Goal: Task Accomplishment & Management: Use online tool/utility

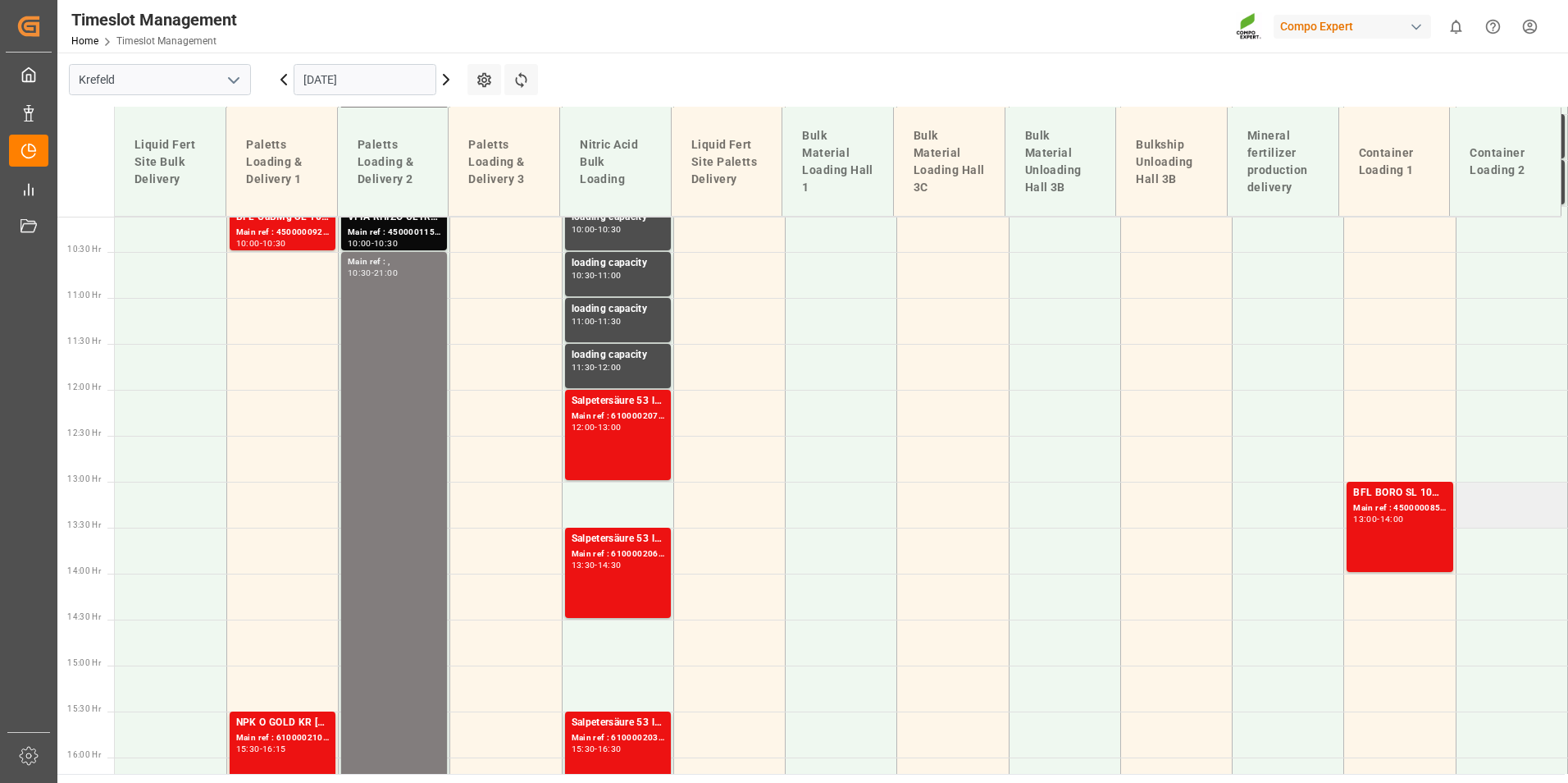
scroll to position [930, 0]
click at [1346, 566] on div "BFL BORO SL 10%B 1000L IBC (2024) MTO;BFL Kelp LG1 1000L IBC (WW) Main ref : 45…" at bounding box center [1399, 526] width 106 height 91
click at [1387, 519] on div "14:00" at bounding box center [1391, 519] width 24 height 8
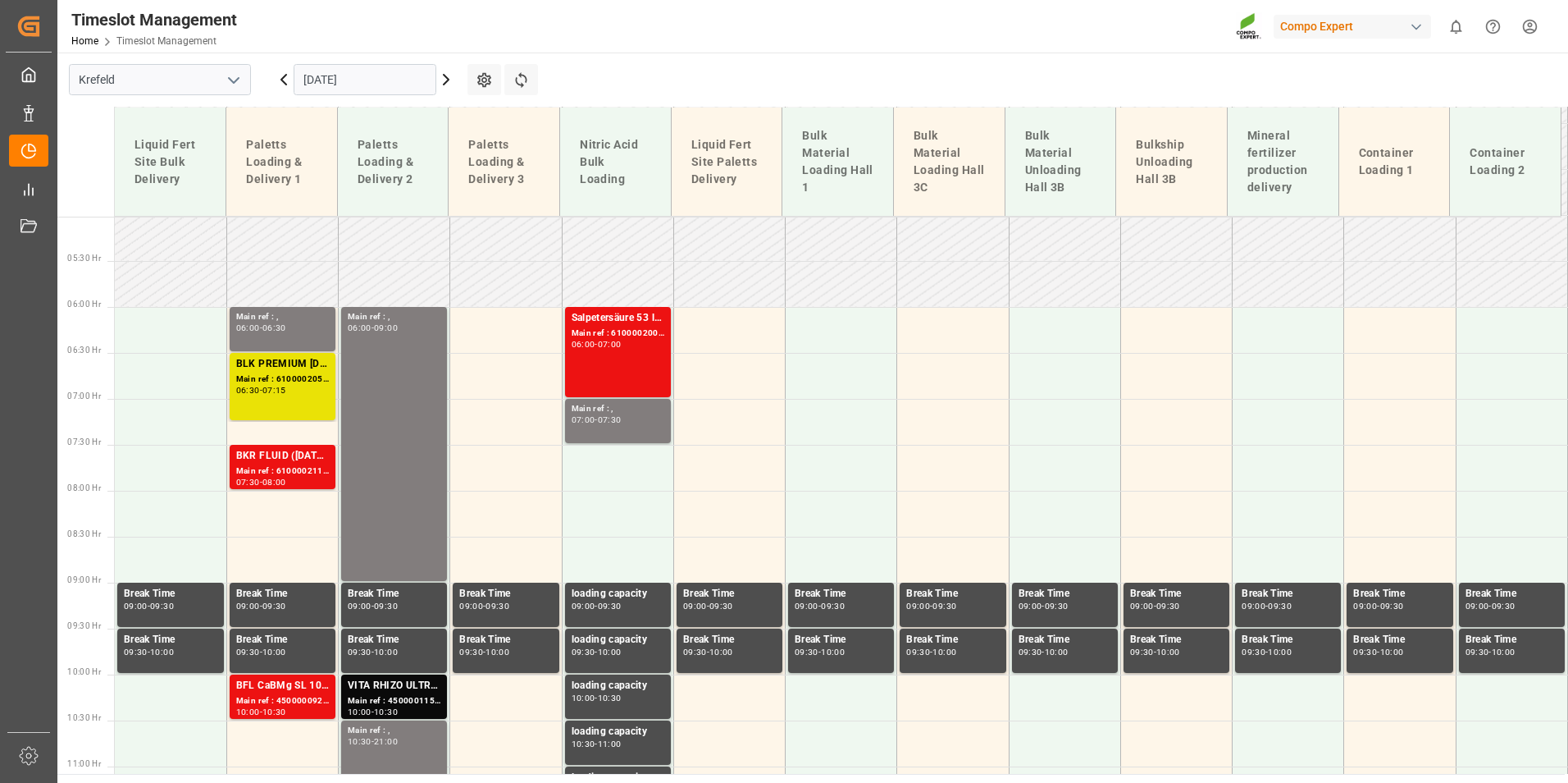
scroll to position [438, 0]
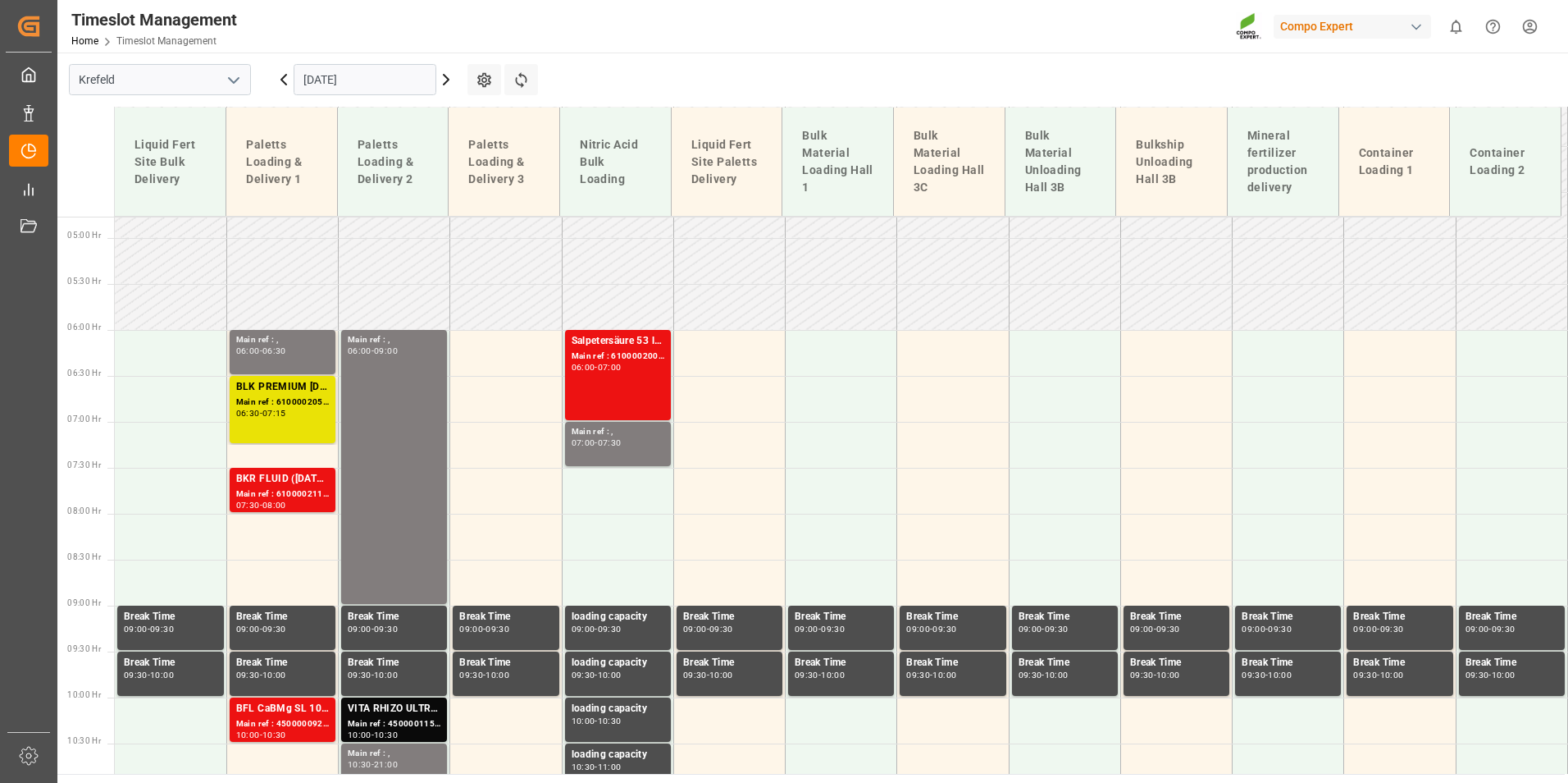
click at [304, 490] on div "Main ref : 6100002111, 2000001641" at bounding box center [282, 494] width 93 height 14
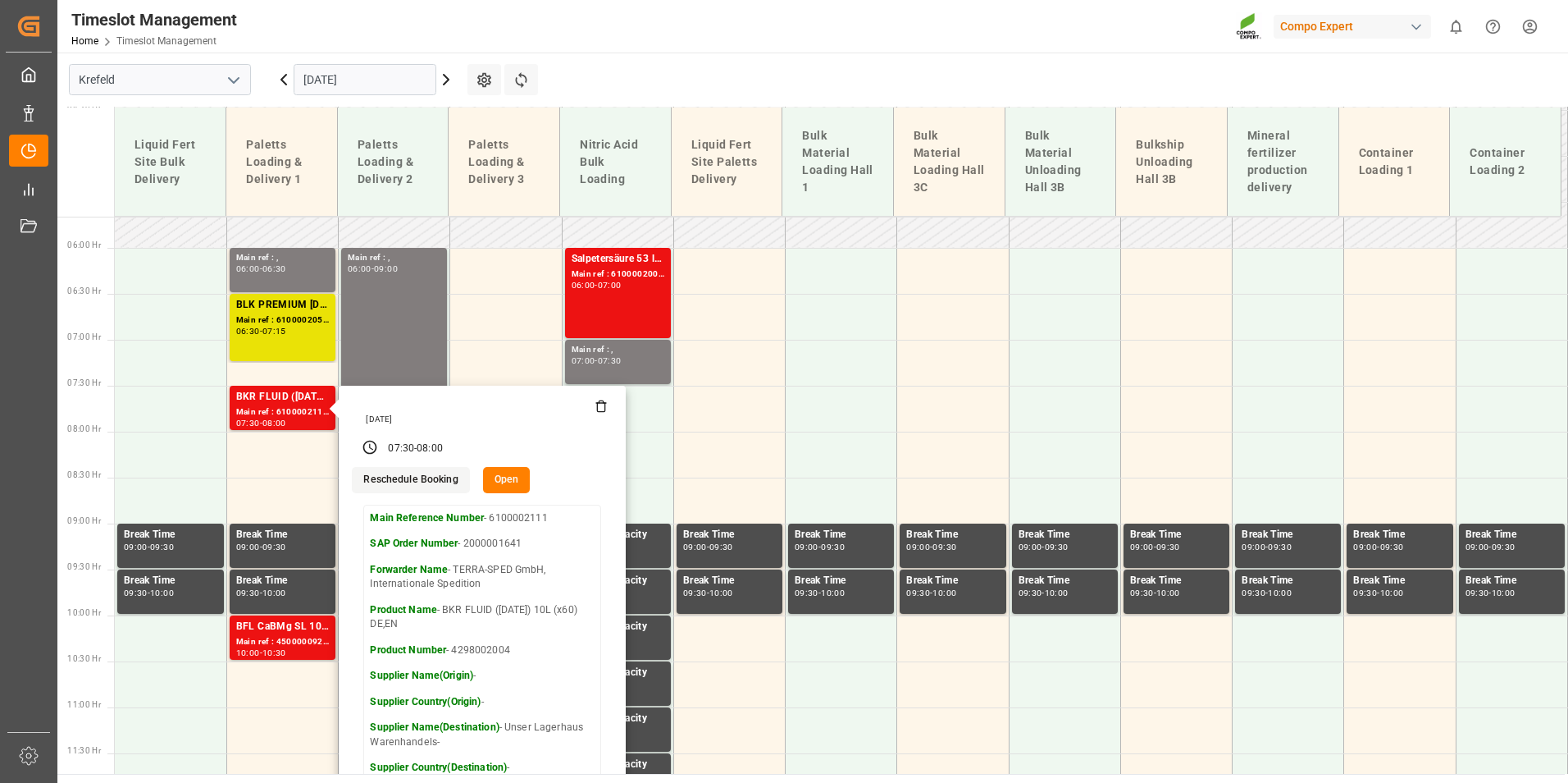
scroll to position [603, 0]
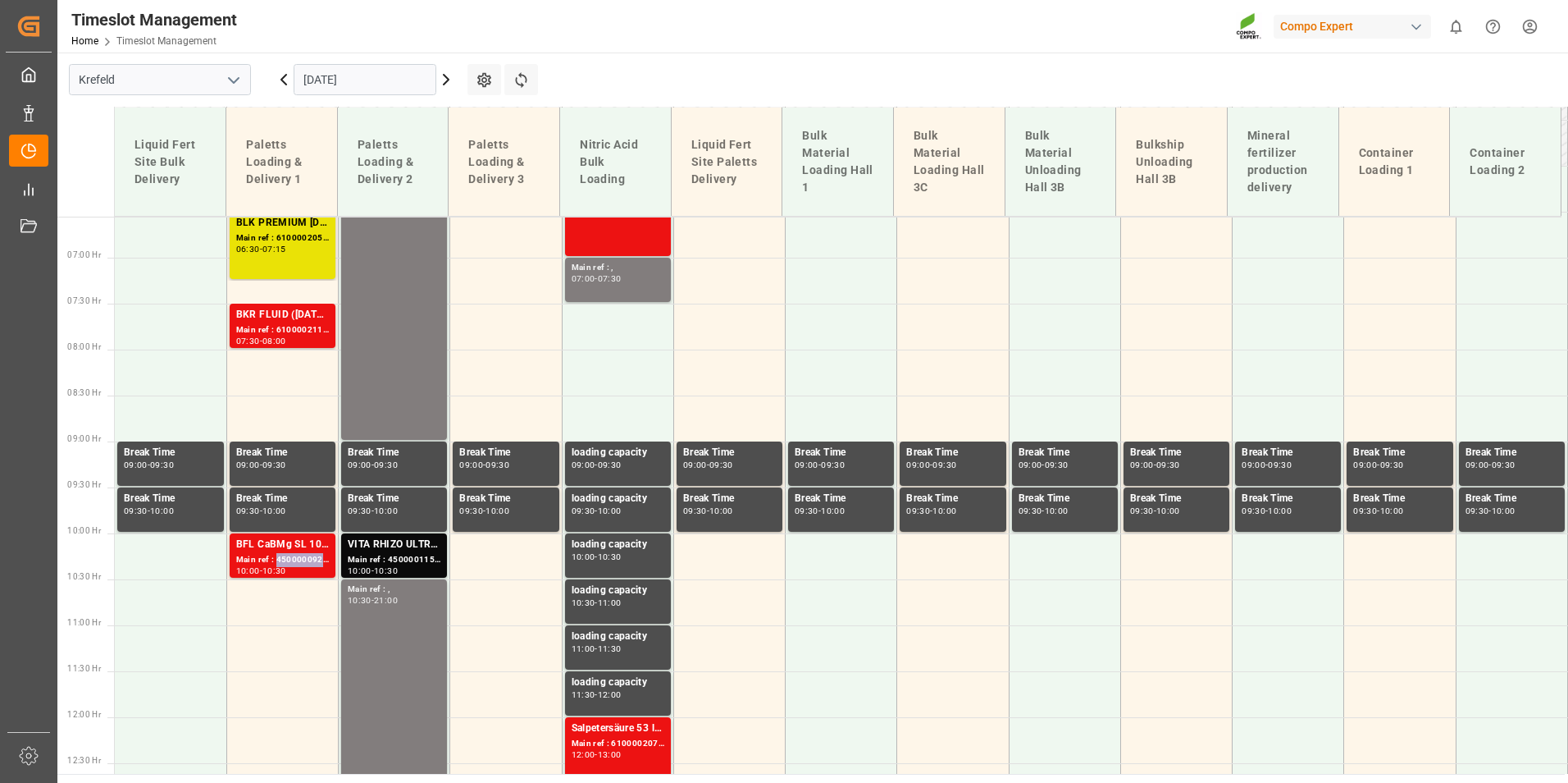
click at [278, 553] on div "Main ref : 4500000923, 2000000231" at bounding box center [282, 560] width 93 height 14
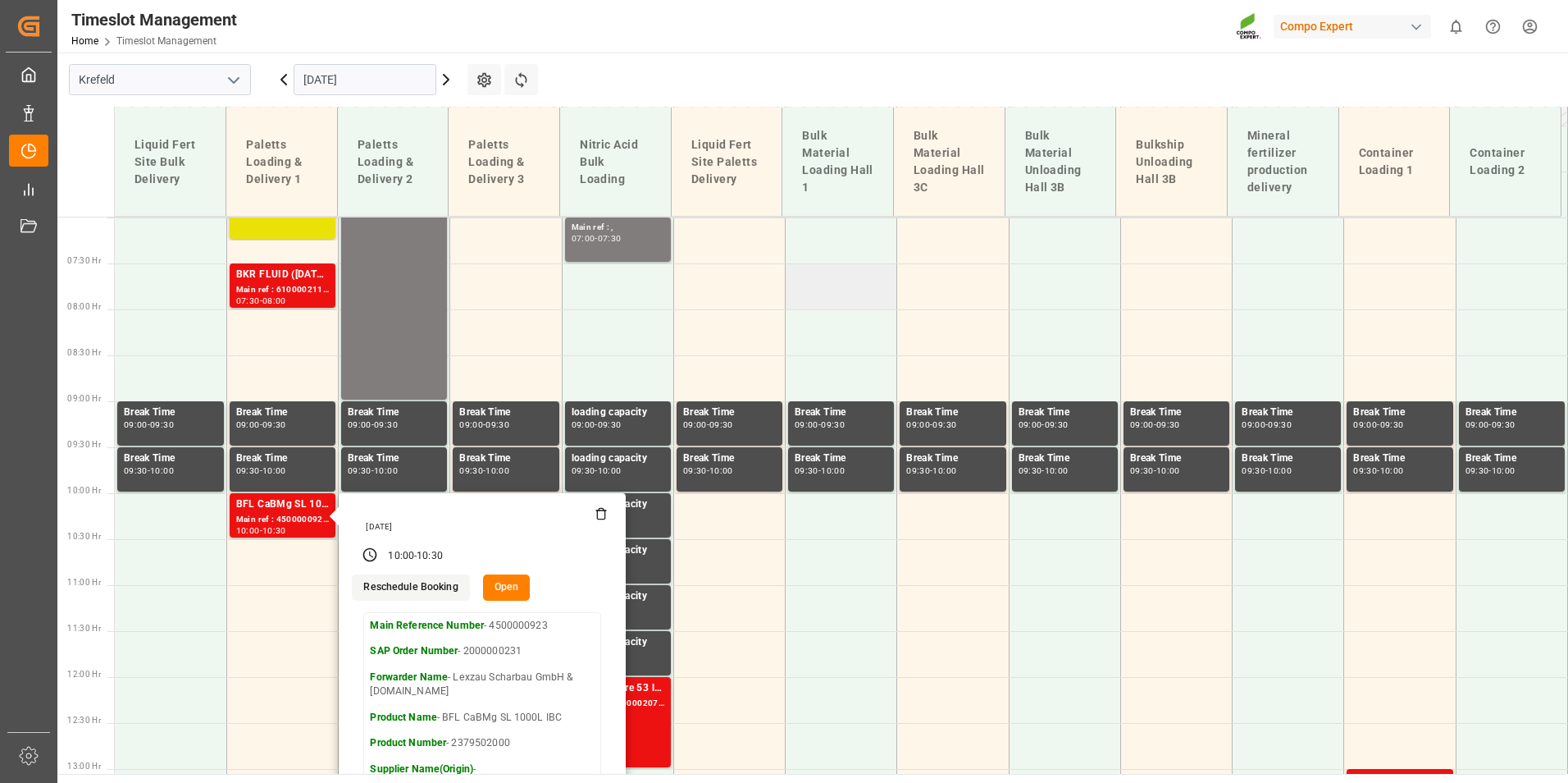
scroll to position [685, 0]
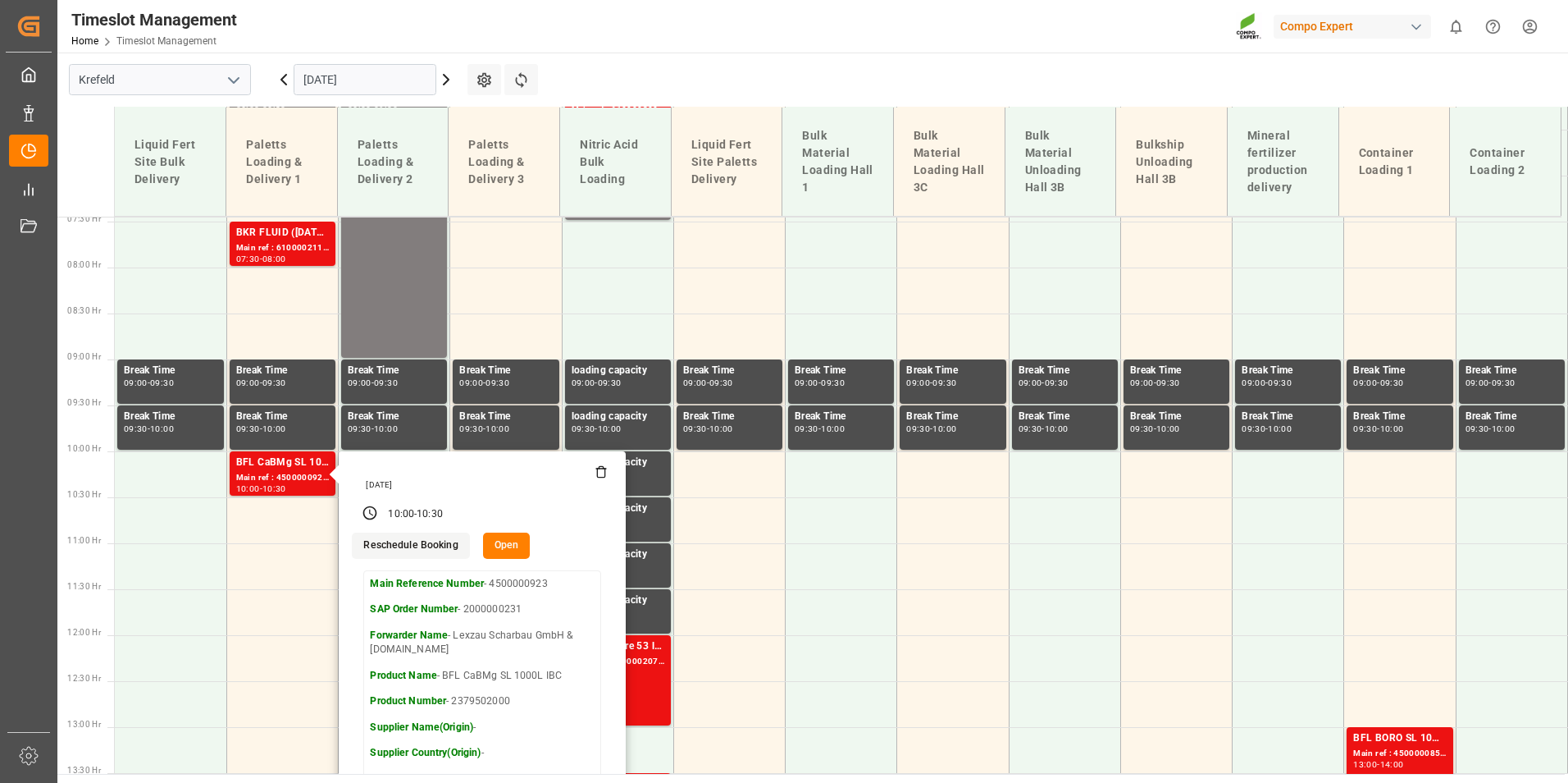
click at [403, 76] on input "[DATE]" at bounding box center [364, 79] width 143 height 31
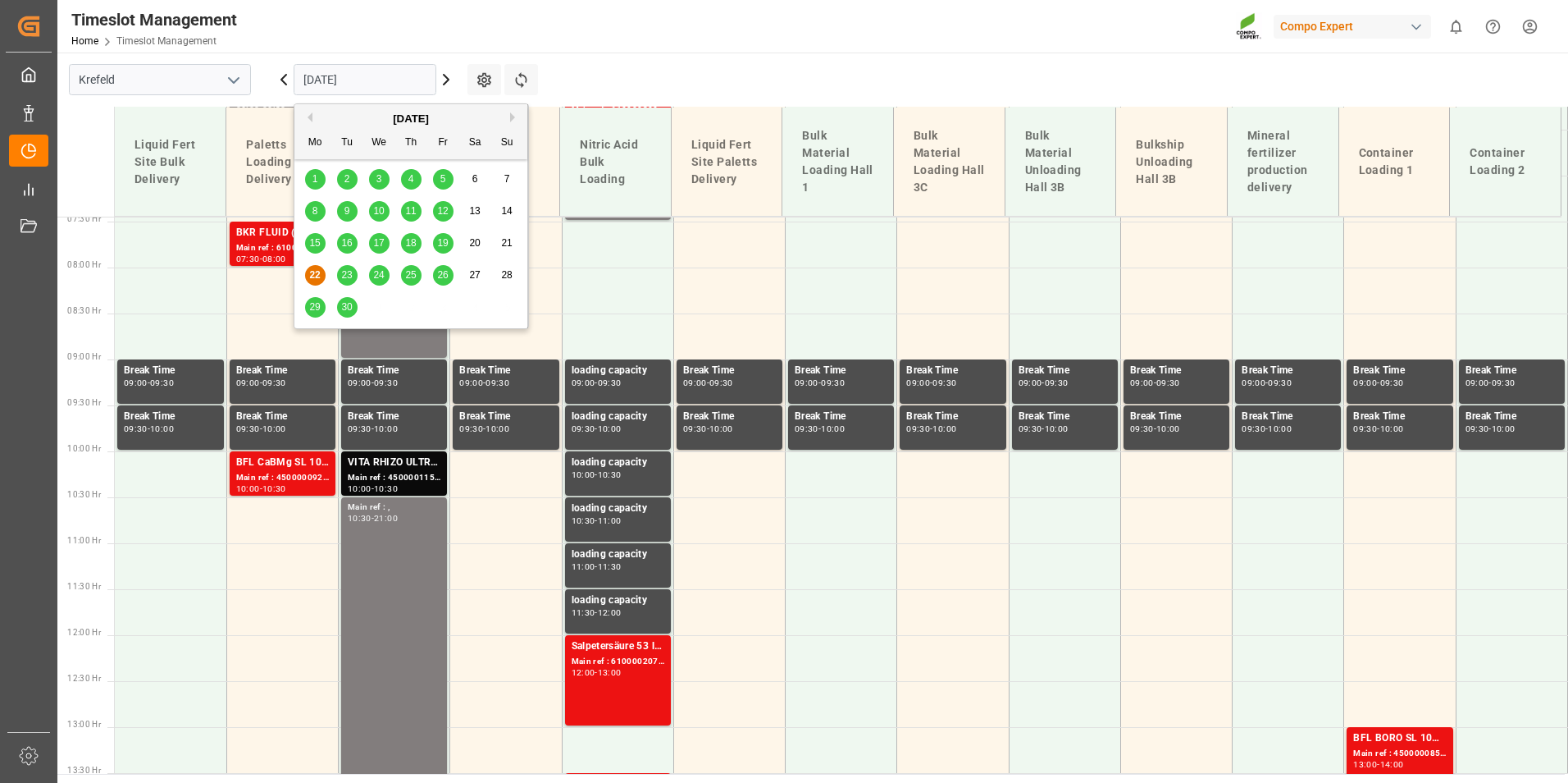
click at [349, 267] on div "23" at bounding box center [347, 275] width 21 height 20
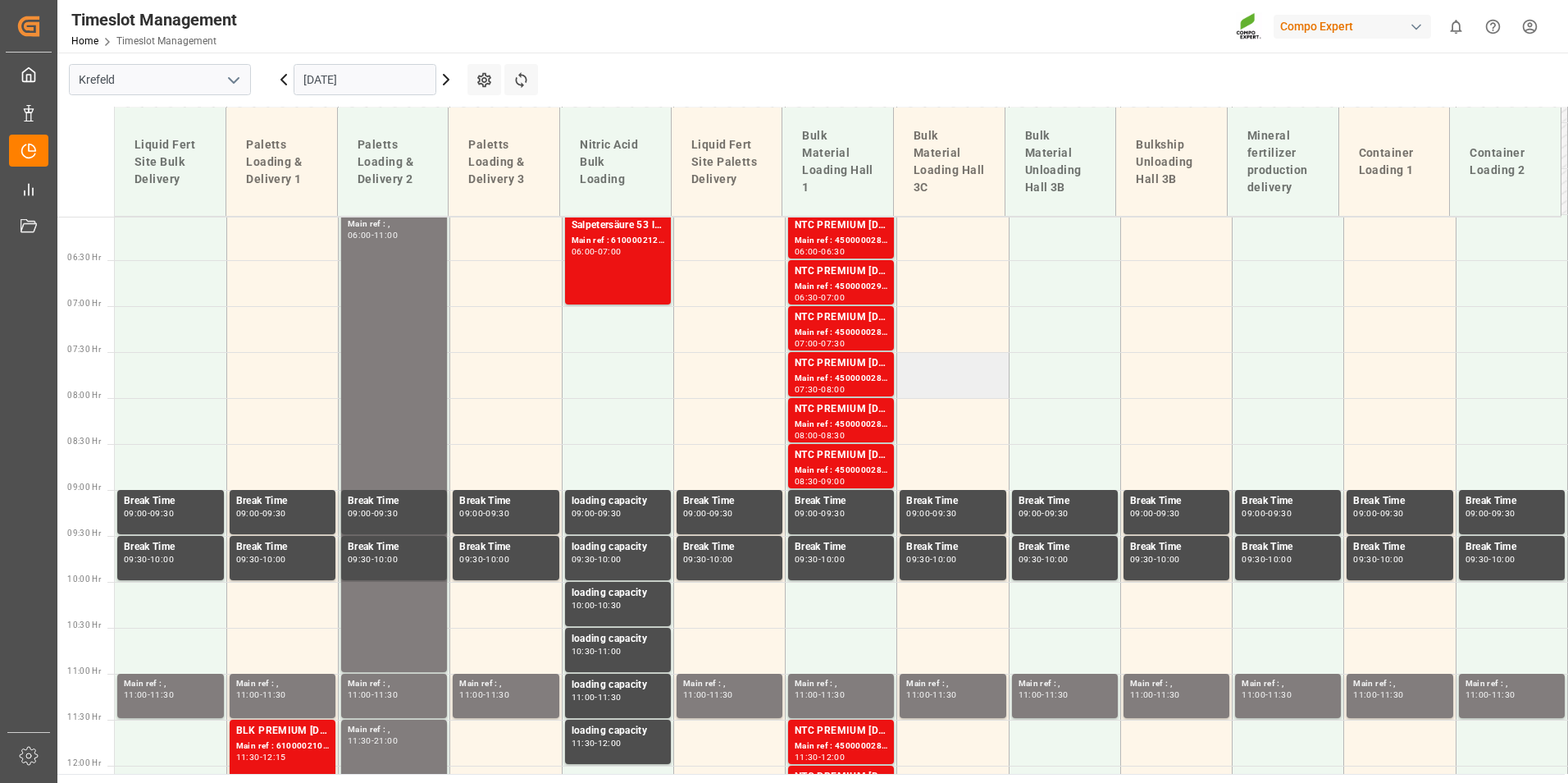
scroll to position [520, 0]
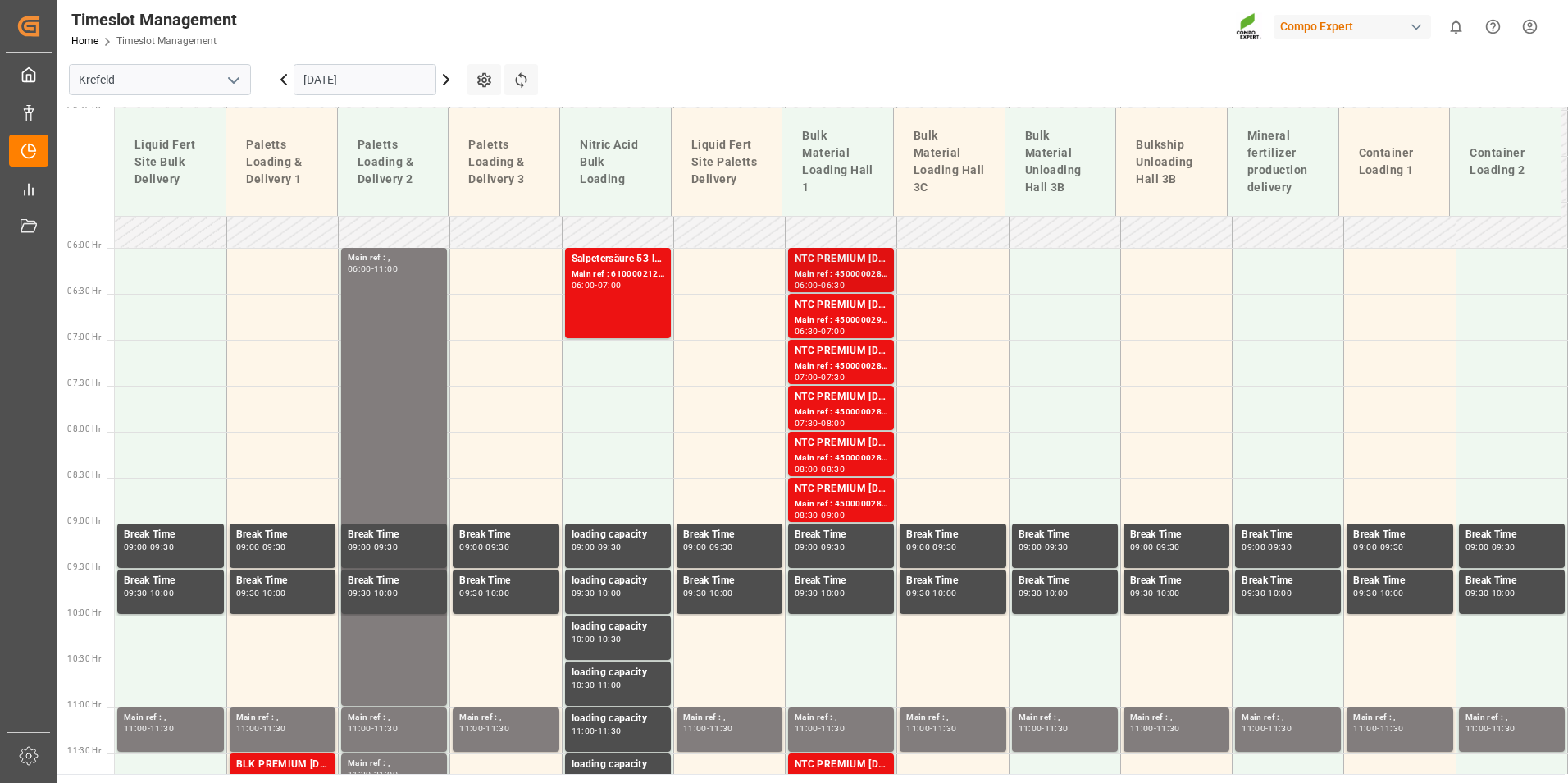
click at [865, 248] on div "NTC PREMIUM [DATE]+3+TE BULK Main ref : 4500000288, 2000000239 06:00 - 06:30" at bounding box center [841, 269] width 106 height 44
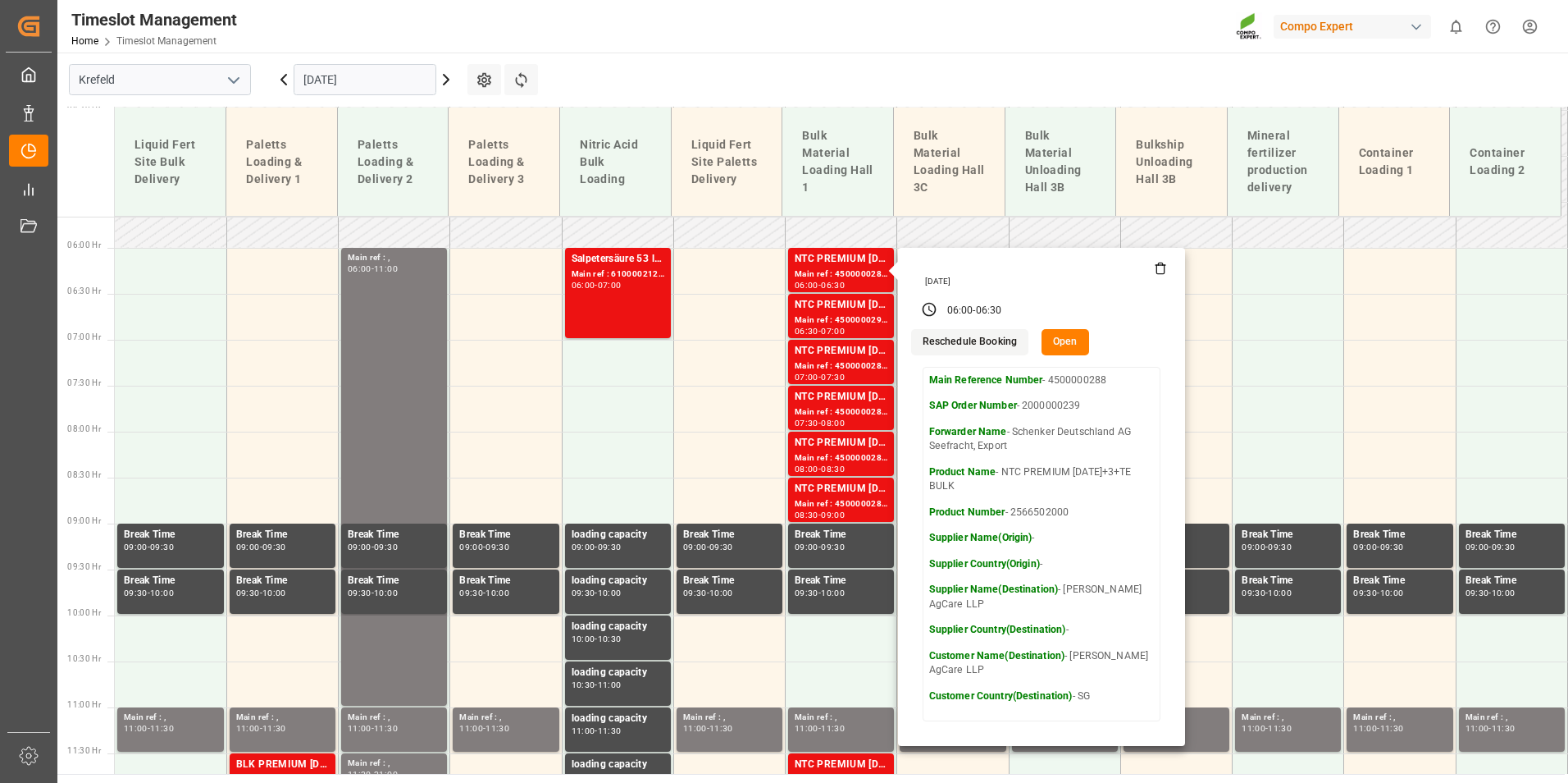
click at [408, 78] on input "[DATE]" at bounding box center [364, 79] width 143 height 31
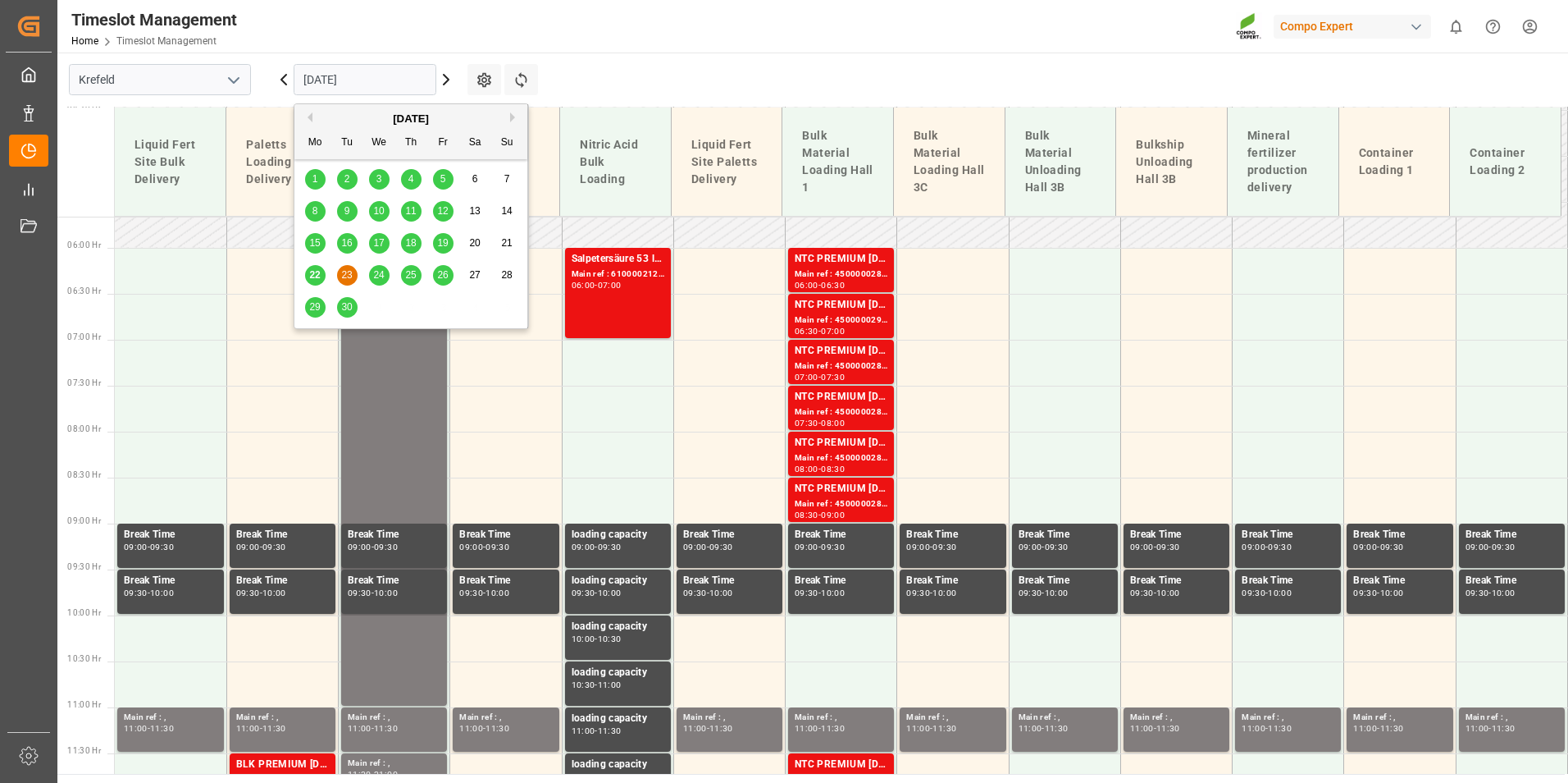
click at [377, 276] on span "24" at bounding box center [378, 275] width 10 height 11
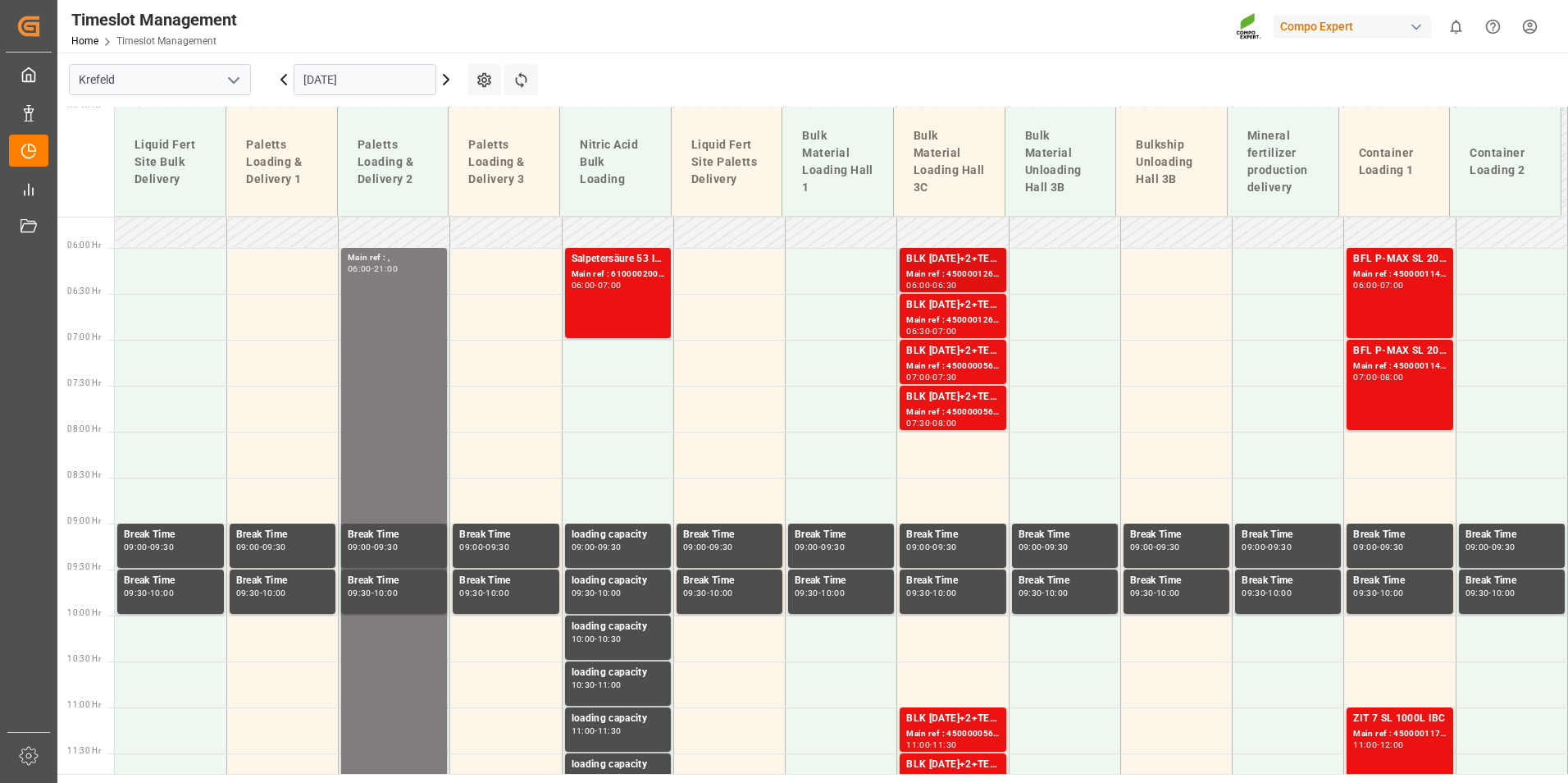
click at [948, 275] on div "Main ref : 4500001260, 2000001499" at bounding box center [953, 274] width 93 height 14
click at [960, 309] on div "BLK [DATE]+2+TE (GW) BULK" at bounding box center [953, 304] width 93 height 16
click at [964, 353] on div "BLK [DATE]+2+TE (GW) BULK" at bounding box center [953, 350] width 93 height 16
click at [959, 406] on div "Main ref : 4500000561, 2000000150" at bounding box center [953, 412] width 93 height 14
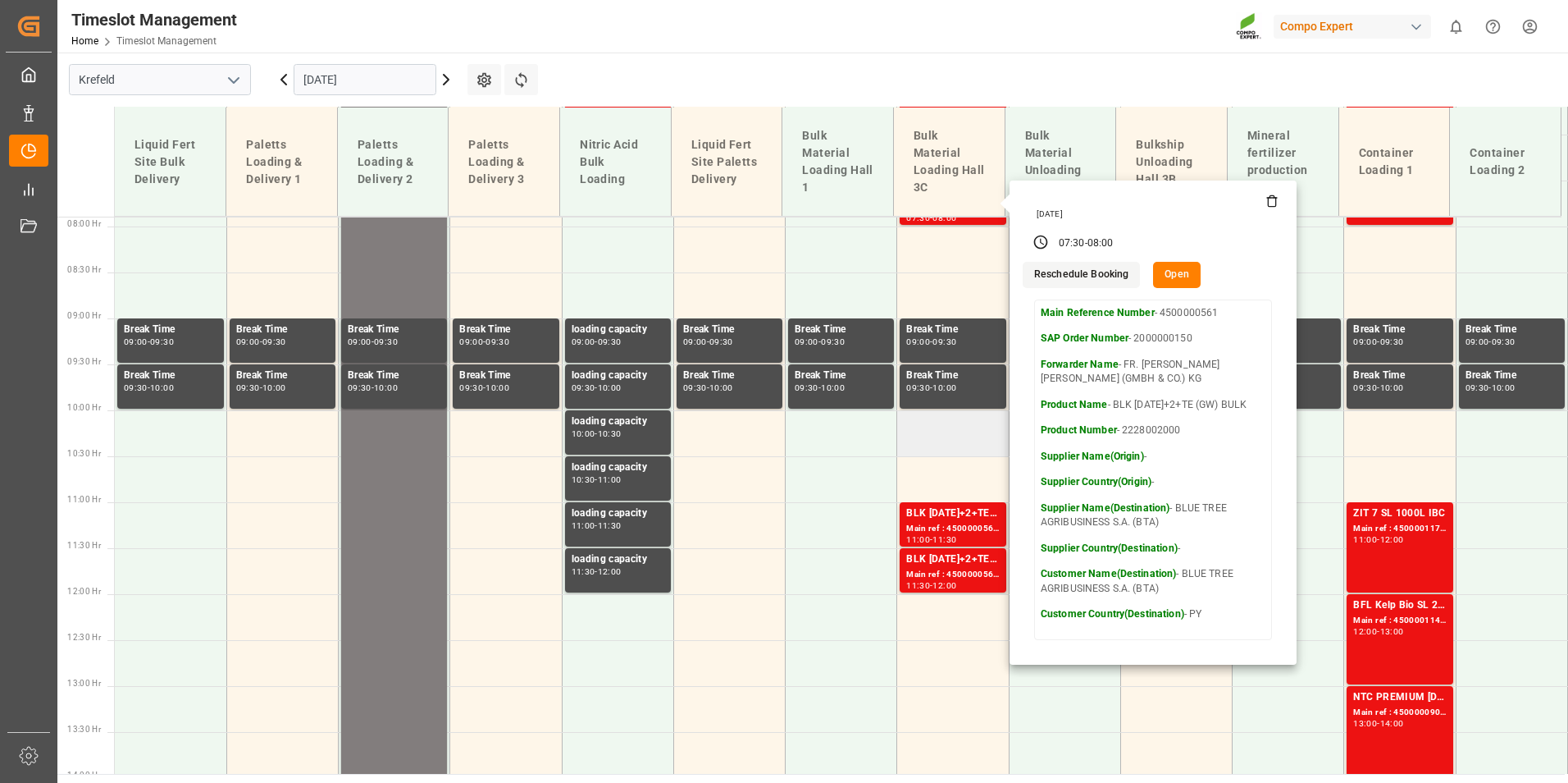
scroll to position [766, 0]
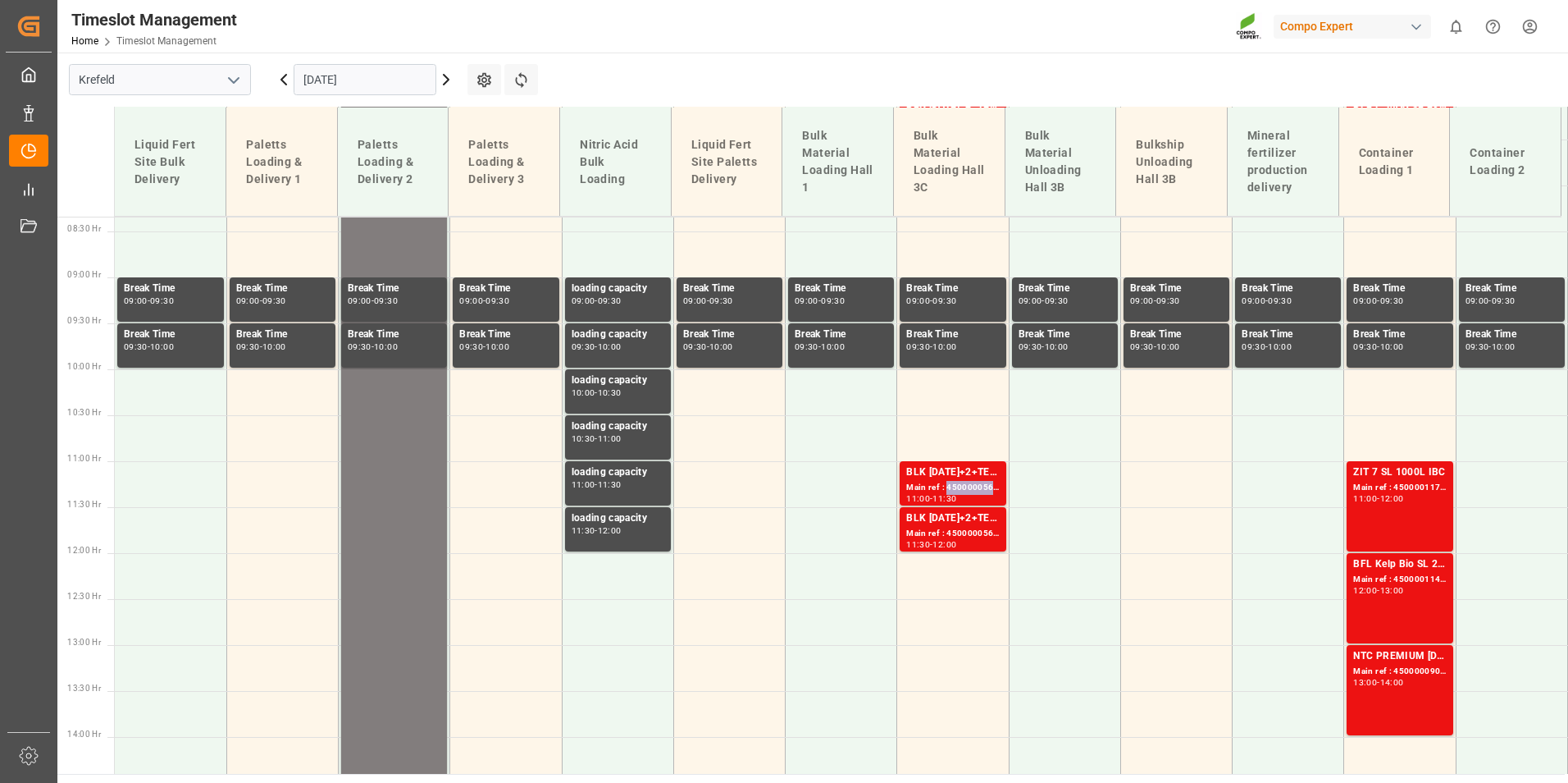
click at [952, 487] on div "Main ref : 4500000562, 2000000150" at bounding box center [953, 487] width 93 height 14
click at [951, 524] on div "BLK [DATE]+2+TE (GW) BULK" at bounding box center [953, 518] width 93 height 16
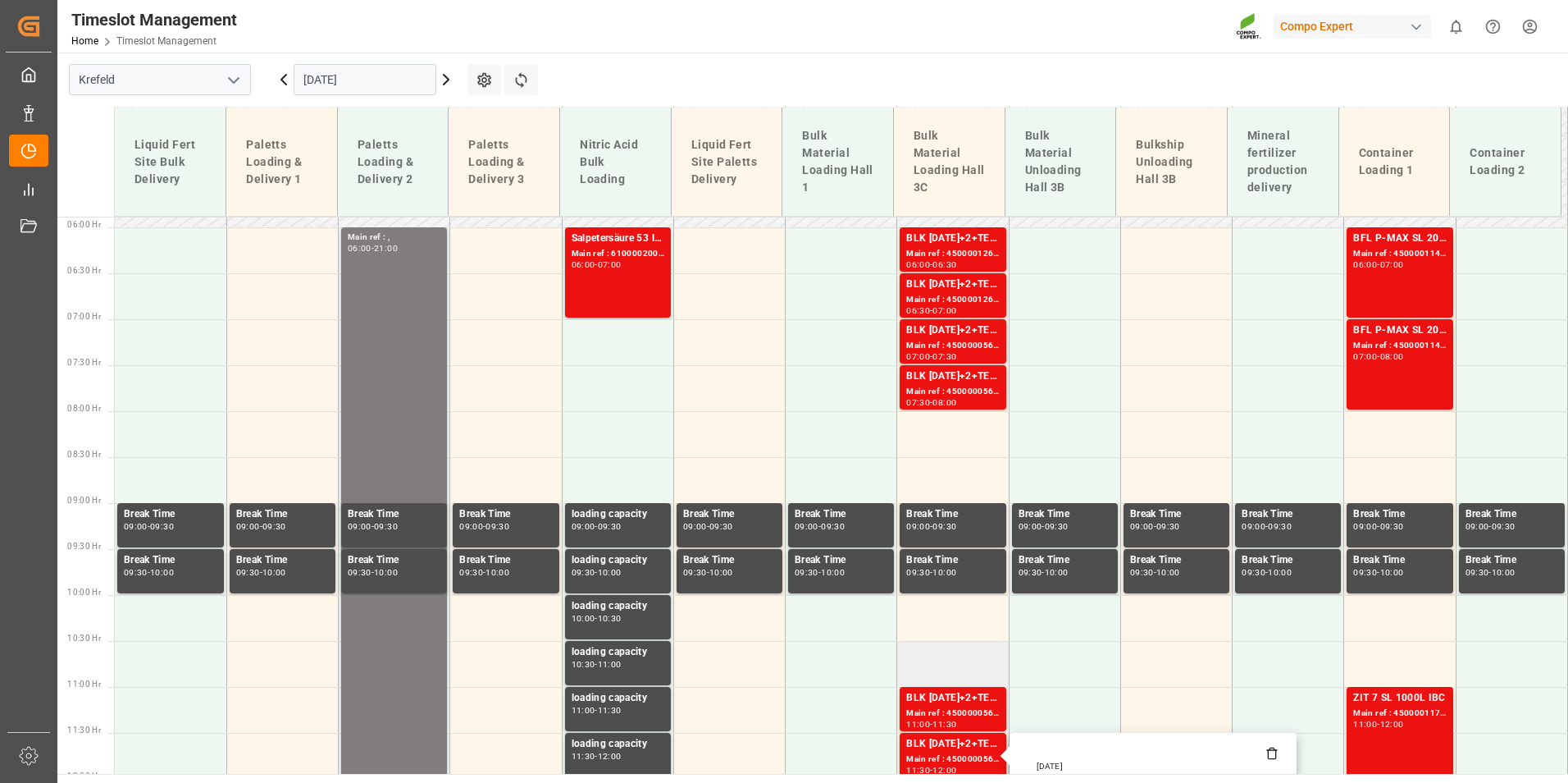
scroll to position [520, 0]
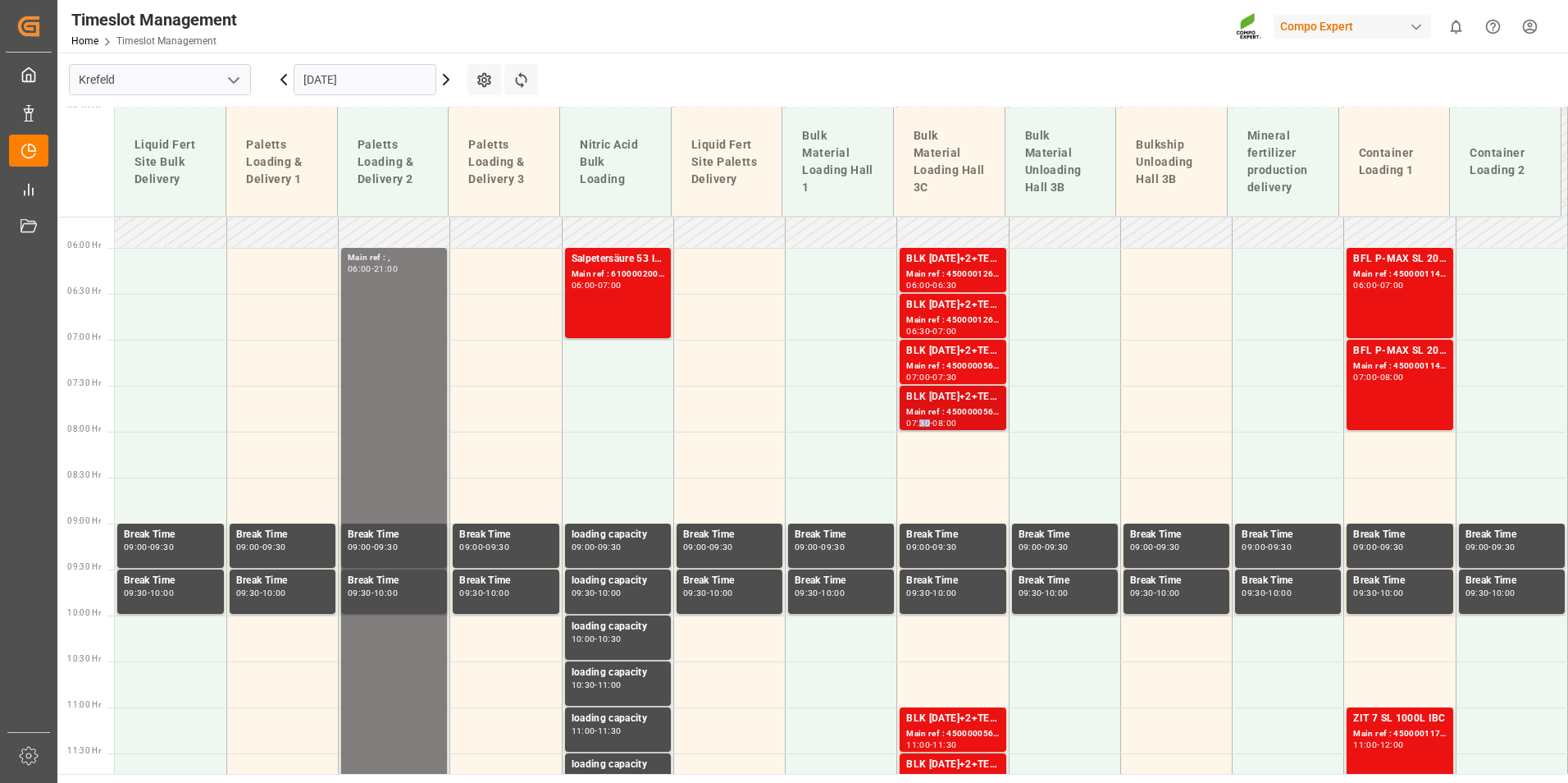
click at [921, 419] on div "07:30" at bounding box center [918, 423] width 24 height 8
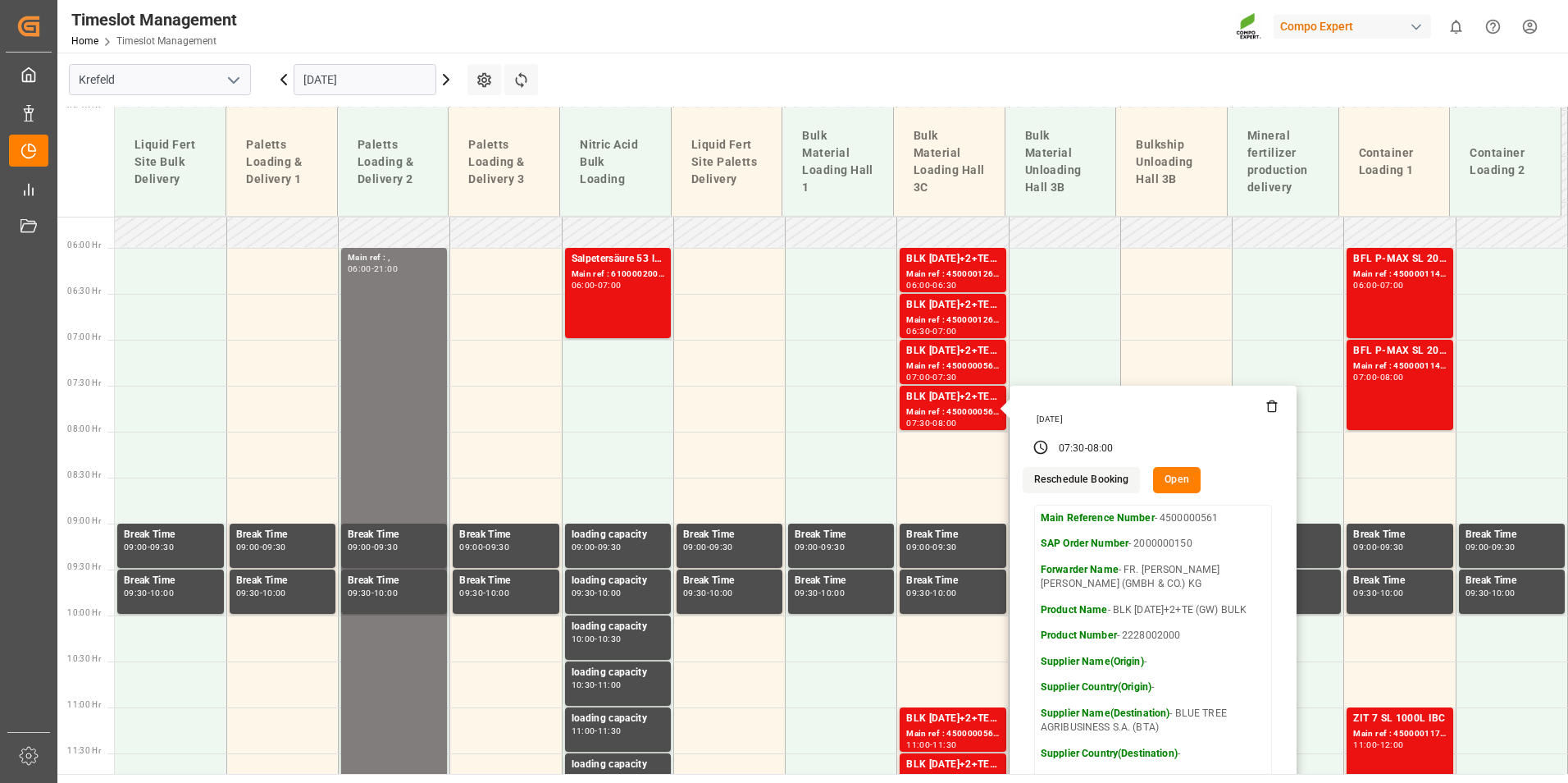
click at [388, 90] on input "[DATE]" at bounding box center [364, 79] width 143 height 31
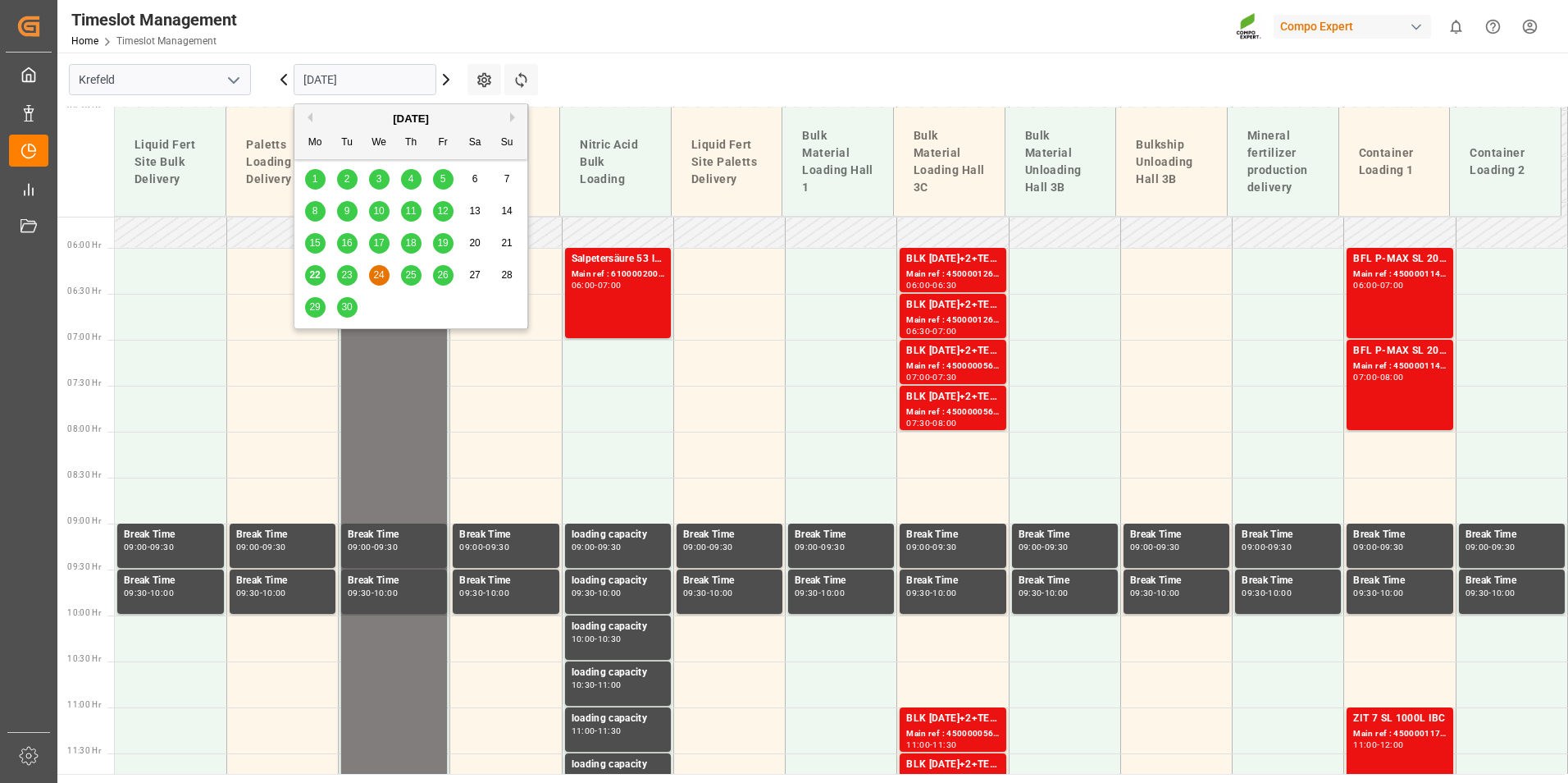
click at [410, 279] on span "25" at bounding box center [410, 275] width 10 height 11
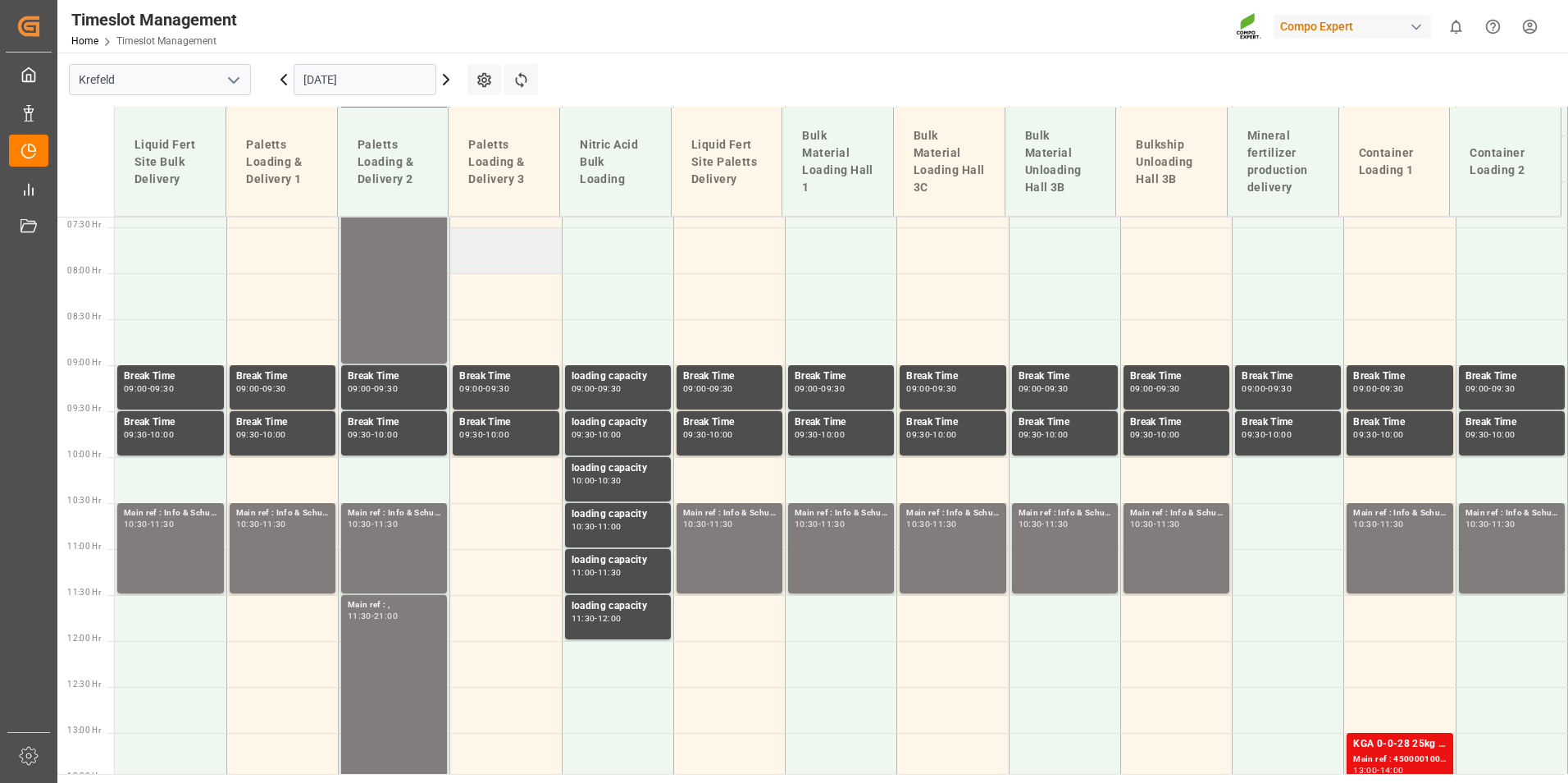
scroll to position [685, 0]
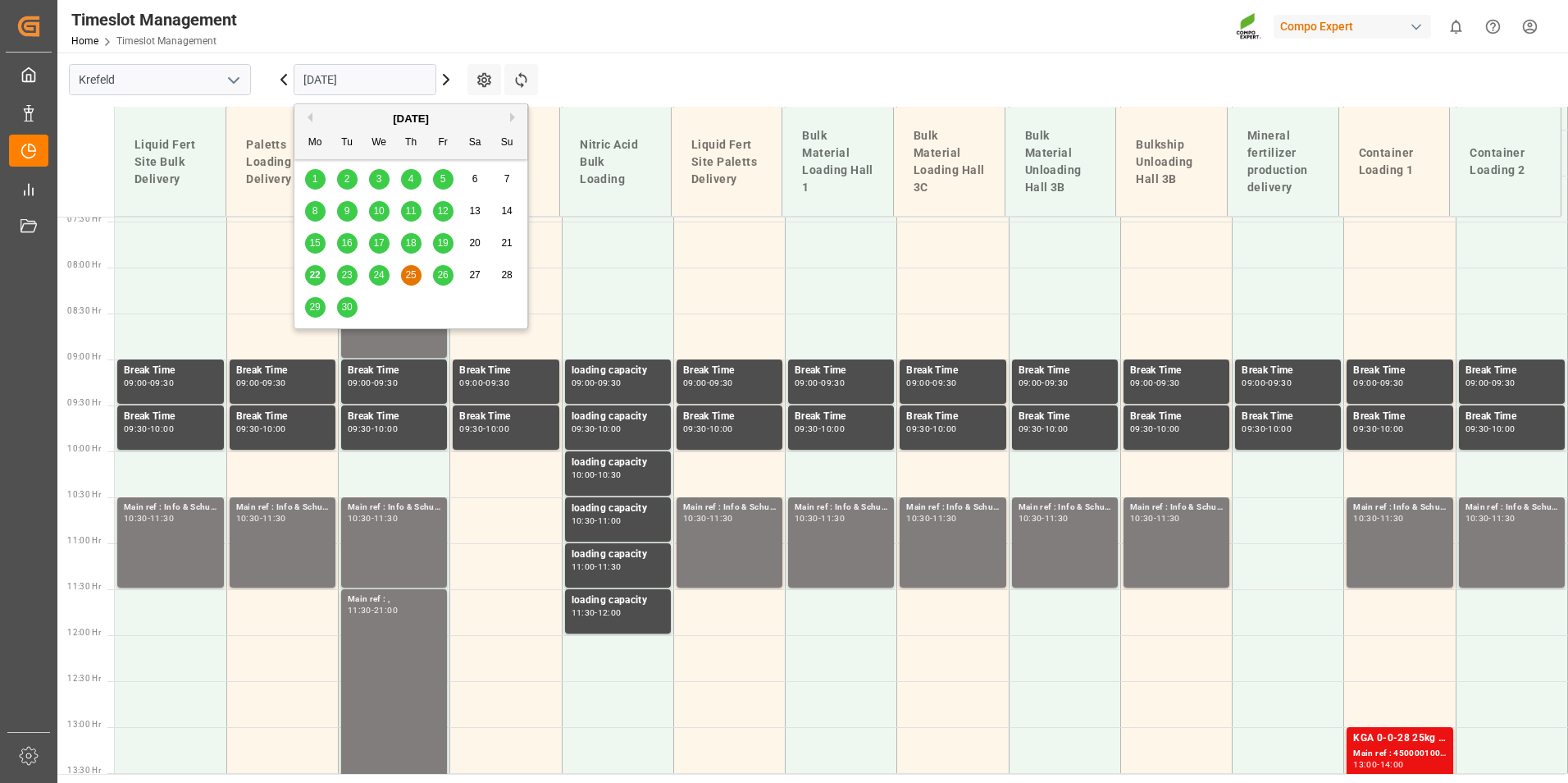
click at [377, 77] on input "[DATE]" at bounding box center [364, 79] width 143 height 31
click at [353, 278] on div "23" at bounding box center [347, 275] width 21 height 20
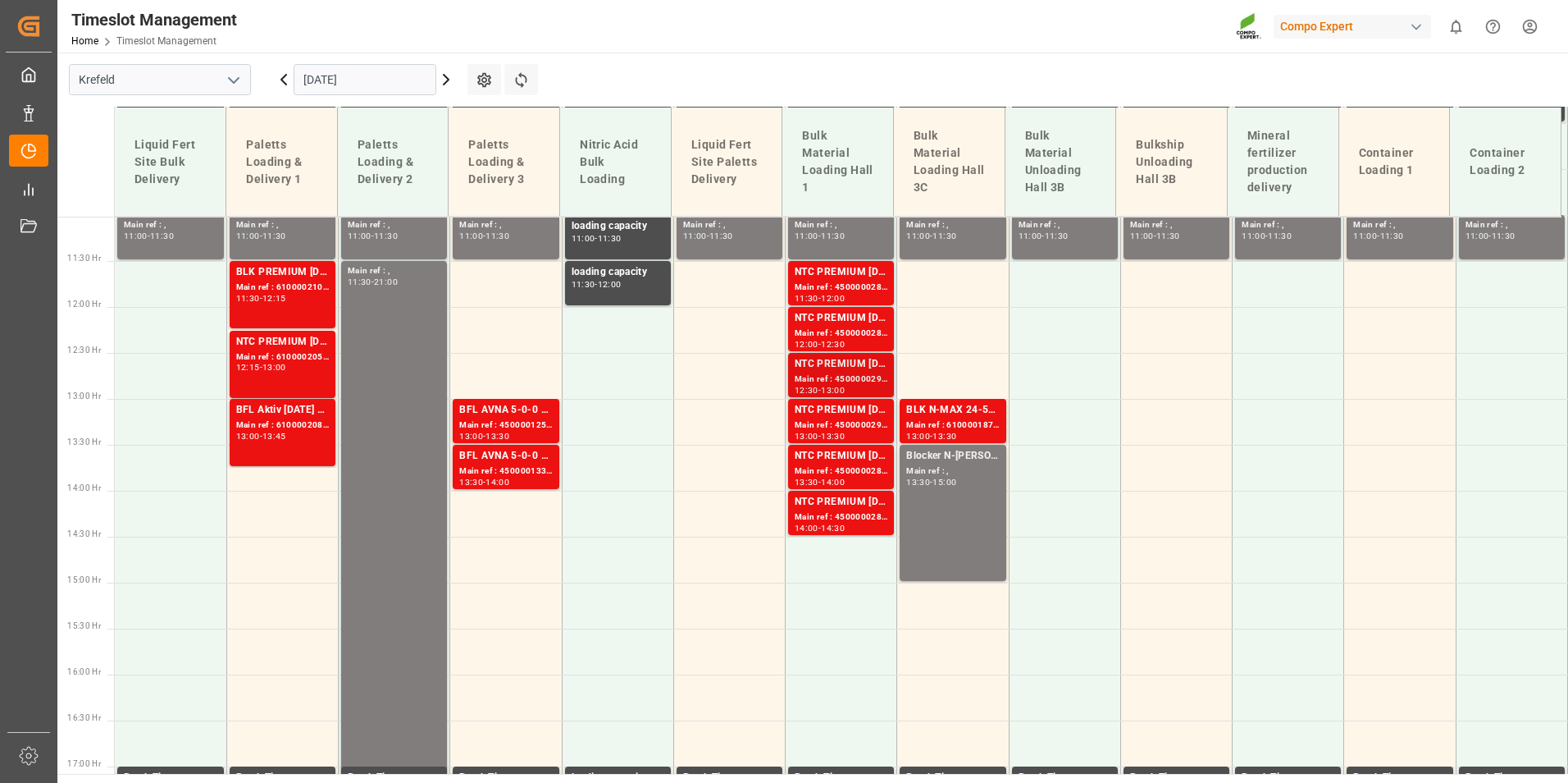
scroll to position [766, 0]
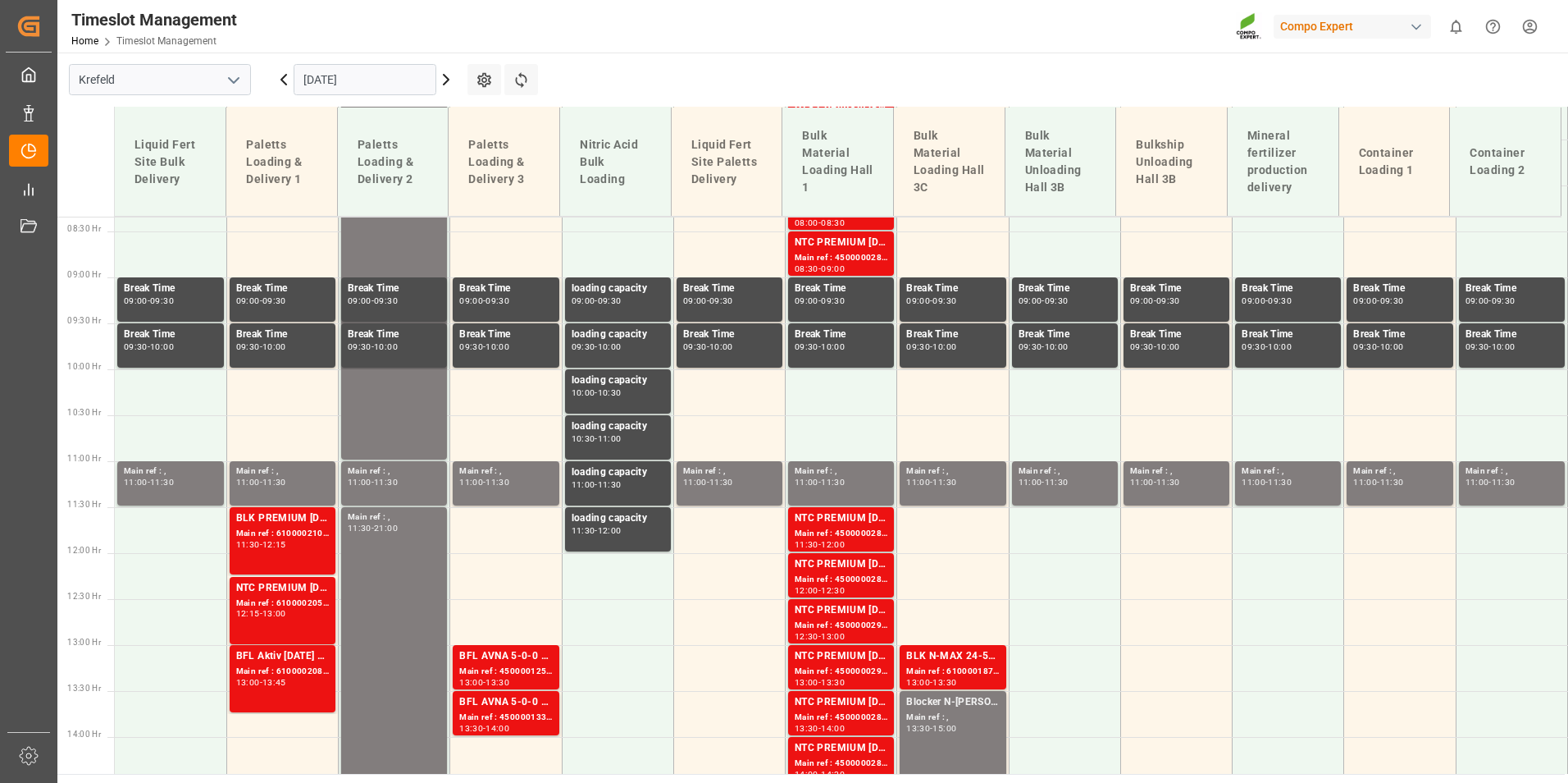
click at [394, 77] on input "[DATE]" at bounding box center [364, 79] width 143 height 31
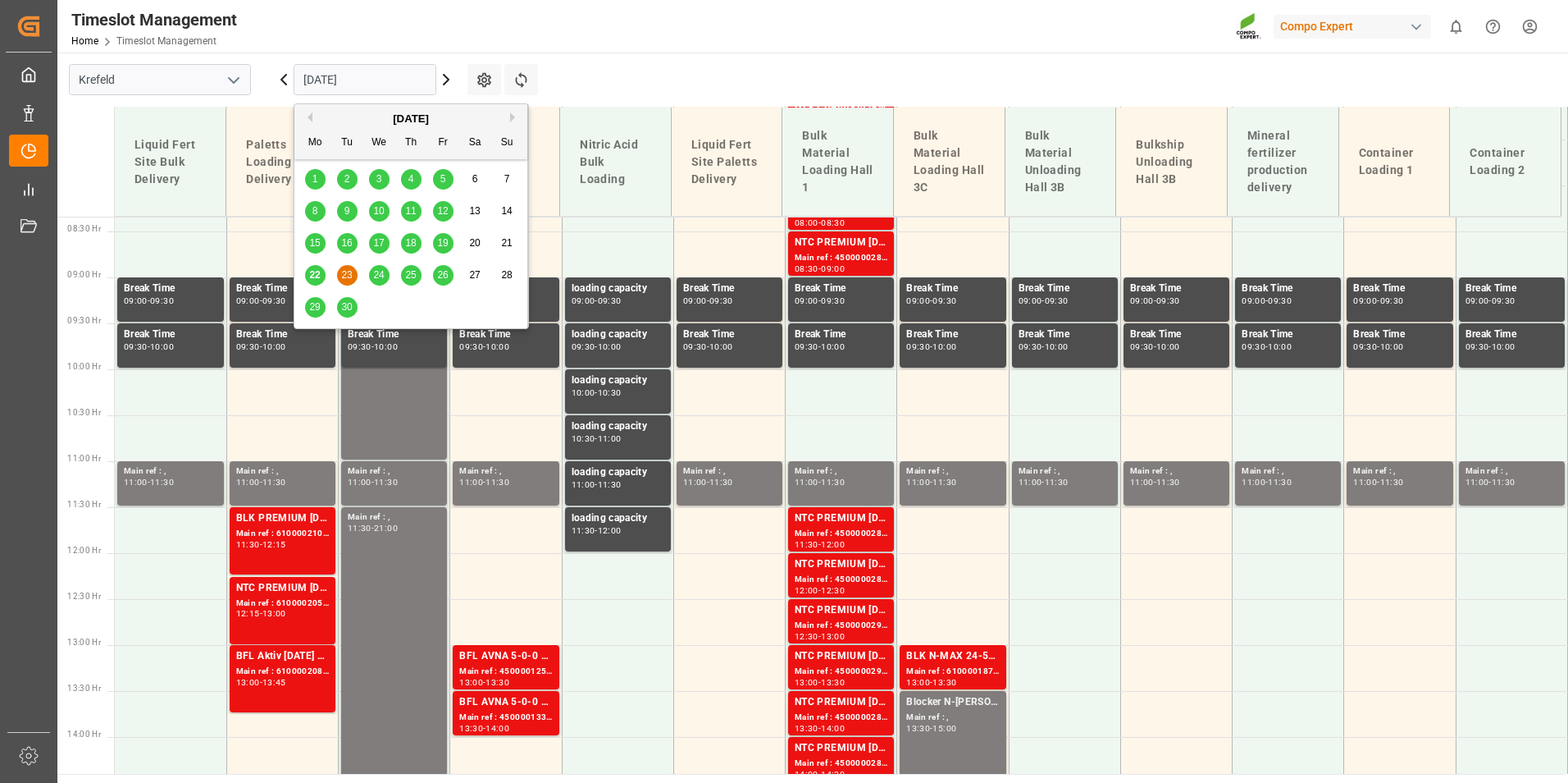
click at [384, 287] on div "22 23 24 25 26 27 28" at bounding box center [411, 276] width 224 height 32
click at [384, 281] on span "24" at bounding box center [378, 275] width 10 height 11
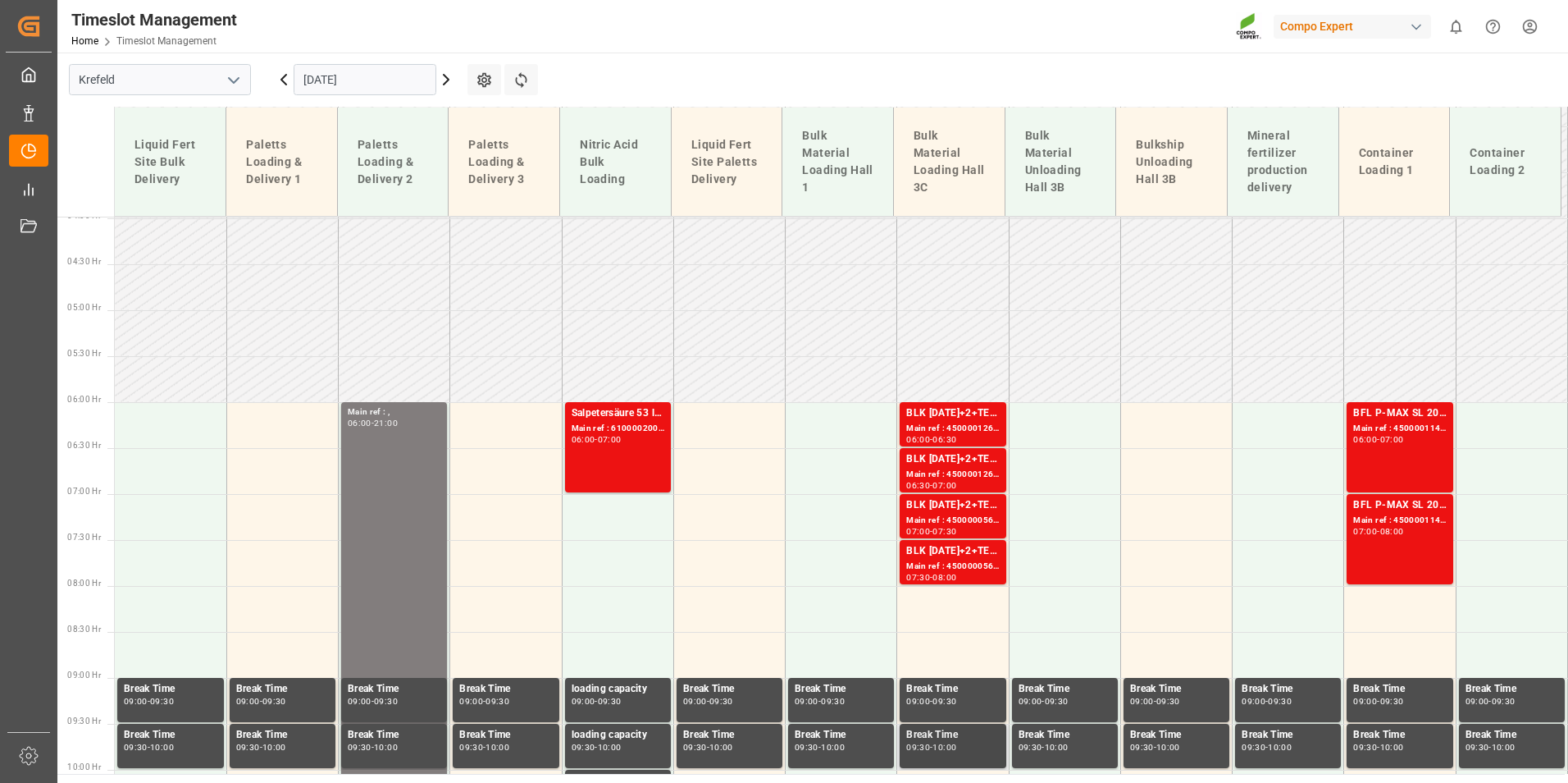
scroll to position [448, 0]
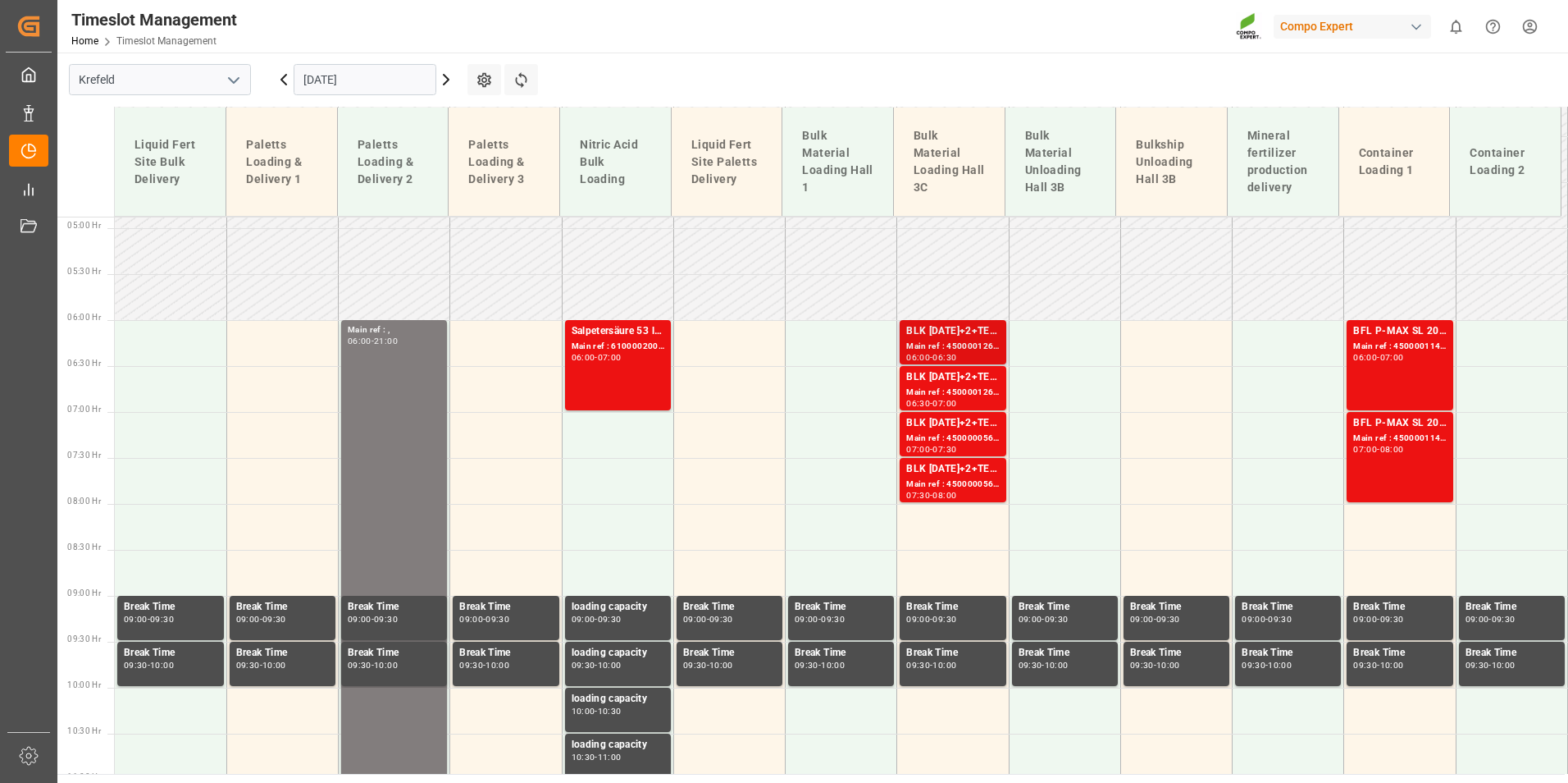
click at [939, 360] on div "06:30" at bounding box center [944, 357] width 24 height 8
click at [959, 372] on div "BLK [DATE]+2+TE (GW) BULK" at bounding box center [953, 377] width 93 height 16
click at [986, 418] on div "BLK [DATE]+2+TE (GW) BULK" at bounding box center [953, 423] width 93 height 16
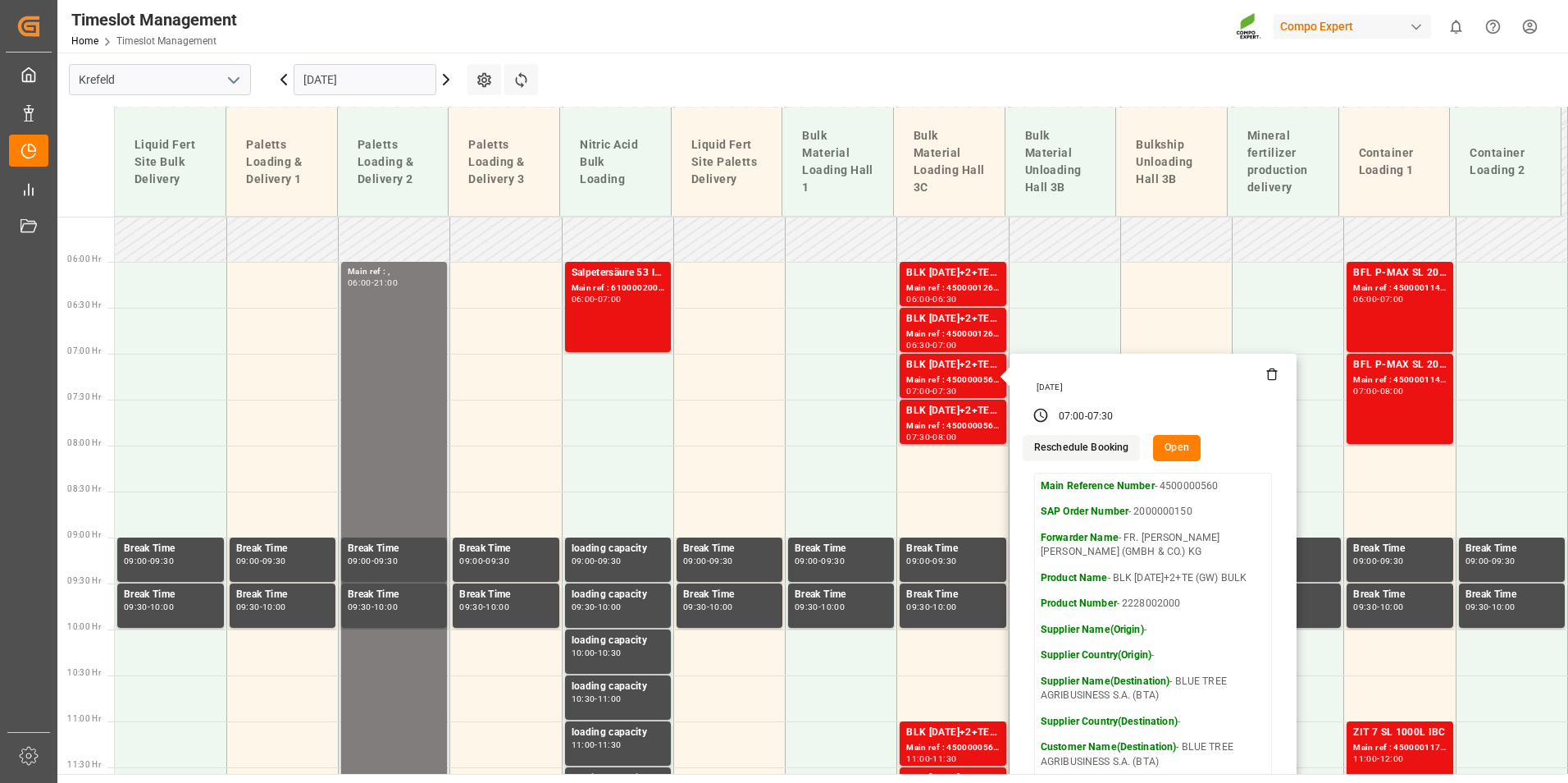
scroll to position [530, 0]
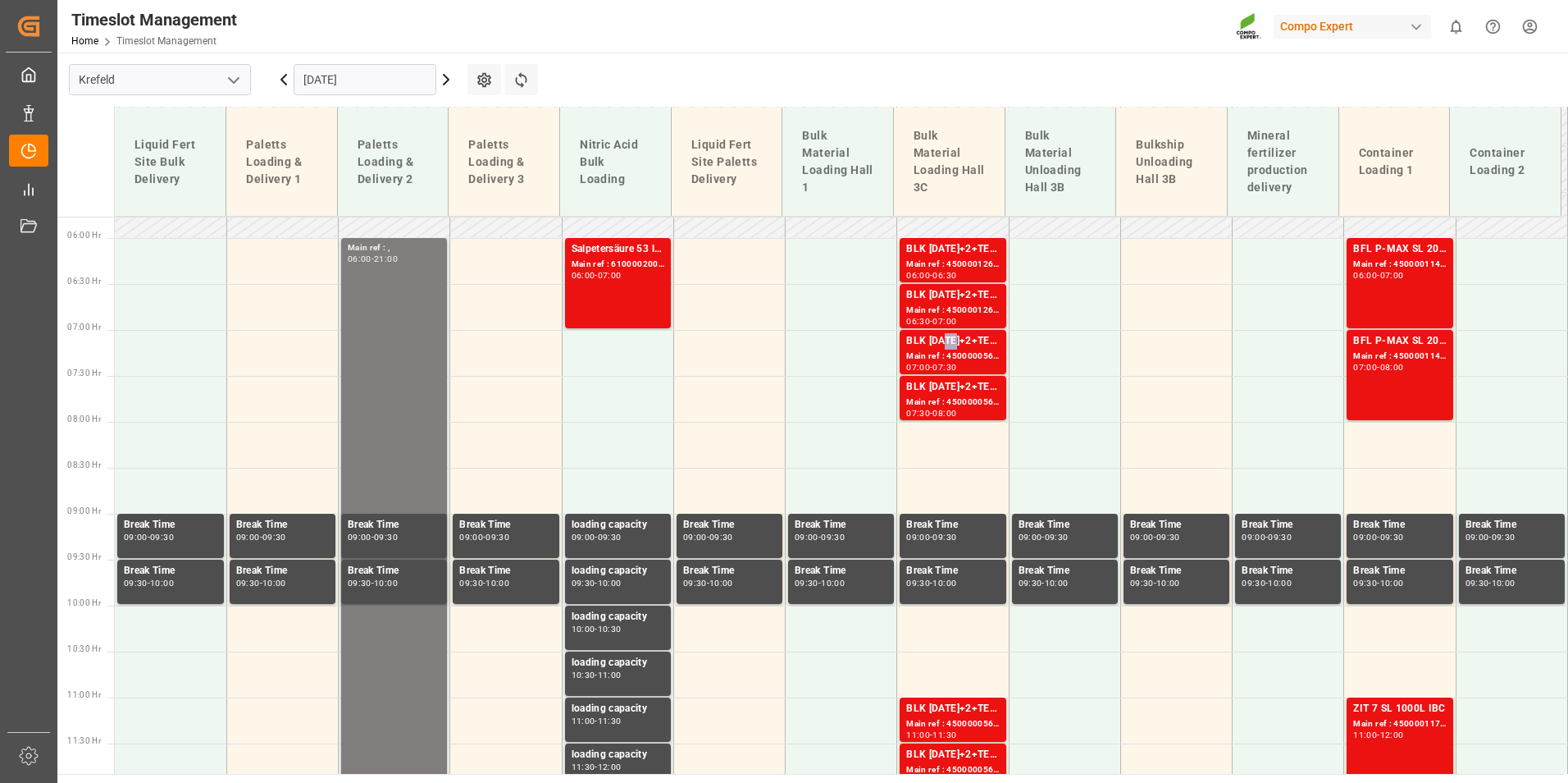
click at [949, 348] on div "BLK [DATE]+2+TE (GW) BULK" at bounding box center [953, 341] width 93 height 16
click at [944, 391] on div "BLK [DATE]+2+TE (GW) BULK" at bounding box center [953, 386] width 93 height 16
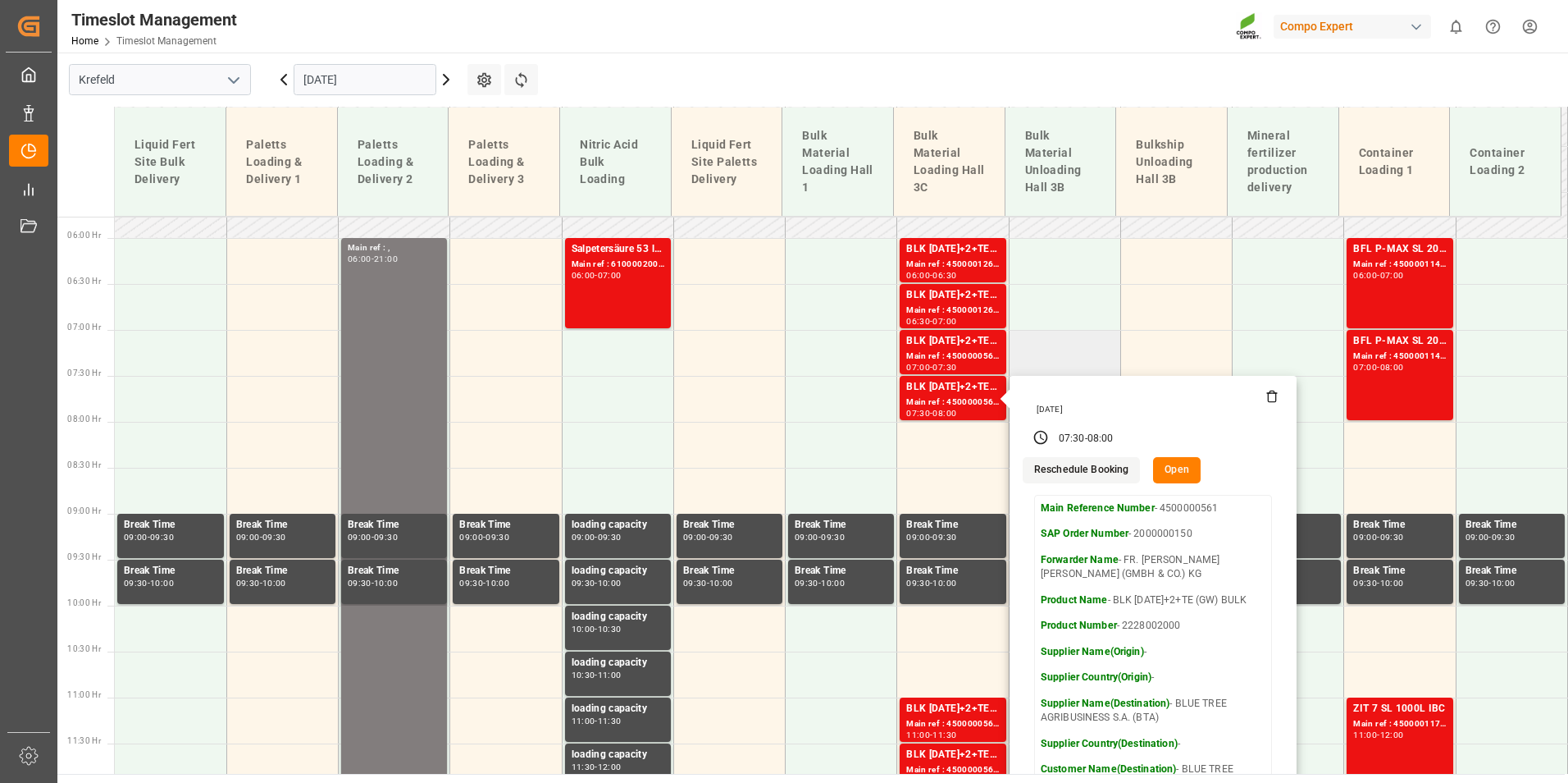
scroll to position [859, 0]
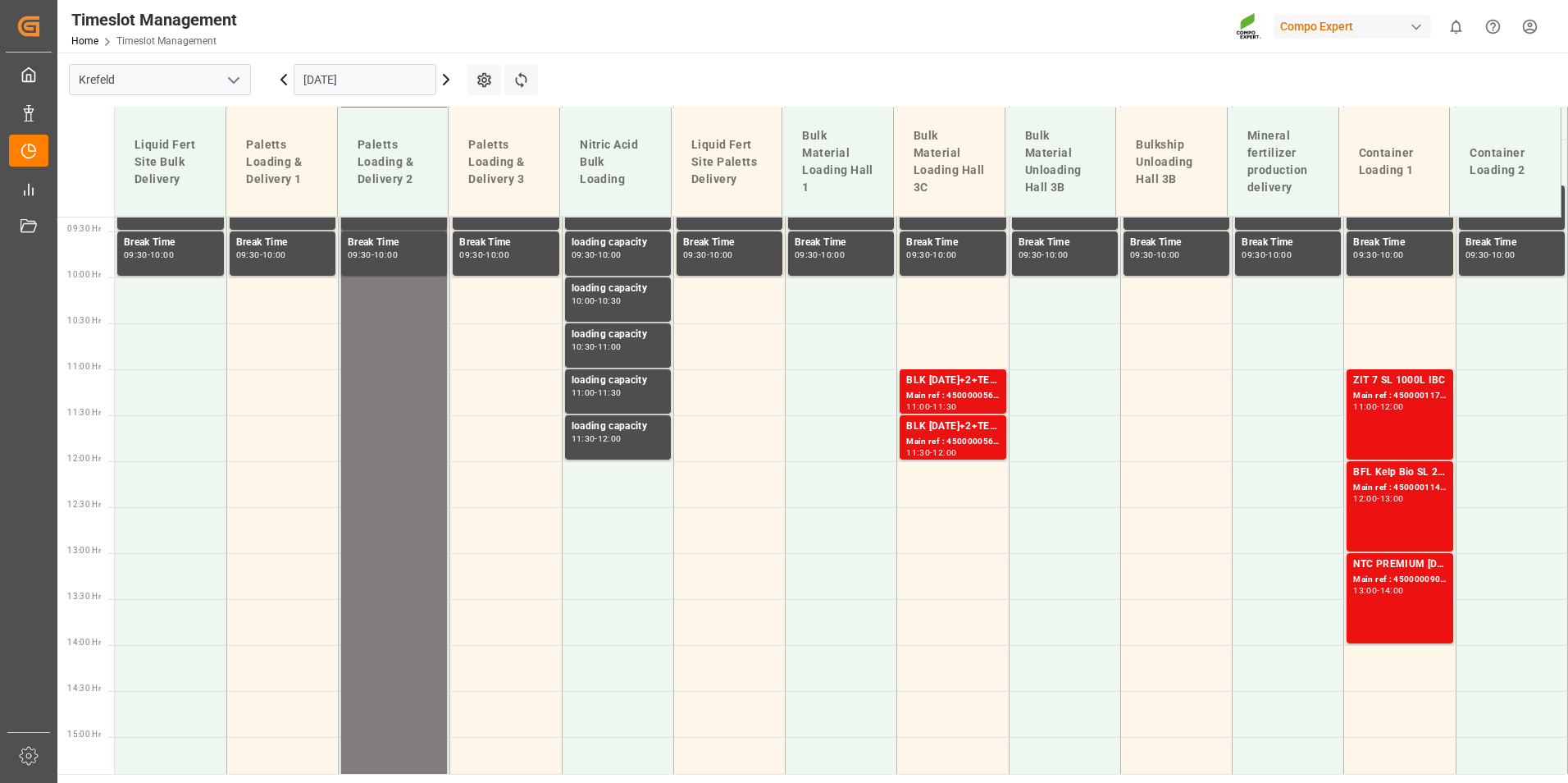
click at [966, 403] on div "11:00 - 11:30" at bounding box center [953, 408] width 93 height 9
click at [966, 434] on div "BLK [DATE]+2+TE (GW) BULK" at bounding box center [953, 426] width 93 height 16
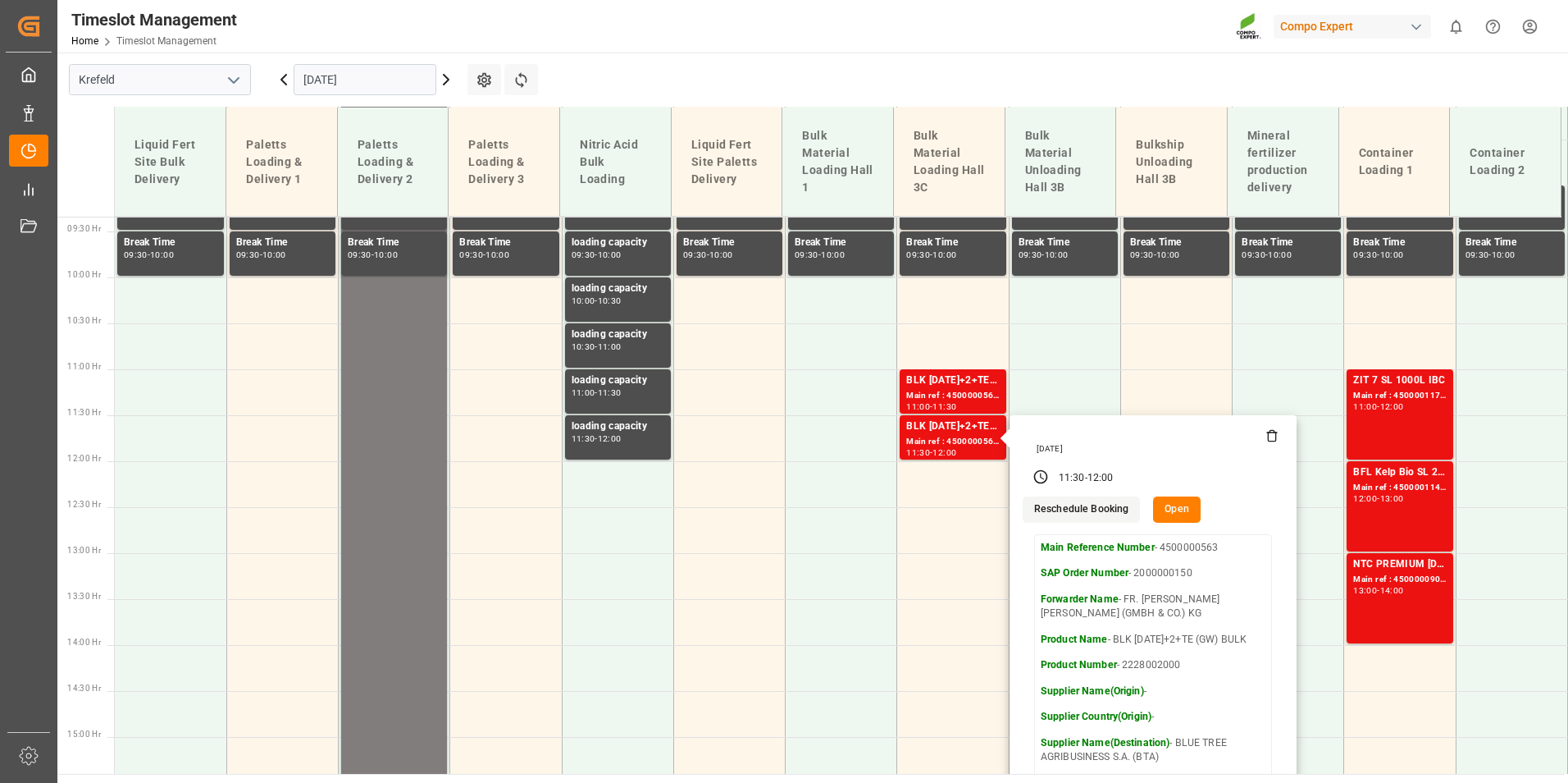
click at [377, 79] on input "[DATE]" at bounding box center [364, 79] width 143 height 31
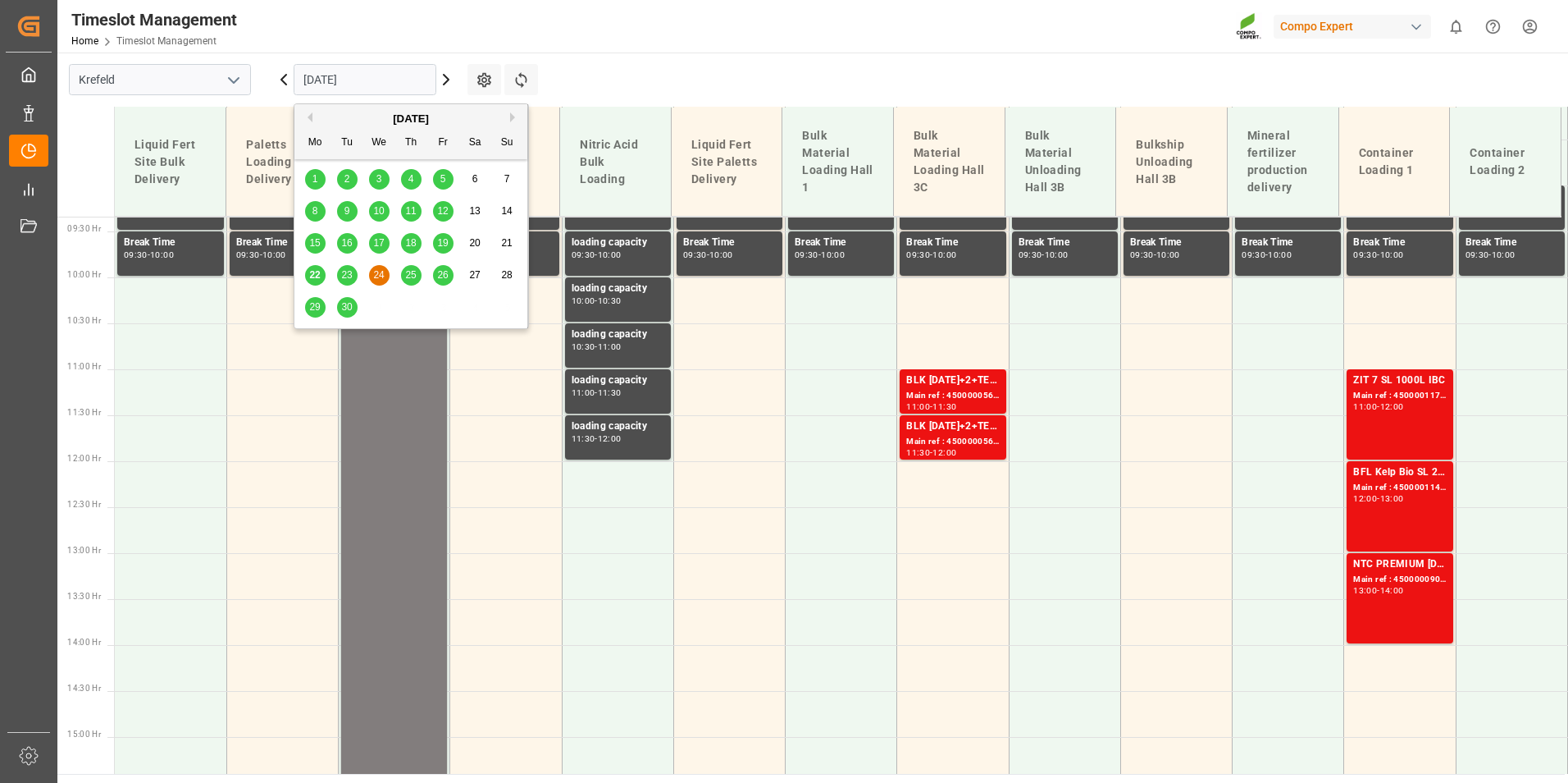
click at [415, 265] on div "25" at bounding box center [412, 275] width 21 height 20
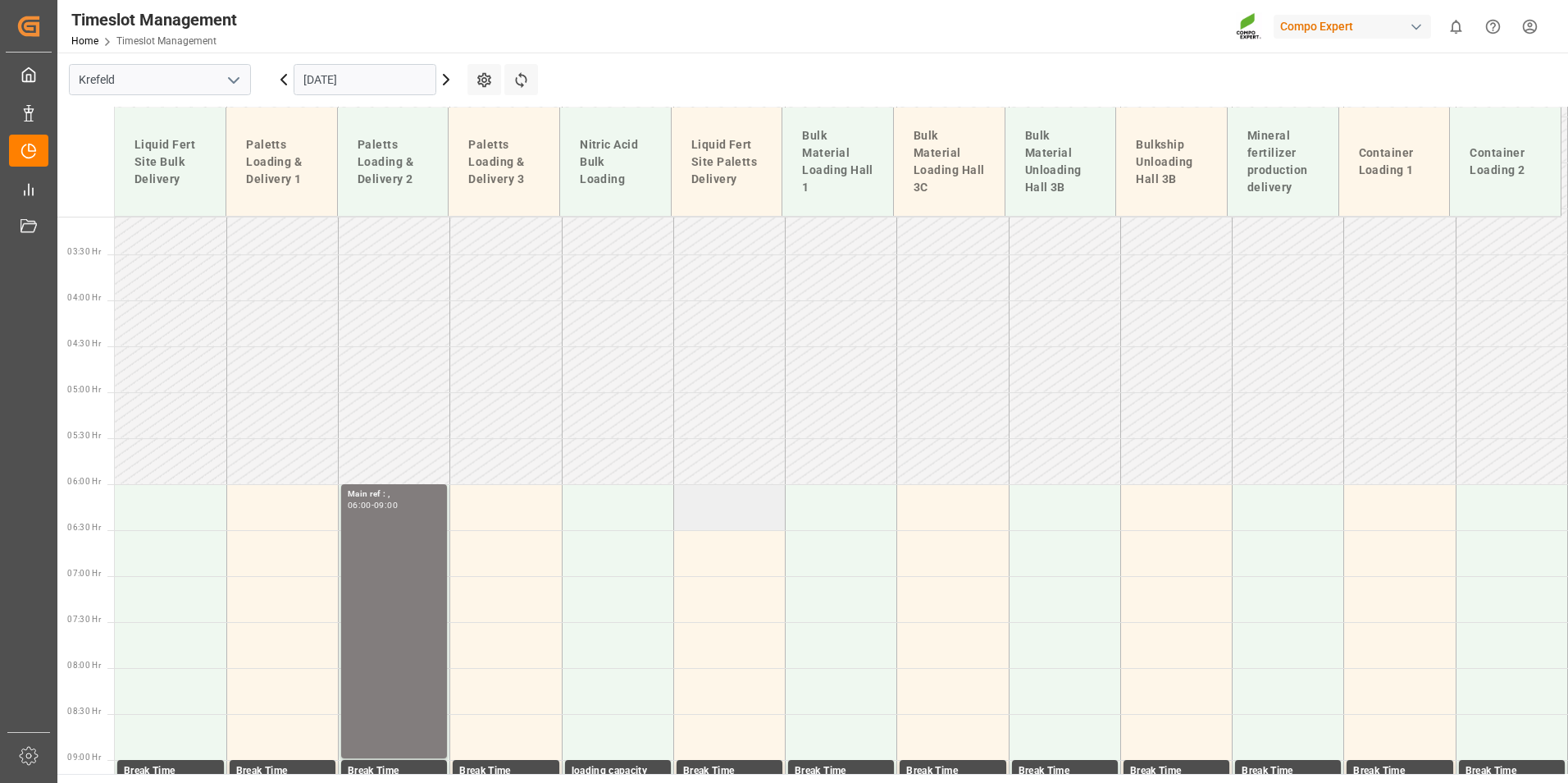
scroll to position [776, 0]
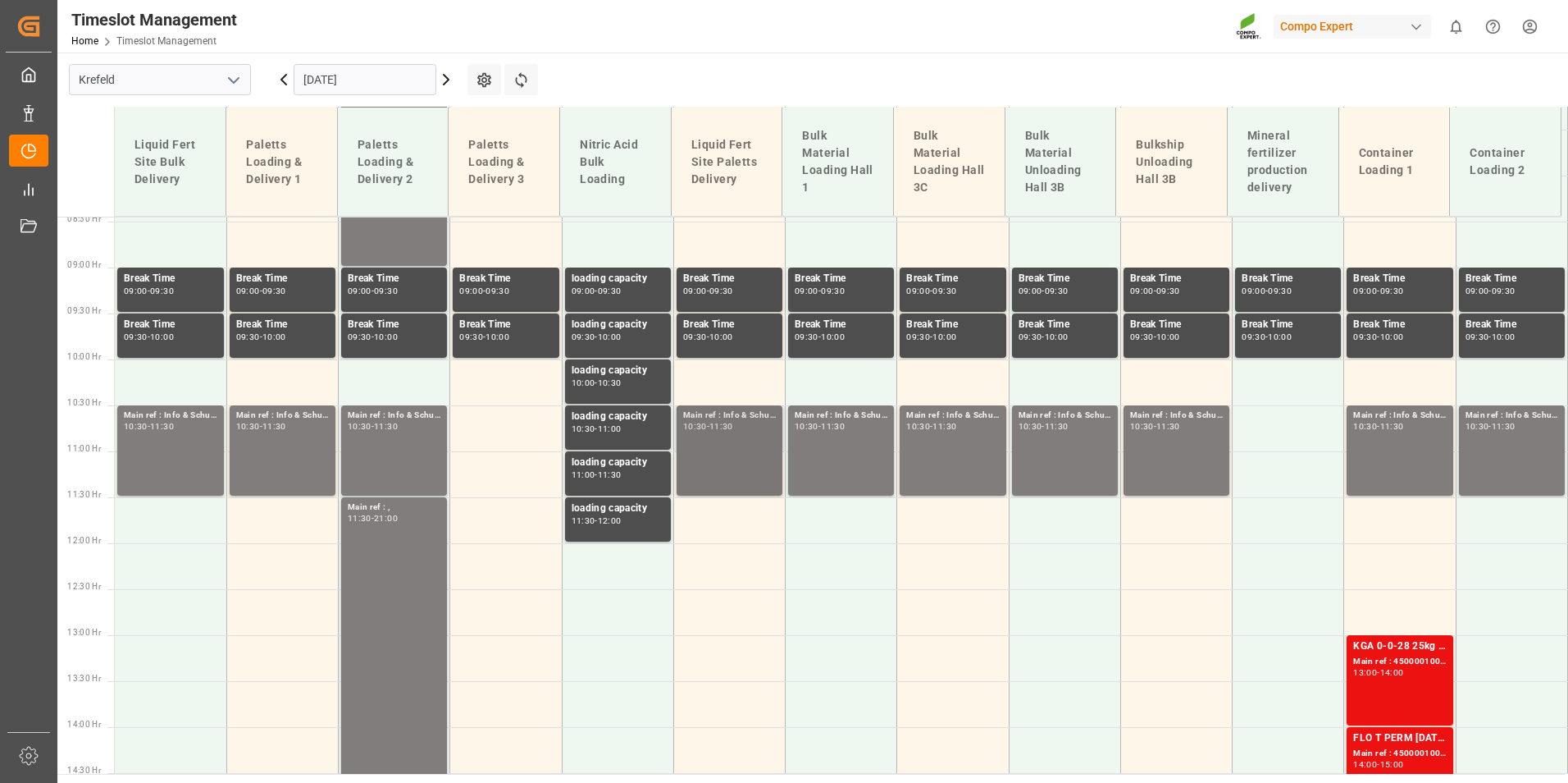
click at [753, 435] on div "Main ref : Info & Schulung Inventur, 10:30 - 11:30" at bounding box center [730, 451] width 93 height 84
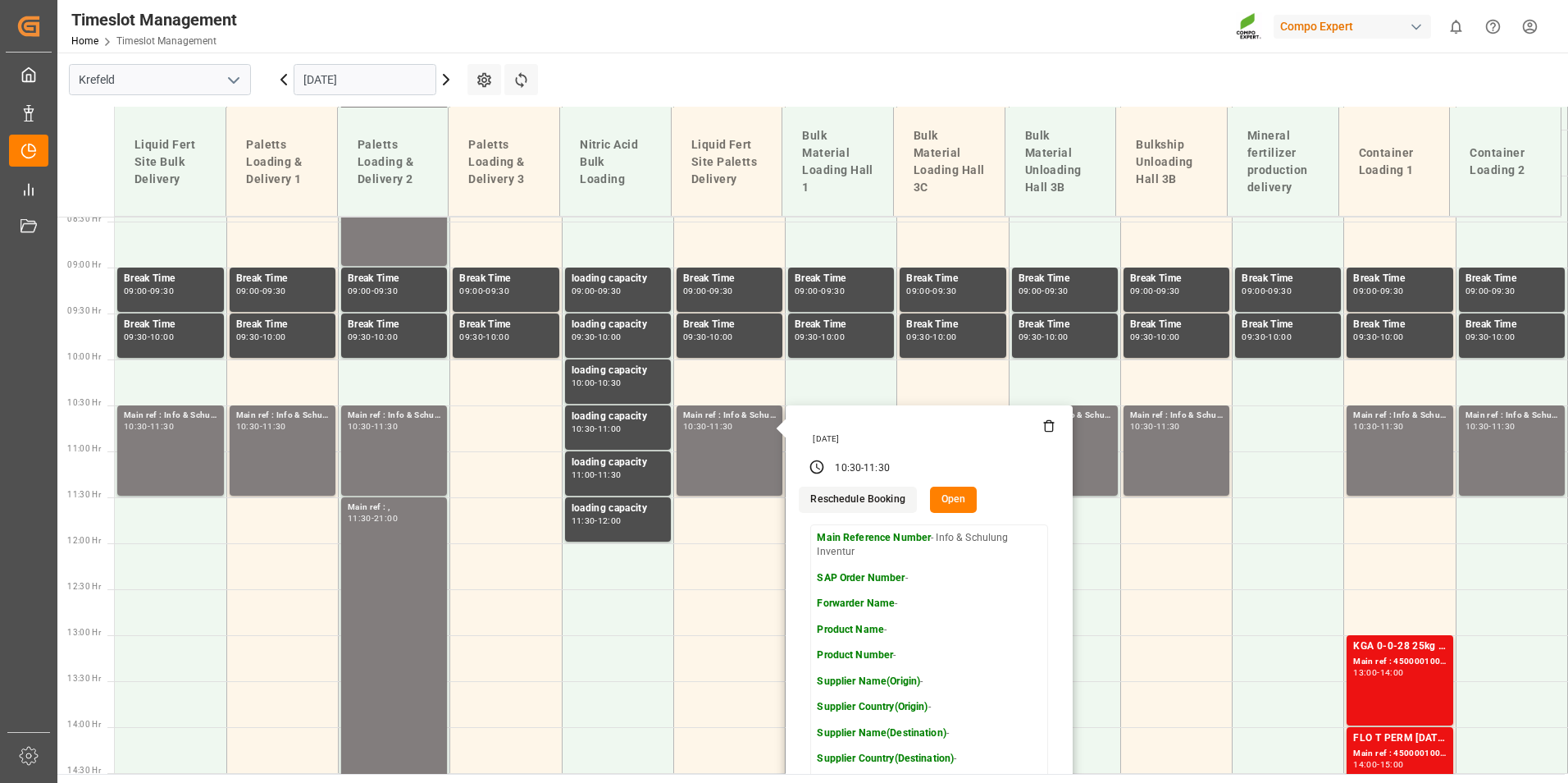
click at [393, 77] on input "[DATE]" at bounding box center [364, 79] width 143 height 31
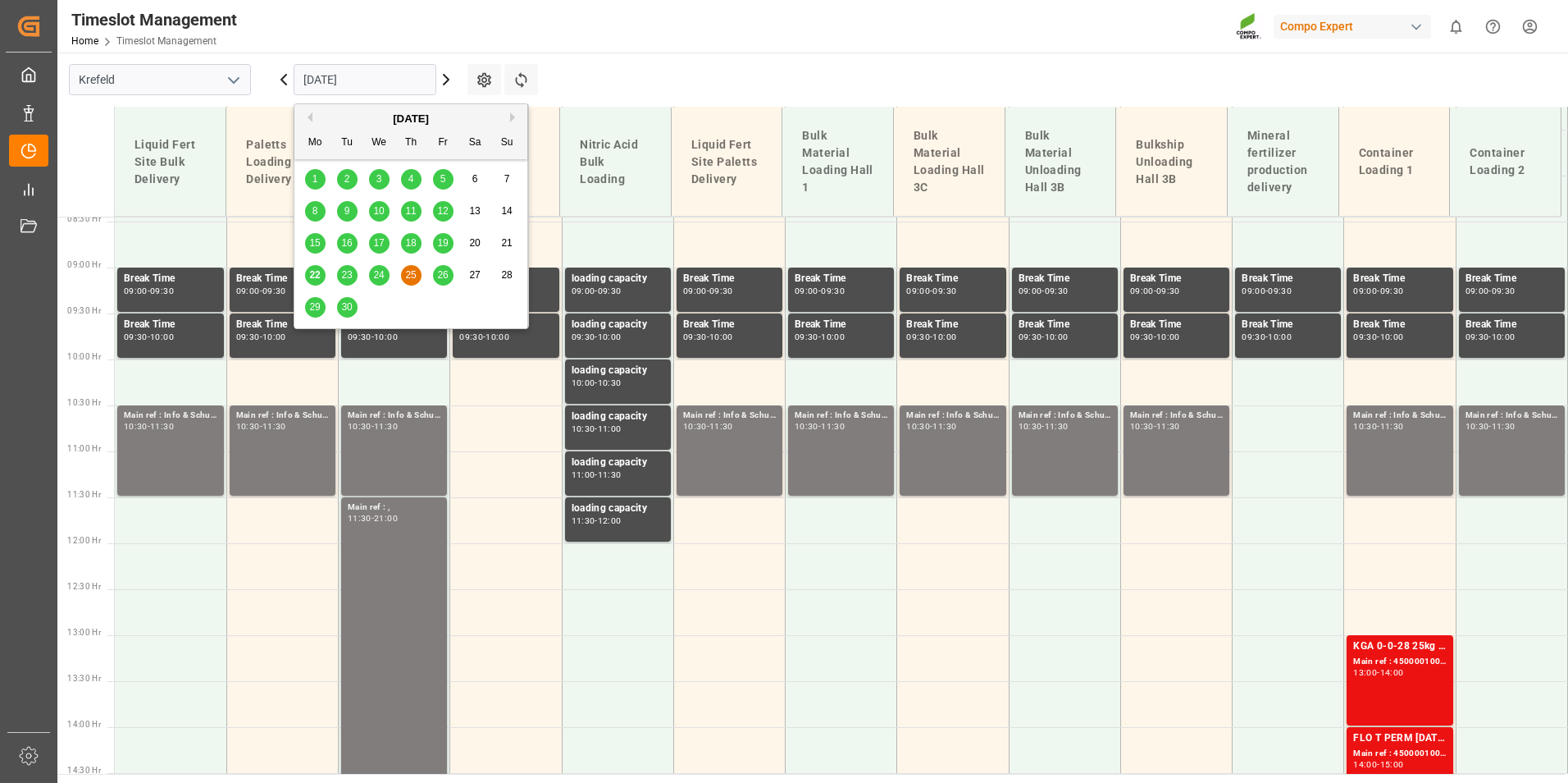
click at [447, 274] on span "26" at bounding box center [442, 275] width 10 height 11
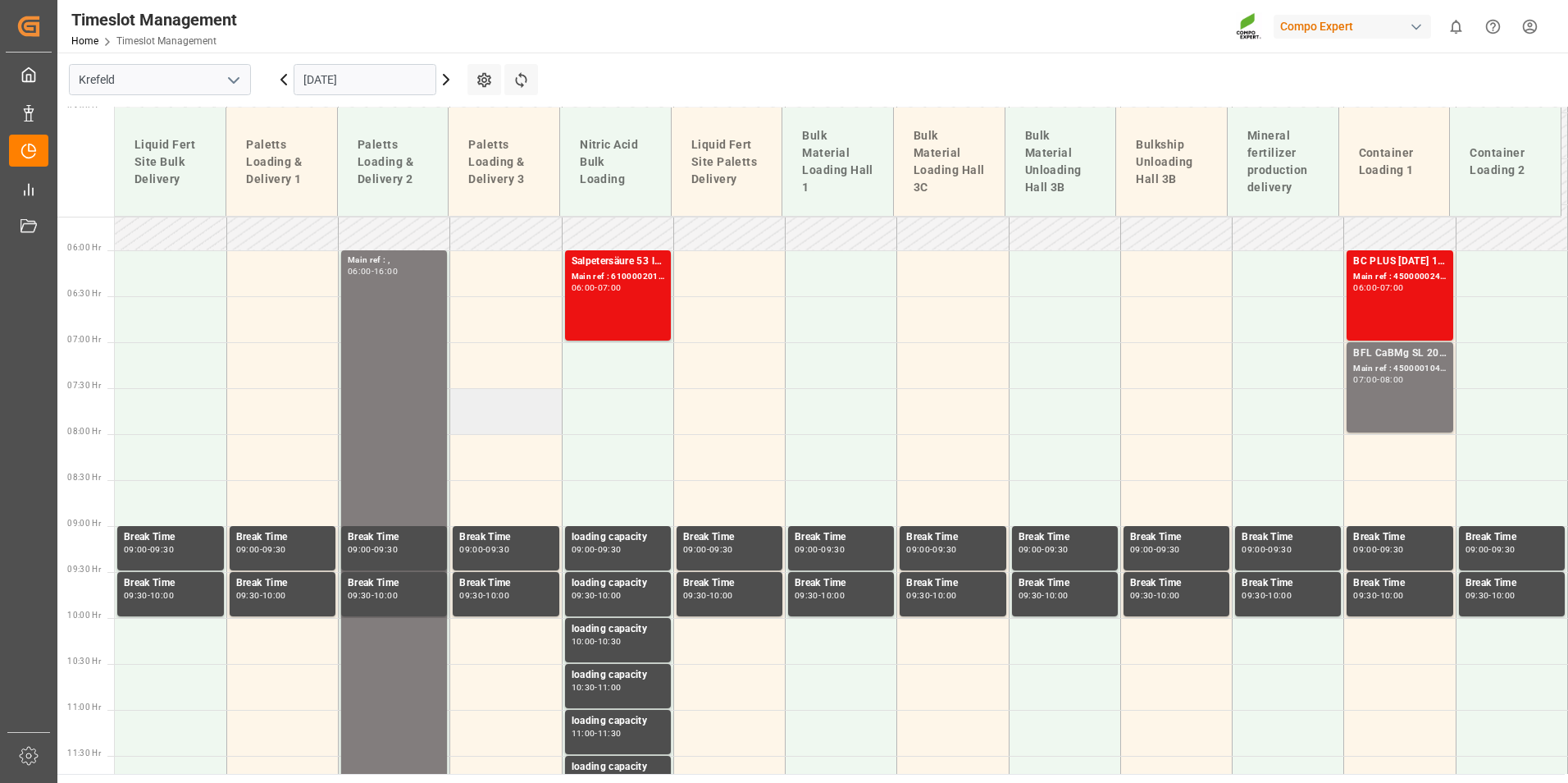
scroll to position [612, 0]
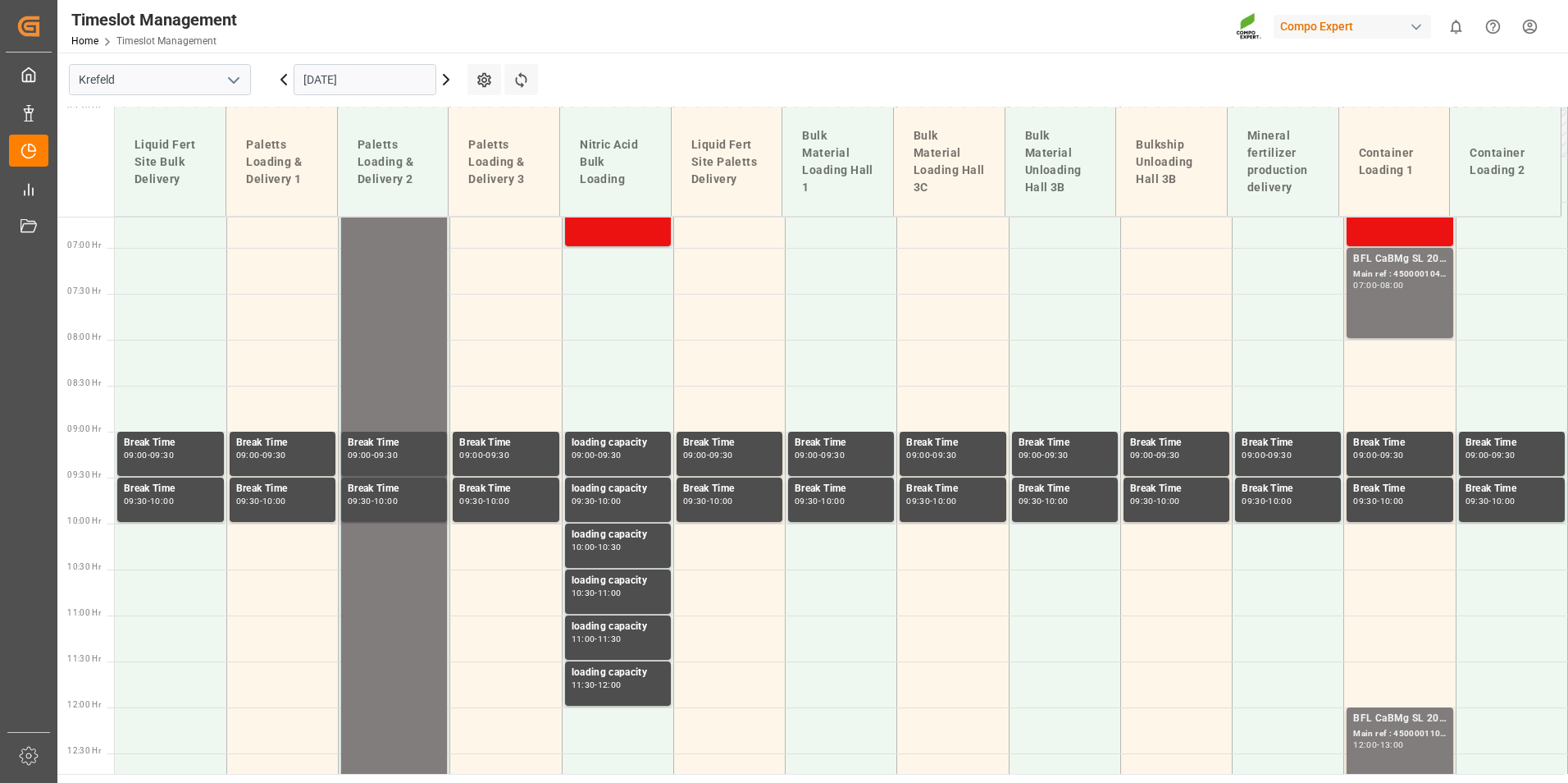
click at [362, 78] on input "[DATE]" at bounding box center [364, 79] width 143 height 31
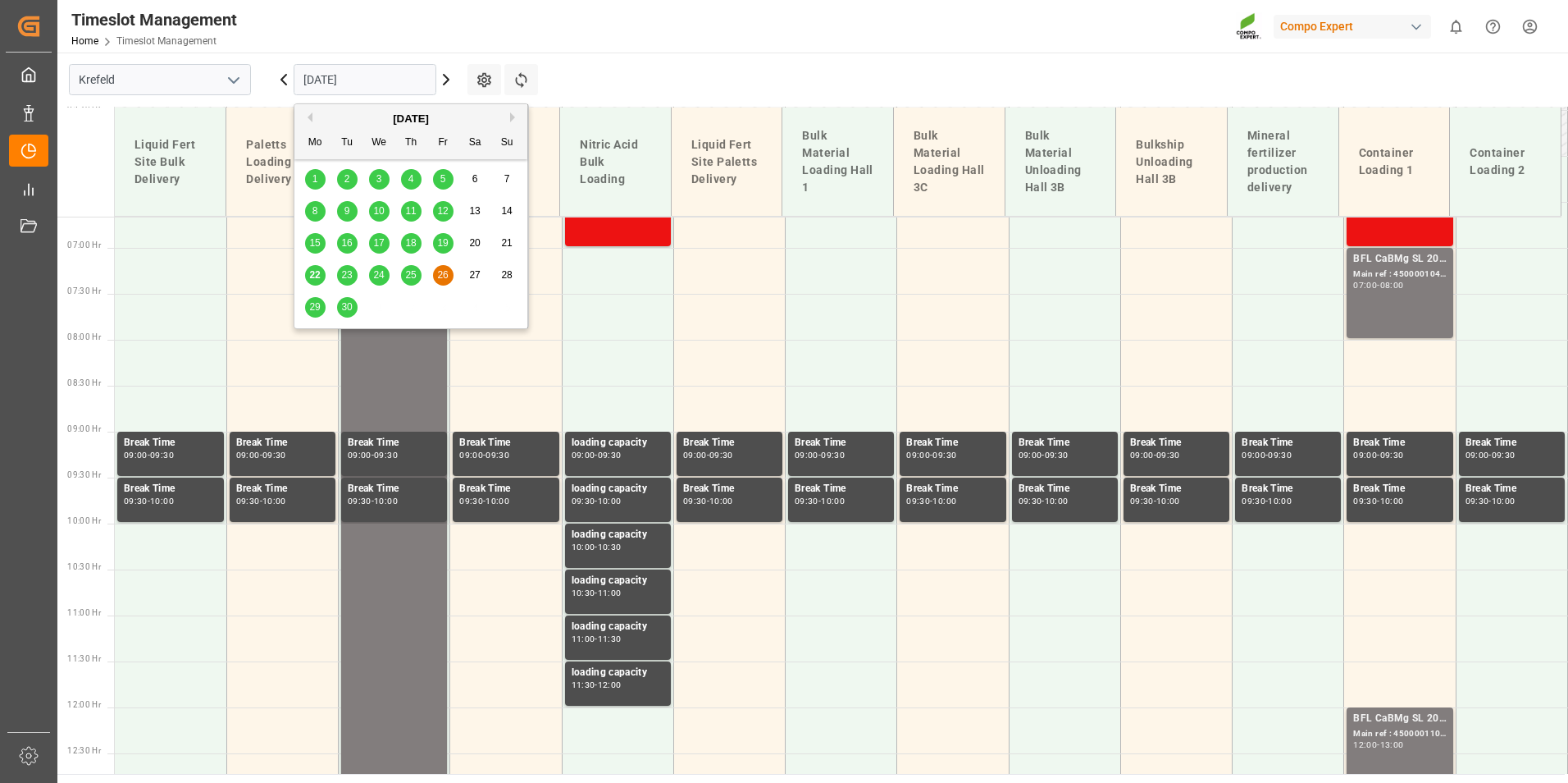
click at [314, 303] on span "29" at bounding box center [314, 307] width 10 height 11
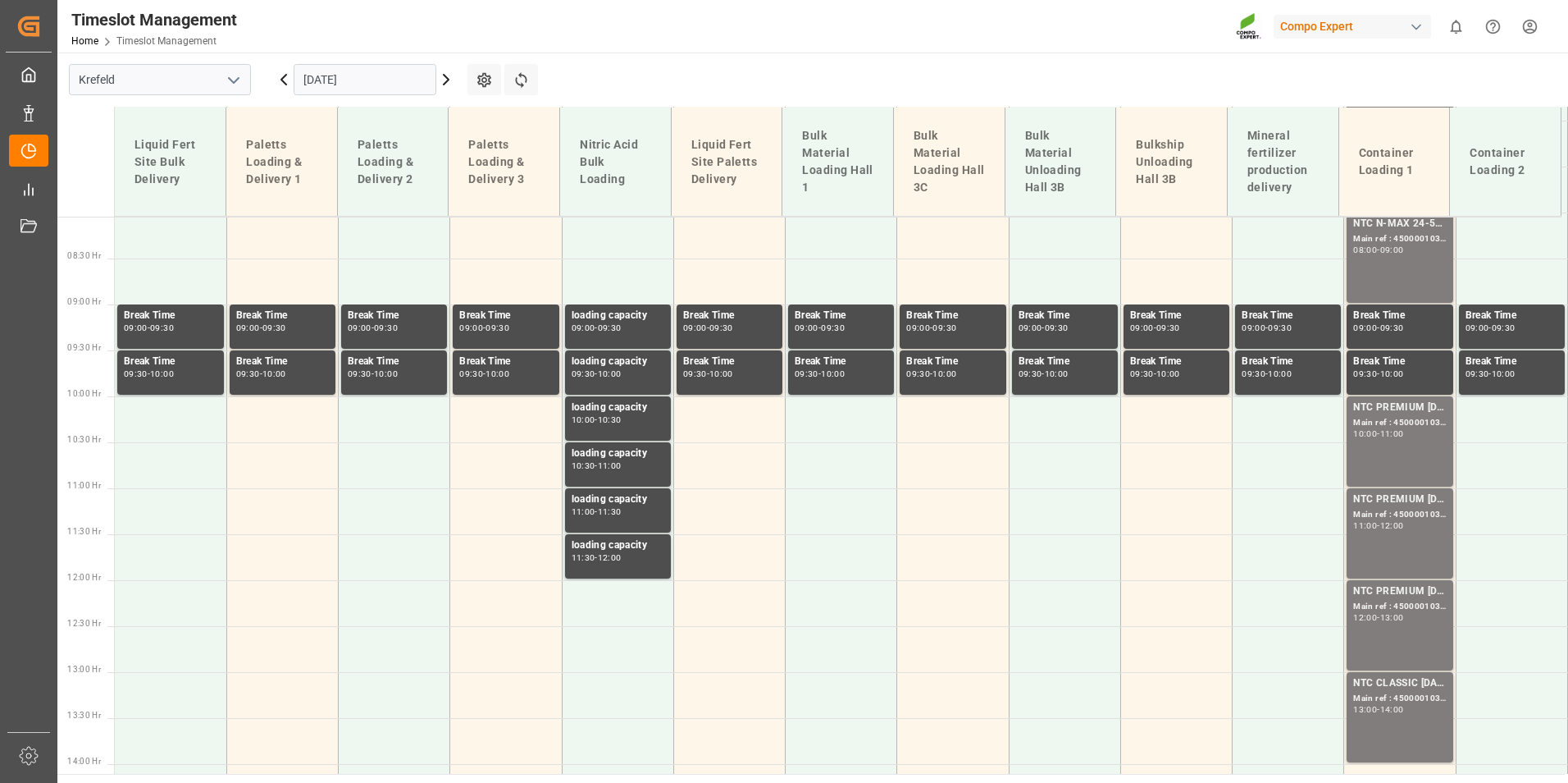
scroll to position [776, 0]
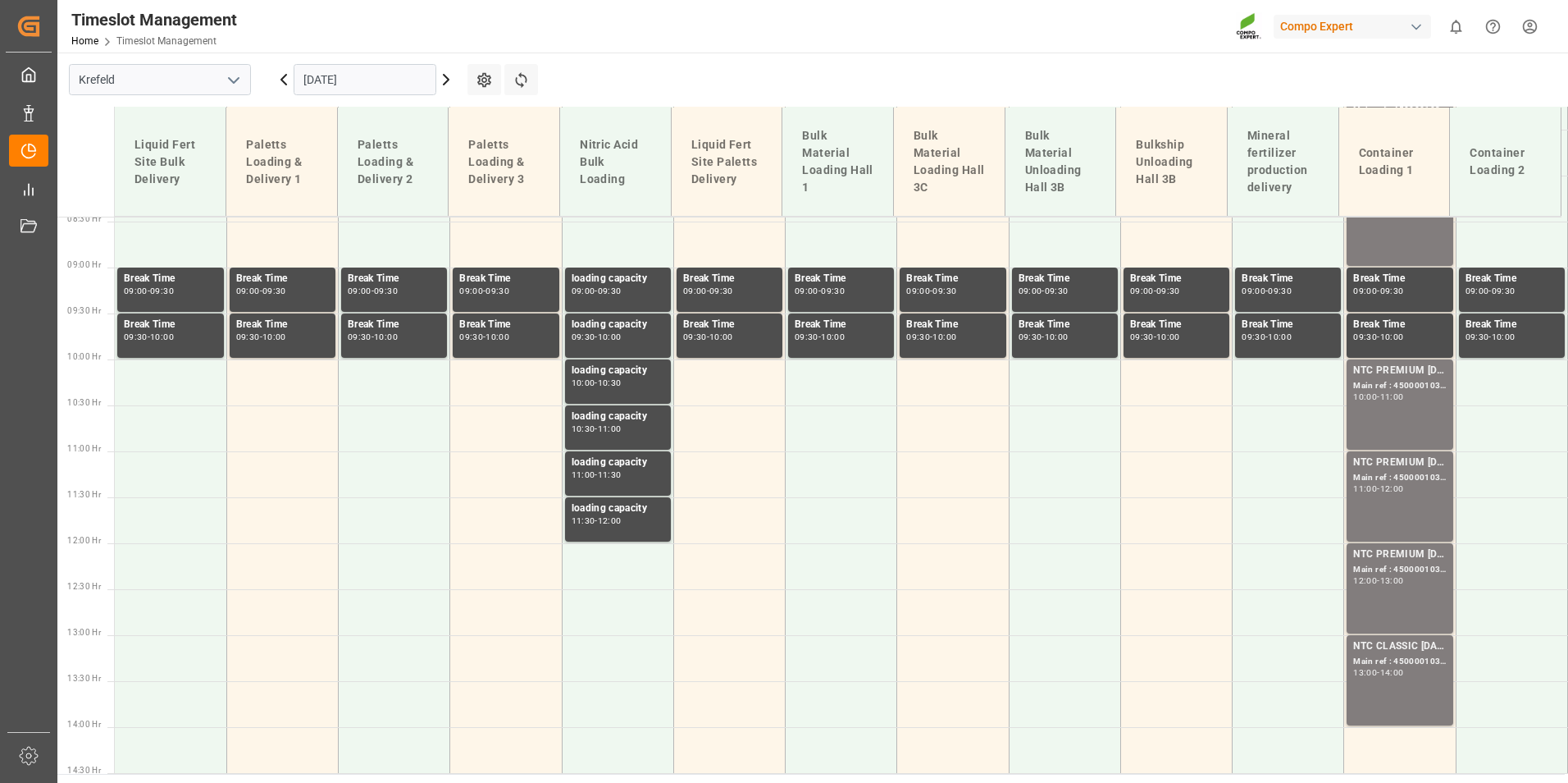
click at [395, 73] on input "[DATE]" at bounding box center [364, 79] width 143 height 31
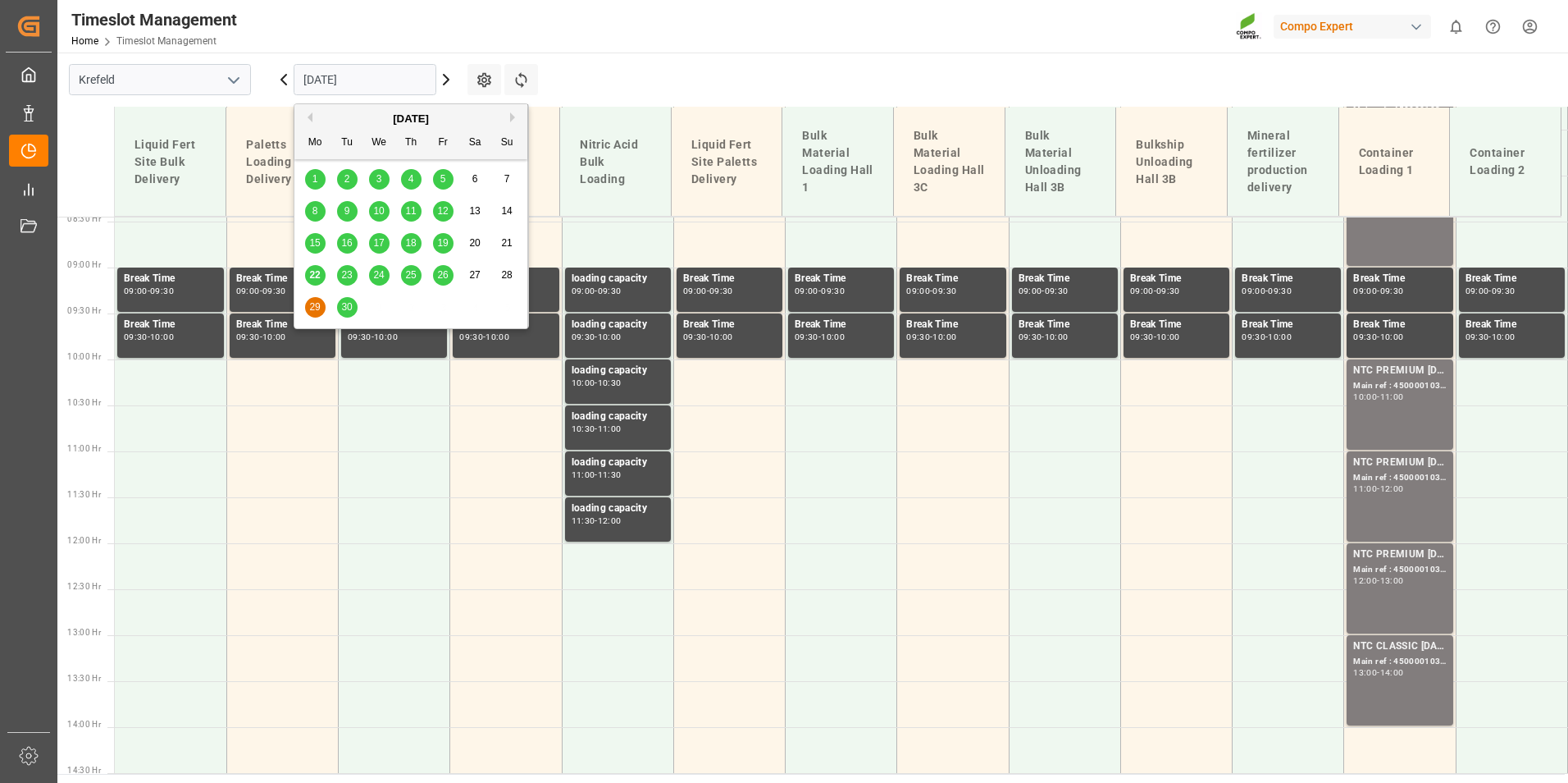
click at [352, 298] on div "30" at bounding box center [347, 307] width 21 height 20
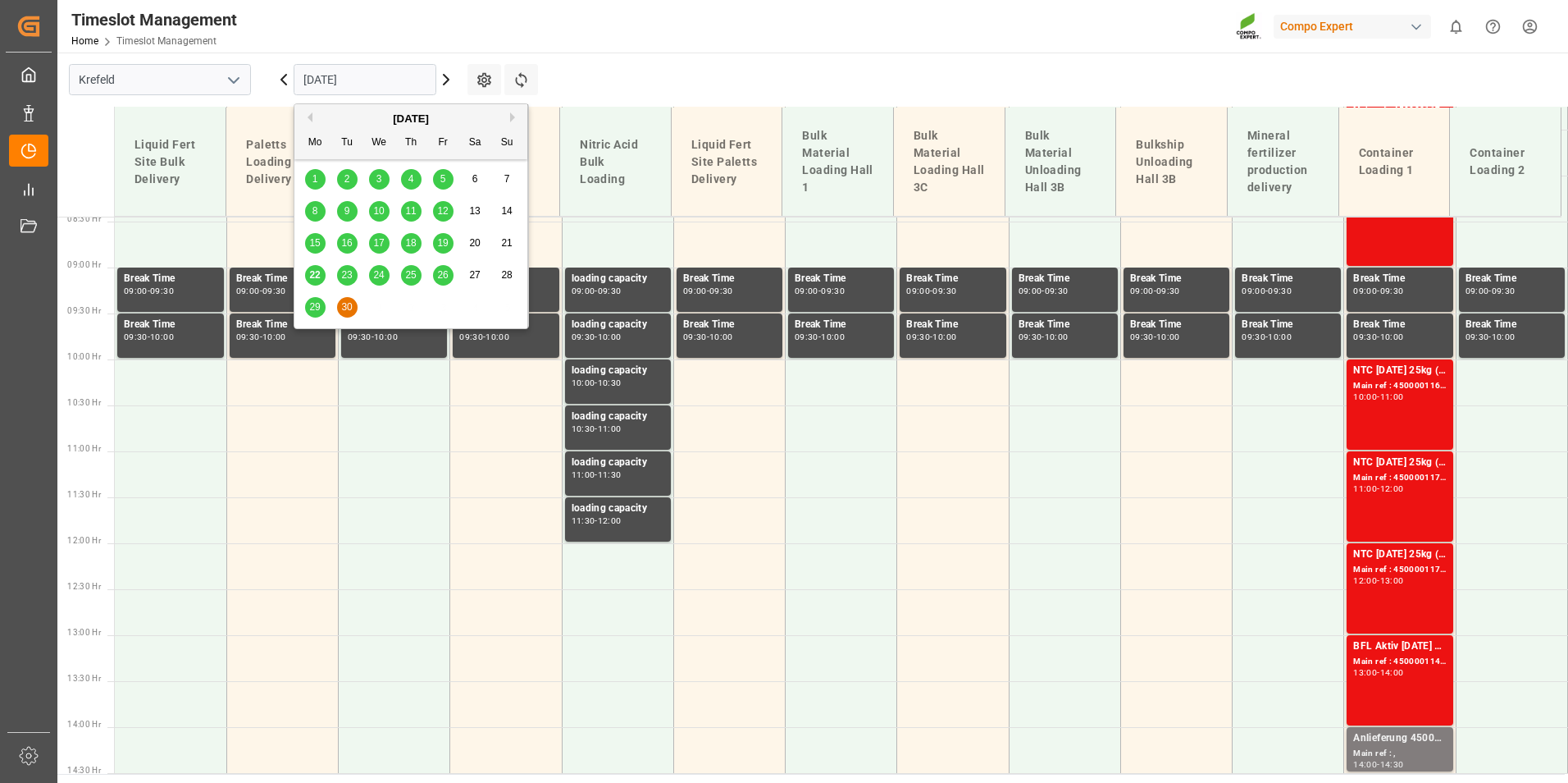
click at [384, 78] on input "[DATE]" at bounding box center [364, 79] width 143 height 31
click at [322, 279] on div "22" at bounding box center [315, 275] width 21 height 20
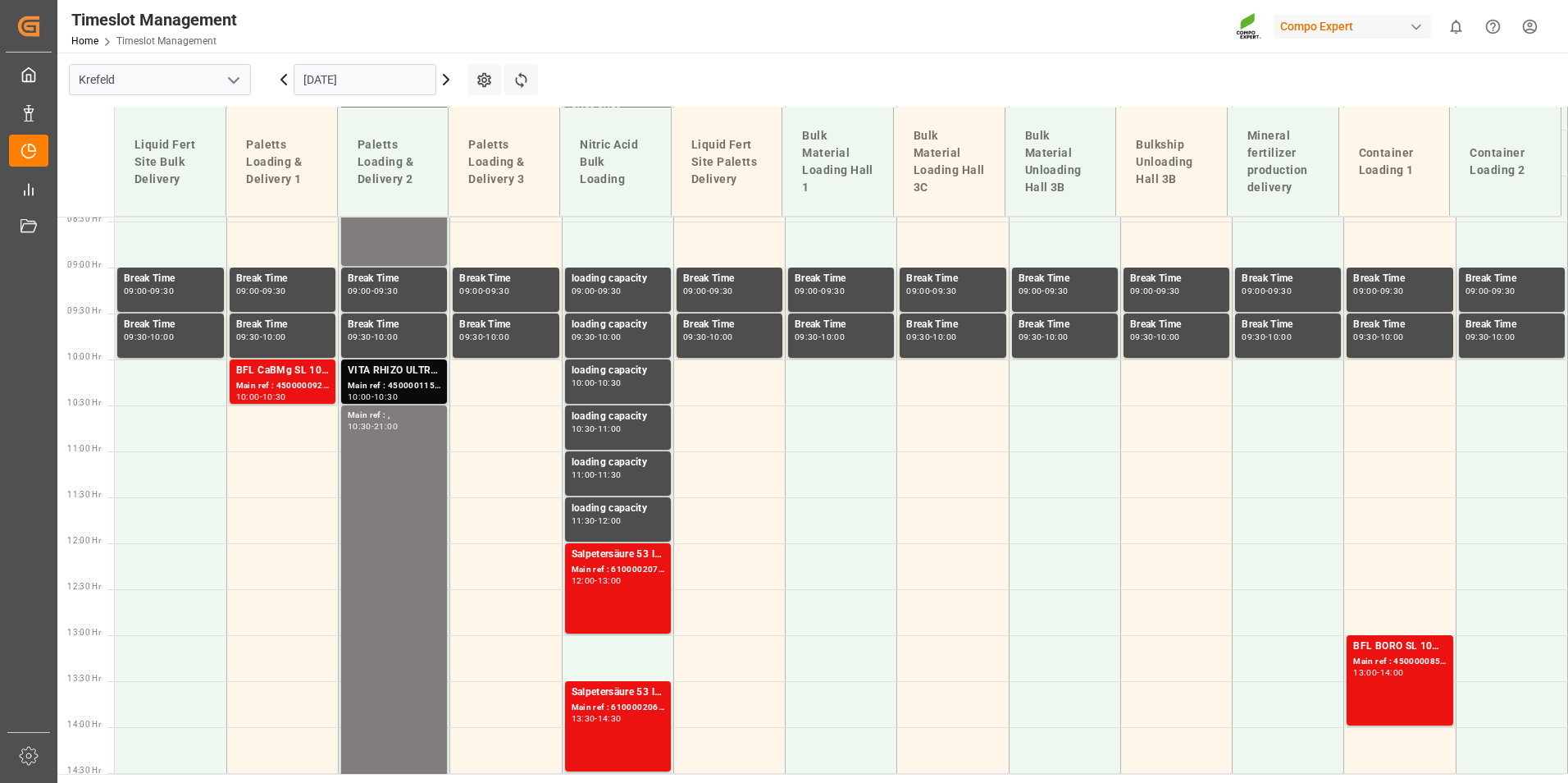
click at [396, 378] on div "VITA RHIZO ULTRA 6x2,5L (x48) CLVITA Rhizo Ultra 10L (x60) CL MTO" at bounding box center [394, 370] width 93 height 16
click at [301, 384] on div "Main ref : 4500000923, 2000000231" at bounding box center [282, 385] width 93 height 14
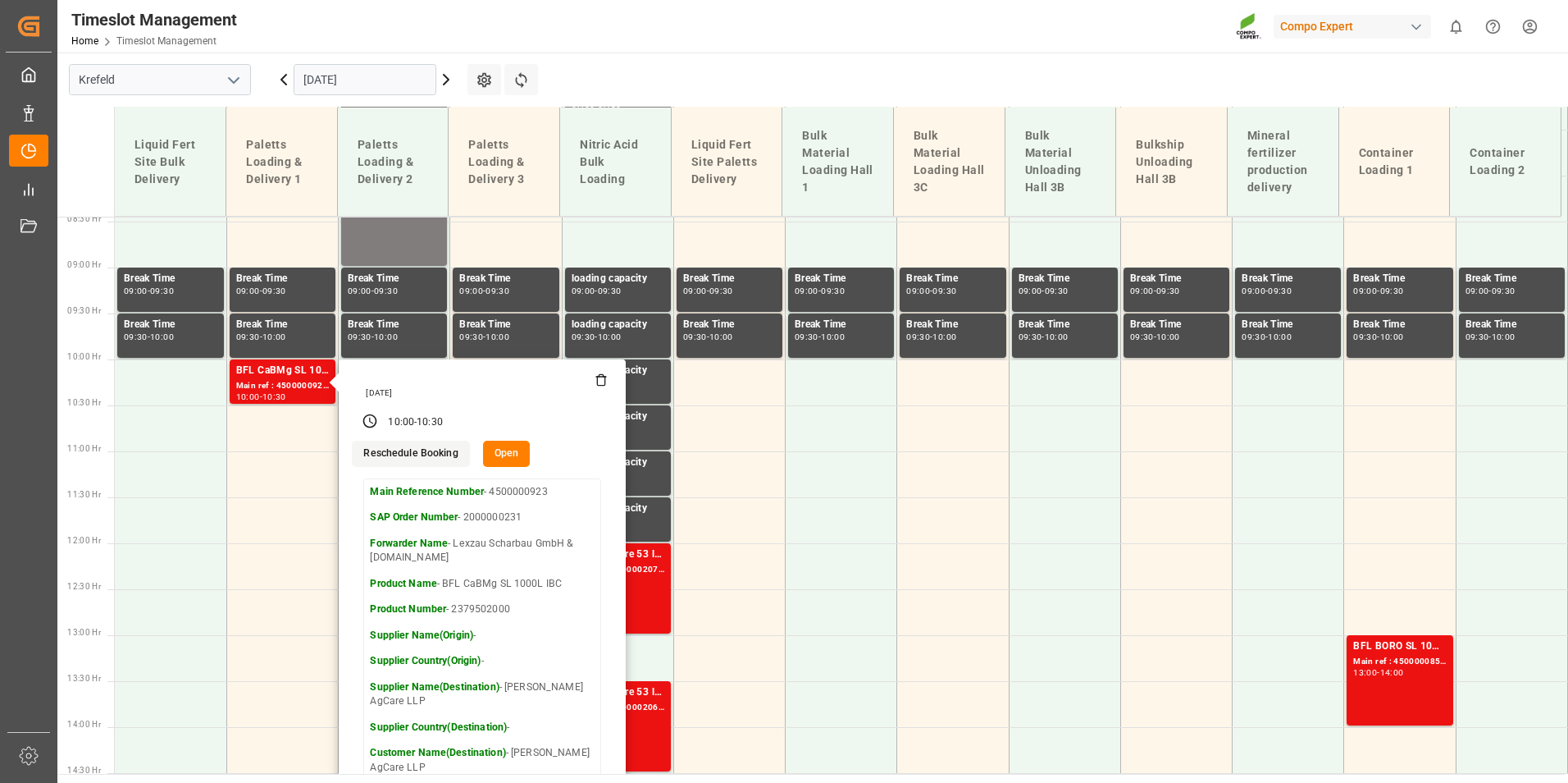
click at [641, 82] on main "[GEOGRAPHIC_DATA] [DATE] Settings Refresh Time Slots Liquid Fert Site Bulk Deli…" at bounding box center [811, 414] width 1508 height 722
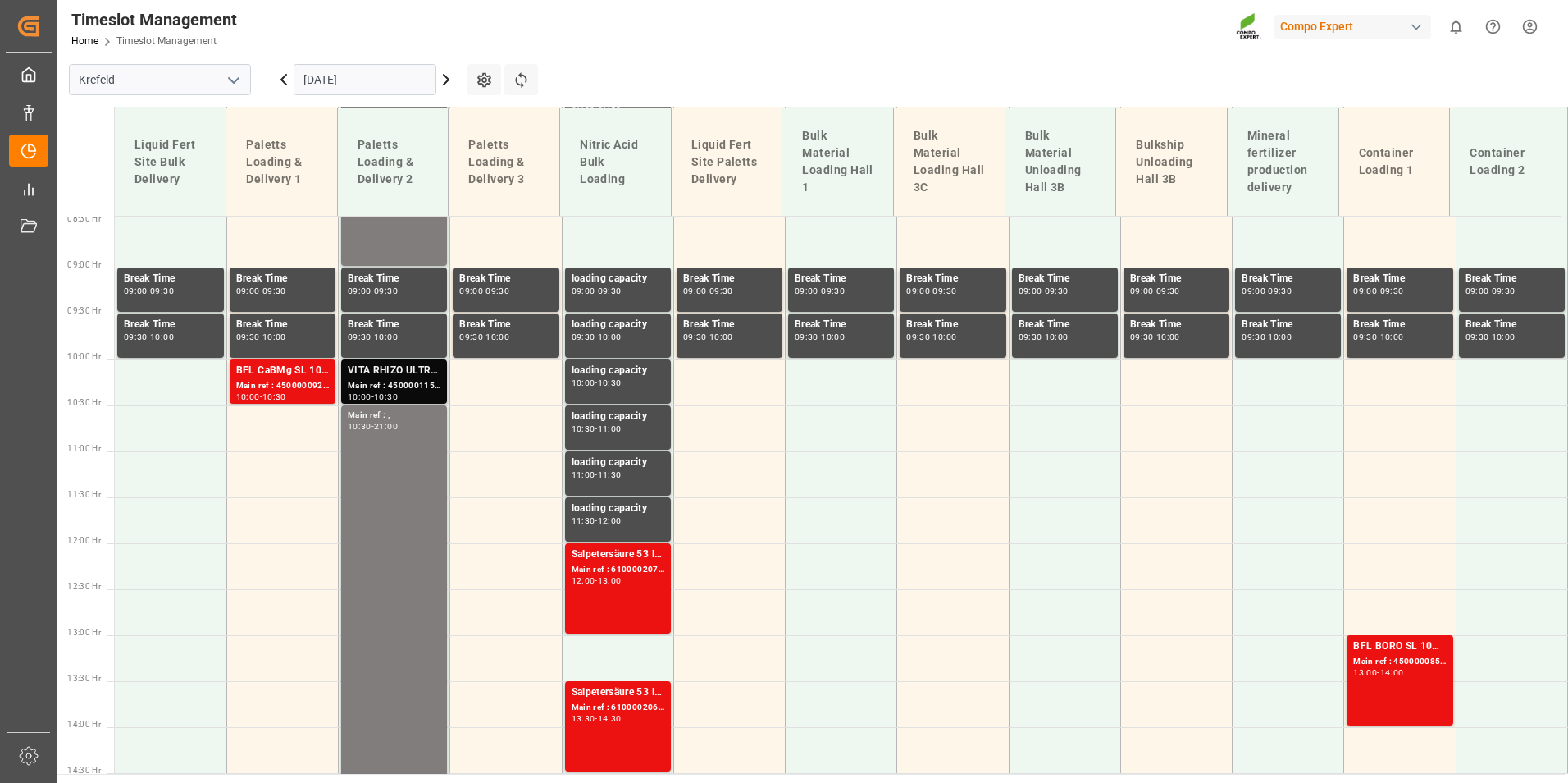
click at [392, 366] on div "VITA RHIZO ULTRA 6x2,5L (x48) CLVITA Rhizo Ultra 10L (x60) CL MTO" at bounding box center [394, 370] width 93 height 16
click at [278, 385] on div "Main ref : 4500000923, 2000000231" at bounding box center [282, 385] width 93 height 14
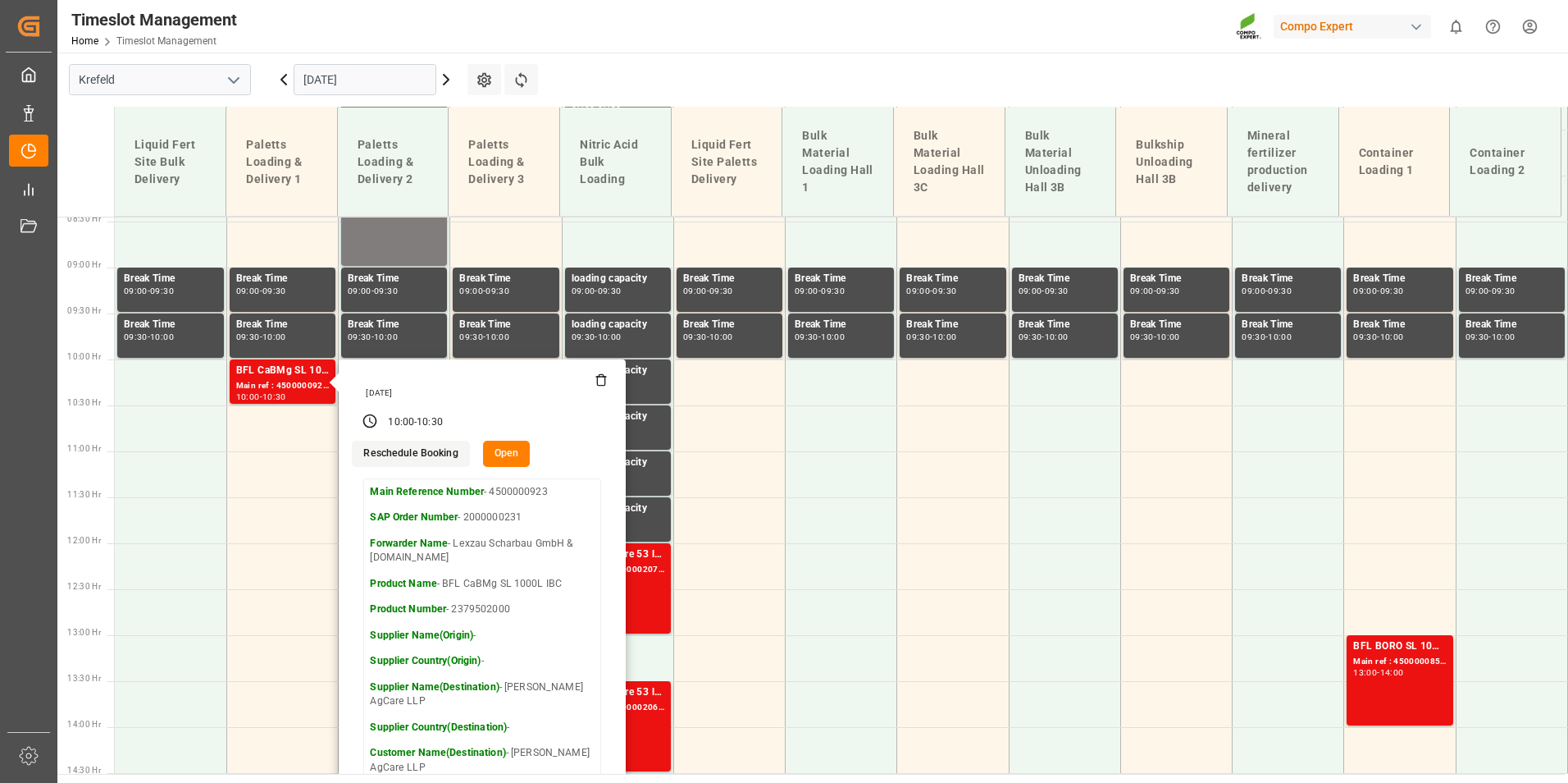
click at [722, 43] on div "Timeslot Management Home Timeslot Management Compo Expert 0 Notifications Only …" at bounding box center [807, 26] width 1522 height 53
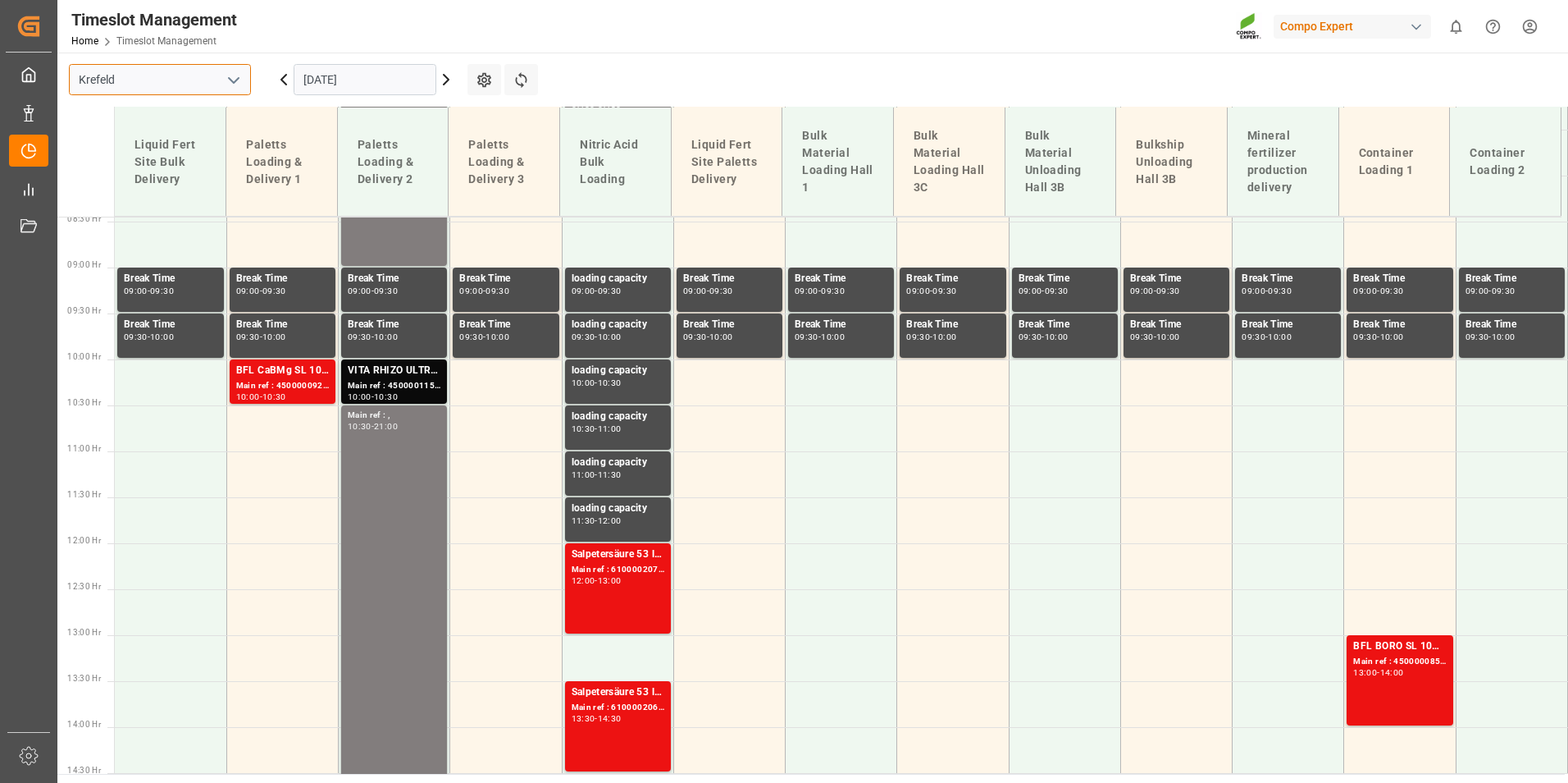
click at [246, 89] on input "Krefeld" at bounding box center [160, 79] width 182 height 31
click at [312, 377] on div "BFL CaBMg SL 1000L IBC" at bounding box center [282, 370] width 93 height 16
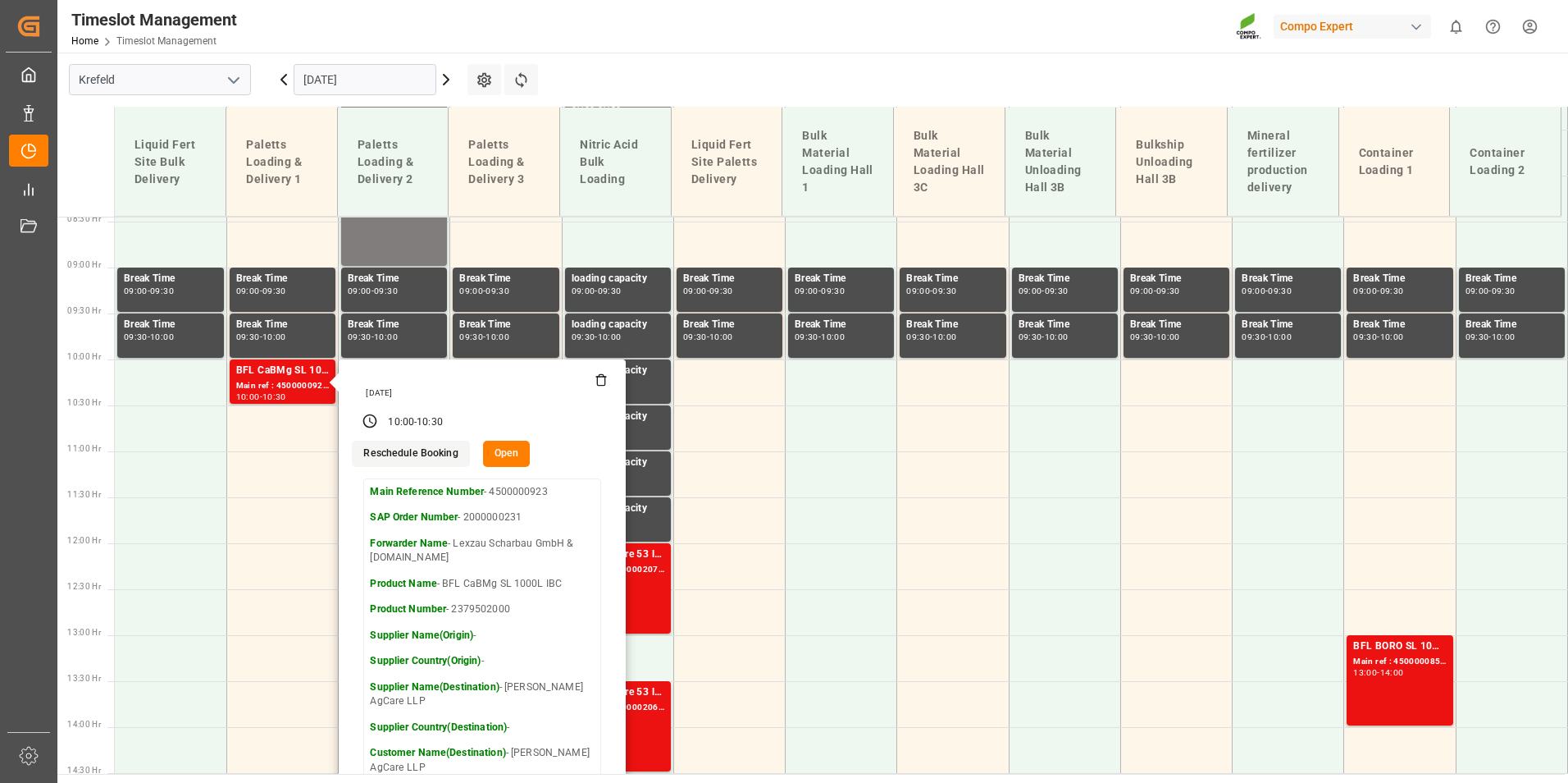
click at [713, 72] on main "[GEOGRAPHIC_DATA] [DATE] Settings Refresh Time Slots Liquid Fert Site Bulk Deli…" at bounding box center [811, 414] width 1508 height 722
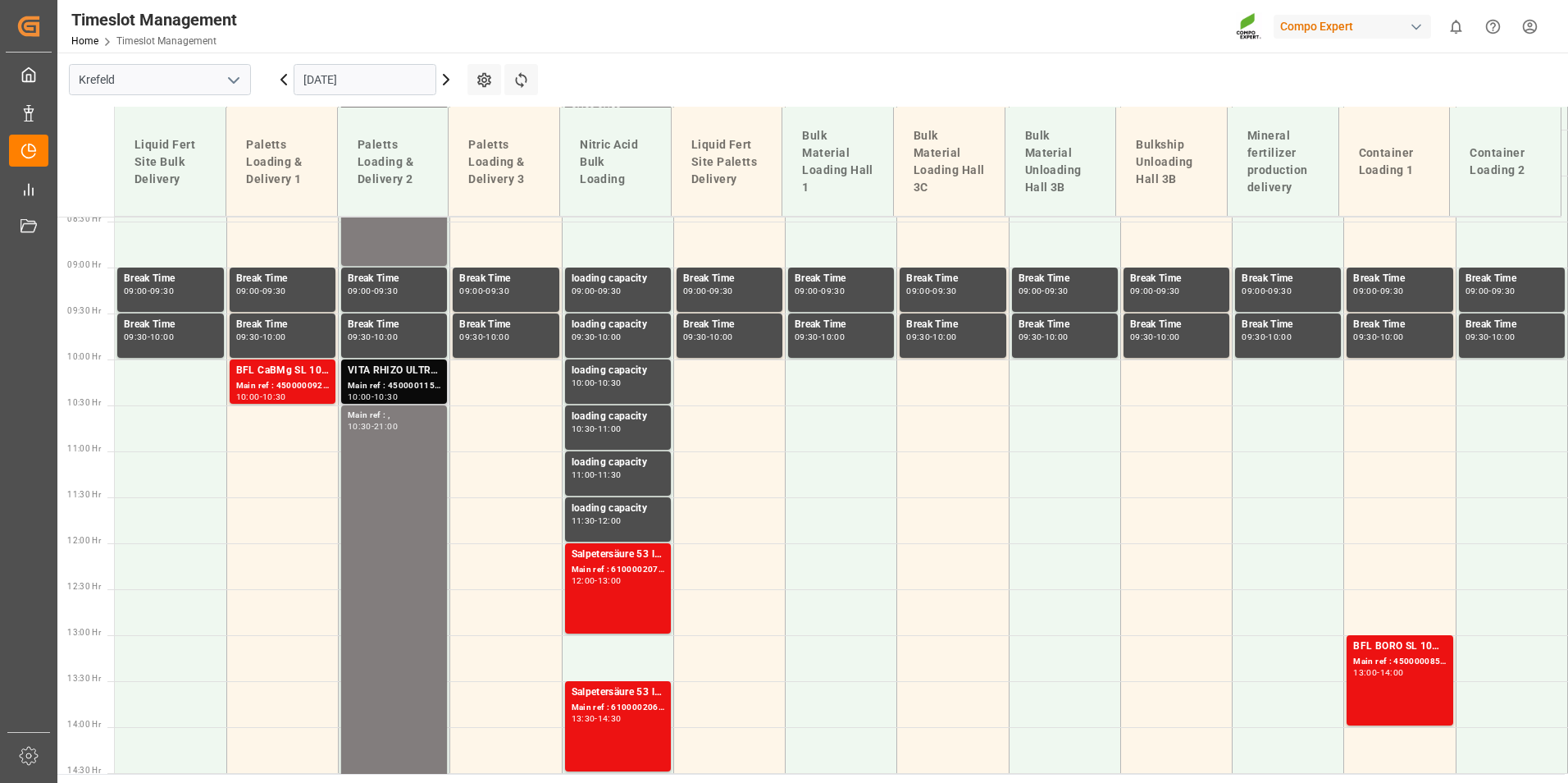
click at [406, 380] on div "Main ref : 4500001150, 2000000692" at bounding box center [394, 385] width 93 height 14
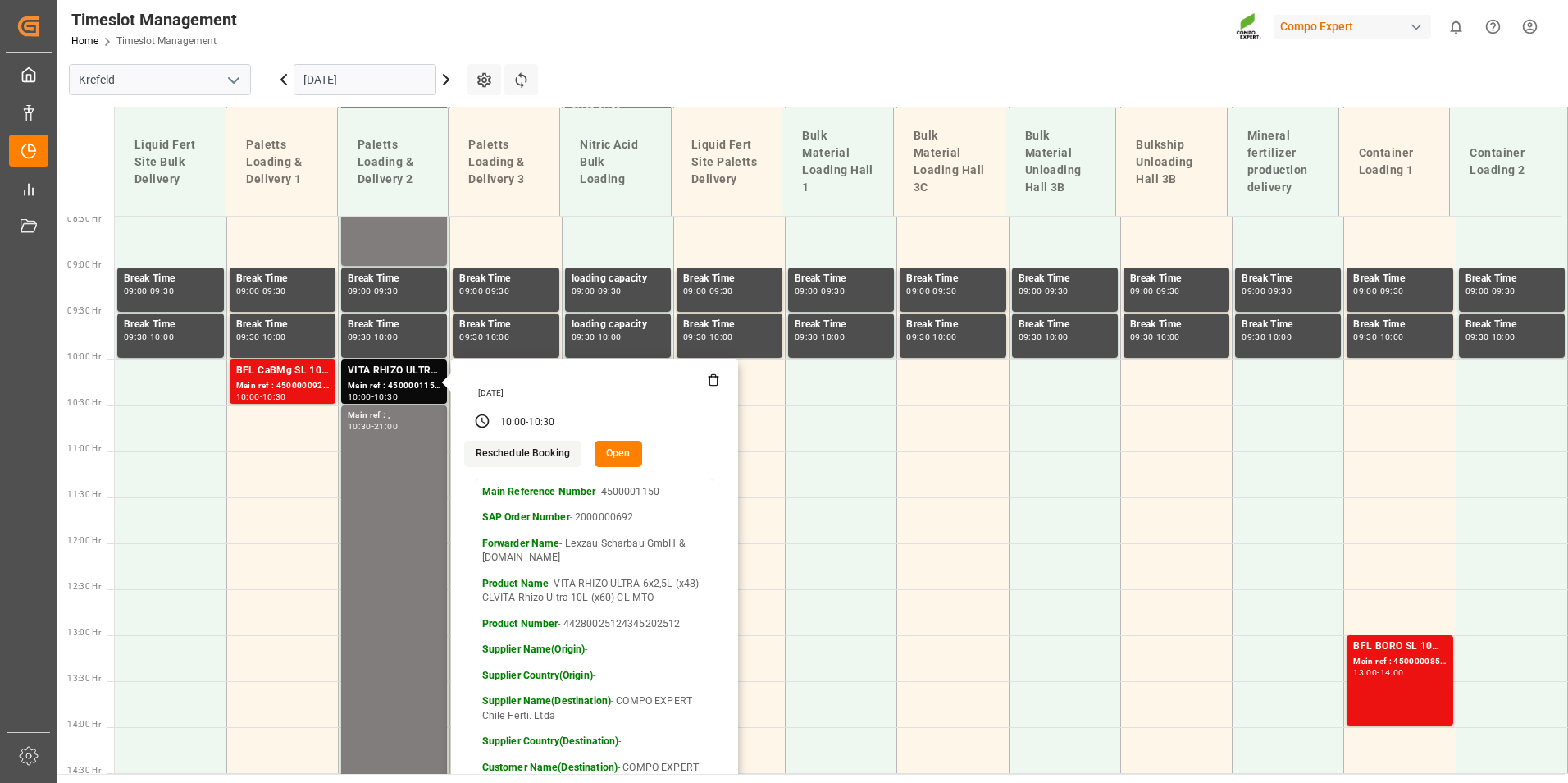
click at [387, 77] on input "[DATE]" at bounding box center [364, 79] width 143 height 31
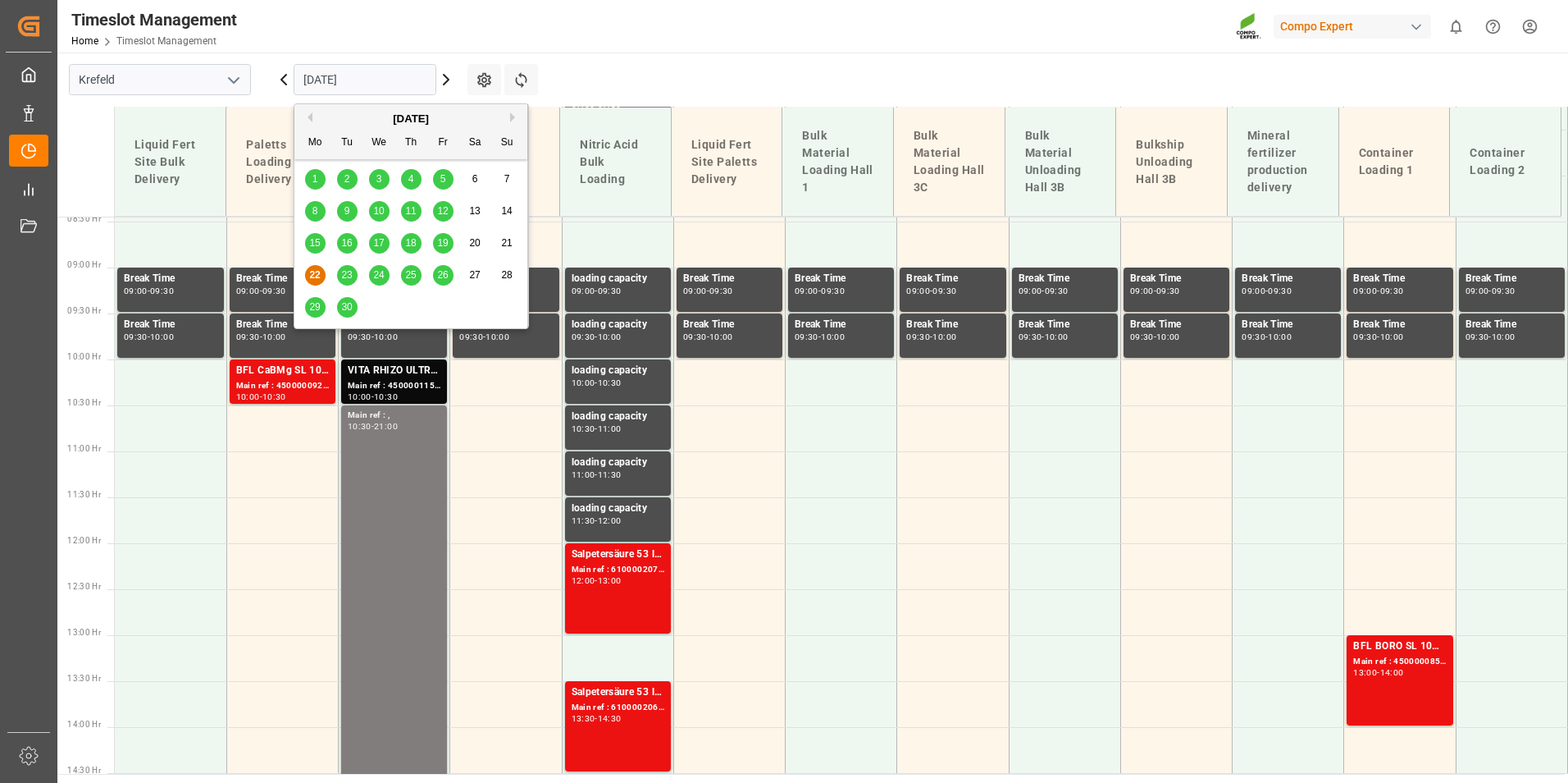
click at [353, 270] on div "23" at bounding box center [347, 275] width 21 height 20
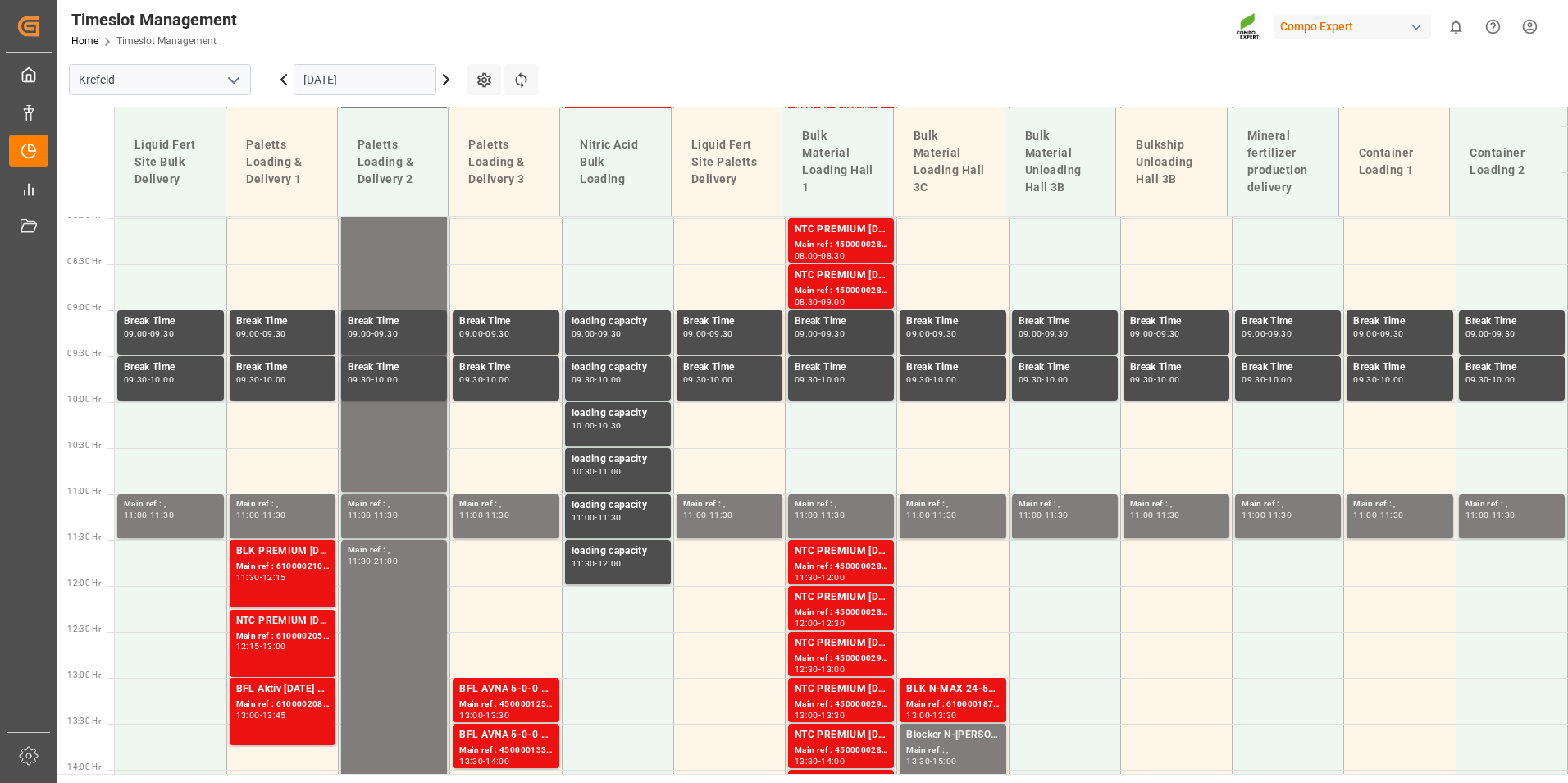
scroll to position [694, 0]
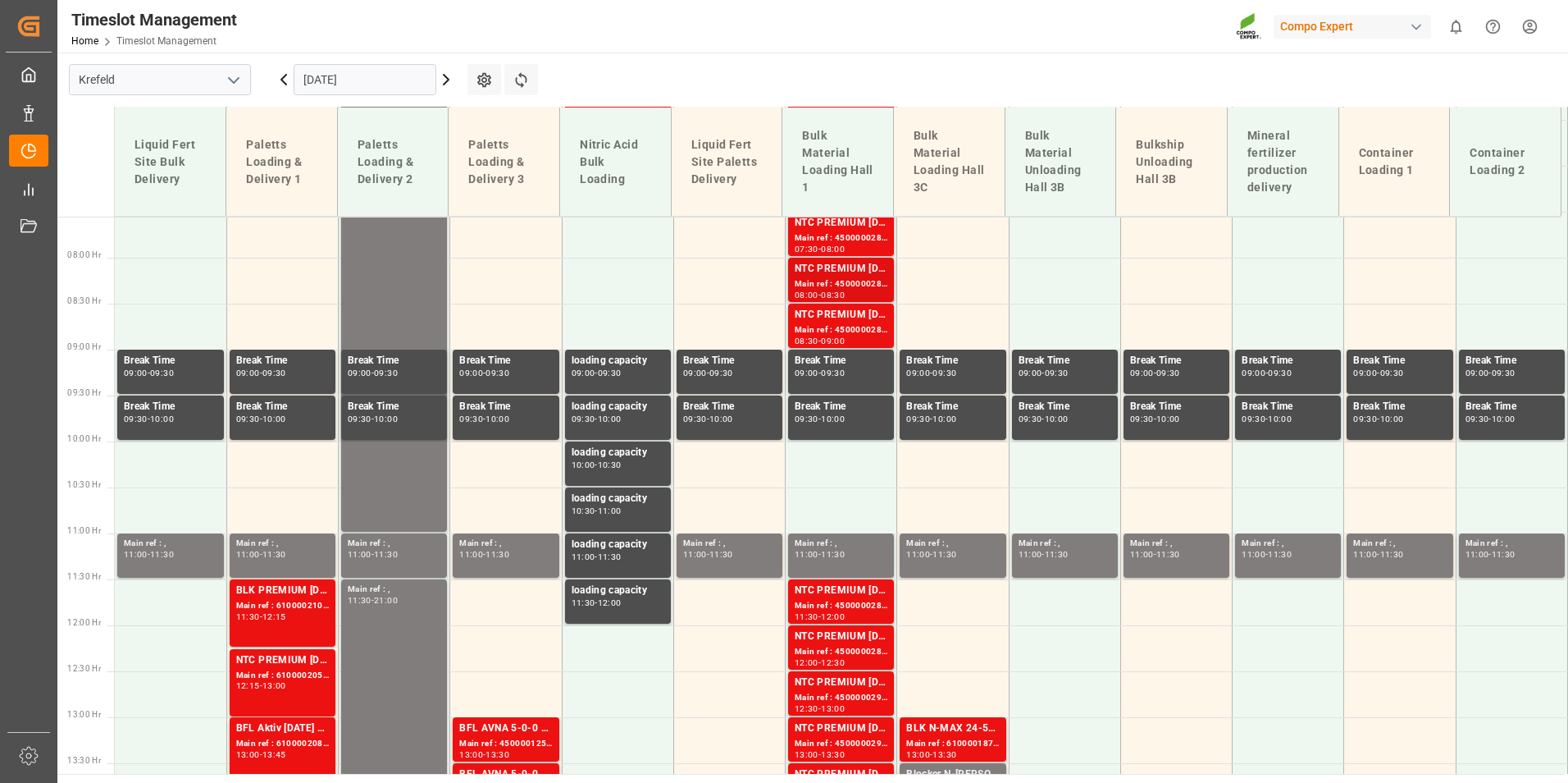
click at [862, 296] on div "08:00 - 08:30" at bounding box center [841, 296] width 93 height 9
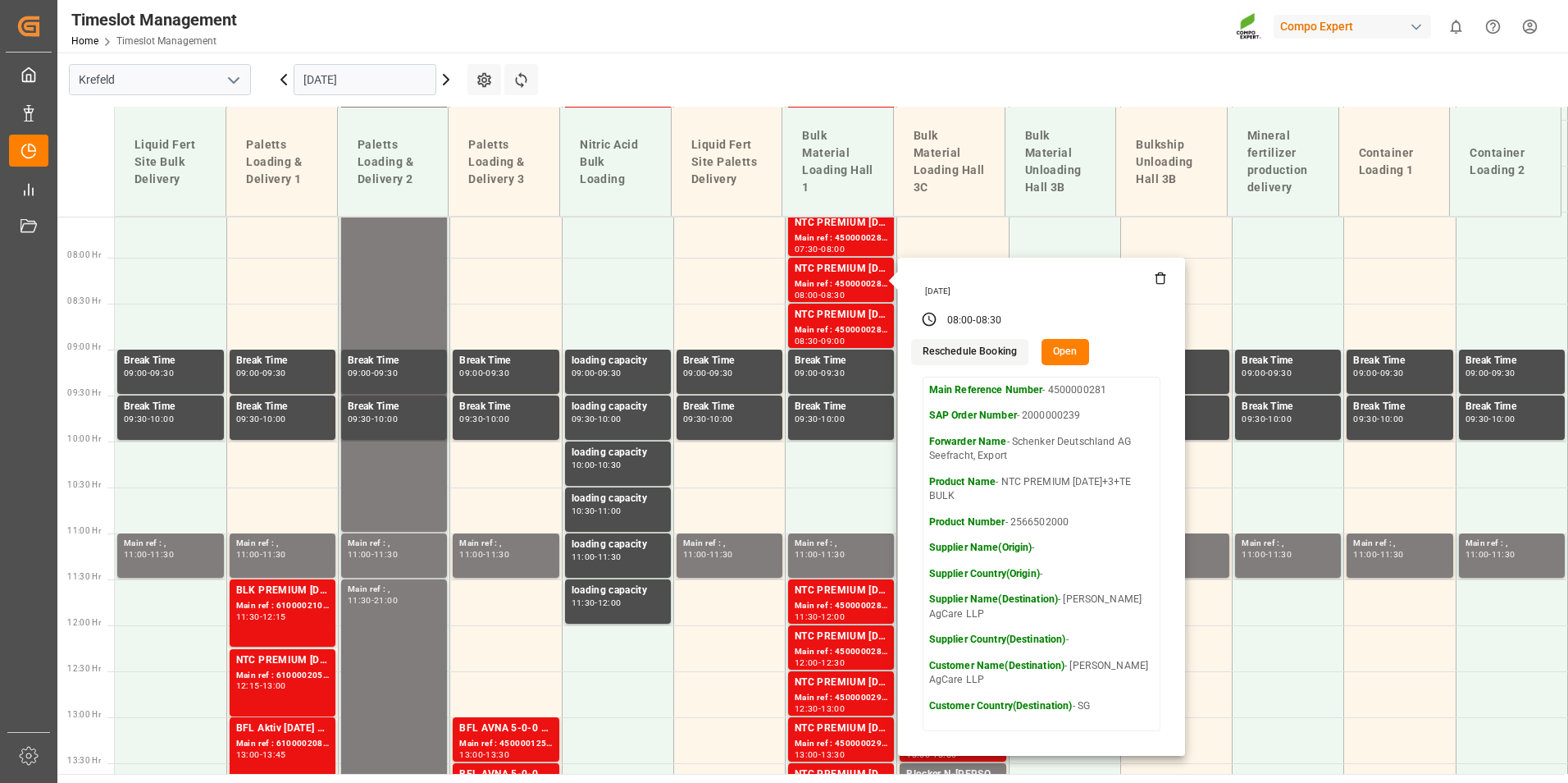
click at [389, 78] on input "[DATE]" at bounding box center [364, 79] width 143 height 31
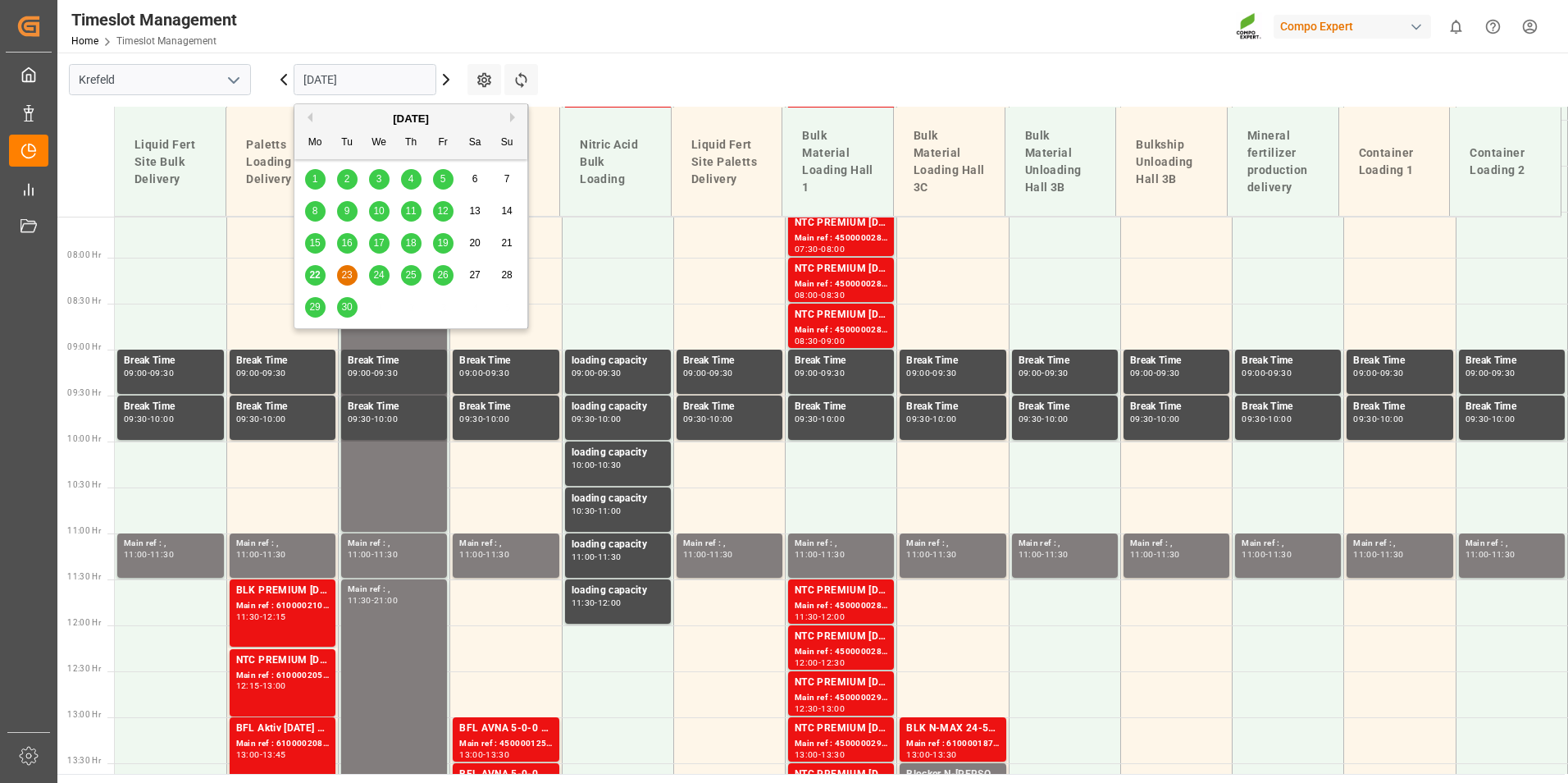
click at [447, 248] on span "19" at bounding box center [442, 243] width 10 height 11
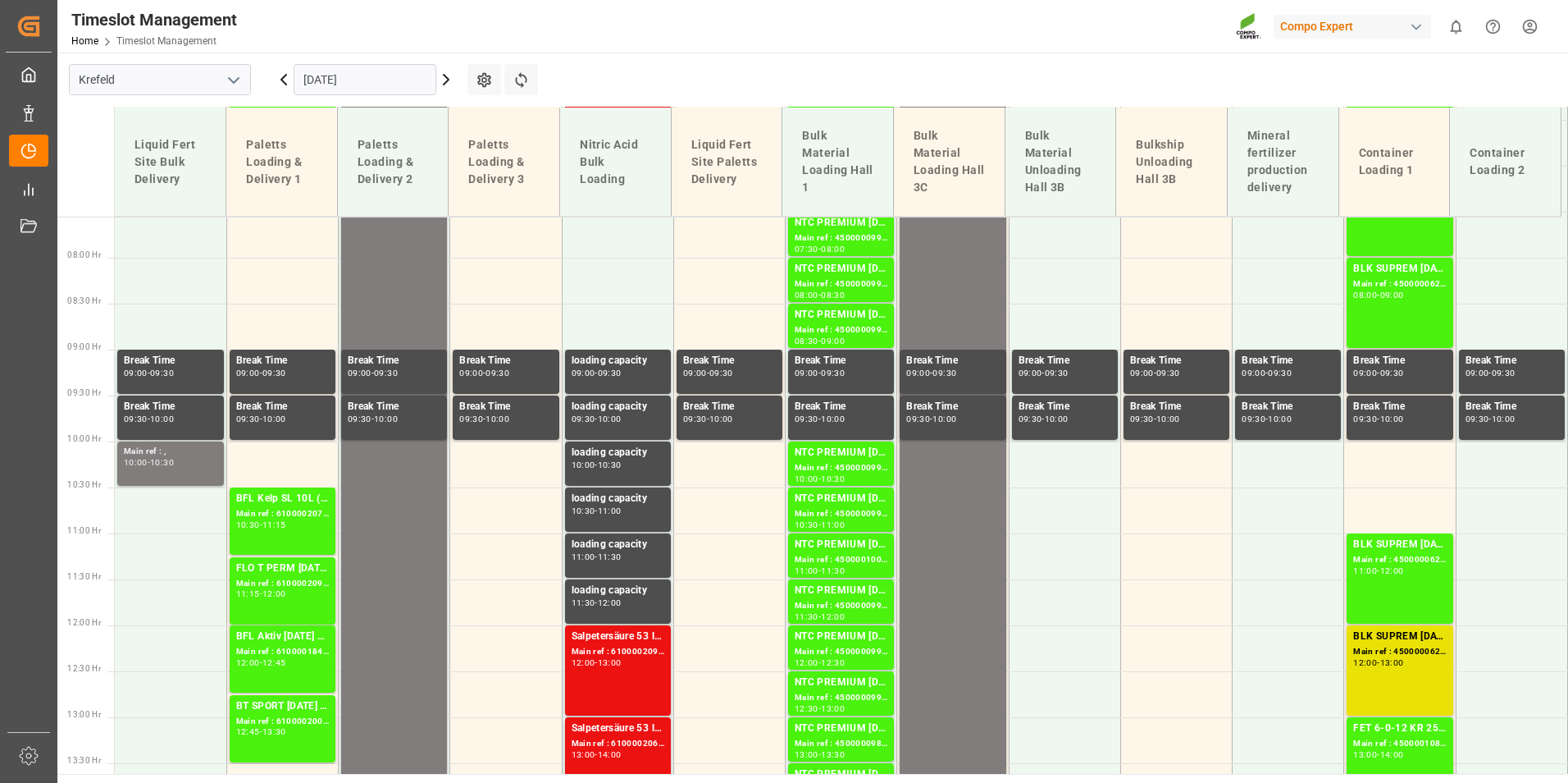
click at [390, 79] on input "[DATE]" at bounding box center [364, 79] width 143 height 31
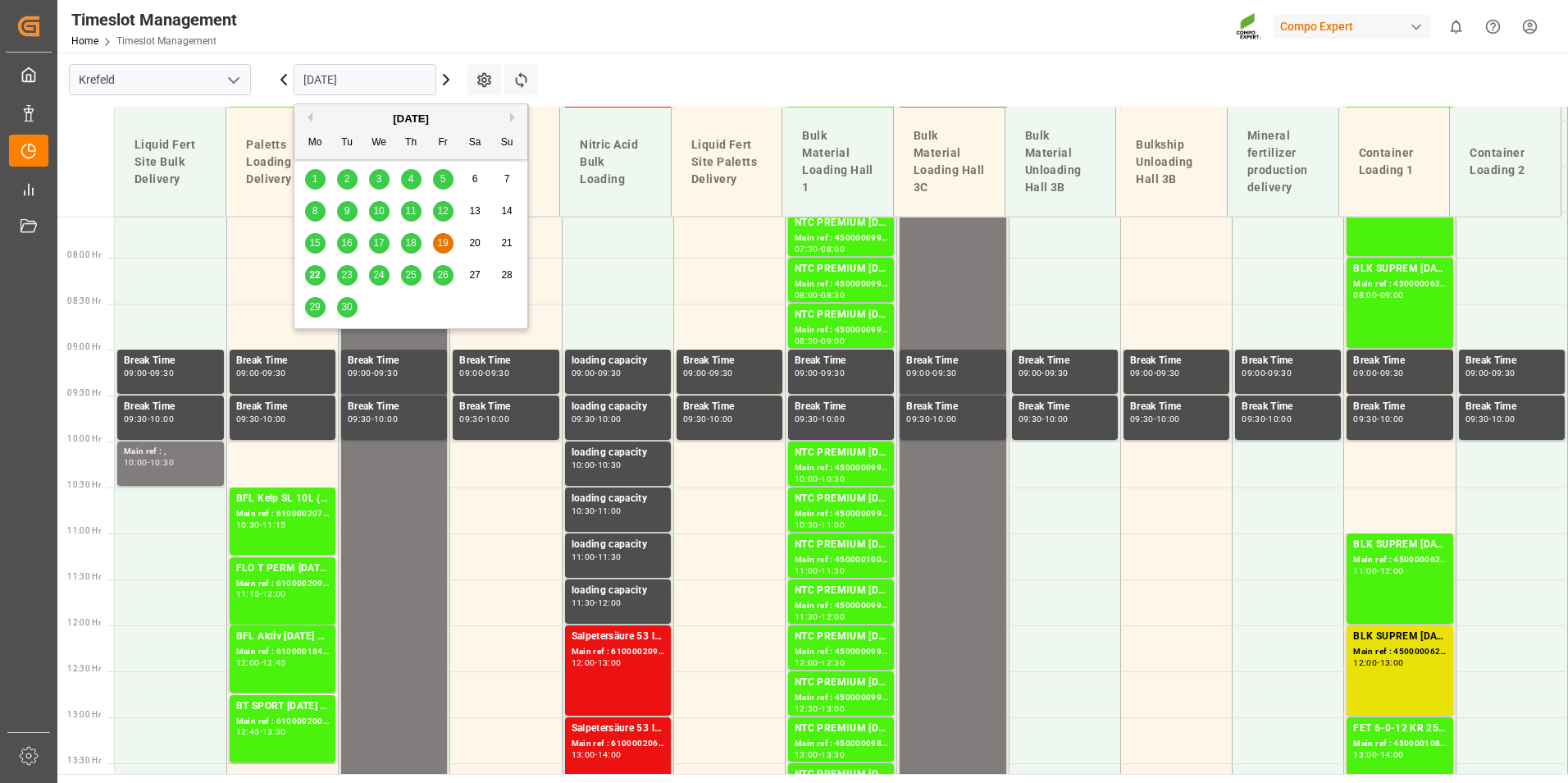
click at [308, 279] on div "22" at bounding box center [315, 275] width 21 height 20
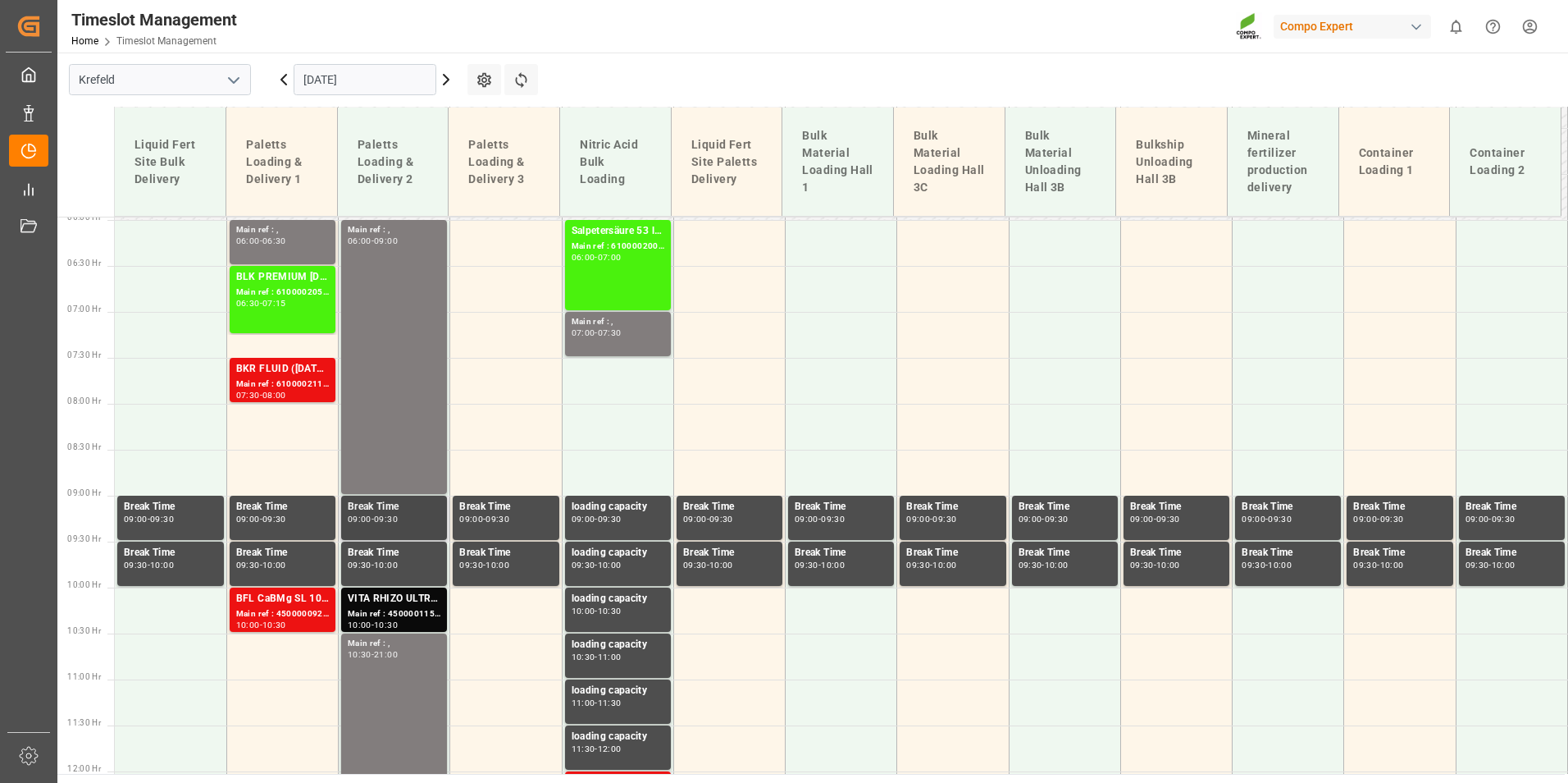
scroll to position [612, 0]
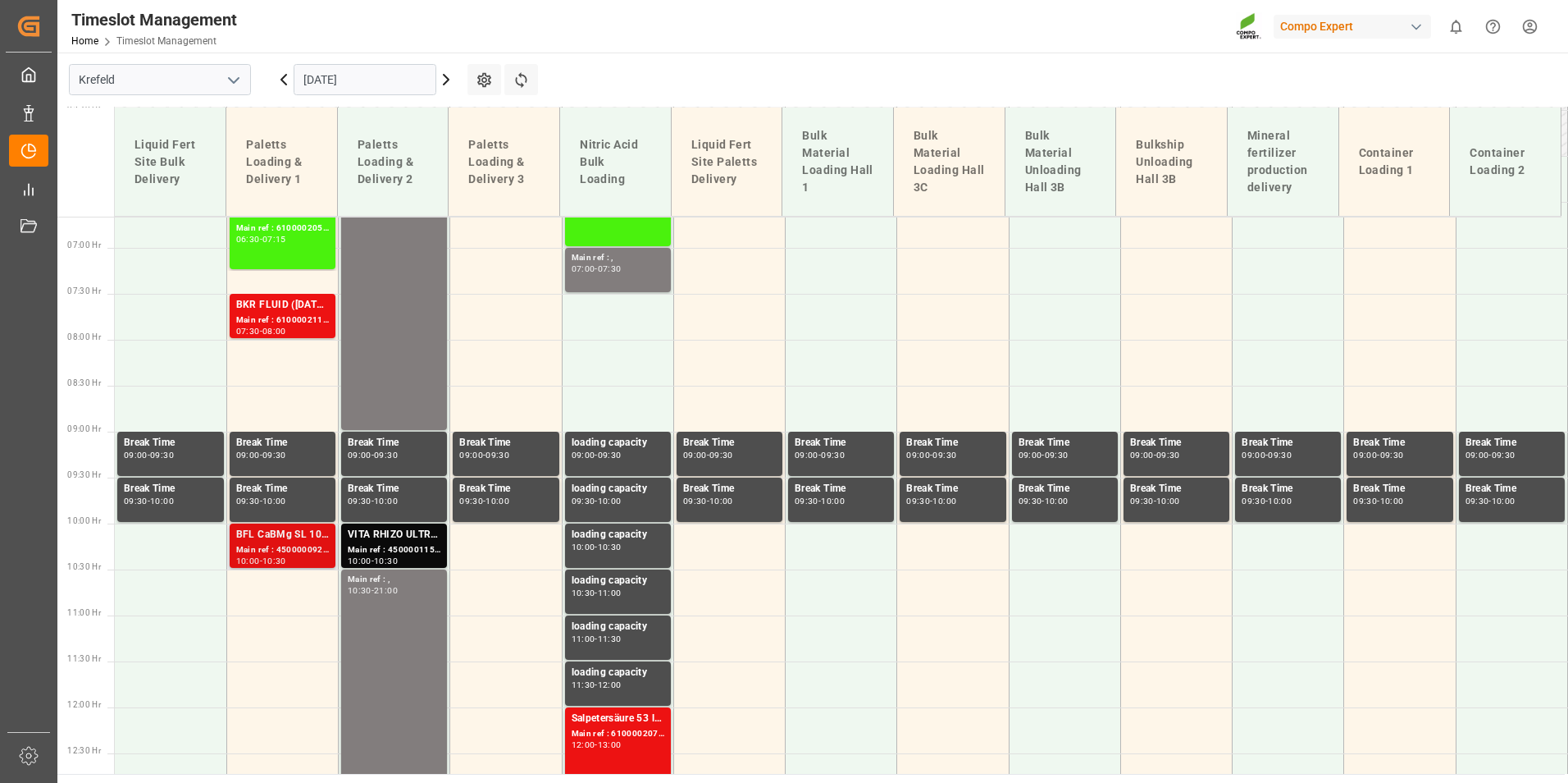
click at [287, 544] on div "Main ref : 4500000923, 2000000231" at bounding box center [282, 550] width 93 height 14
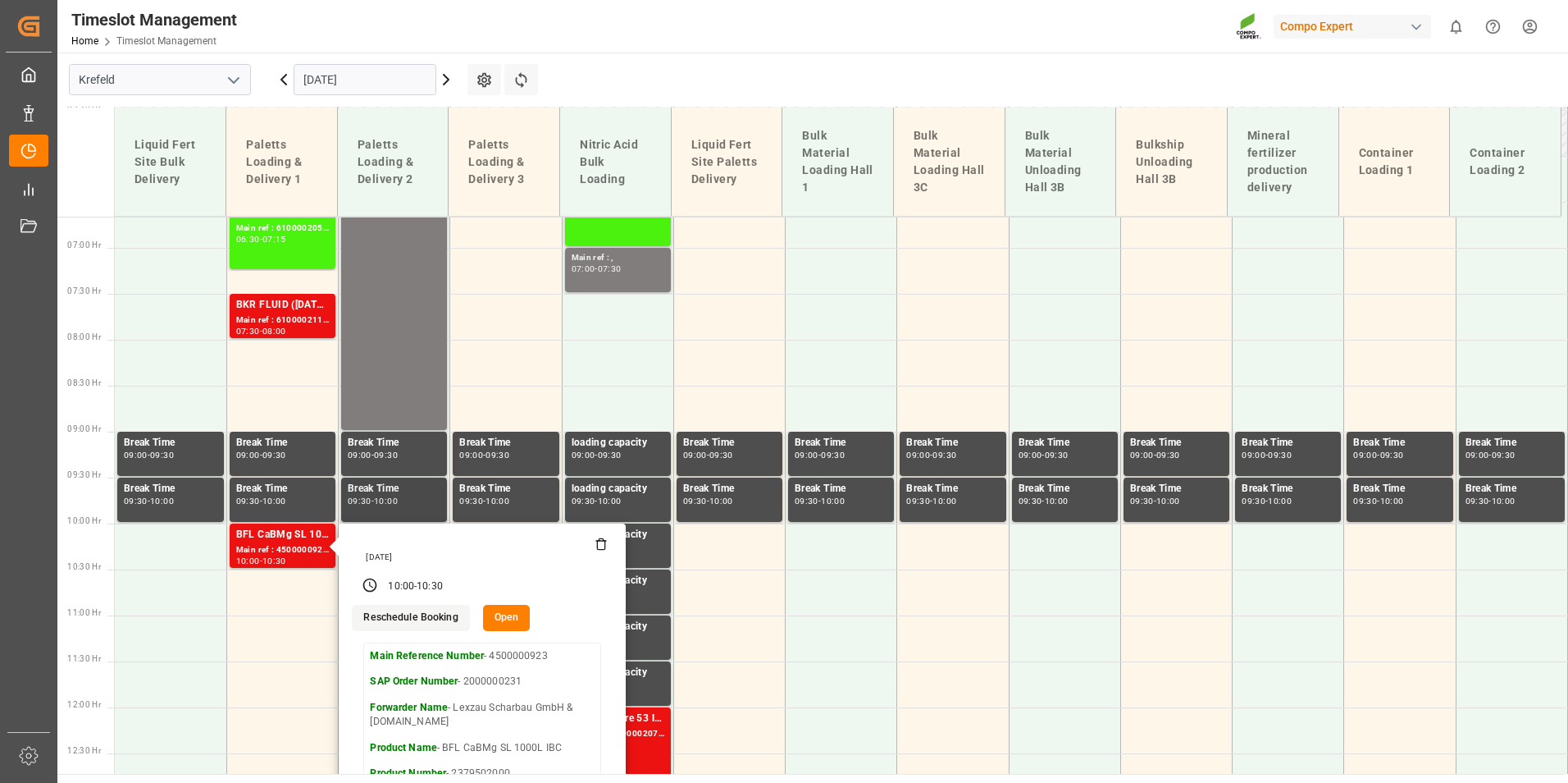
scroll to position [694, 0]
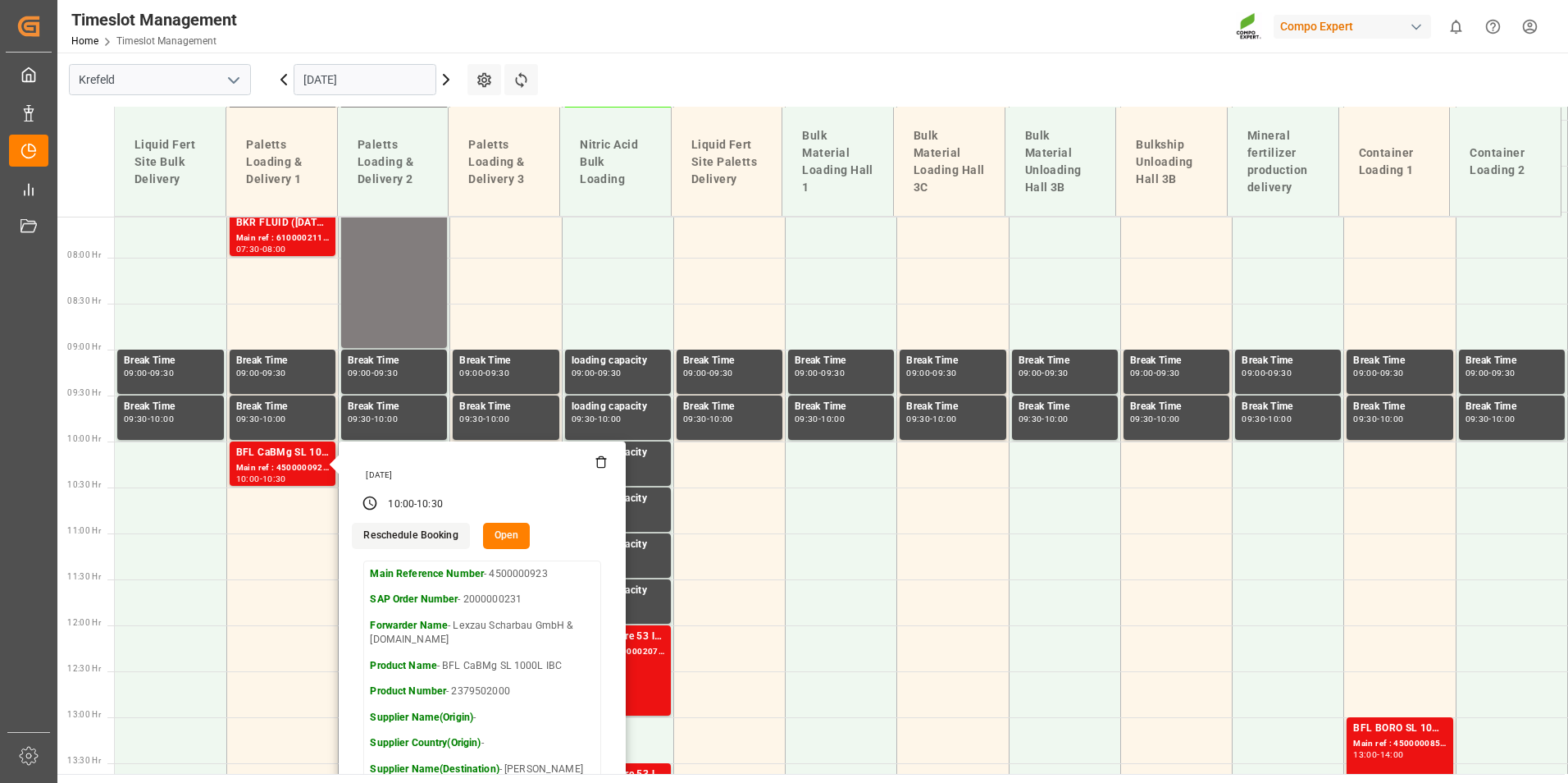
click at [703, 77] on main "[GEOGRAPHIC_DATA] [DATE] Settings Refresh Time Slots Liquid Fert Site Bulk Deli…" at bounding box center [811, 414] width 1508 height 722
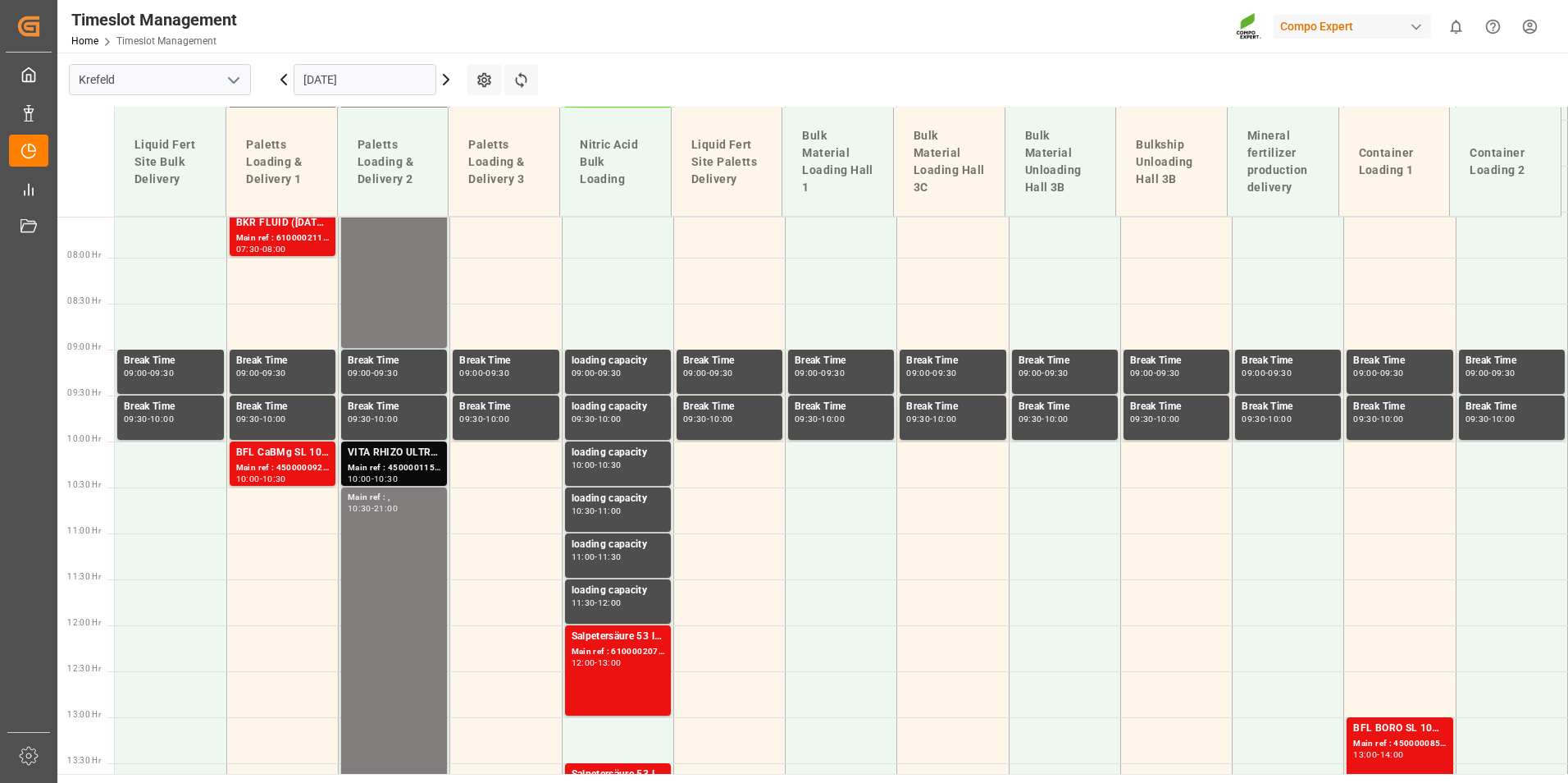
click at [427, 461] on div "Main ref : 4500001150, 2000000692" at bounding box center [394, 468] width 93 height 14
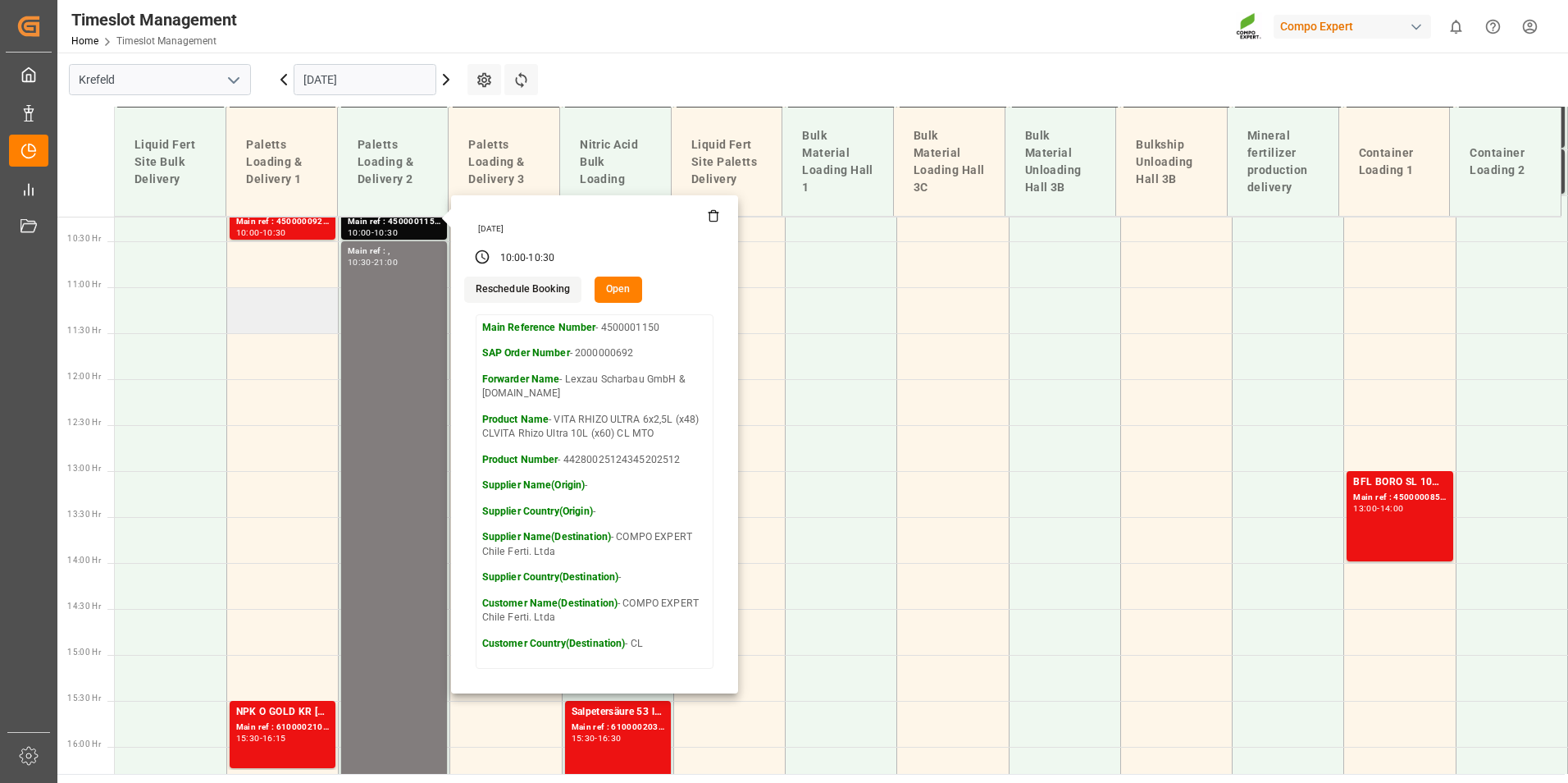
scroll to position [776, 0]
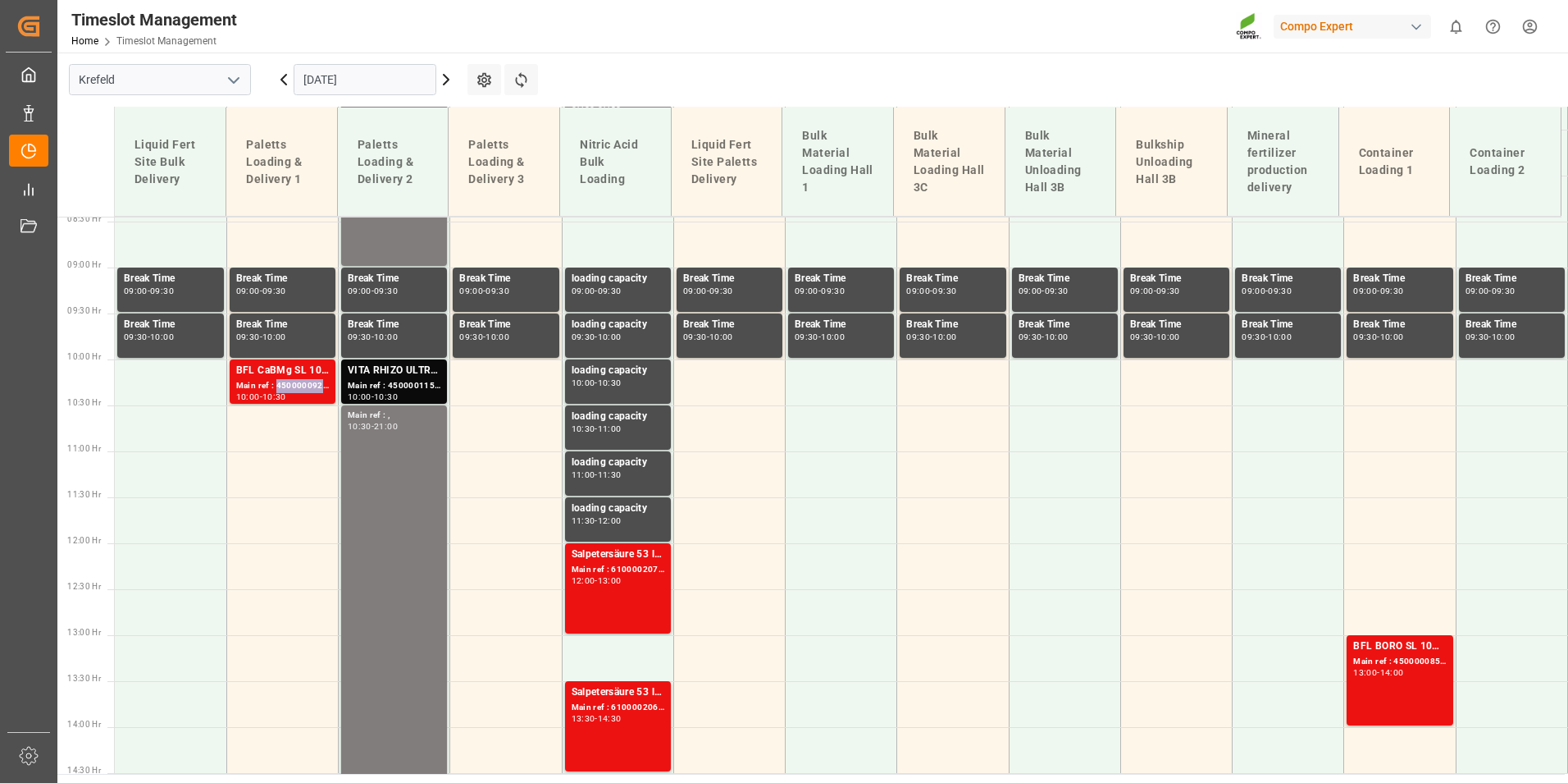
click at [296, 381] on div "Main ref : 4500000923, 2000000231" at bounding box center [282, 385] width 93 height 14
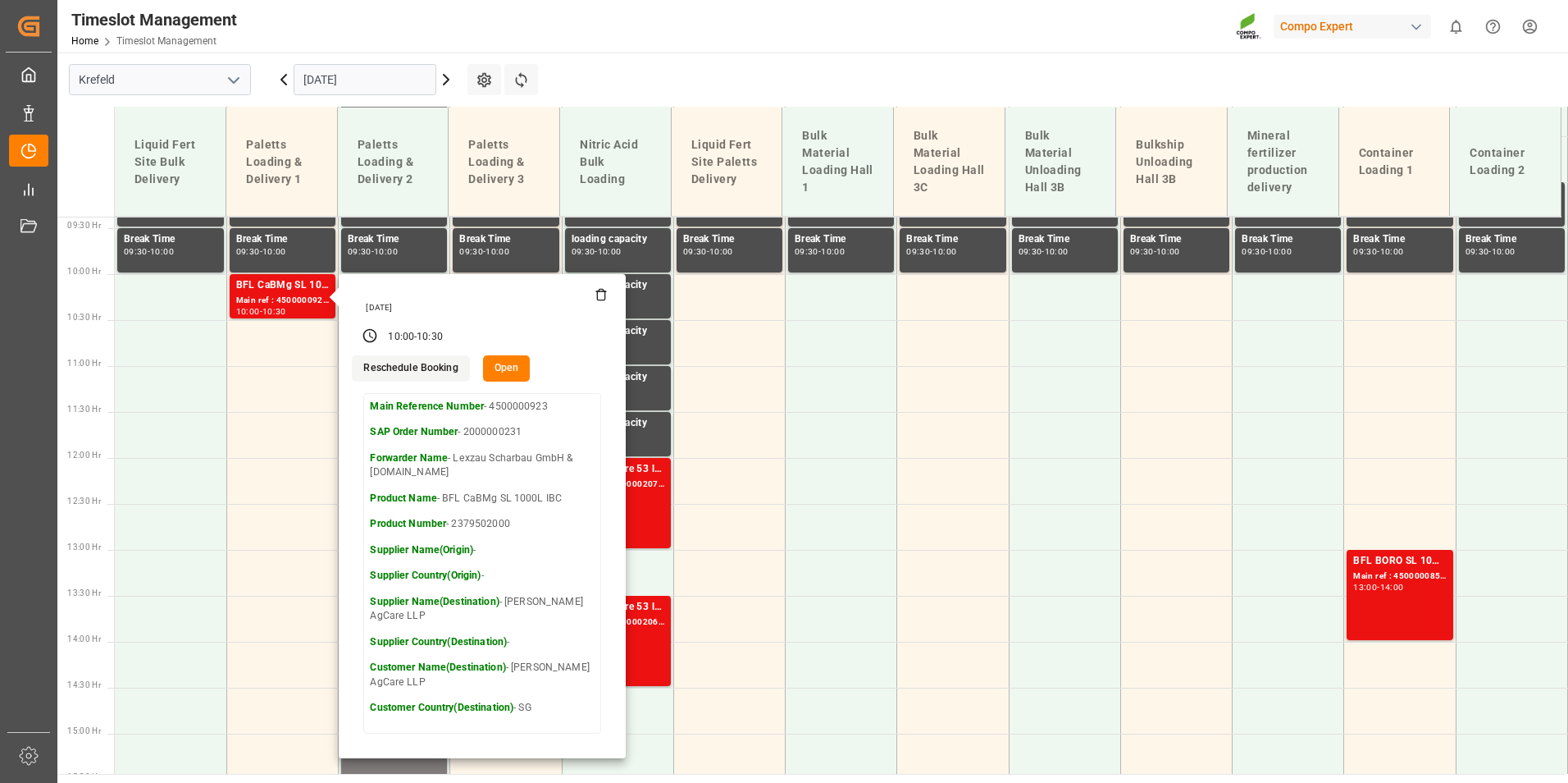
scroll to position [941, 0]
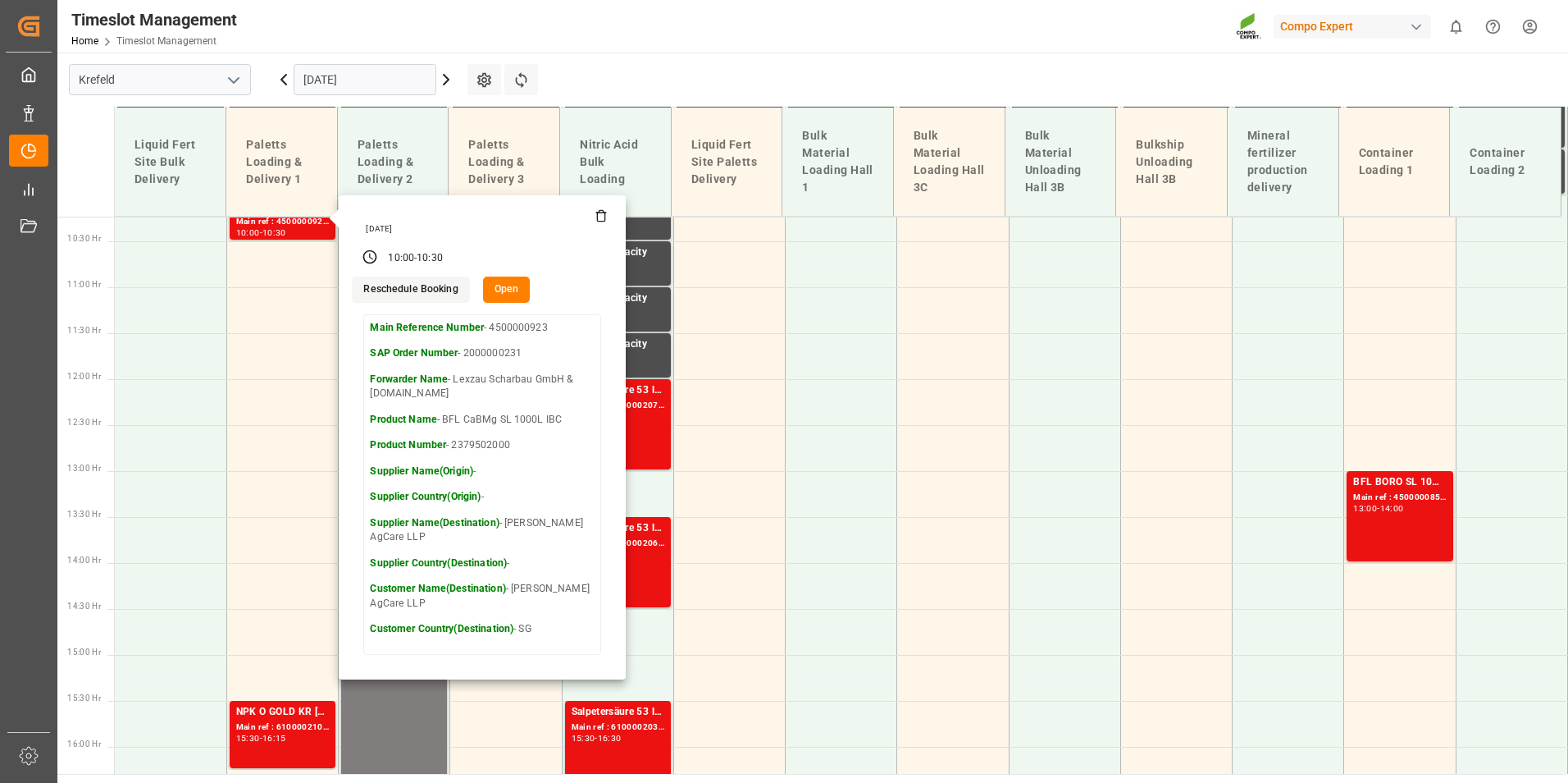
click at [583, 74] on main "[GEOGRAPHIC_DATA] [DATE] Settings Refresh Time Slots Liquid Fert Site Bulk Deli…" at bounding box center [811, 414] width 1508 height 722
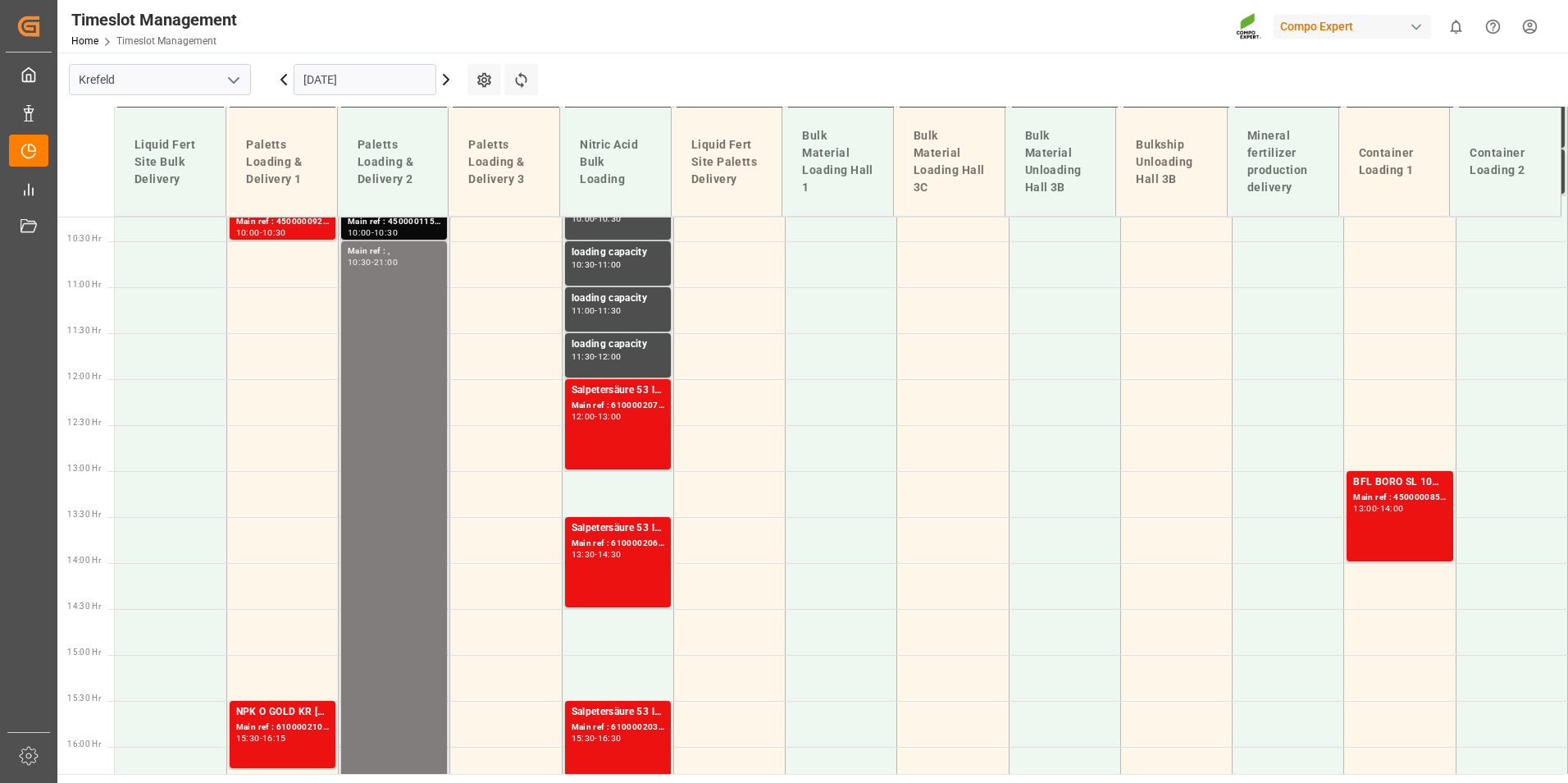
click at [390, 217] on div "Main ref : 4500001150, 2000000692" at bounding box center [394, 222] width 93 height 14
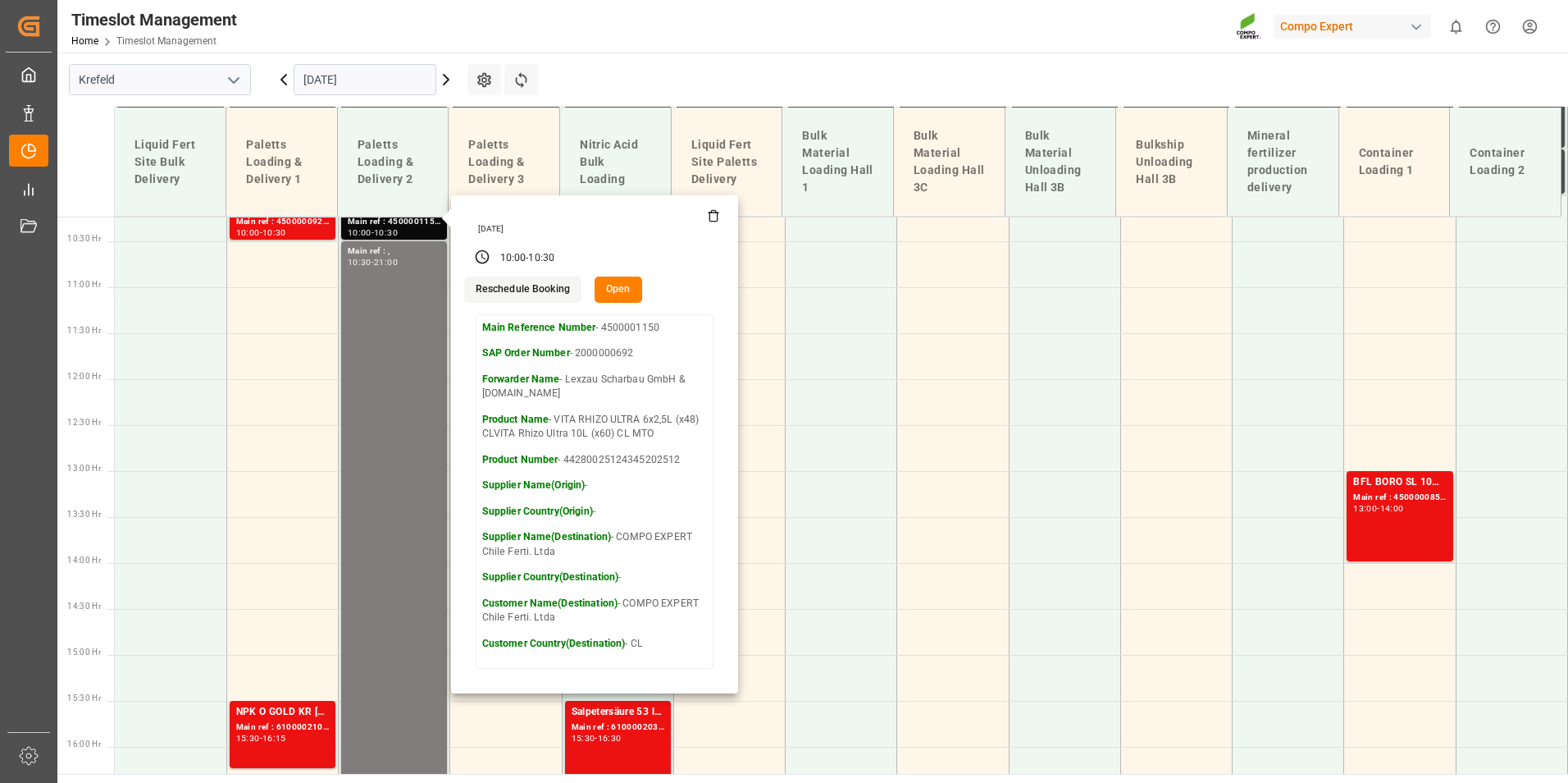
scroll to position [859, 0]
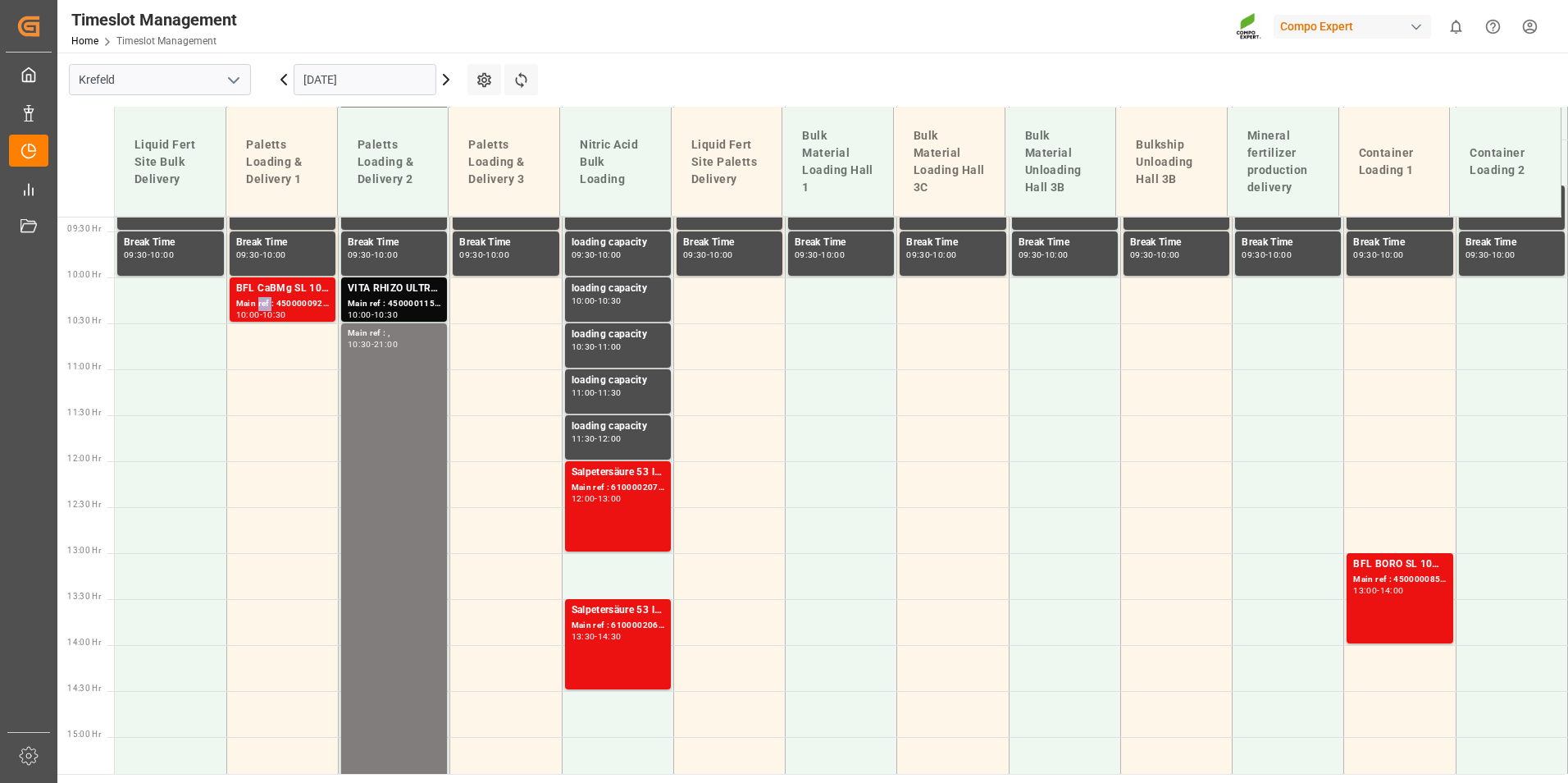
click at [260, 300] on div "Main ref : 4500000923, 2000000231" at bounding box center [282, 303] width 93 height 14
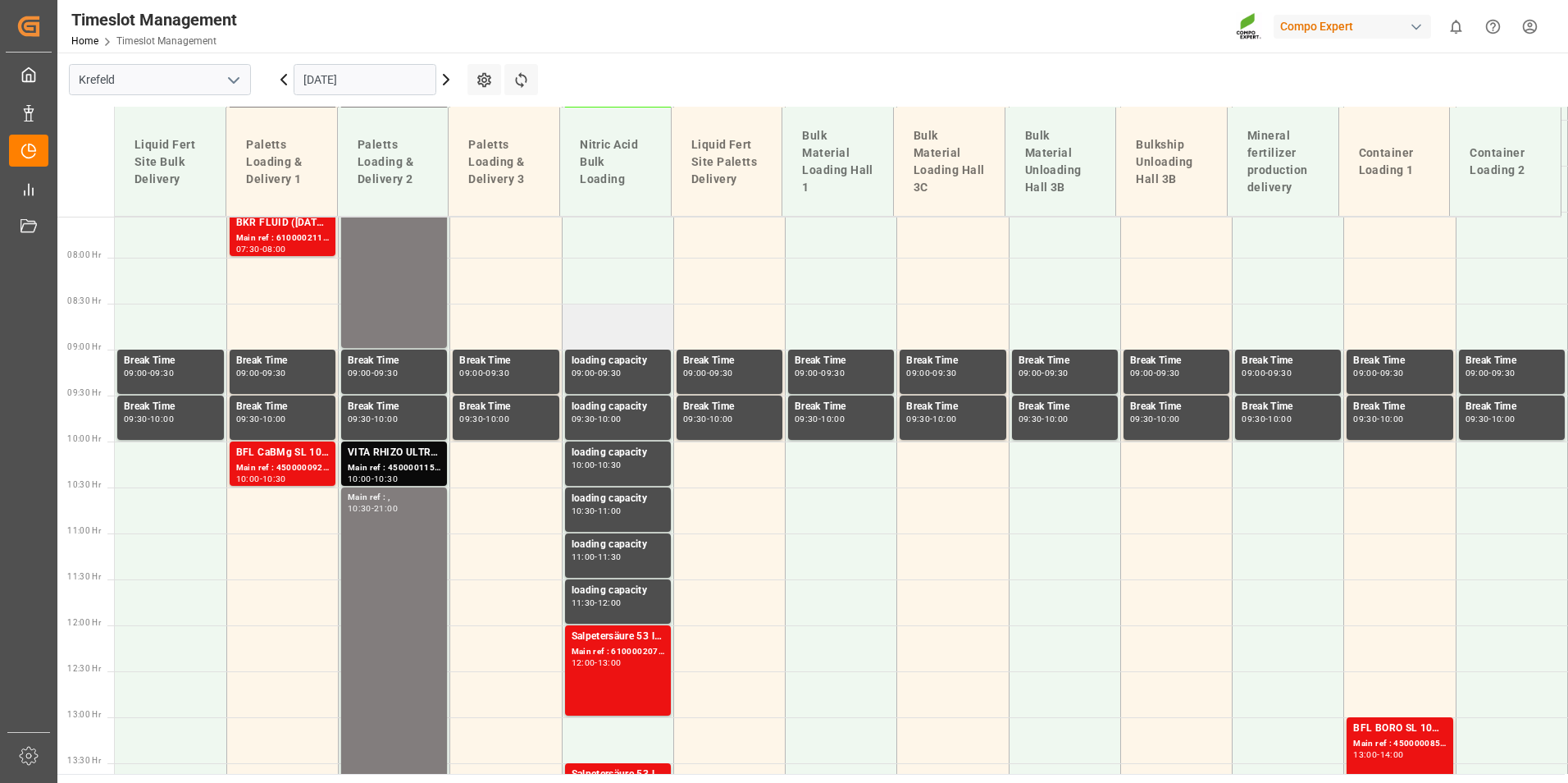
scroll to position [366, 0]
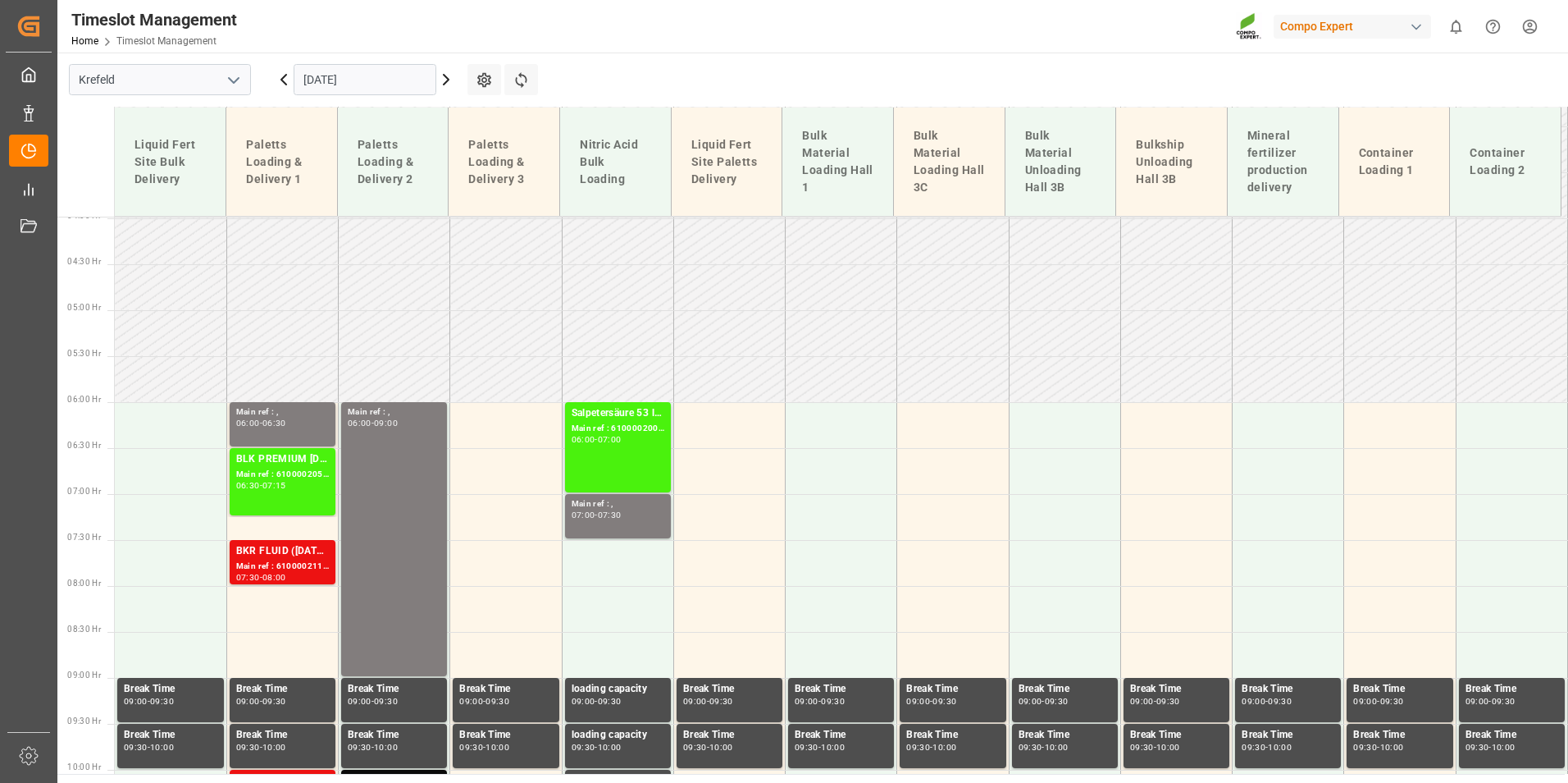
click at [409, 94] on input "[DATE]" at bounding box center [364, 79] width 143 height 31
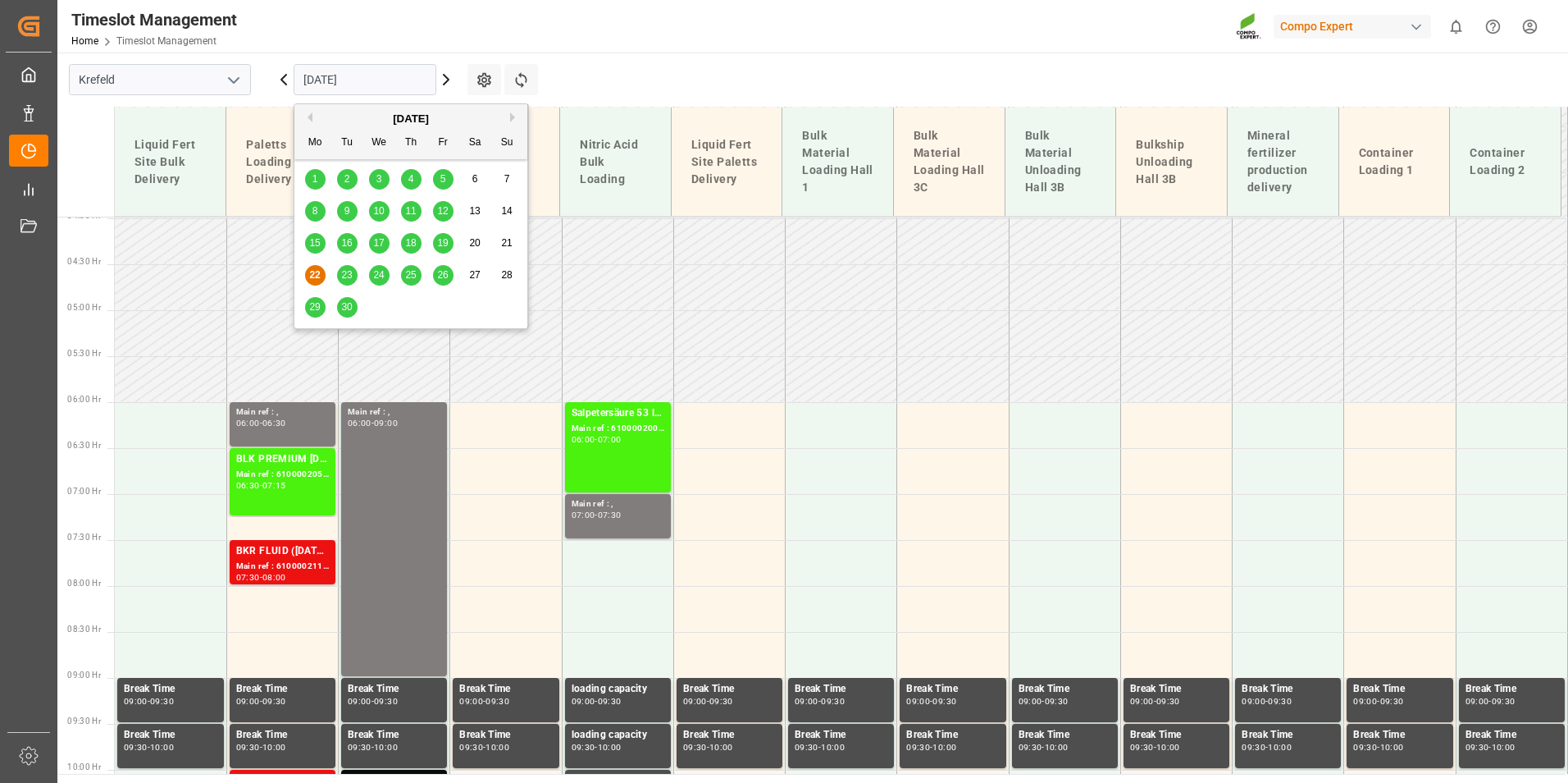
click at [347, 281] on span "23" at bounding box center [346, 275] width 10 height 11
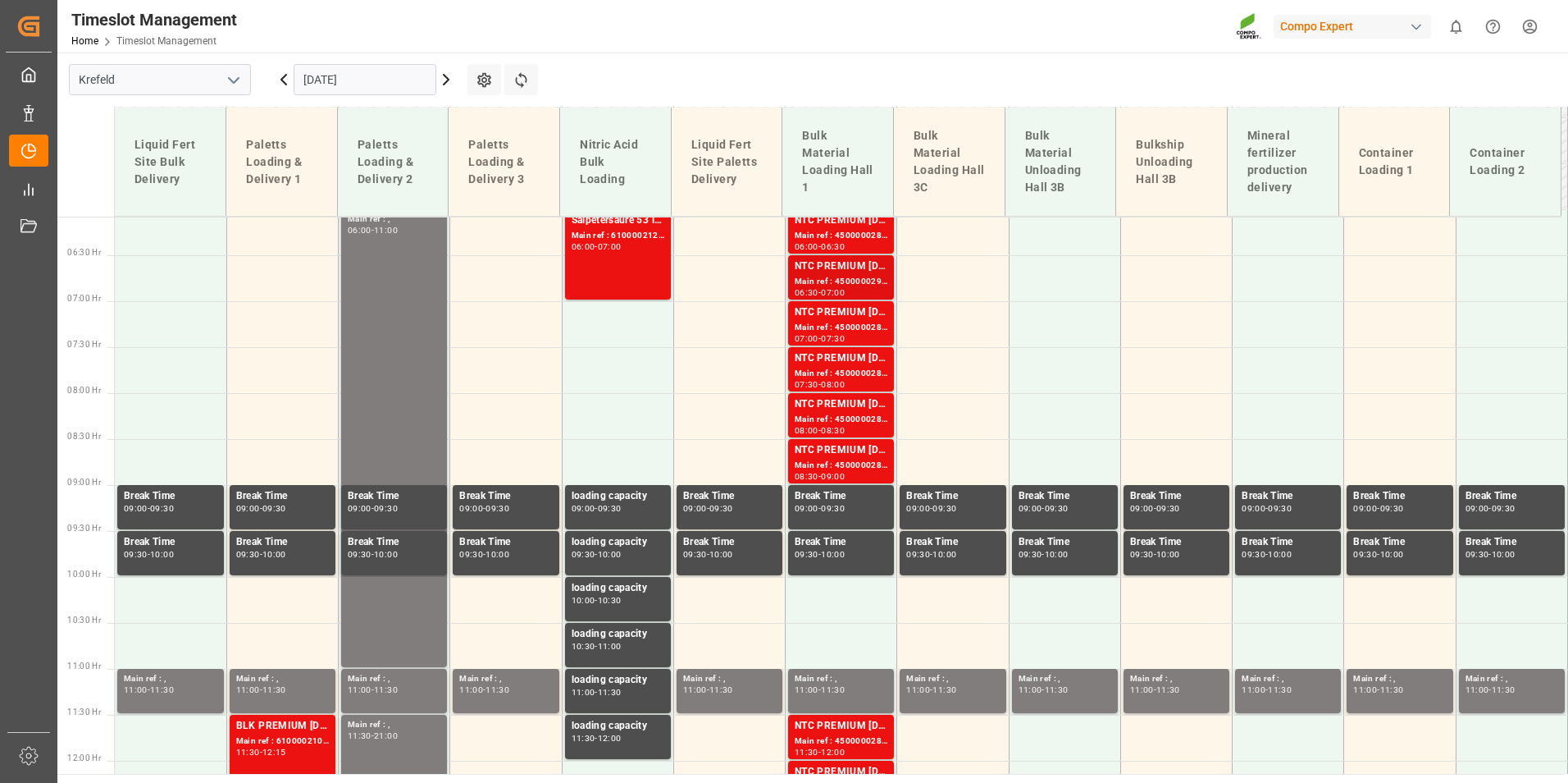
scroll to position [530, 0]
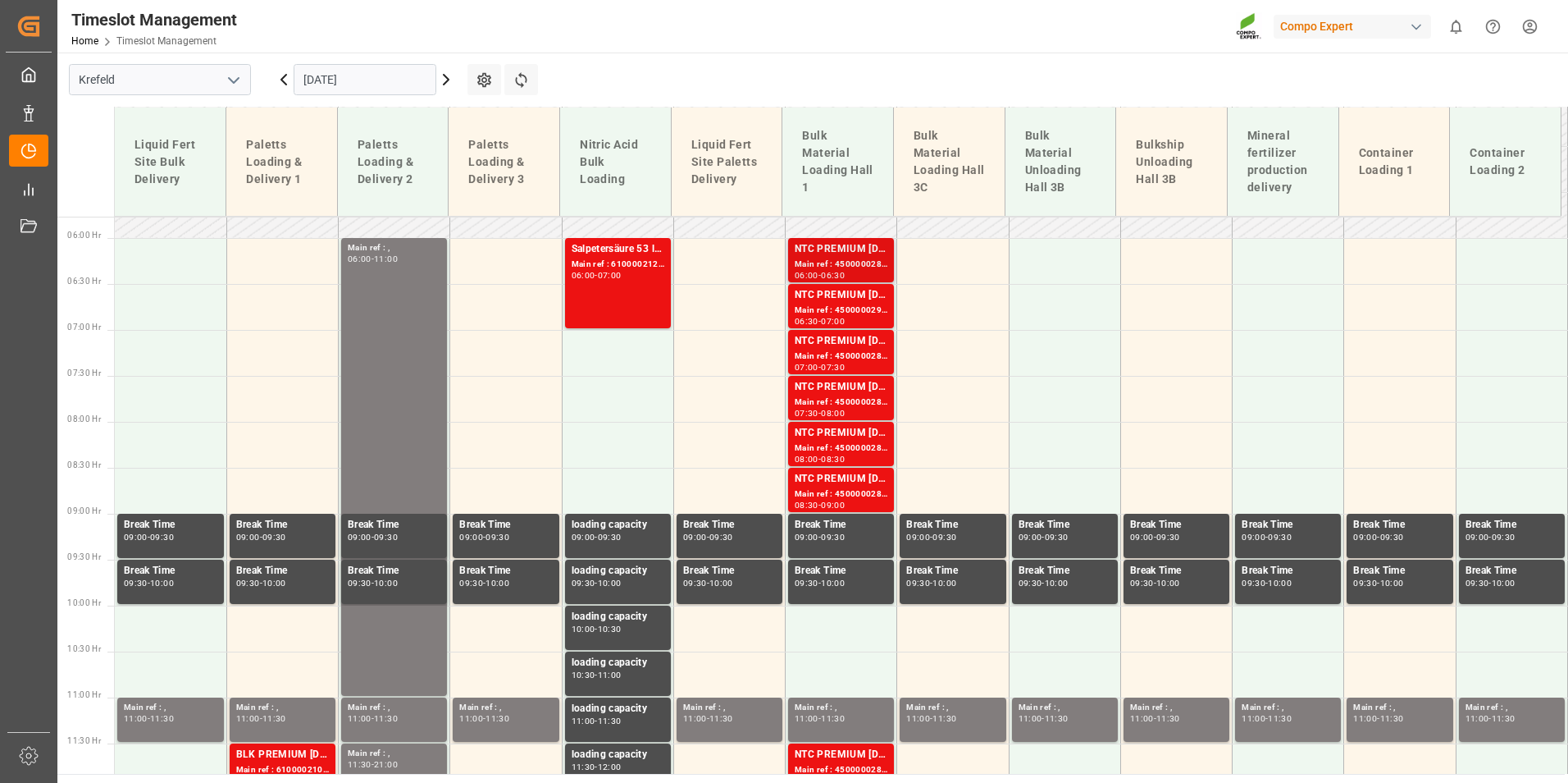
click at [825, 264] on div "Main ref : 4500000288, 2000000239" at bounding box center [841, 264] width 93 height 14
click at [828, 302] on div "NTC PREMIUM [DATE]+3+TE BULK" at bounding box center [841, 295] width 93 height 16
click at [837, 333] on div "NTC PREMIUM [DATE]+3+TE BULK" at bounding box center [841, 341] width 93 height 16
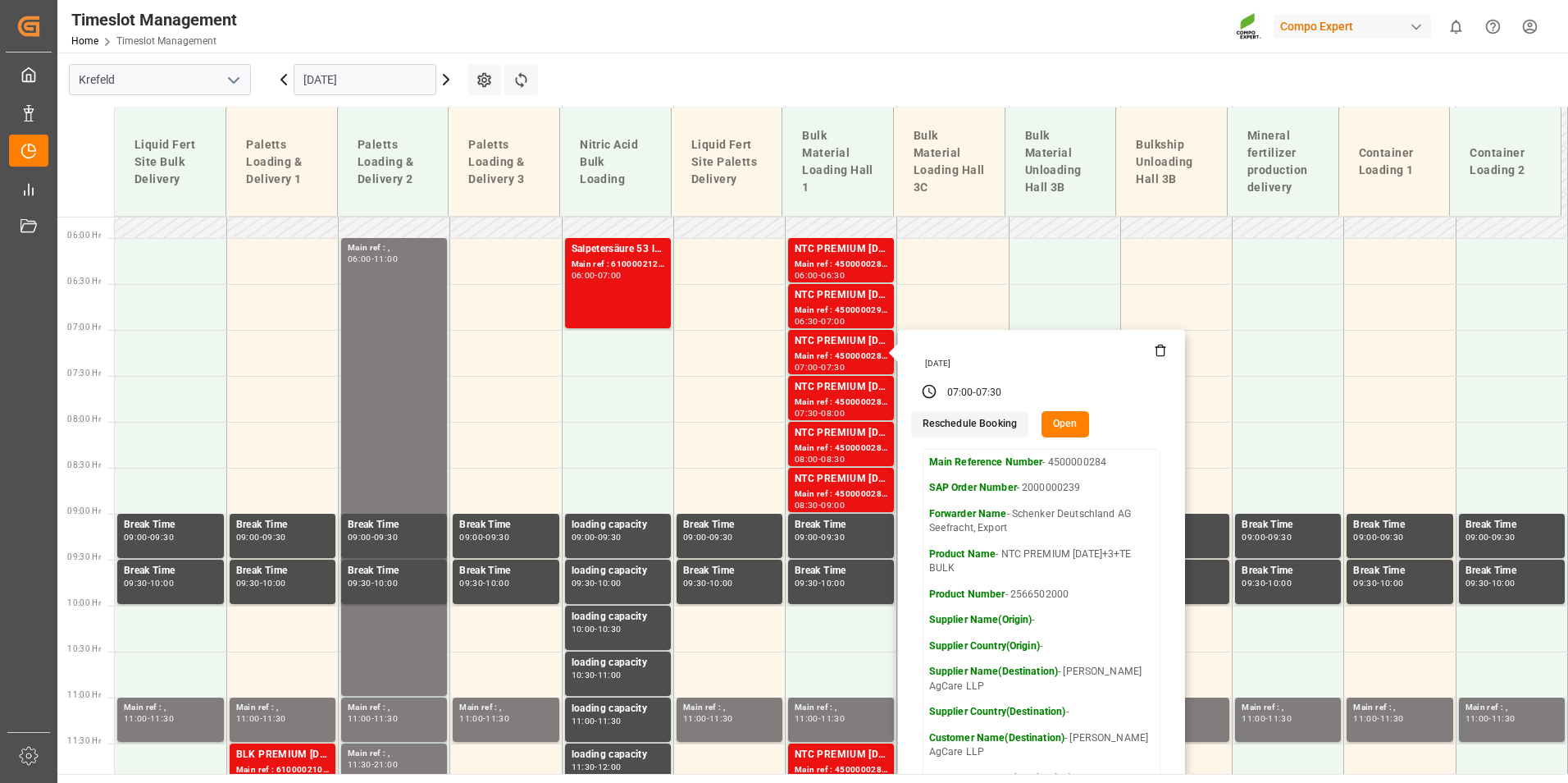
click at [374, 68] on input "[DATE]" at bounding box center [364, 79] width 143 height 31
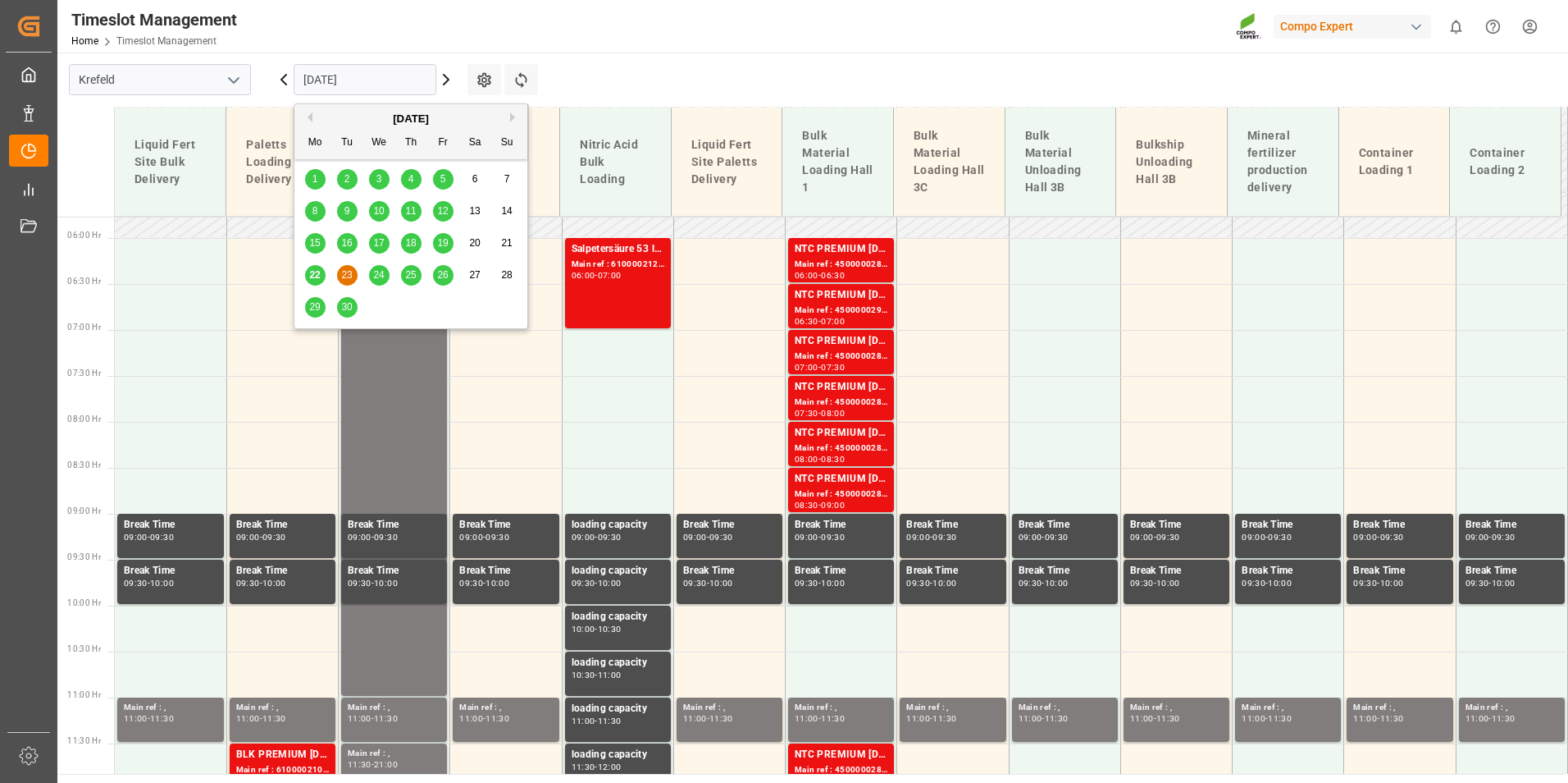
click at [391, 275] on div "22 23 24 25 26 27 28" at bounding box center [411, 276] width 224 height 32
click at [390, 275] on div "22 23 24 25 26 27 28" at bounding box center [411, 276] width 224 height 32
click at [387, 274] on div "24" at bounding box center [379, 275] width 21 height 20
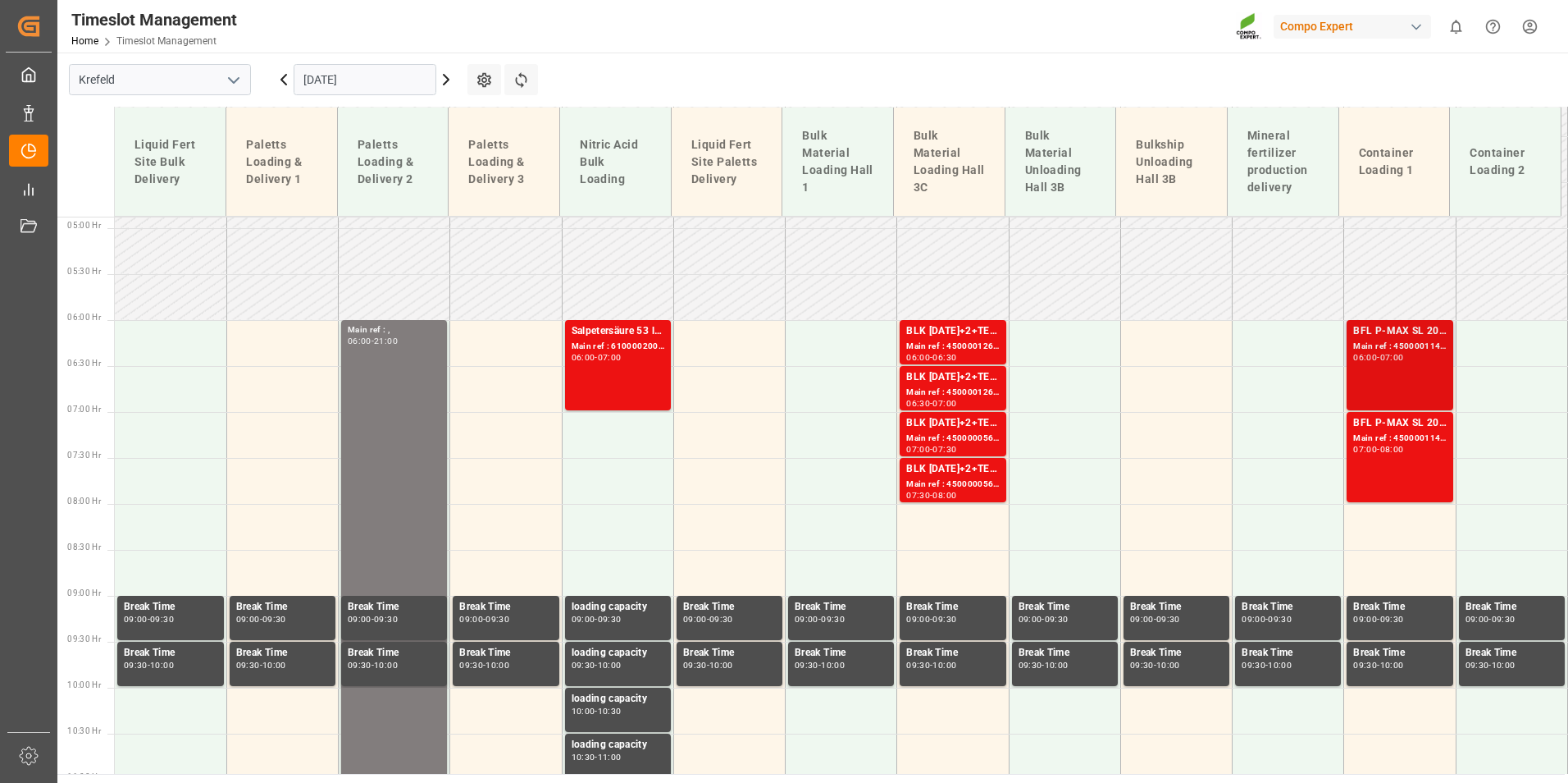
click at [1423, 375] on div "BFL P-MAX SL 20L (x48) EG MTO Main ref : 4500001143, 2000000350 06:00 - 07:00" at bounding box center [1399, 365] width 93 height 84
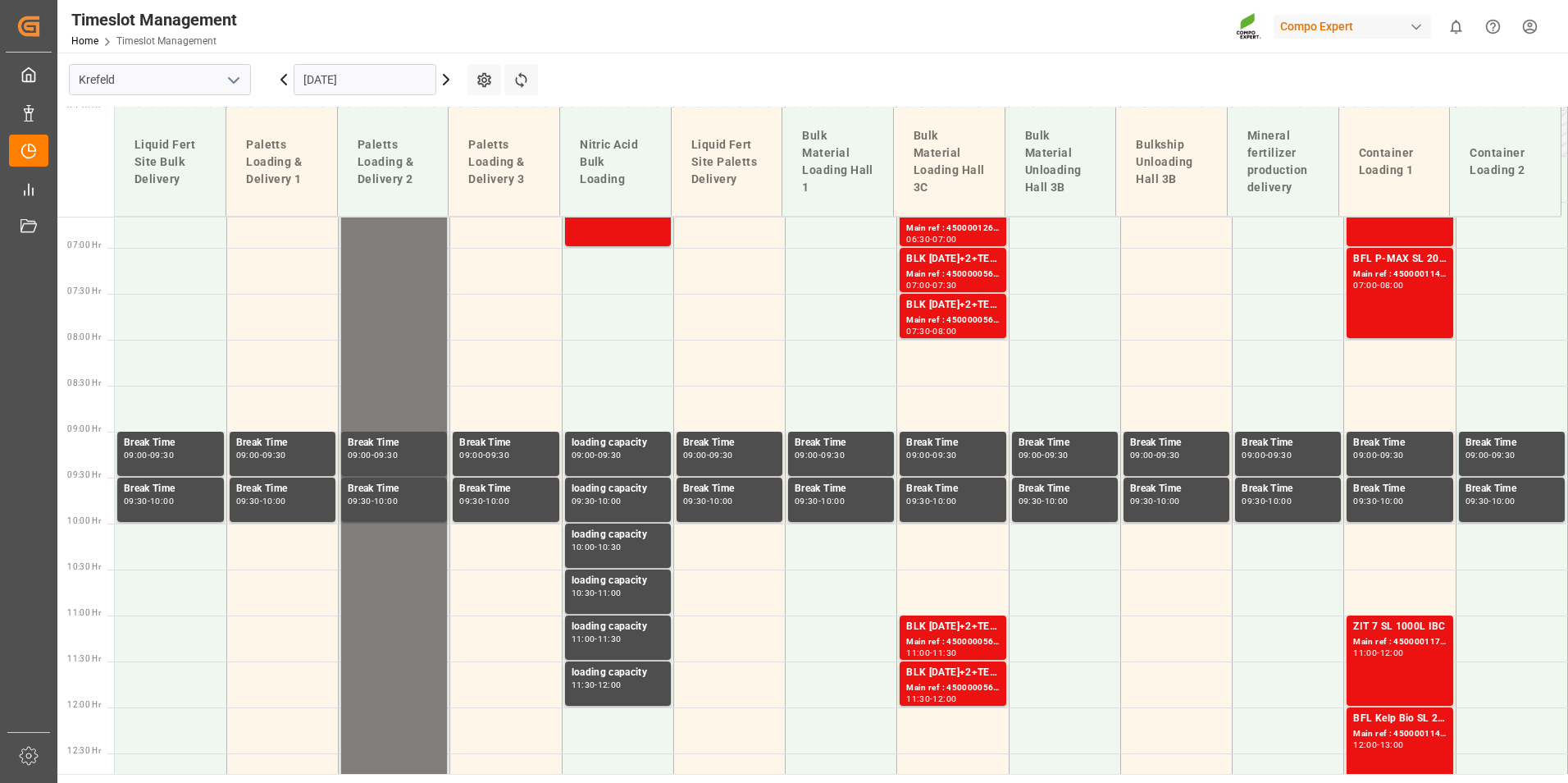
click at [1384, 318] on div "BFL P-MAX SL 20L (x48) EG MTO Main ref : 4500001144, 2000000350 07:00 - 08:00" at bounding box center [1399, 293] width 93 height 84
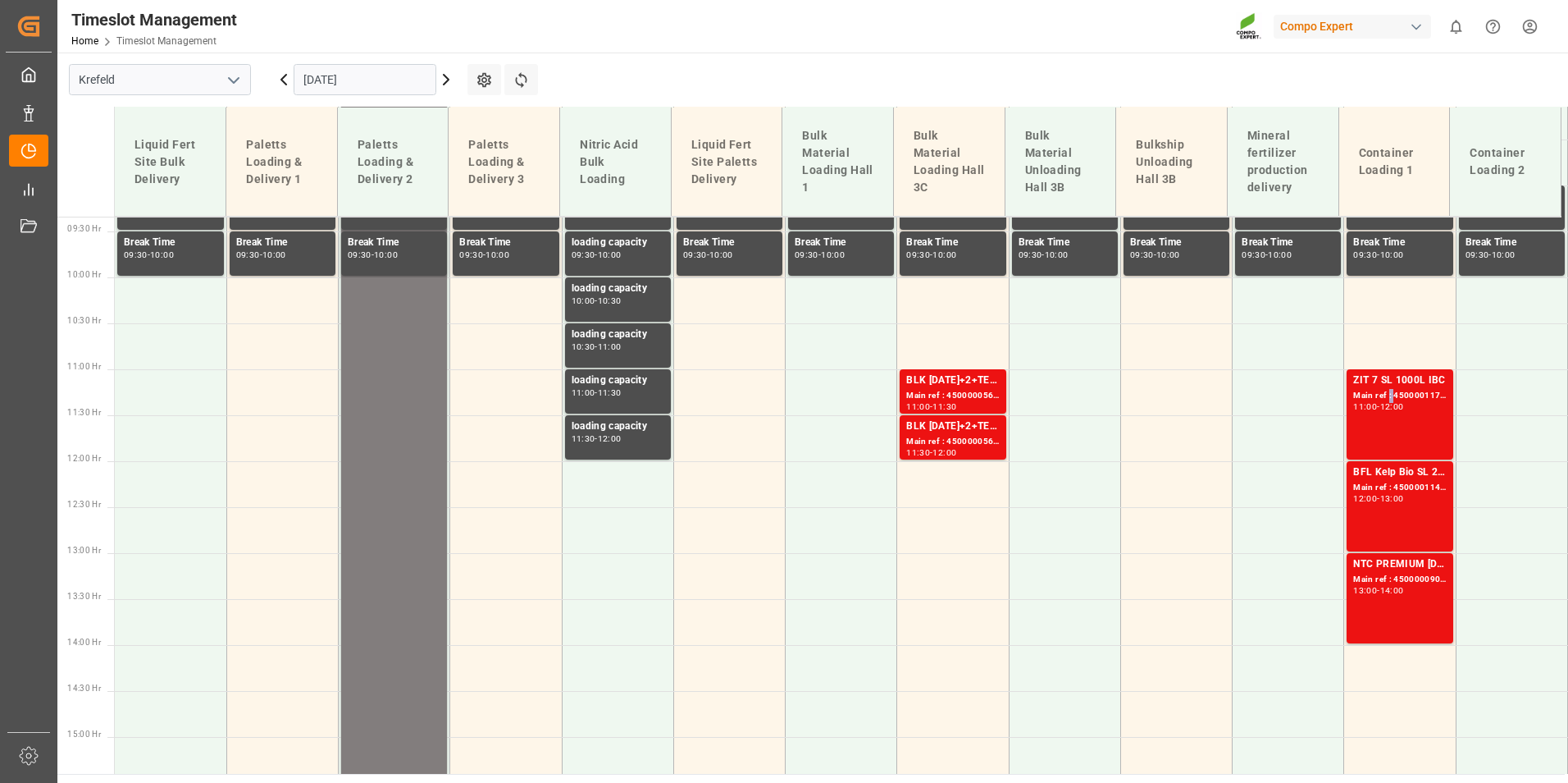
click at [1384, 390] on div "Main ref : 4500001175, 2000000991" at bounding box center [1399, 396] width 93 height 14
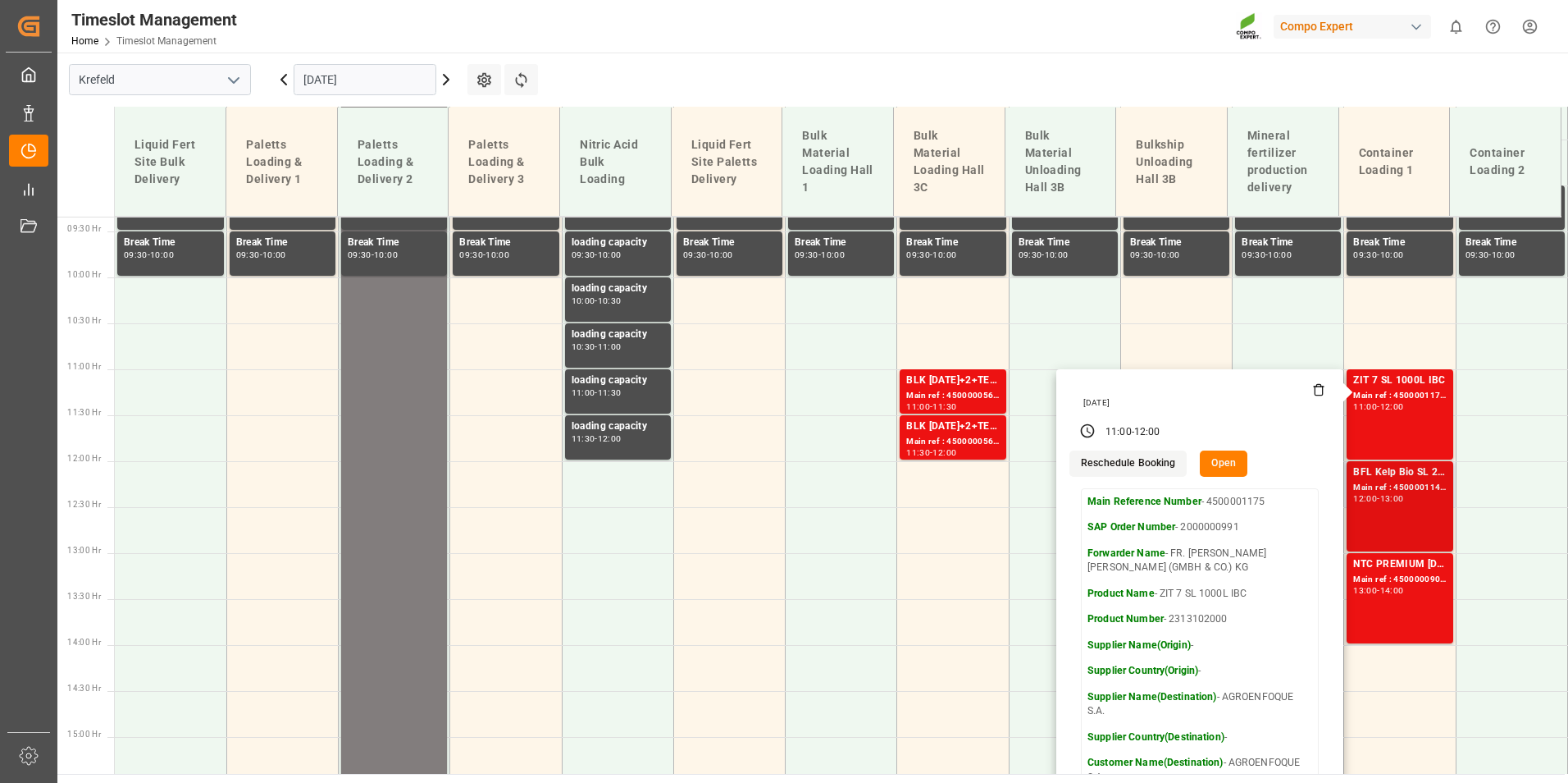
scroll to position [1022, 0]
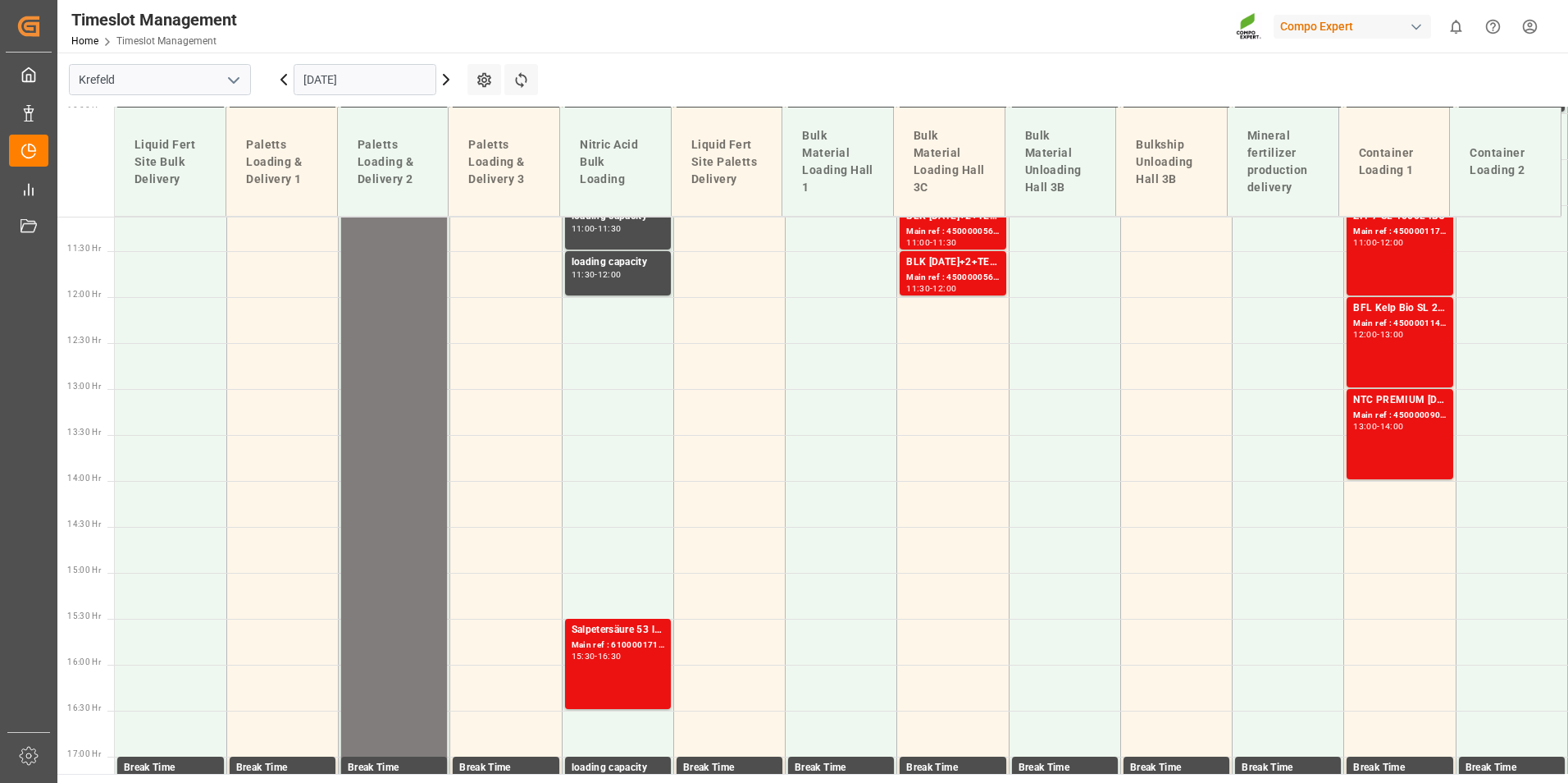
click at [1384, 365] on div "BFL Kelp Bio SL 20L(with B)(x48) EGY MTOBFL KELP BIO SL (with B) 12x1L (x60) EG…" at bounding box center [1399, 342] width 93 height 84
click at [1384, 414] on div "Main ref : 4500000904, 2000000789" at bounding box center [1399, 416] width 93 height 14
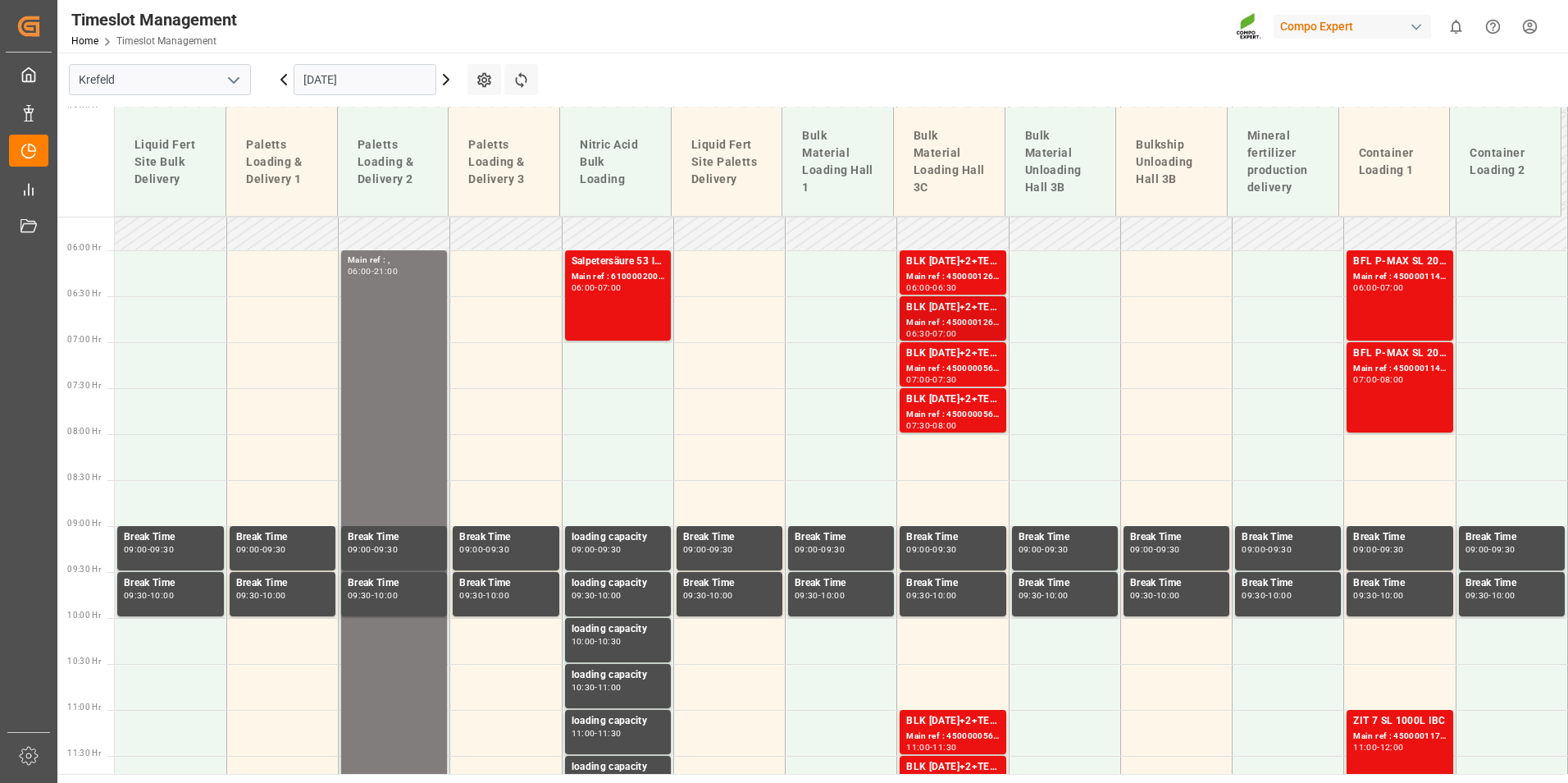
scroll to position [530, 0]
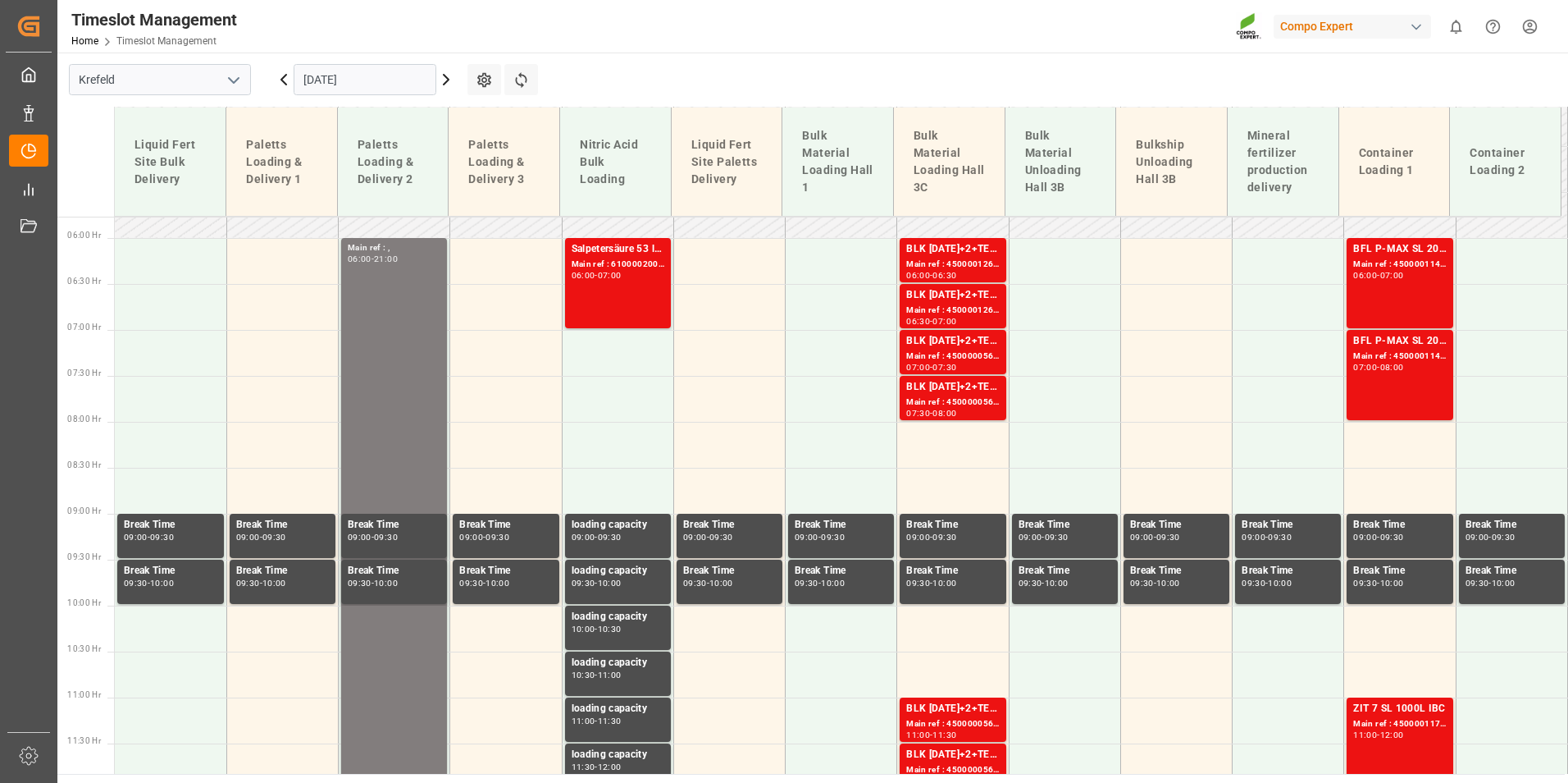
click at [937, 273] on div "06:30" at bounding box center [944, 276] width 24 height 8
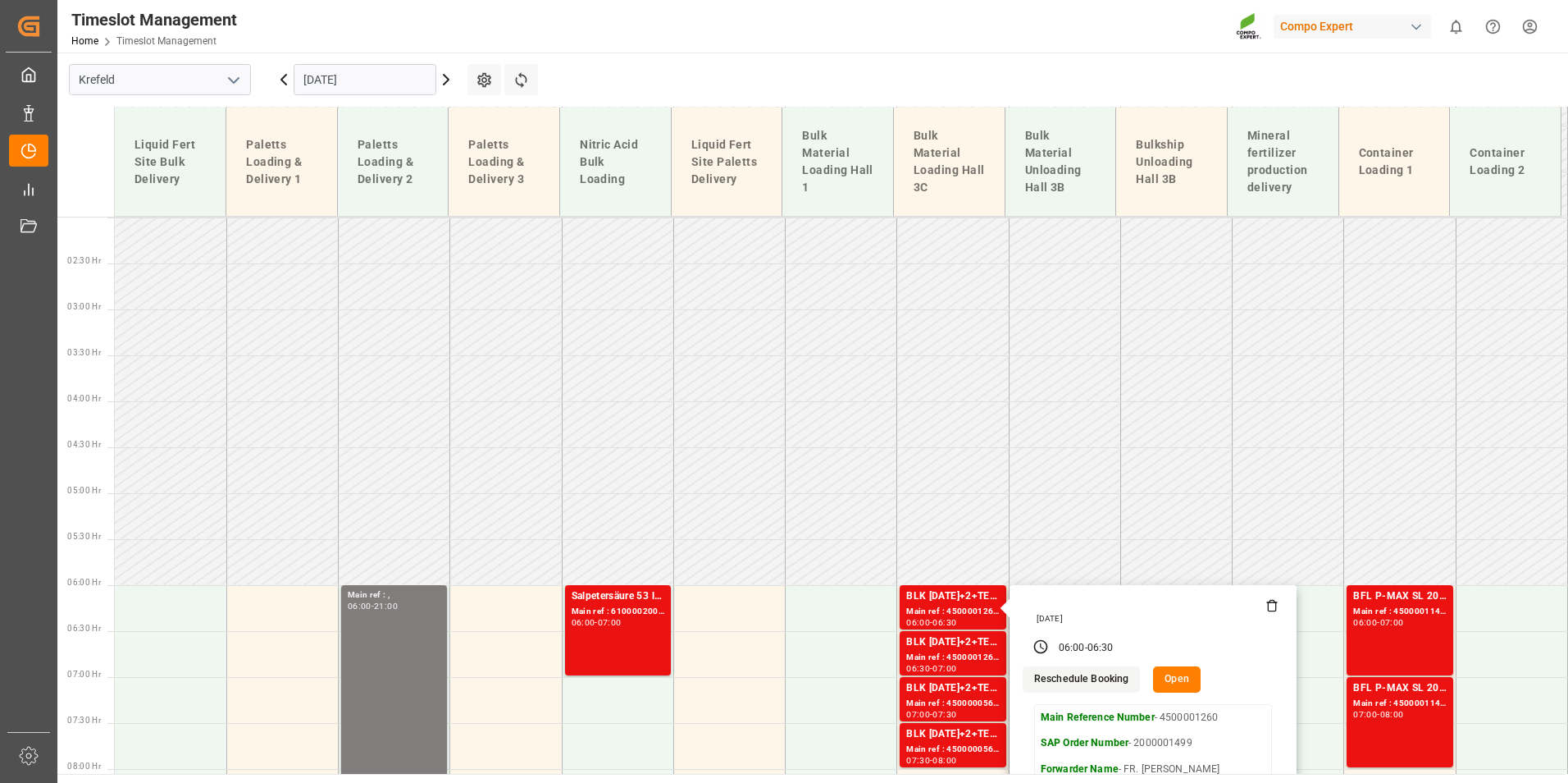
scroll to position [410, 0]
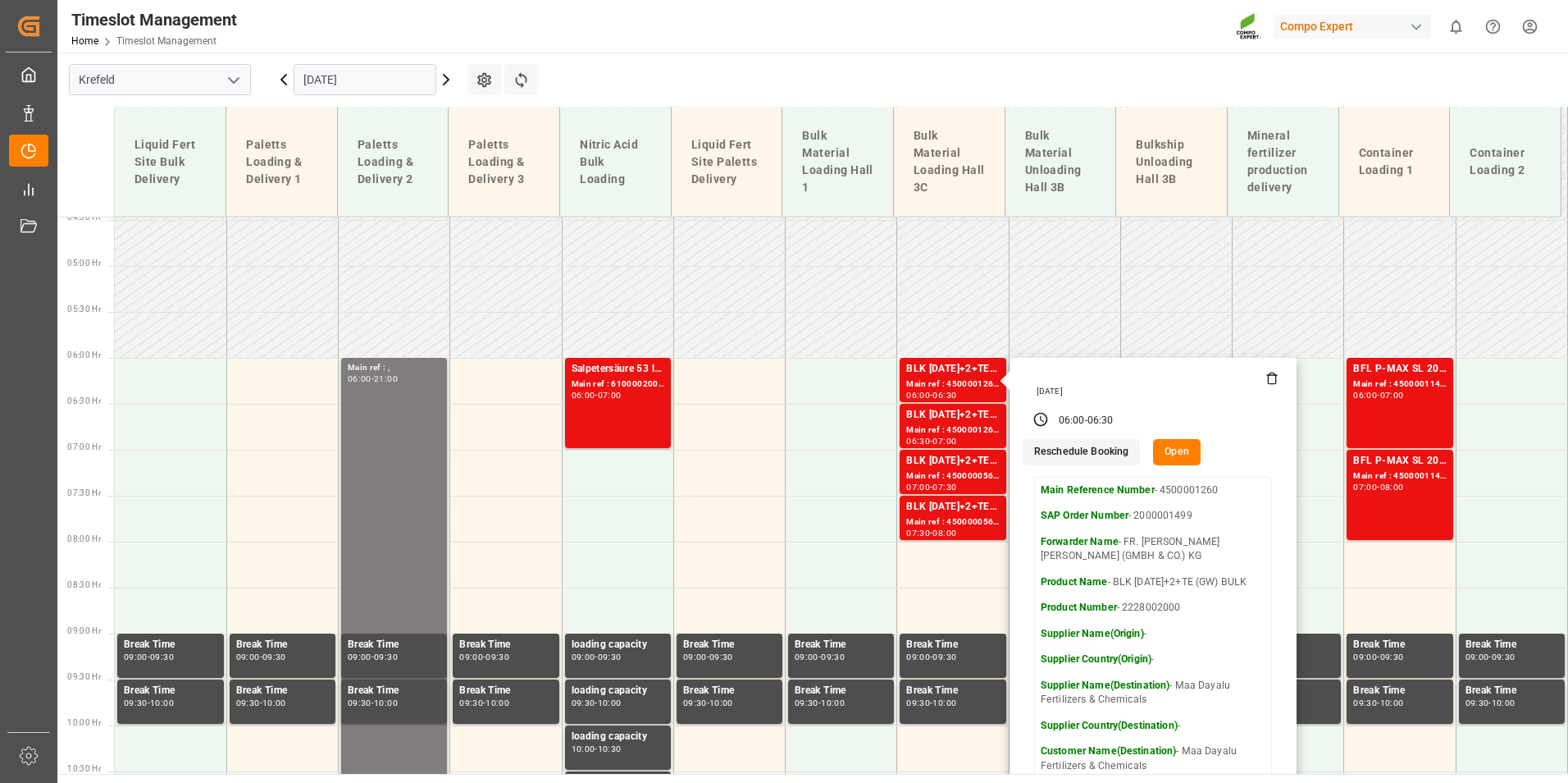
click at [355, 89] on input "[DATE]" at bounding box center [364, 79] width 143 height 31
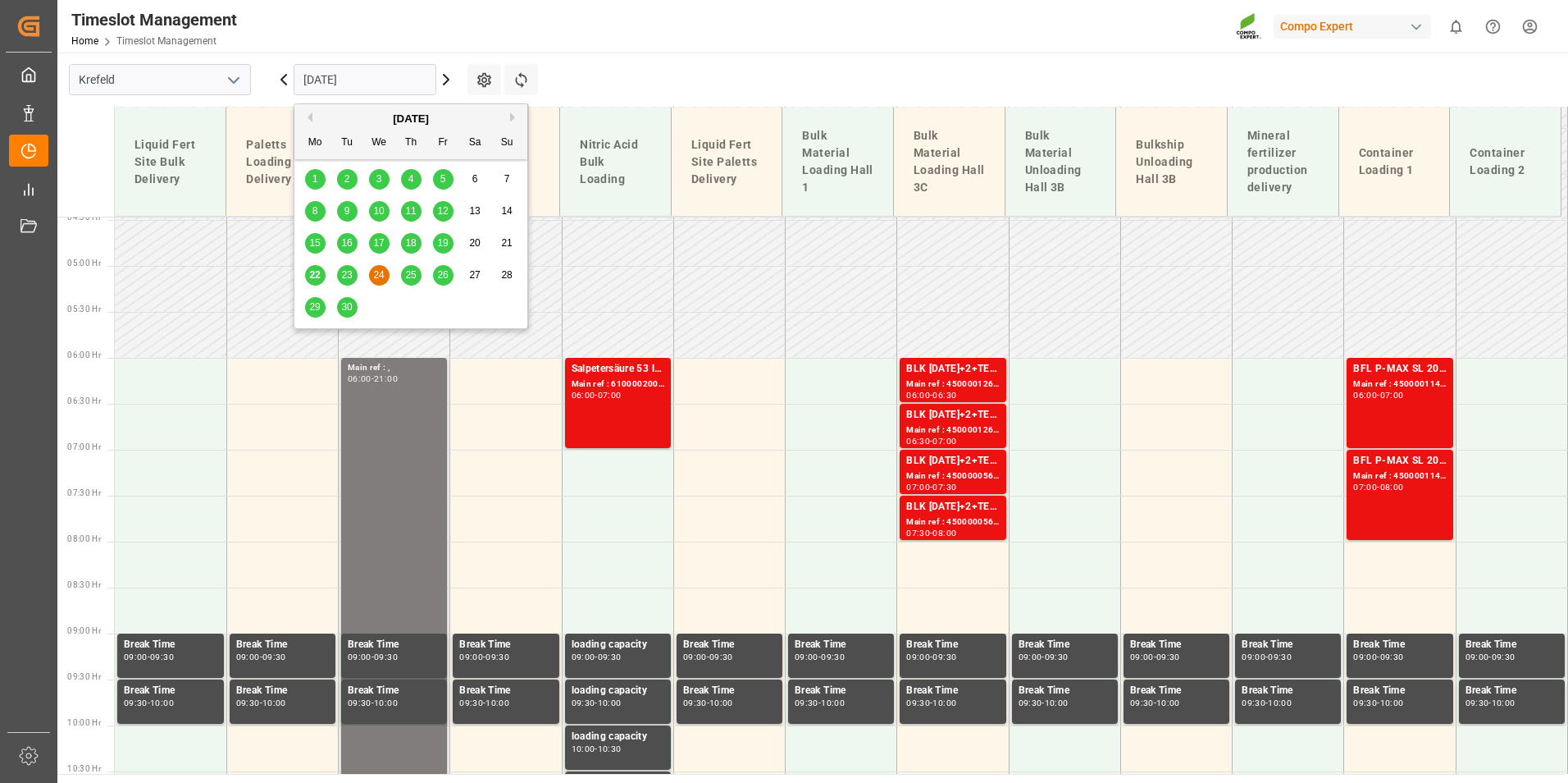
click at [348, 279] on span "23" at bounding box center [346, 275] width 10 height 11
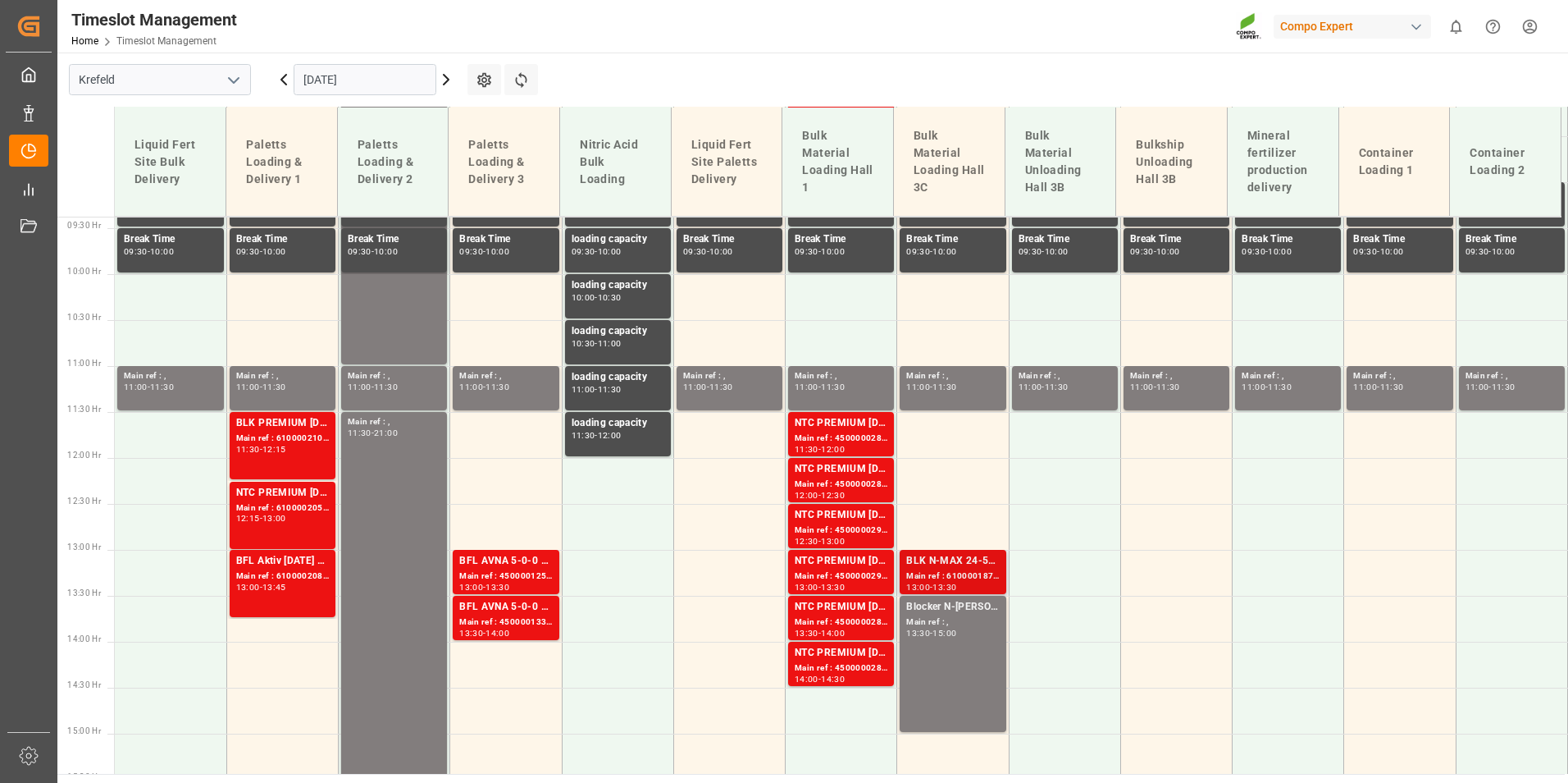
scroll to position [941, 0]
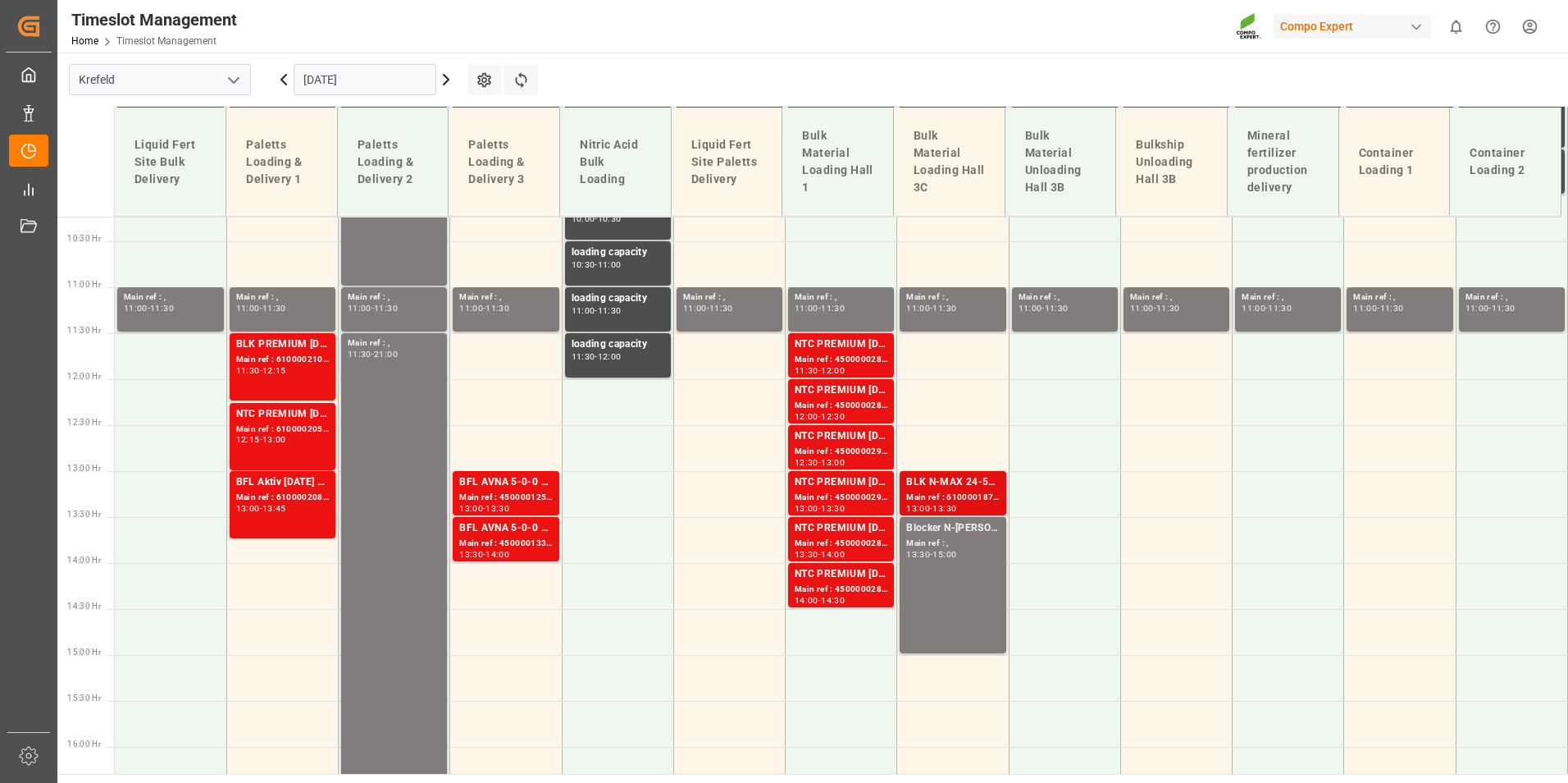
click at [966, 482] on div "BLK N-MAX 24-5-5+2+TE BULK" at bounding box center [953, 482] width 93 height 16
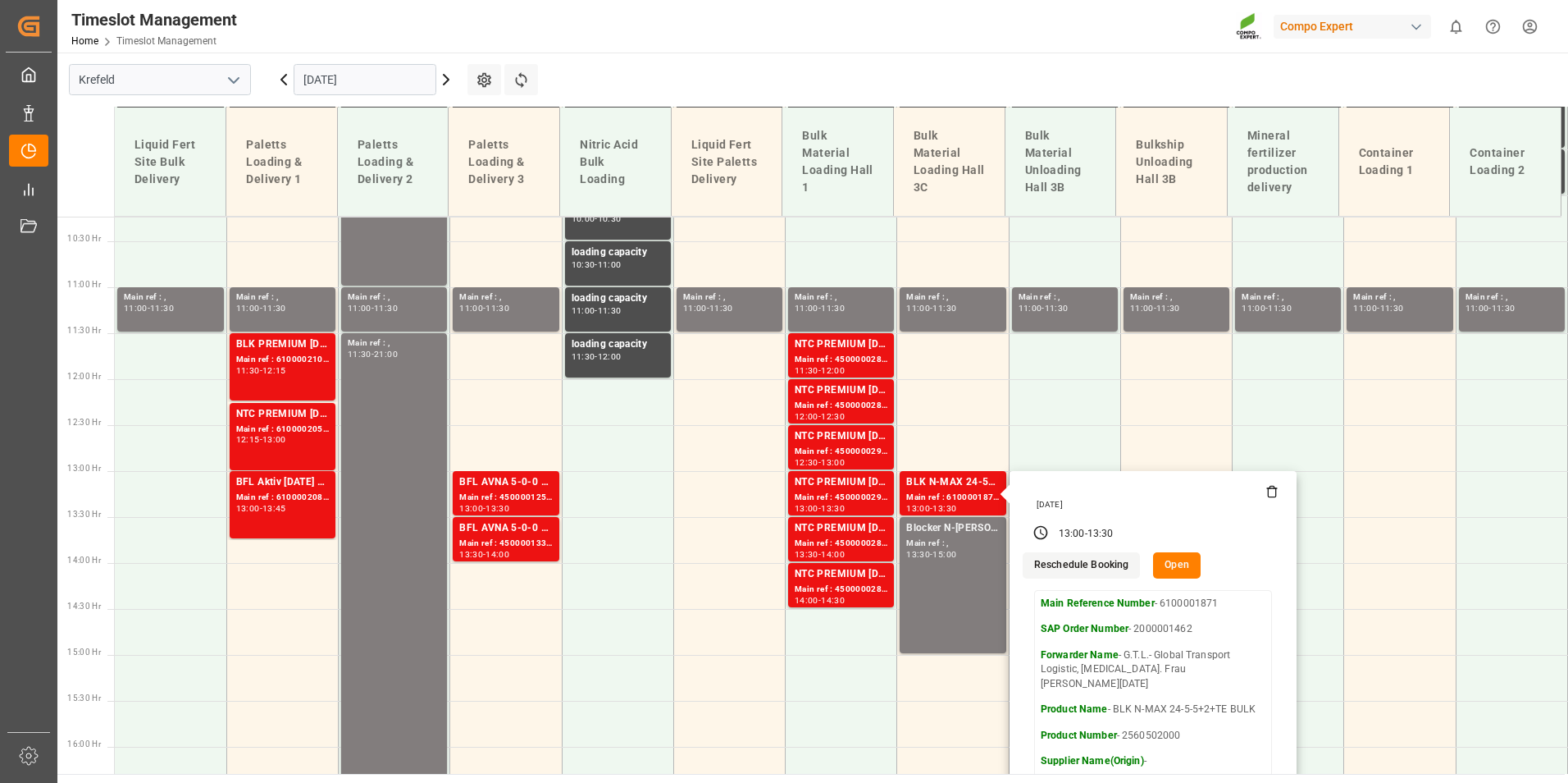
click at [376, 70] on input "[DATE]" at bounding box center [364, 79] width 143 height 31
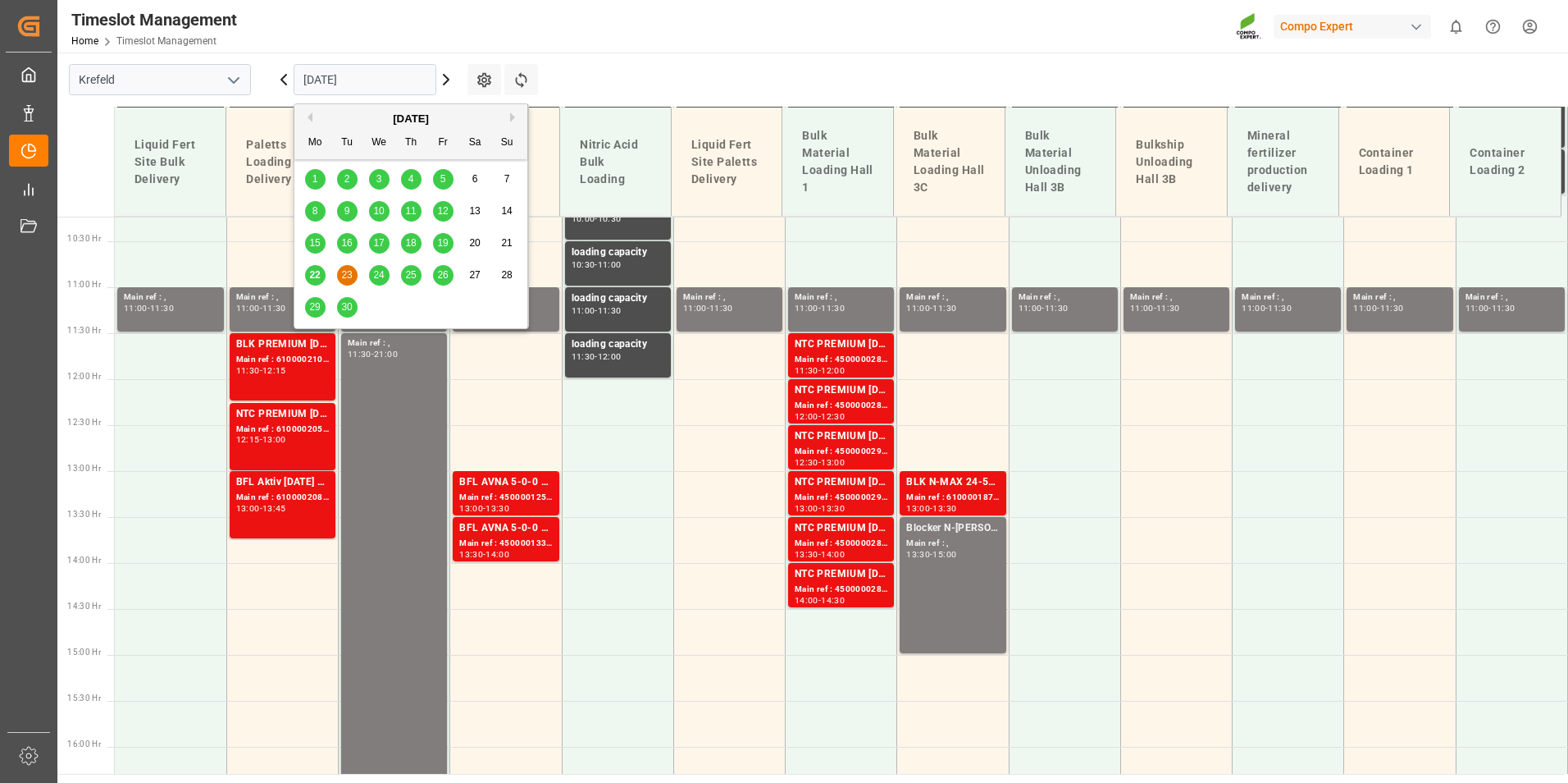
click at [378, 284] on div "24" at bounding box center [379, 275] width 21 height 20
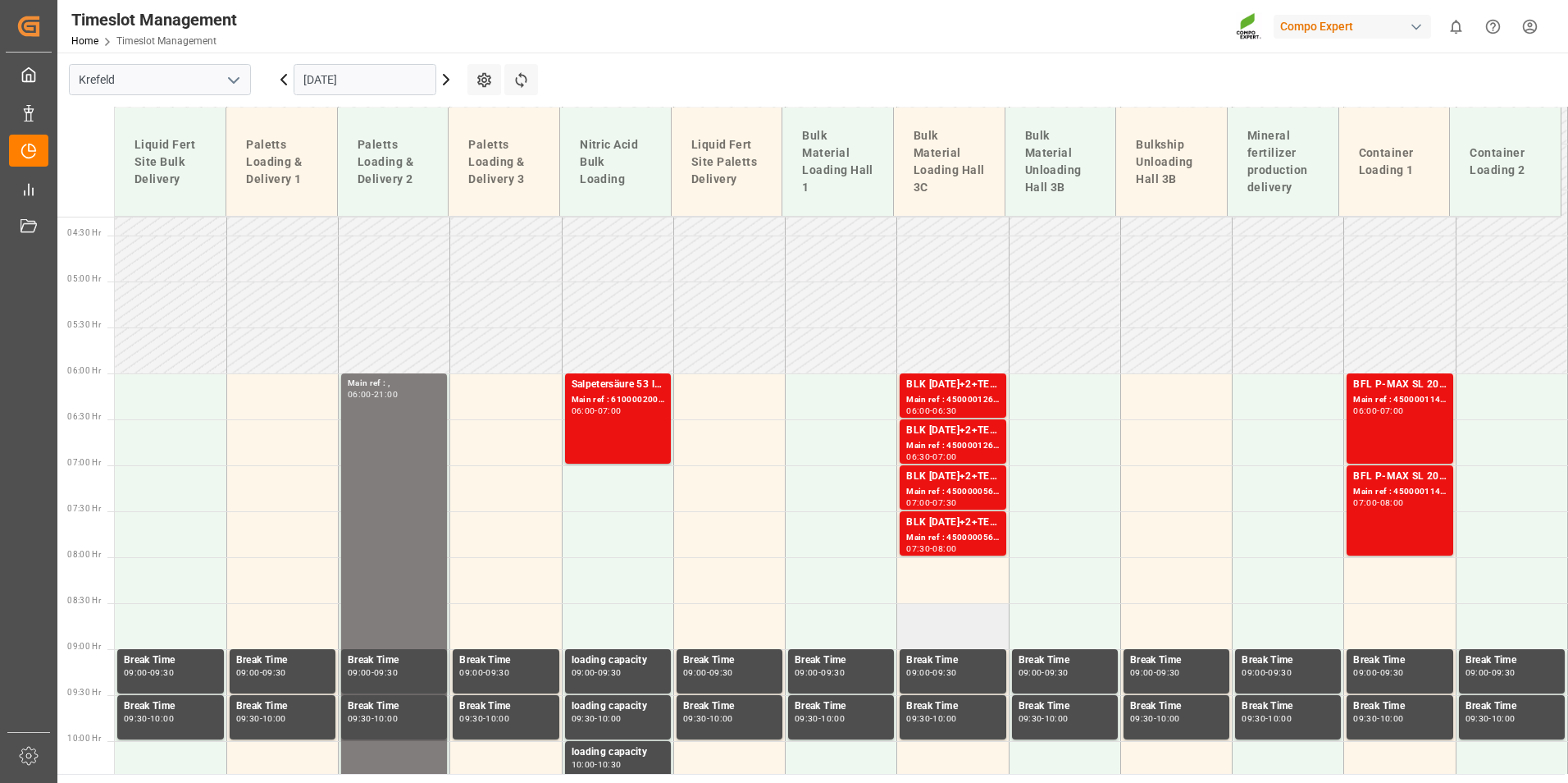
scroll to position [366, 0]
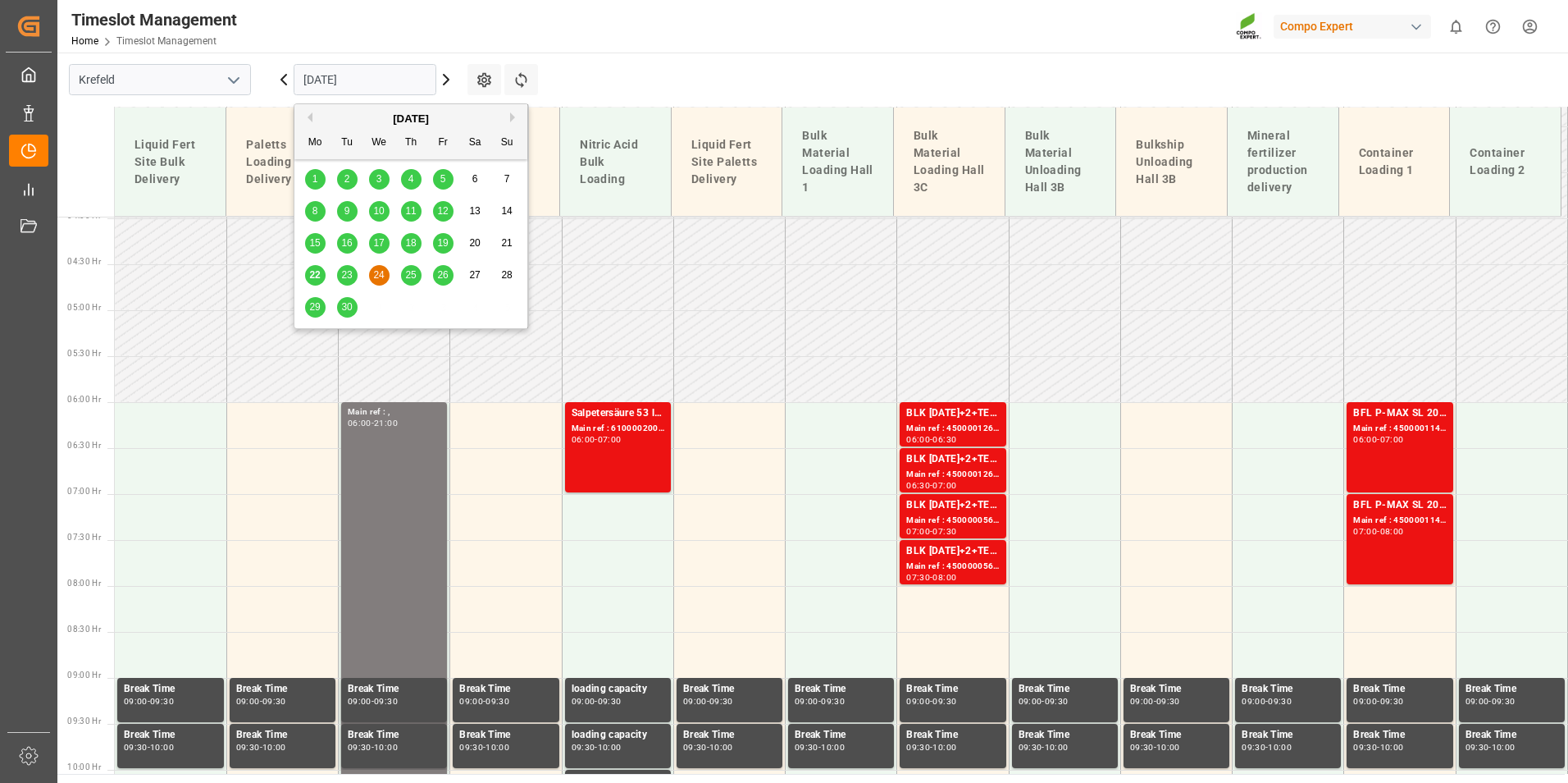
click at [418, 85] on input "[DATE]" at bounding box center [364, 79] width 143 height 31
click at [346, 265] on div "23" at bounding box center [347, 276] width 21 height 21
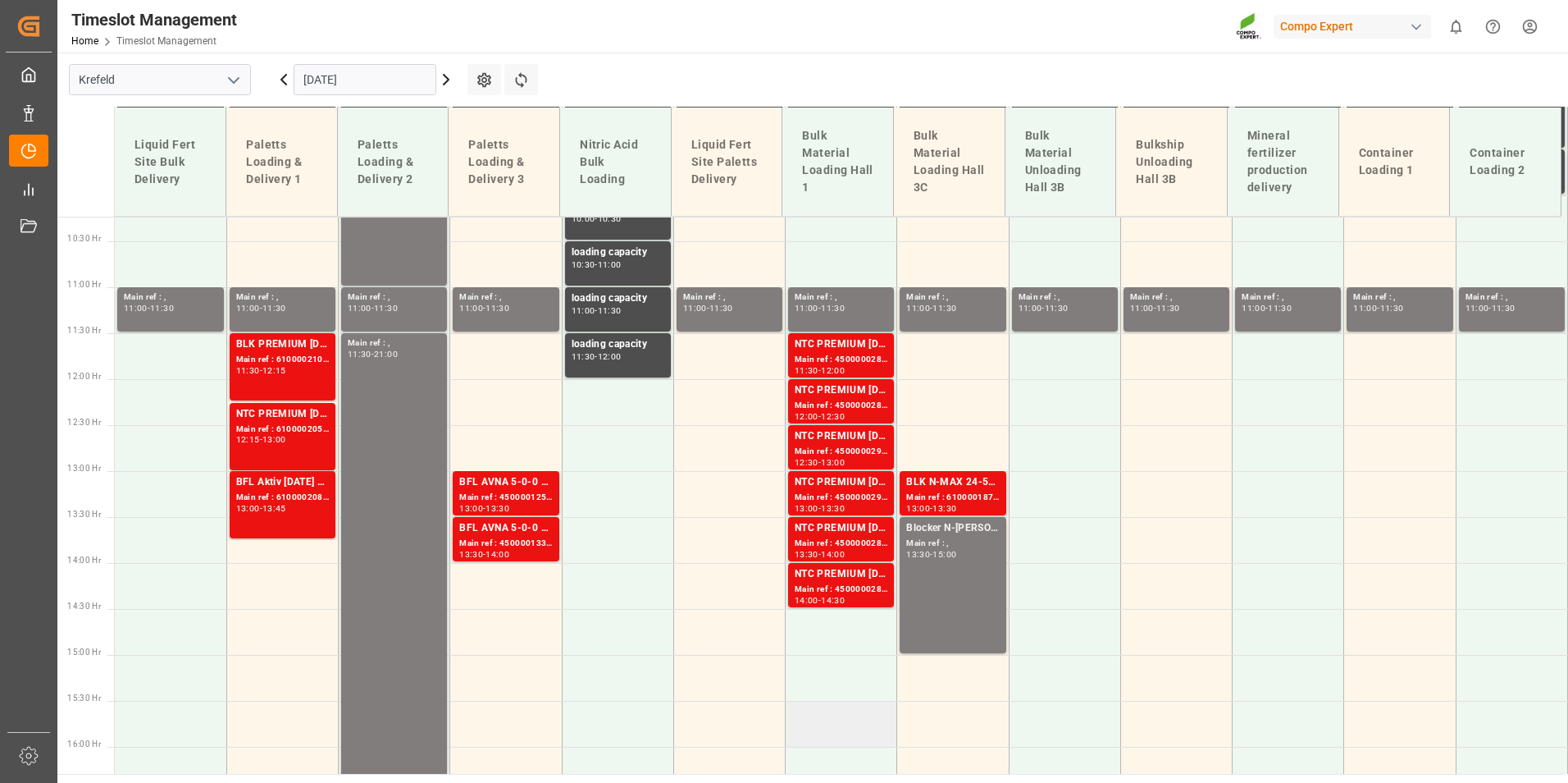
scroll to position [448, 0]
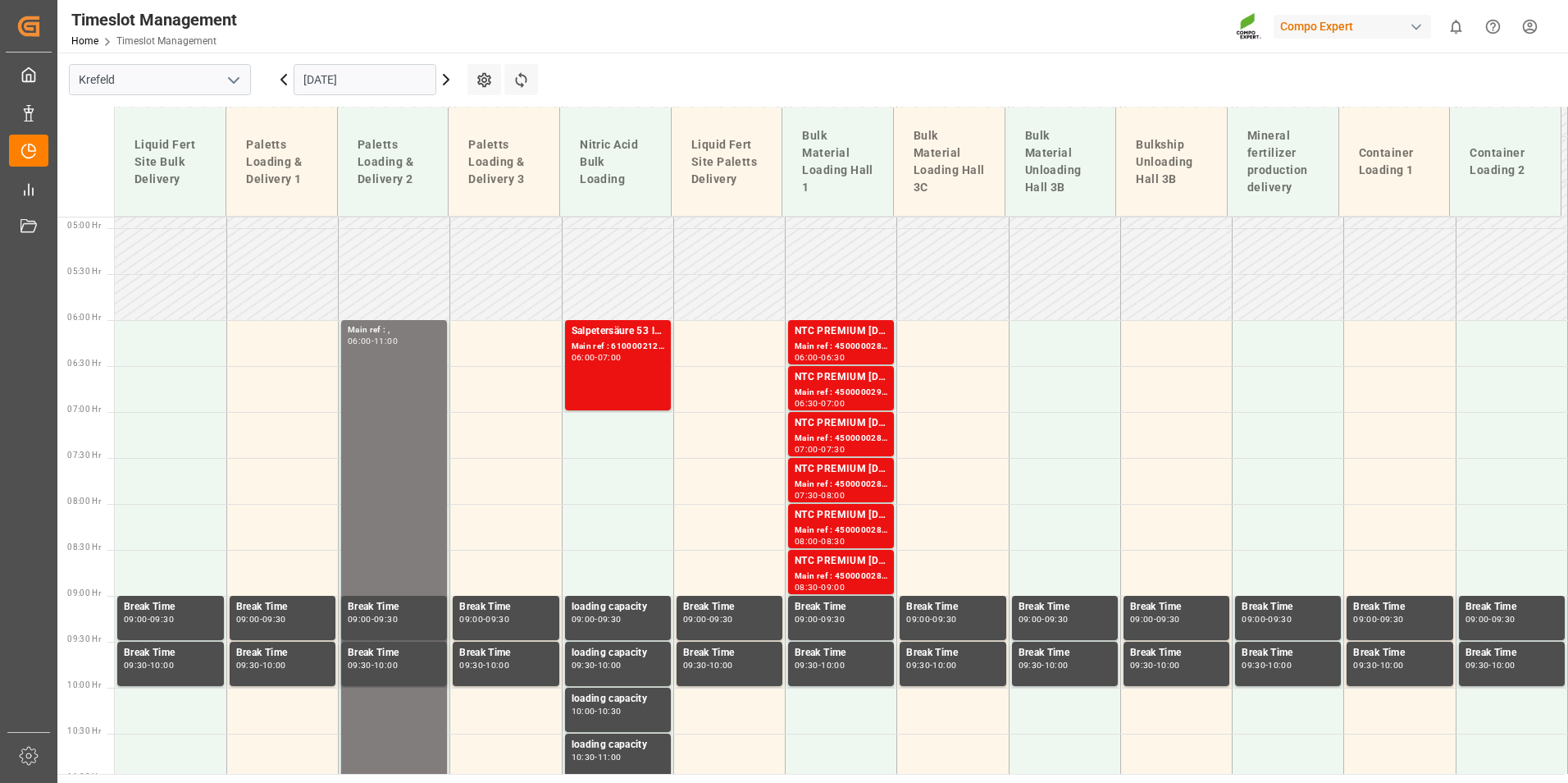
click at [381, 68] on input "[DATE]" at bounding box center [364, 79] width 143 height 31
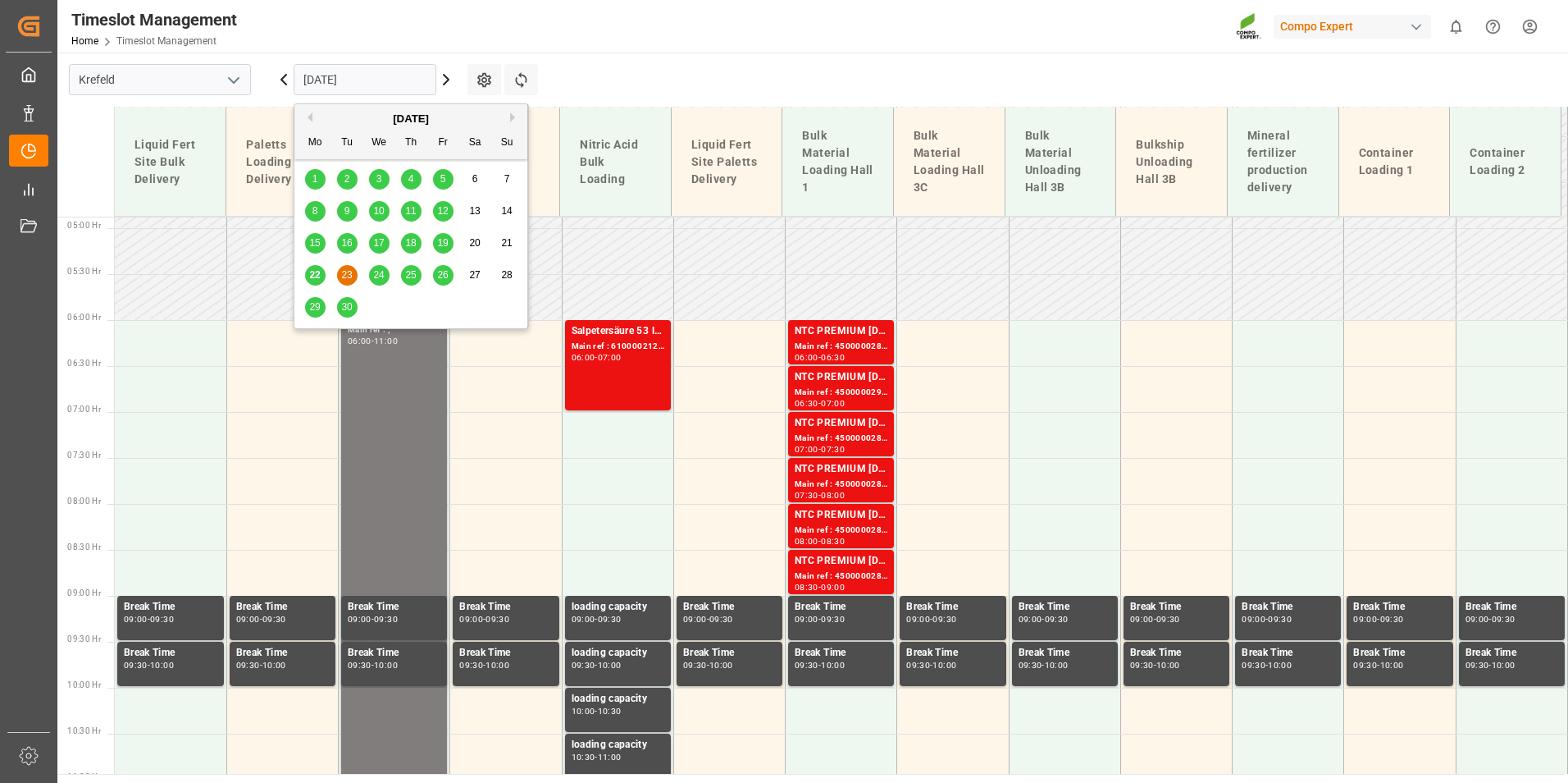
click at [409, 270] on span "25" at bounding box center [410, 275] width 10 height 11
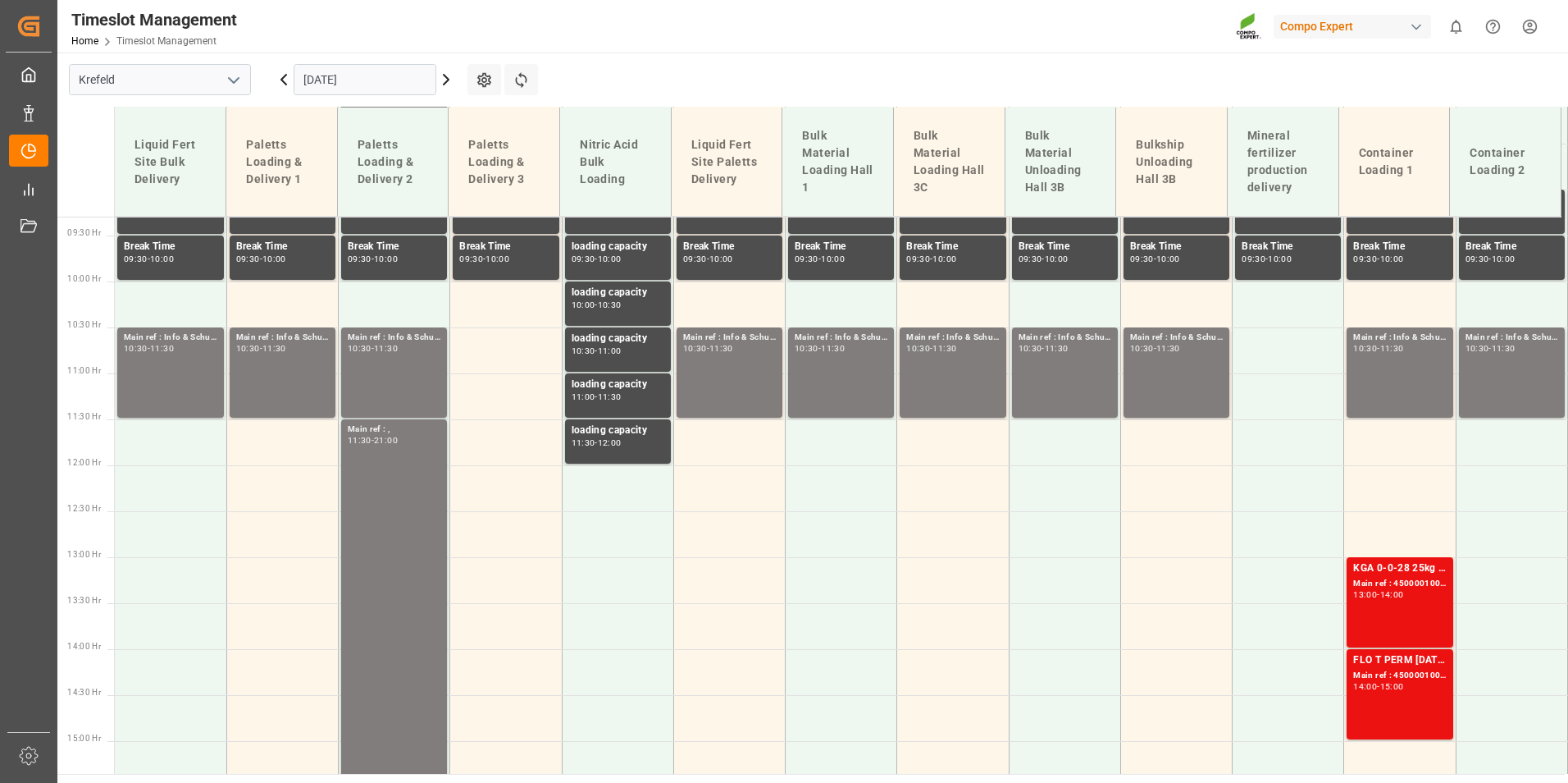
scroll to position [859, 0]
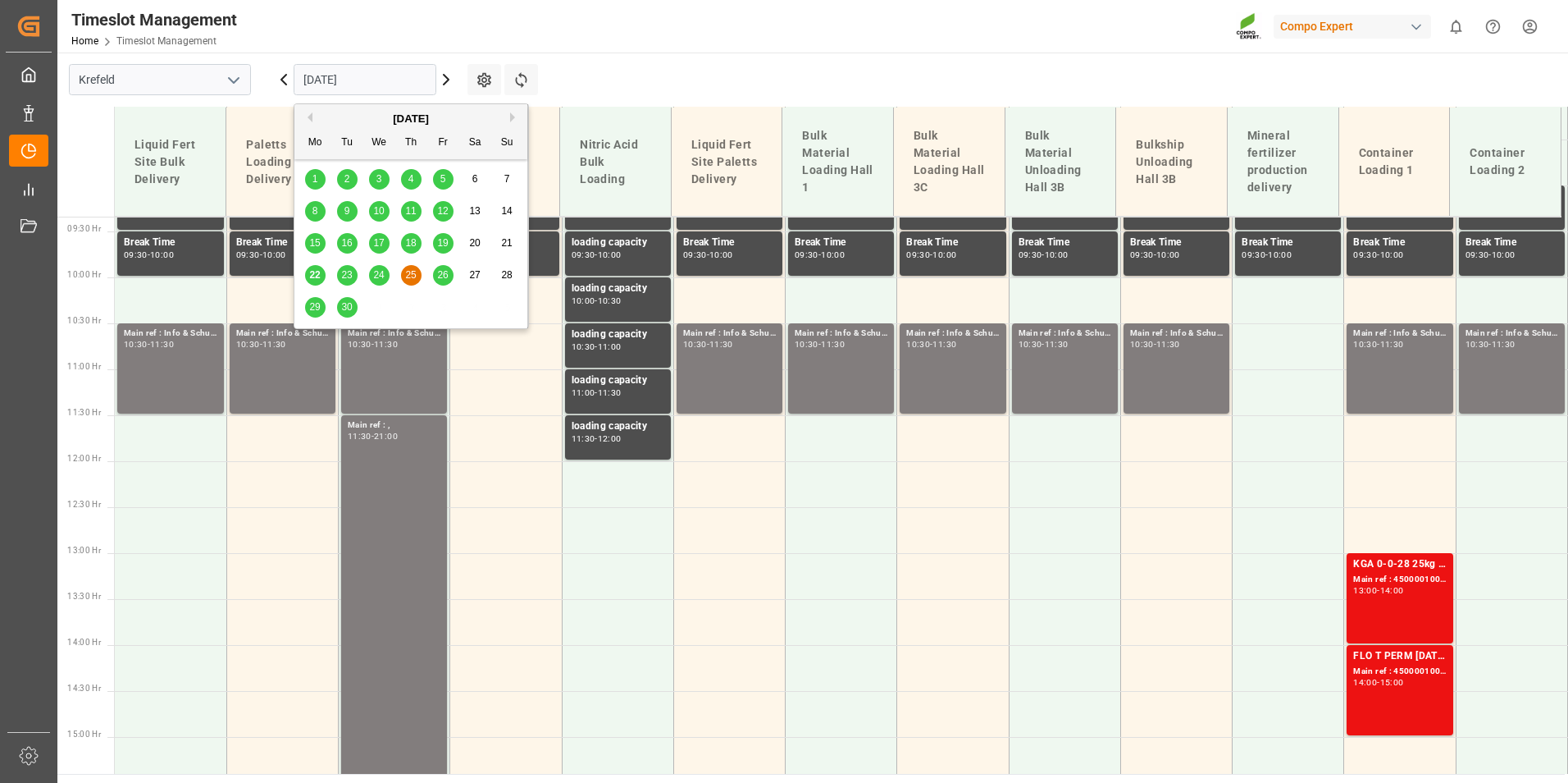
click at [377, 66] on input "[DATE]" at bounding box center [364, 79] width 143 height 31
click at [438, 281] on div "26" at bounding box center [444, 275] width 21 height 20
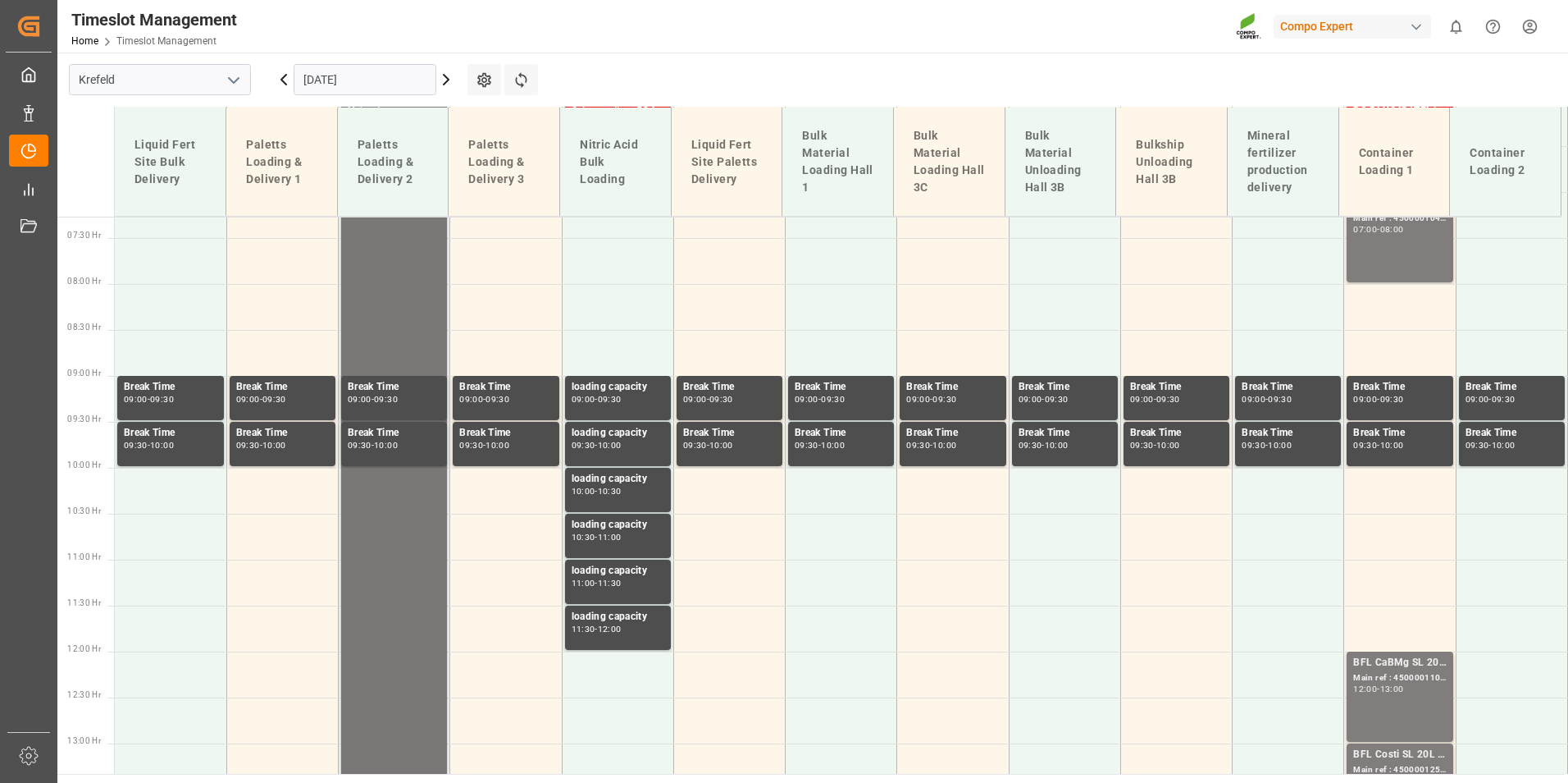
scroll to position [448, 0]
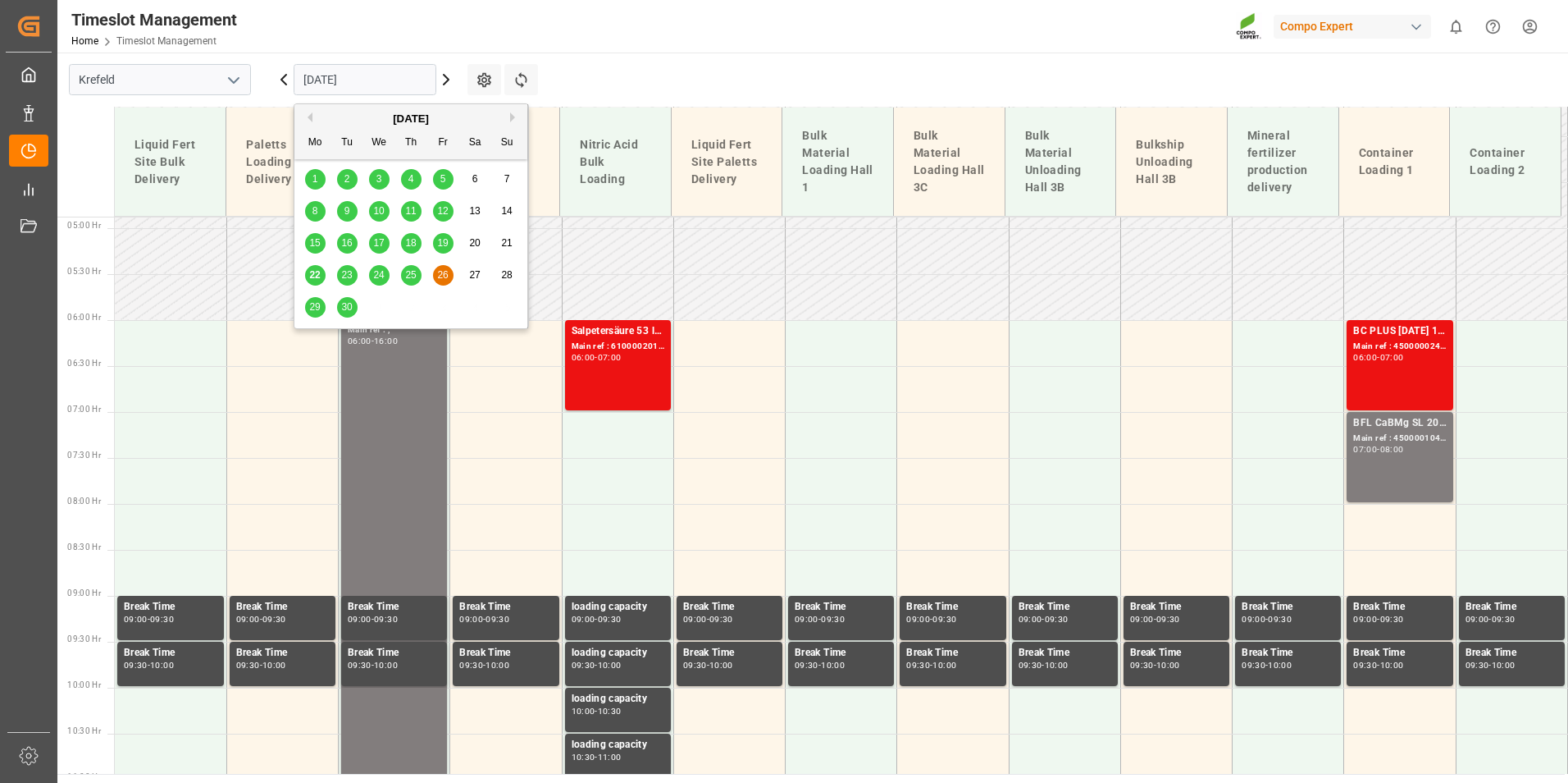
click at [358, 66] on input "[DATE]" at bounding box center [364, 79] width 143 height 31
click at [346, 272] on span "23" at bounding box center [346, 275] width 10 height 11
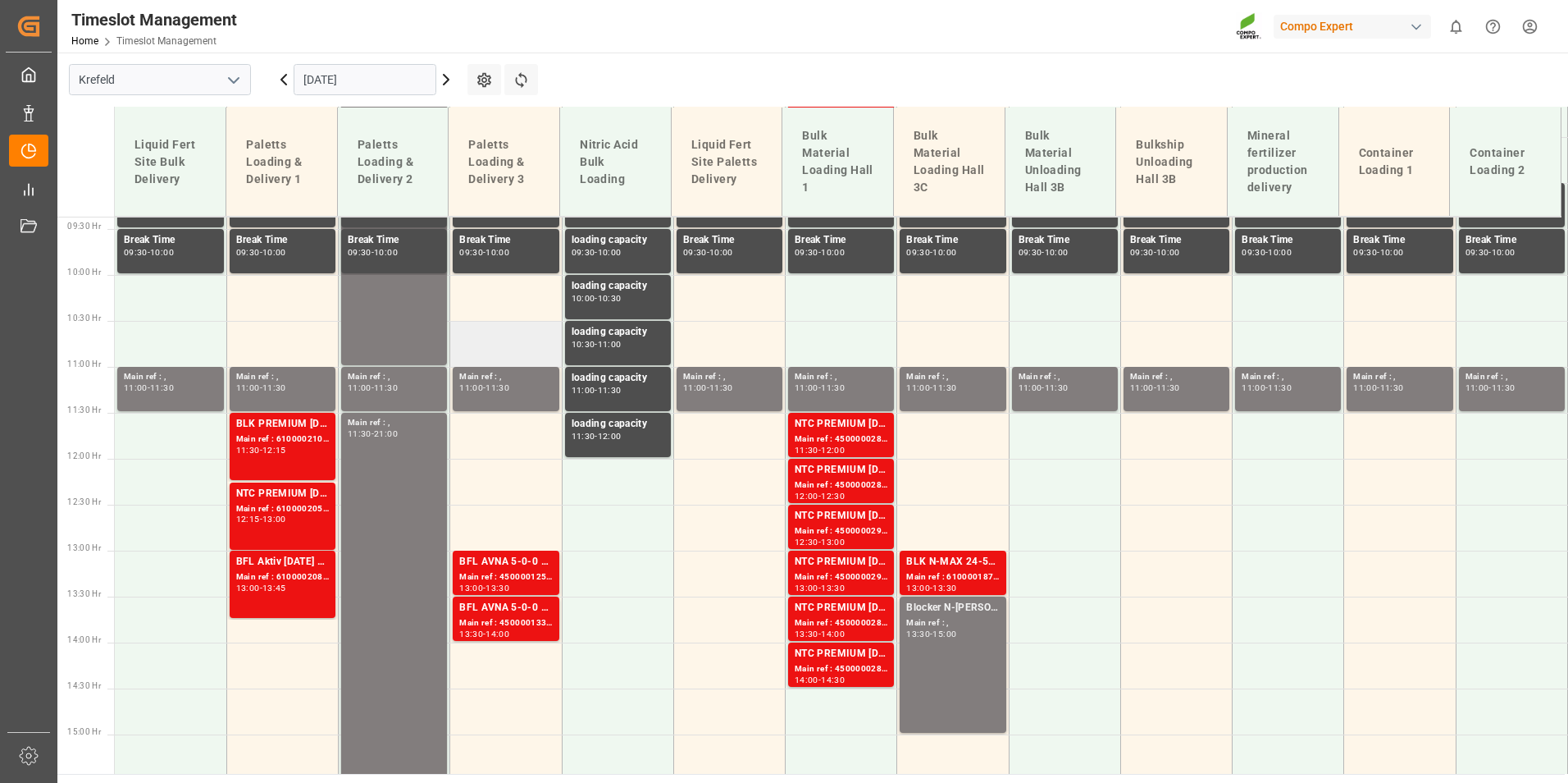
scroll to position [1104, 0]
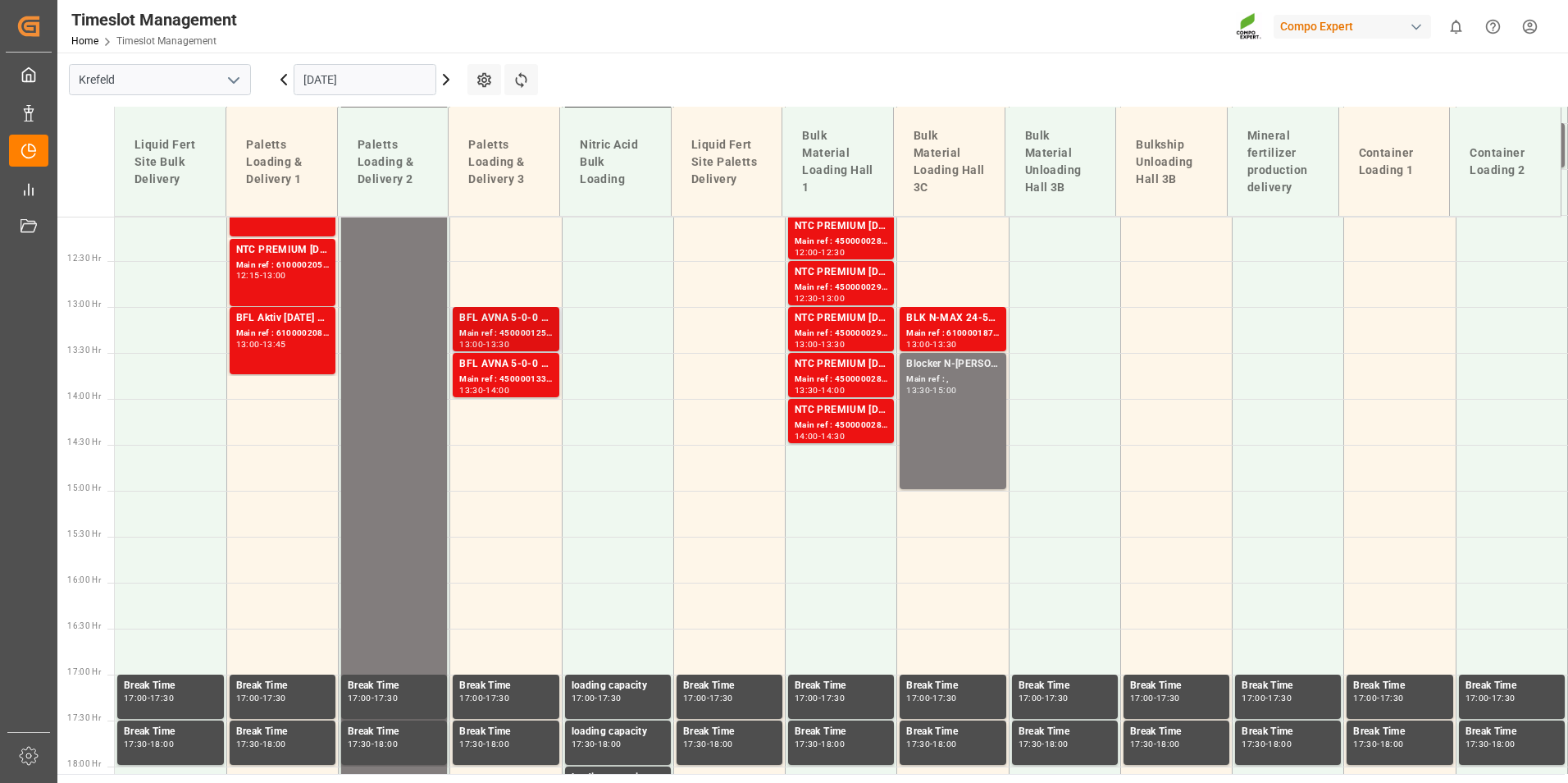
click at [503, 334] on div "Main ref : 4500001251, 2000001494" at bounding box center [506, 333] width 93 height 14
click at [515, 361] on div "BFL AVNA 5-0-0 SL 1000L IBC MTO" at bounding box center [506, 364] width 93 height 16
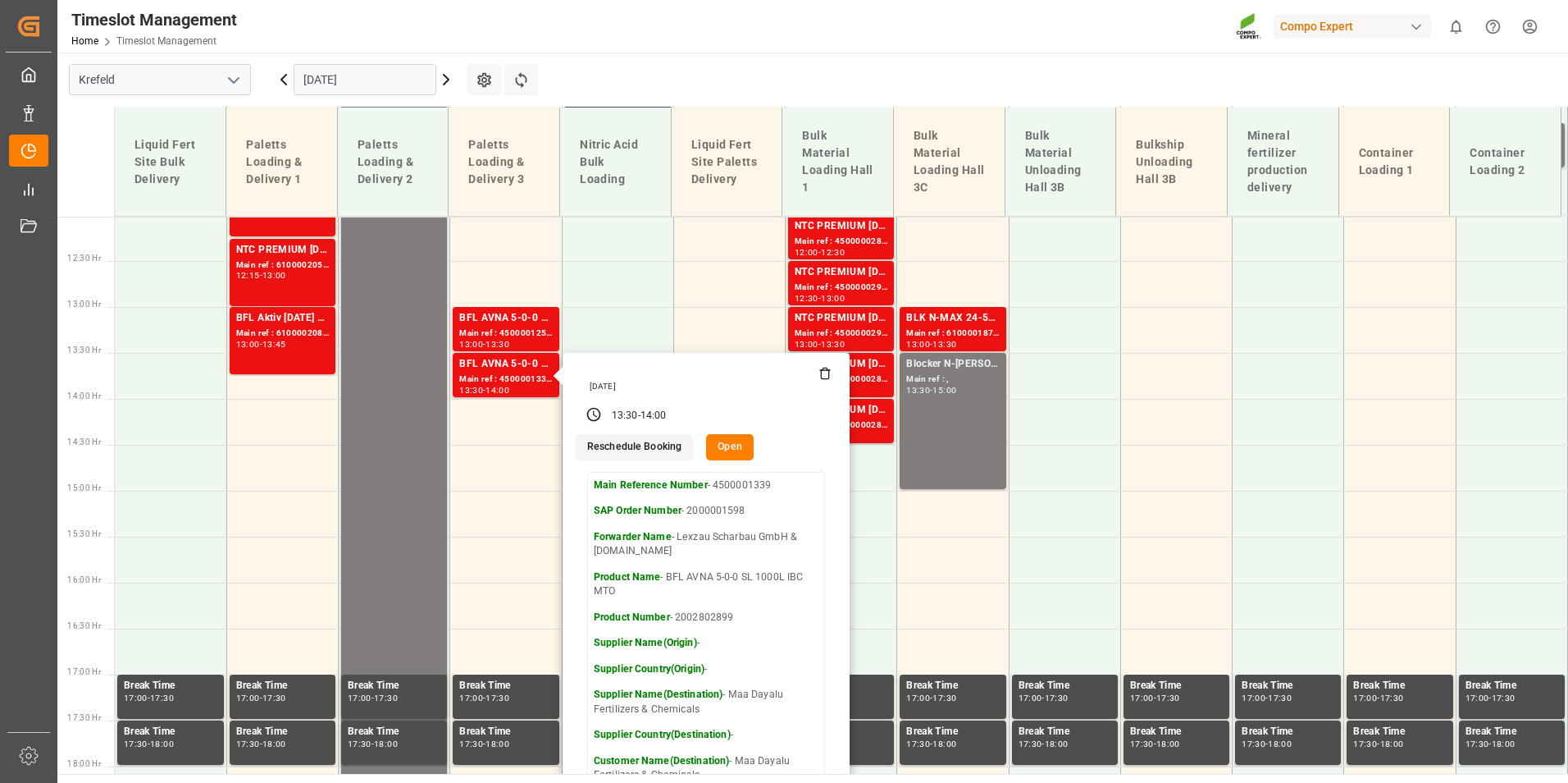
click at [286, 82] on icon at bounding box center [283, 79] width 20 height 20
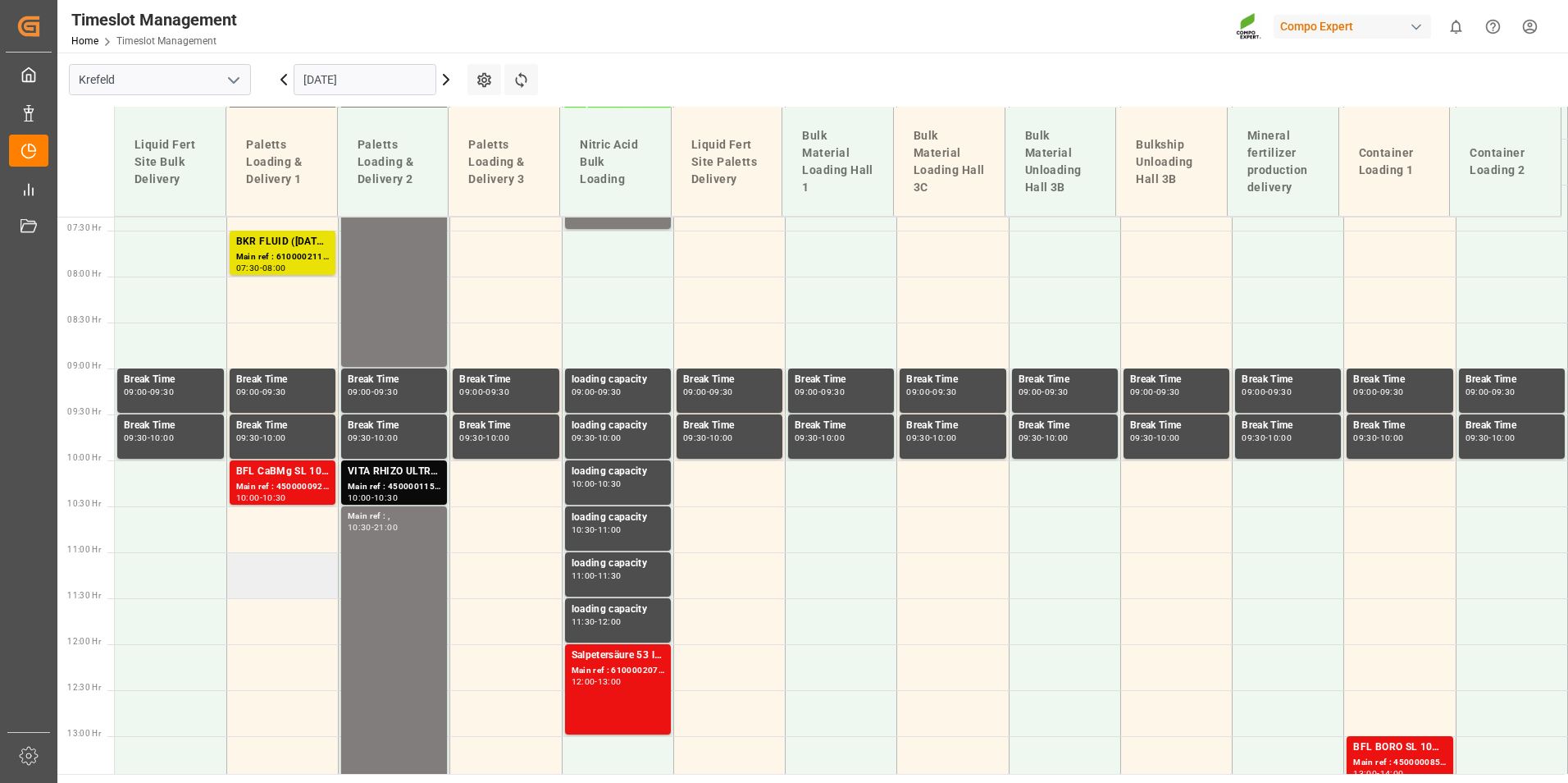
scroll to position [859, 0]
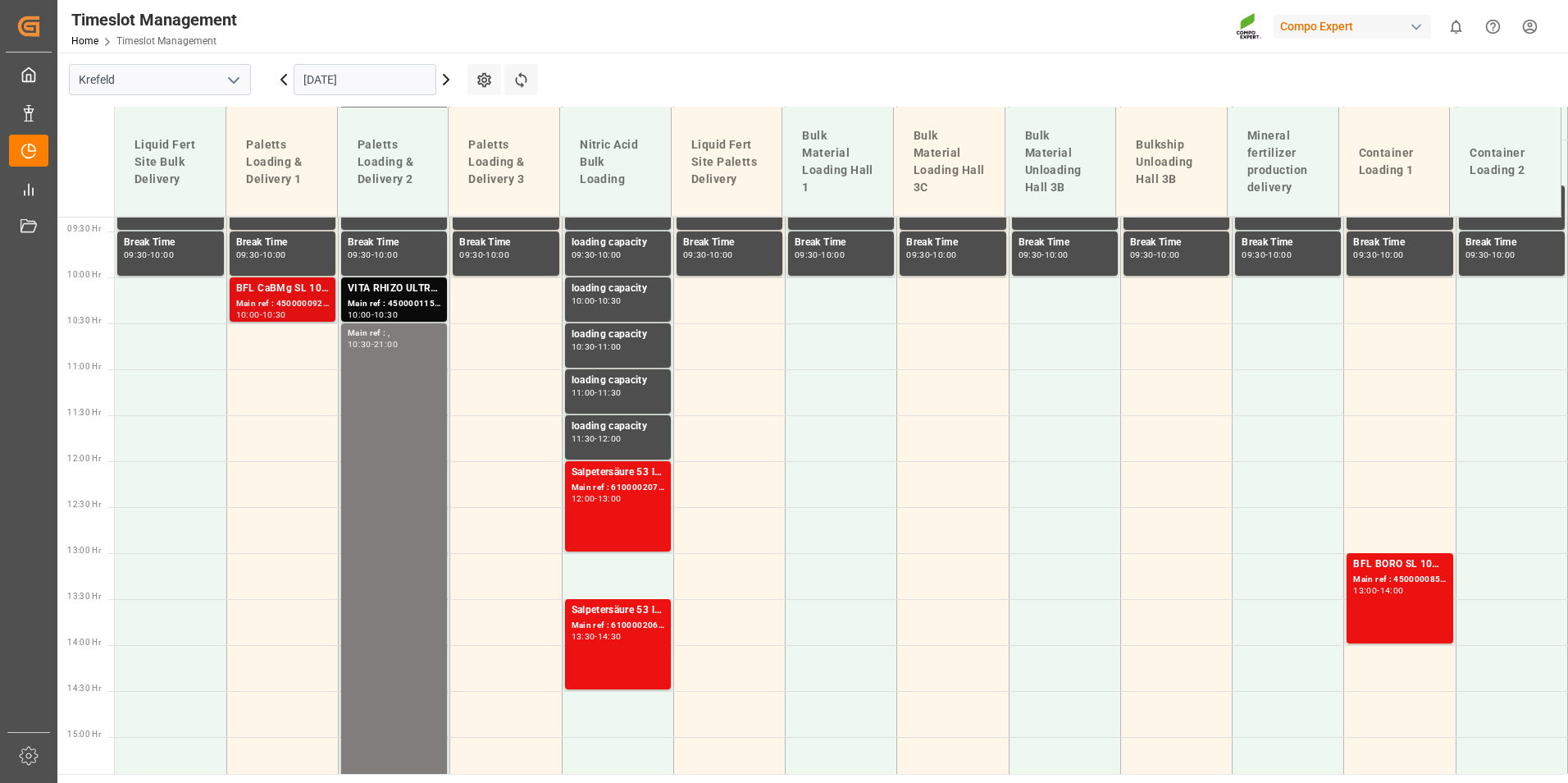
click at [302, 309] on div "Main ref : 4500000923, 2000000231" at bounding box center [282, 303] width 93 height 14
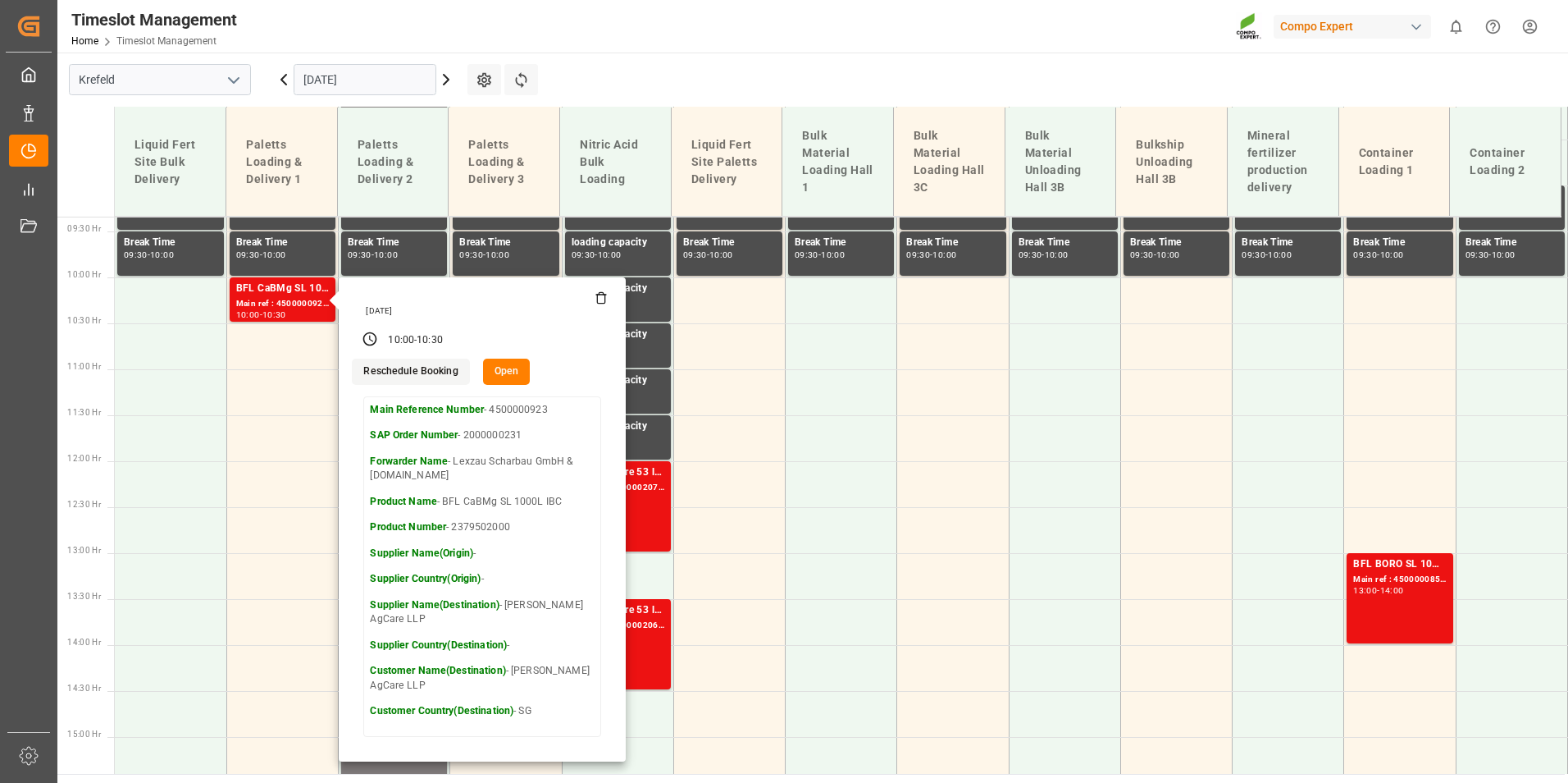
click at [582, 57] on main "[GEOGRAPHIC_DATA] [DATE] Settings Refresh Time Slots Liquid Fert Site Bulk Deli…" at bounding box center [811, 414] width 1508 height 722
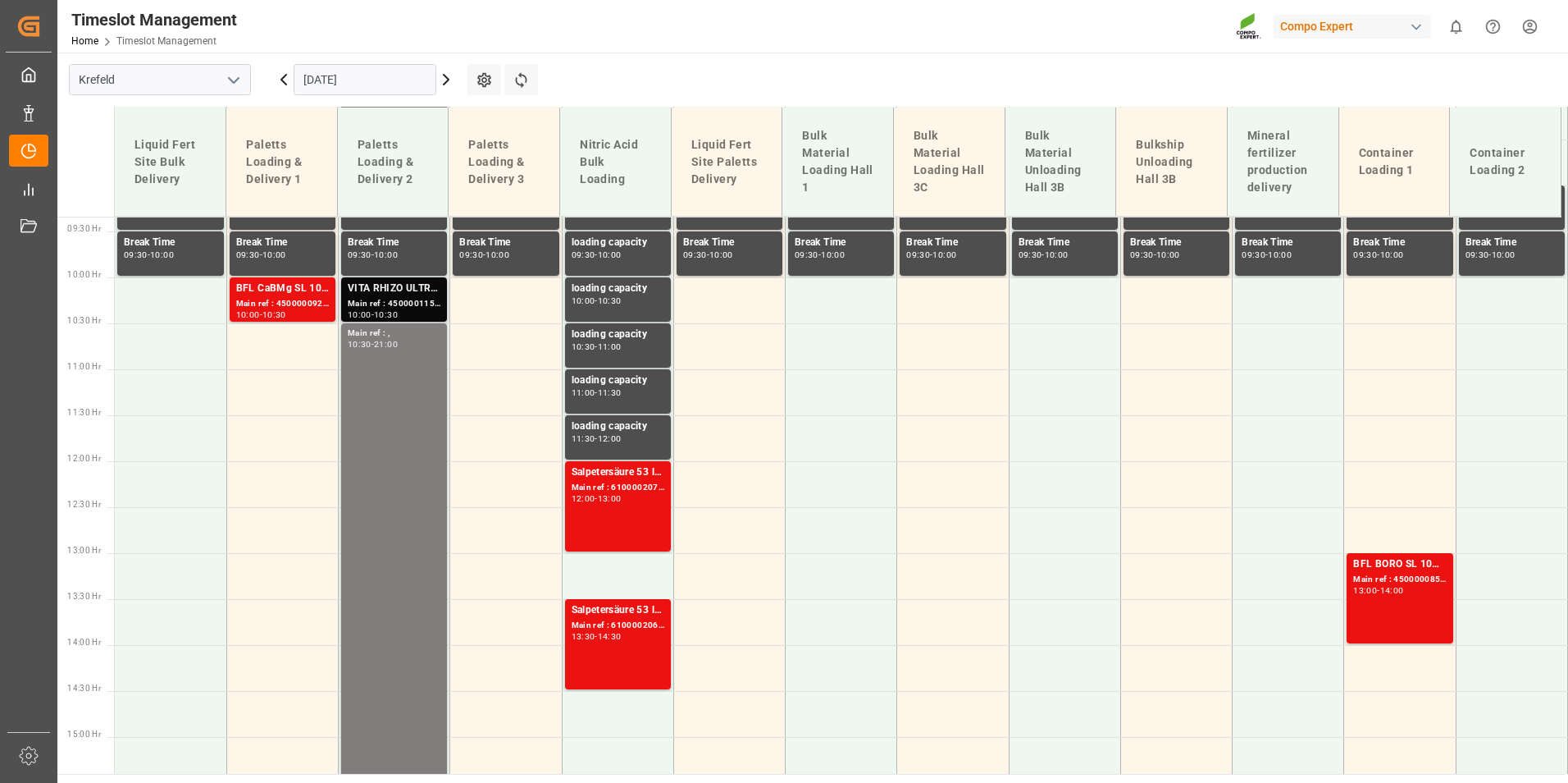
click at [427, 297] on div "Main ref : 4500001150, 2000000692" at bounding box center [394, 303] width 93 height 14
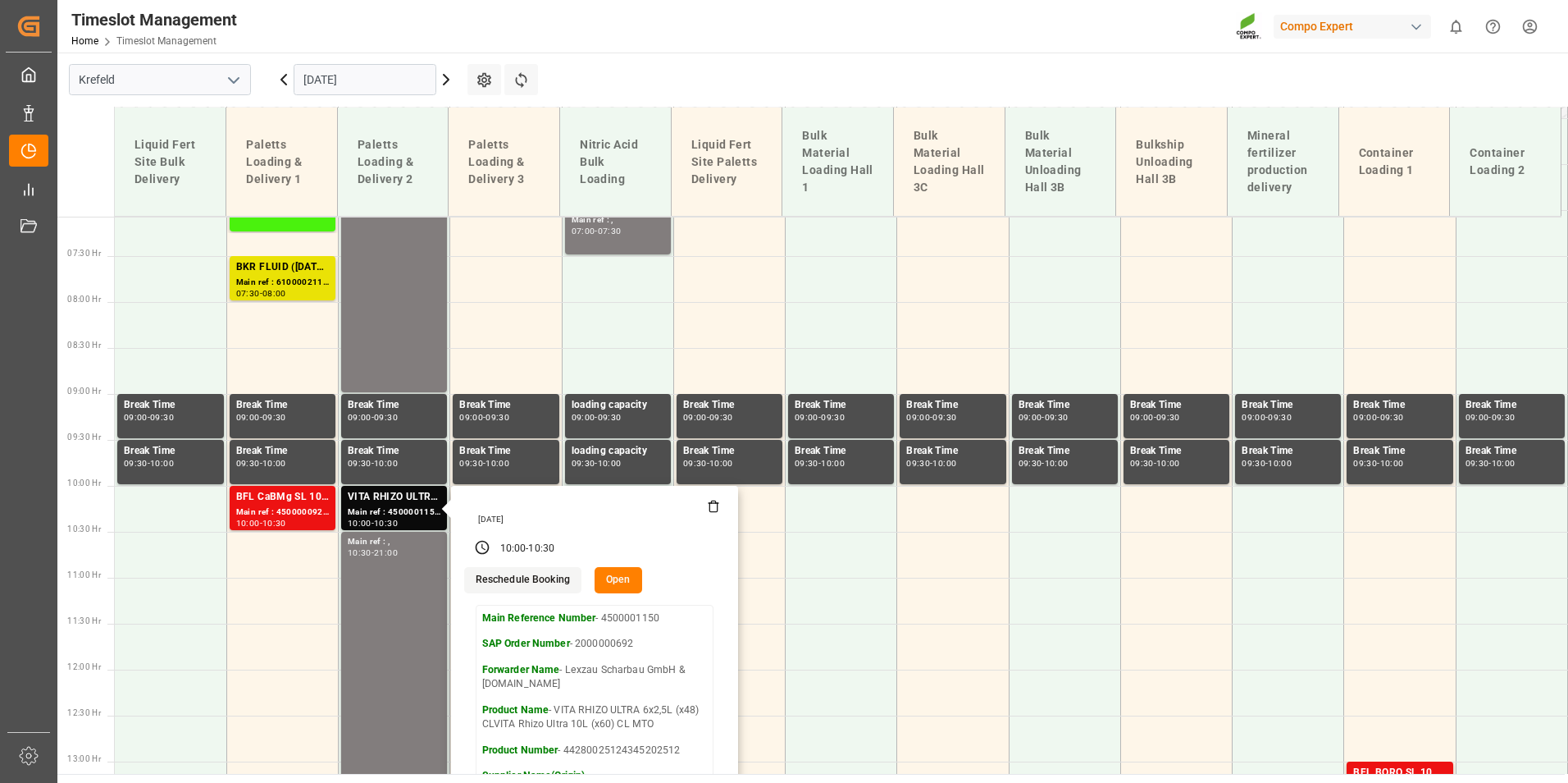
scroll to position [530, 0]
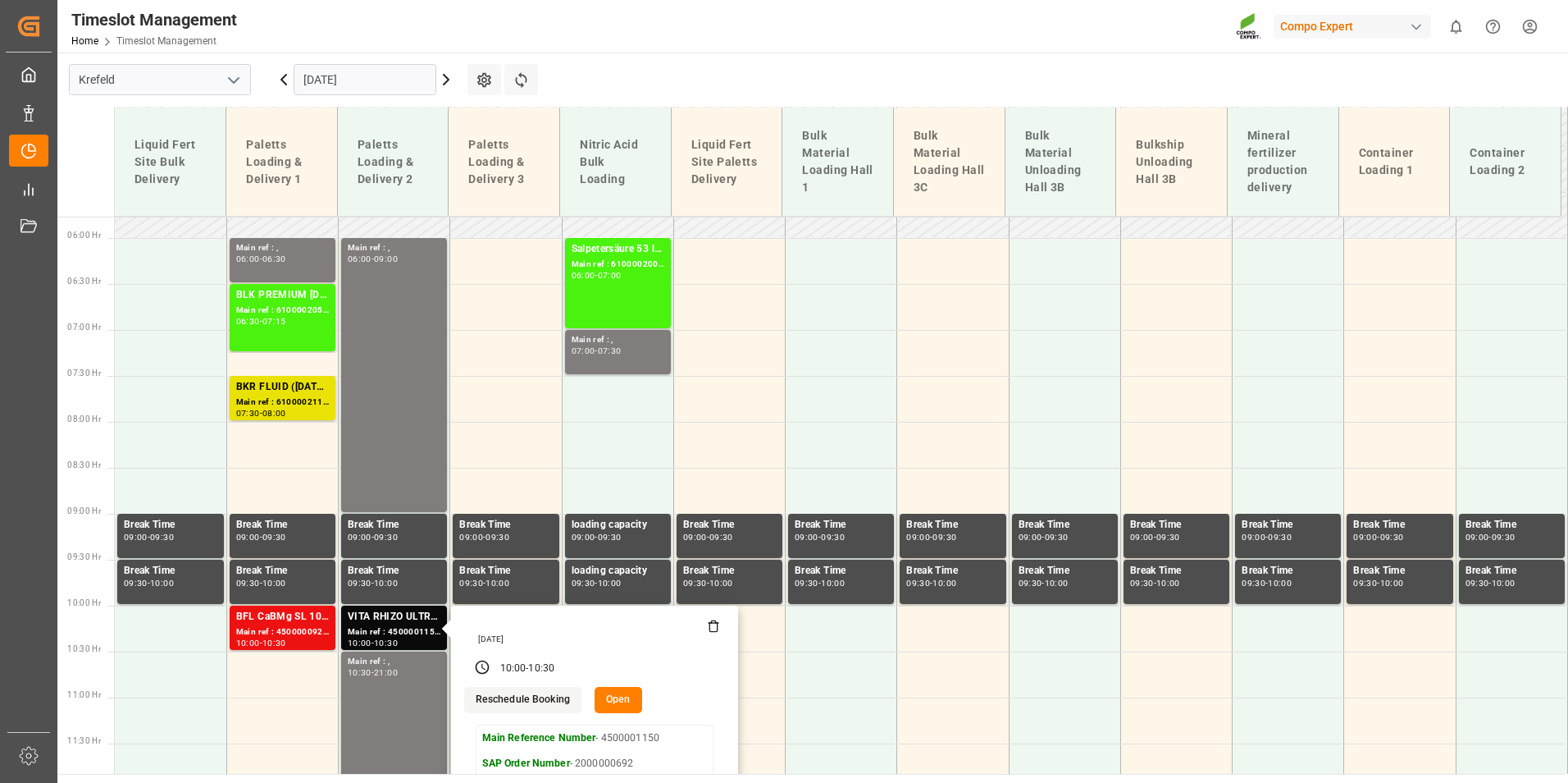
click at [407, 84] on input "[DATE]" at bounding box center [364, 79] width 143 height 31
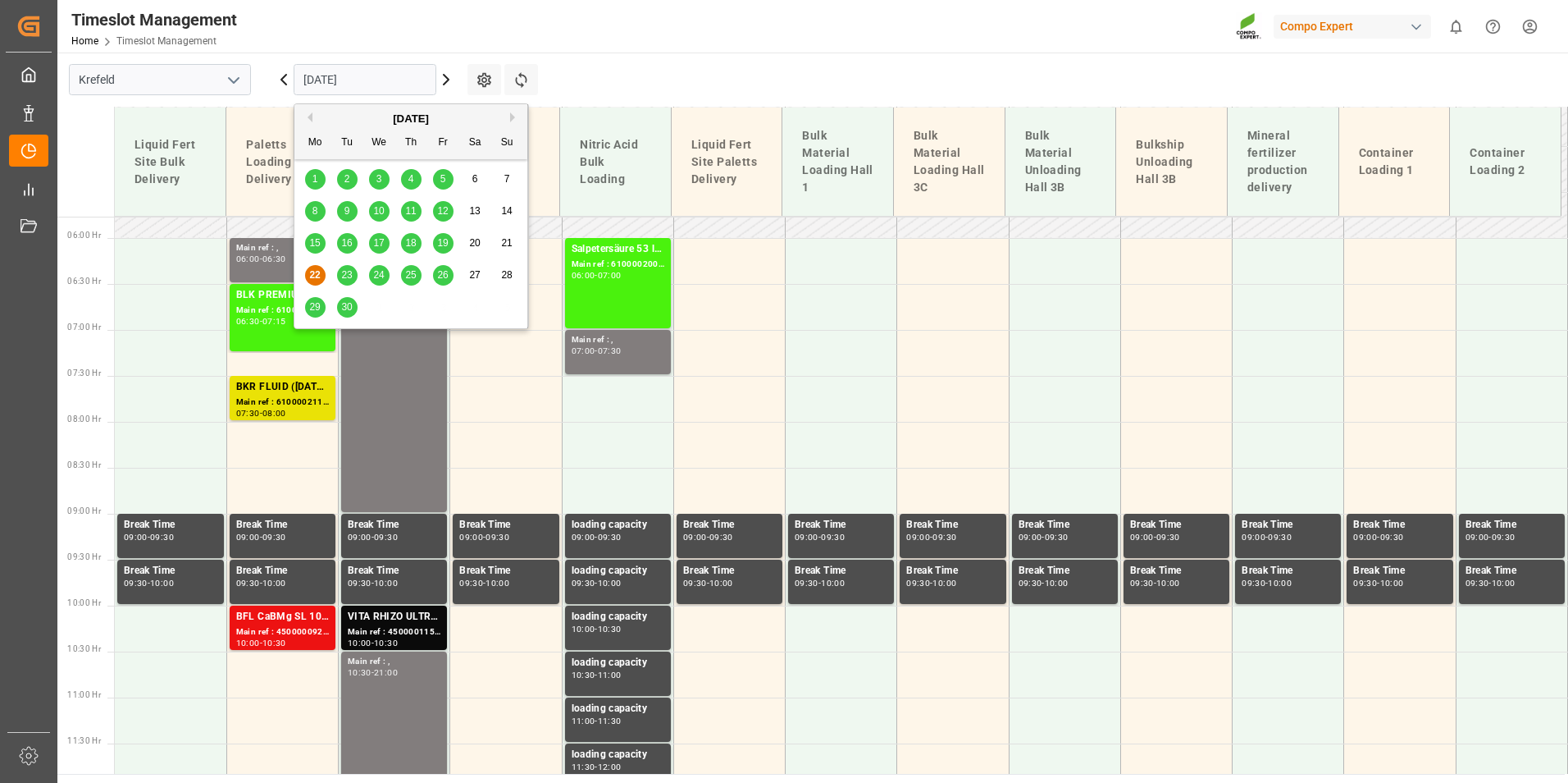
click at [342, 276] on span "23" at bounding box center [346, 275] width 10 height 11
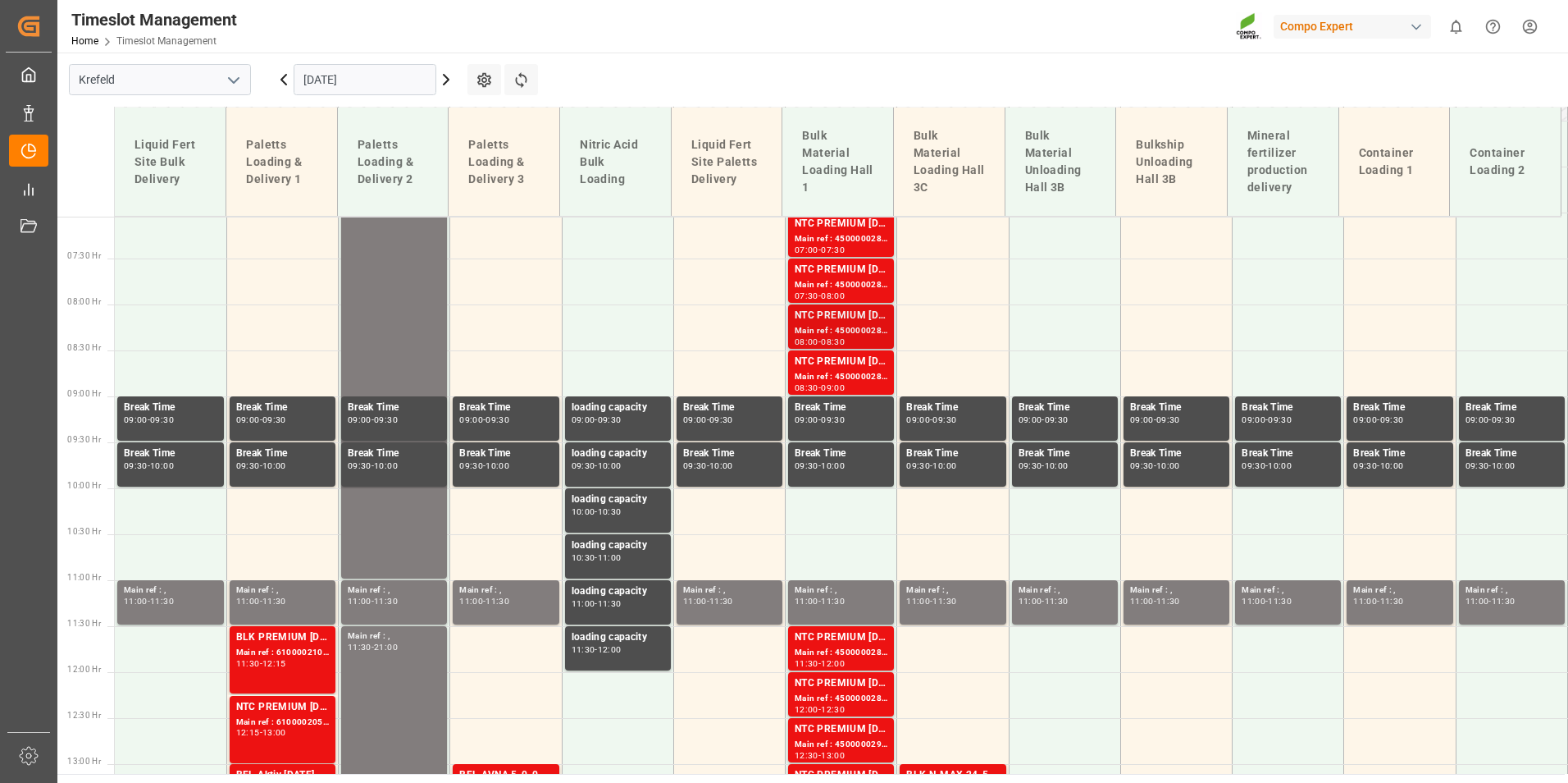
scroll to position [612, 0]
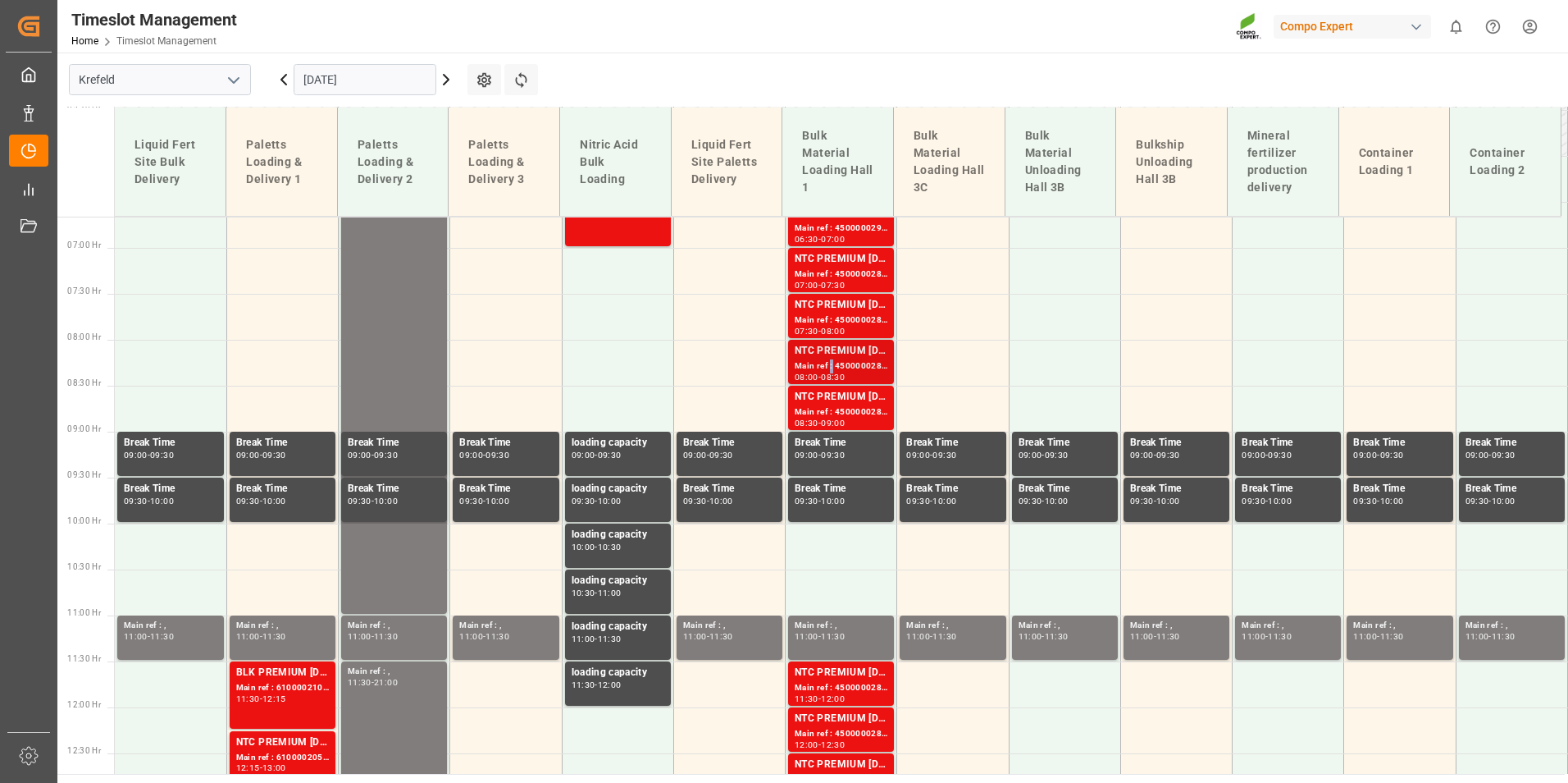
click at [827, 364] on div "Main ref : 4500000281, 2000000239" at bounding box center [841, 366] width 93 height 14
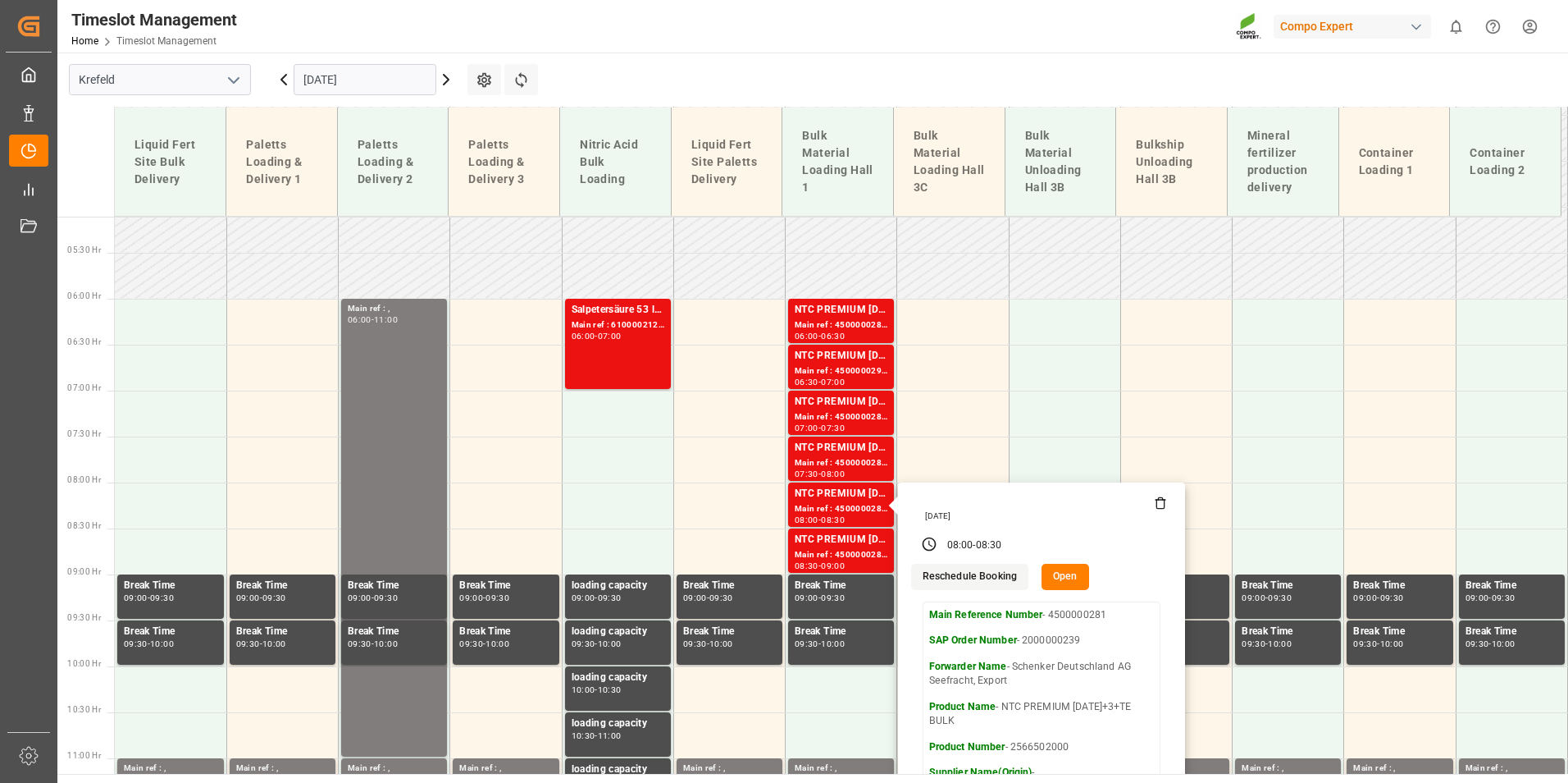
scroll to position [202, 0]
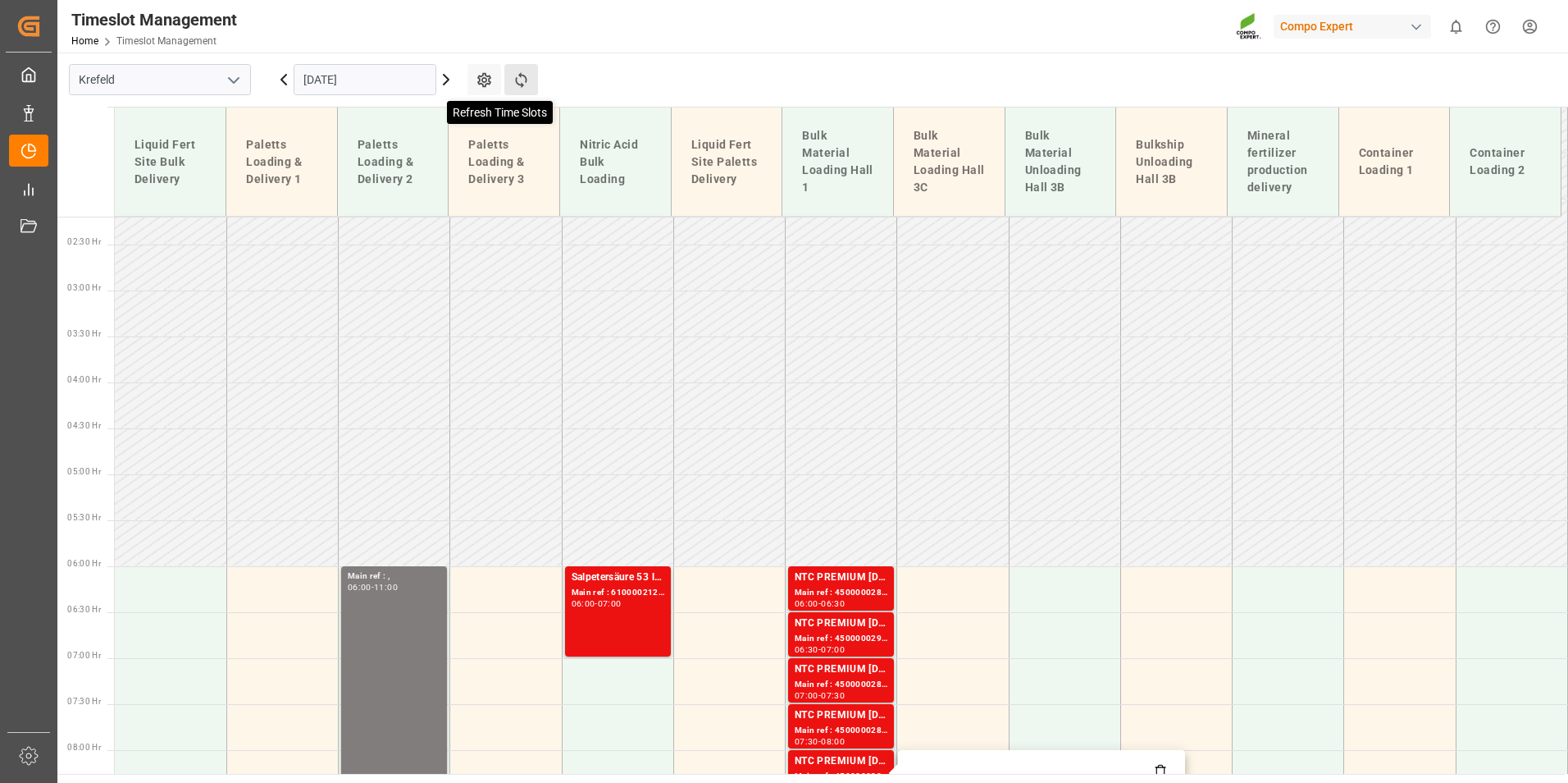
click at [528, 84] on icon at bounding box center [521, 80] width 17 height 17
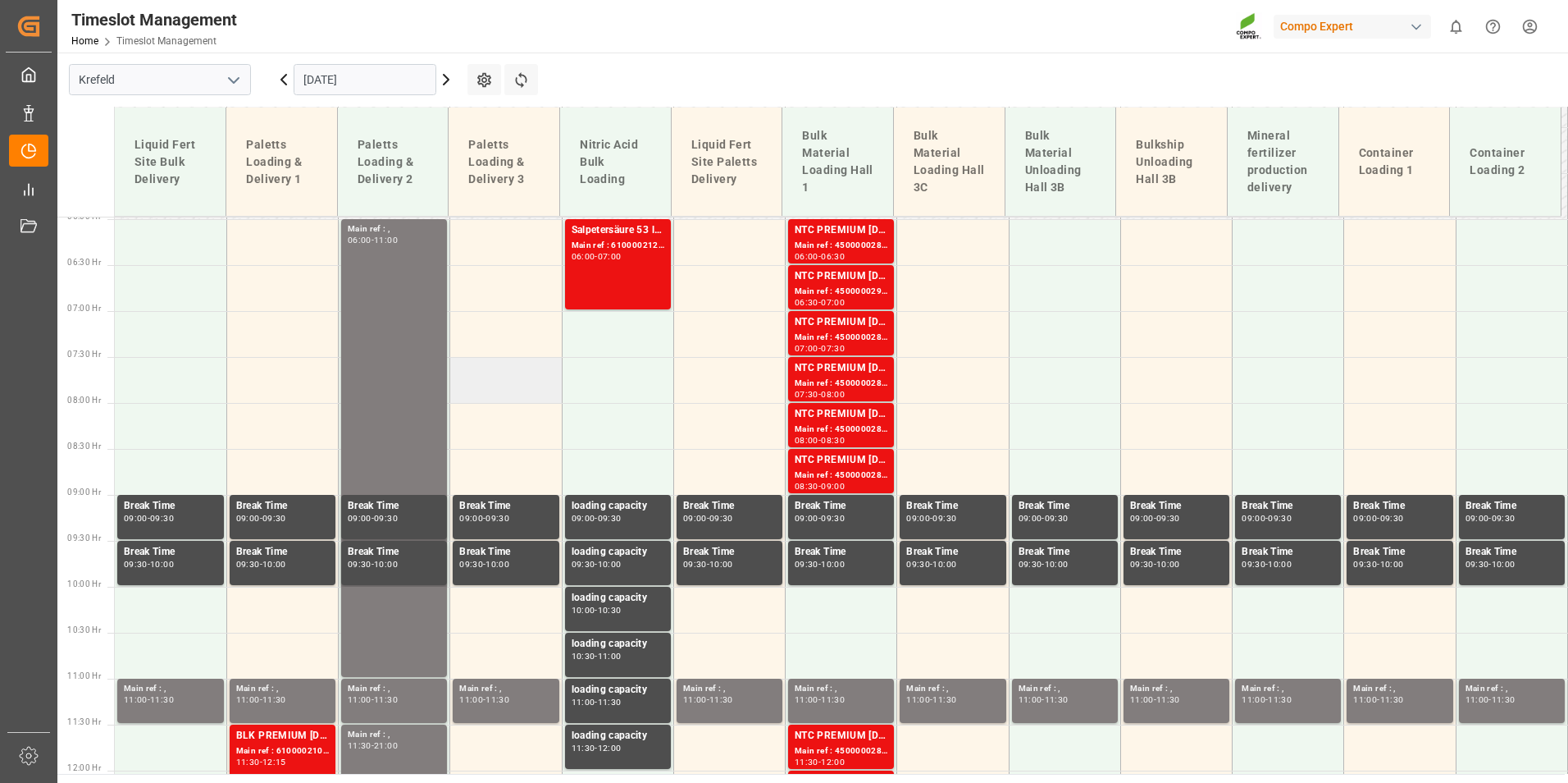
scroll to position [458, 0]
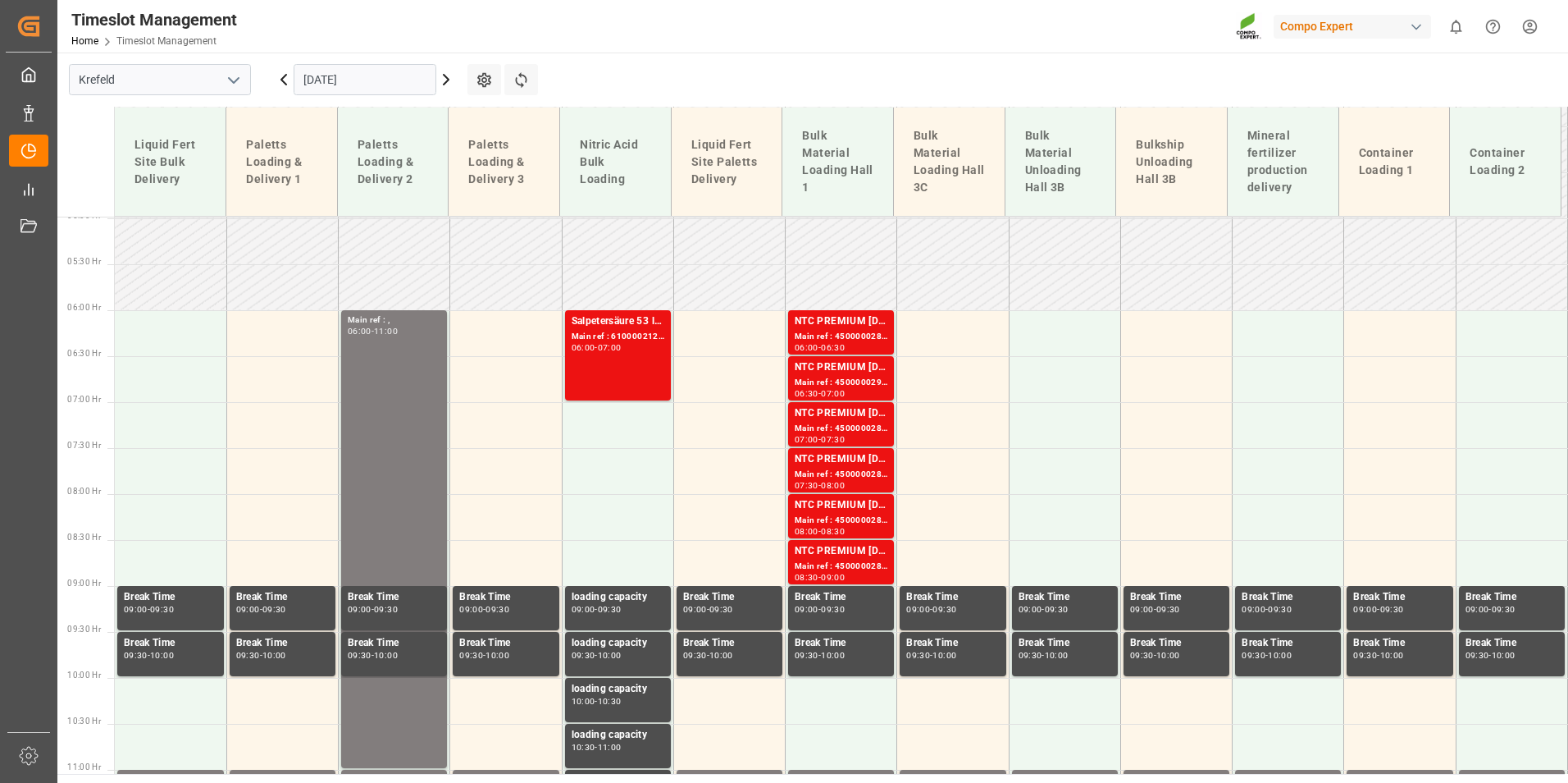
click at [282, 72] on icon at bounding box center [283, 79] width 20 height 20
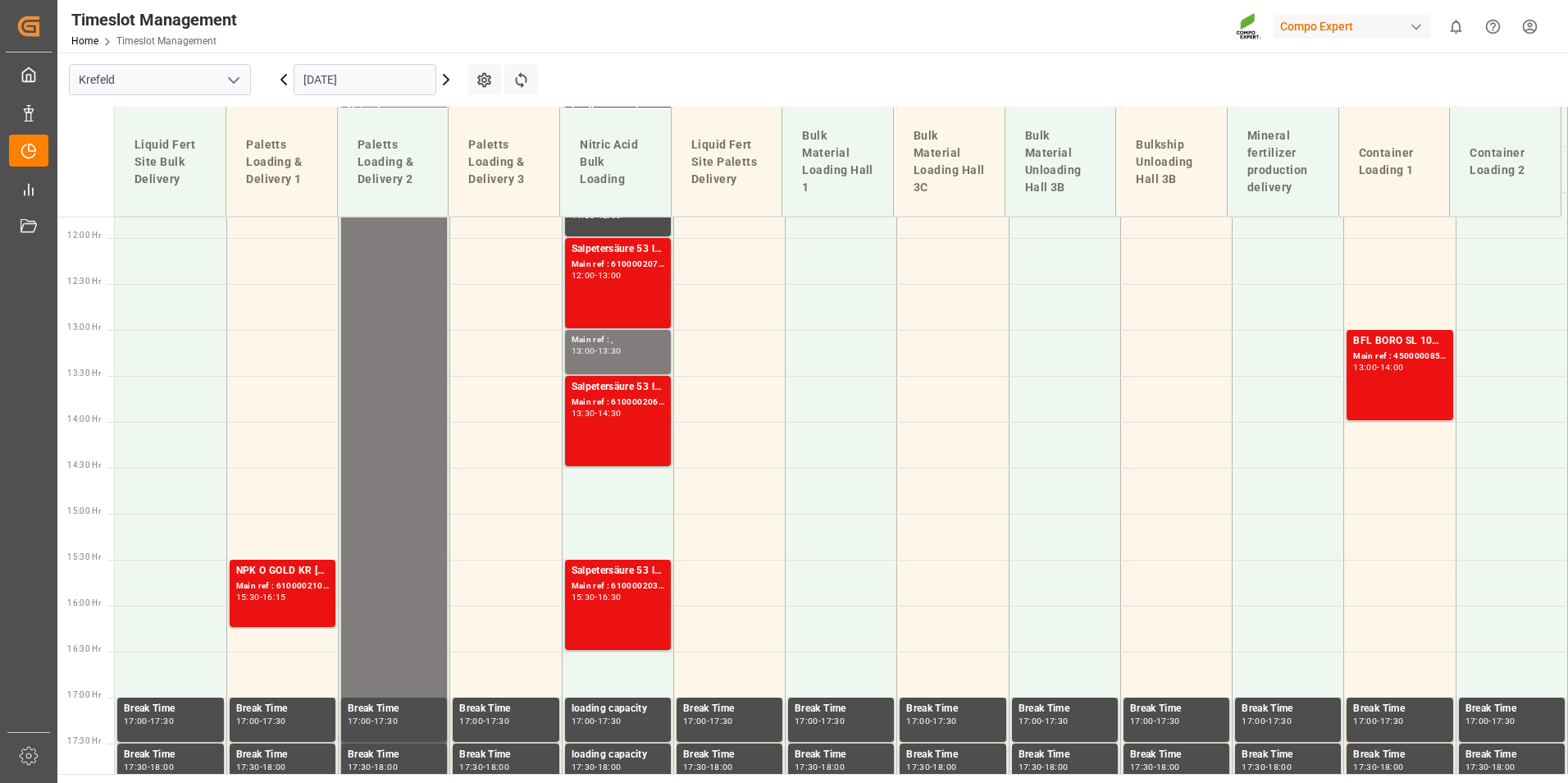
scroll to position [1032, 0]
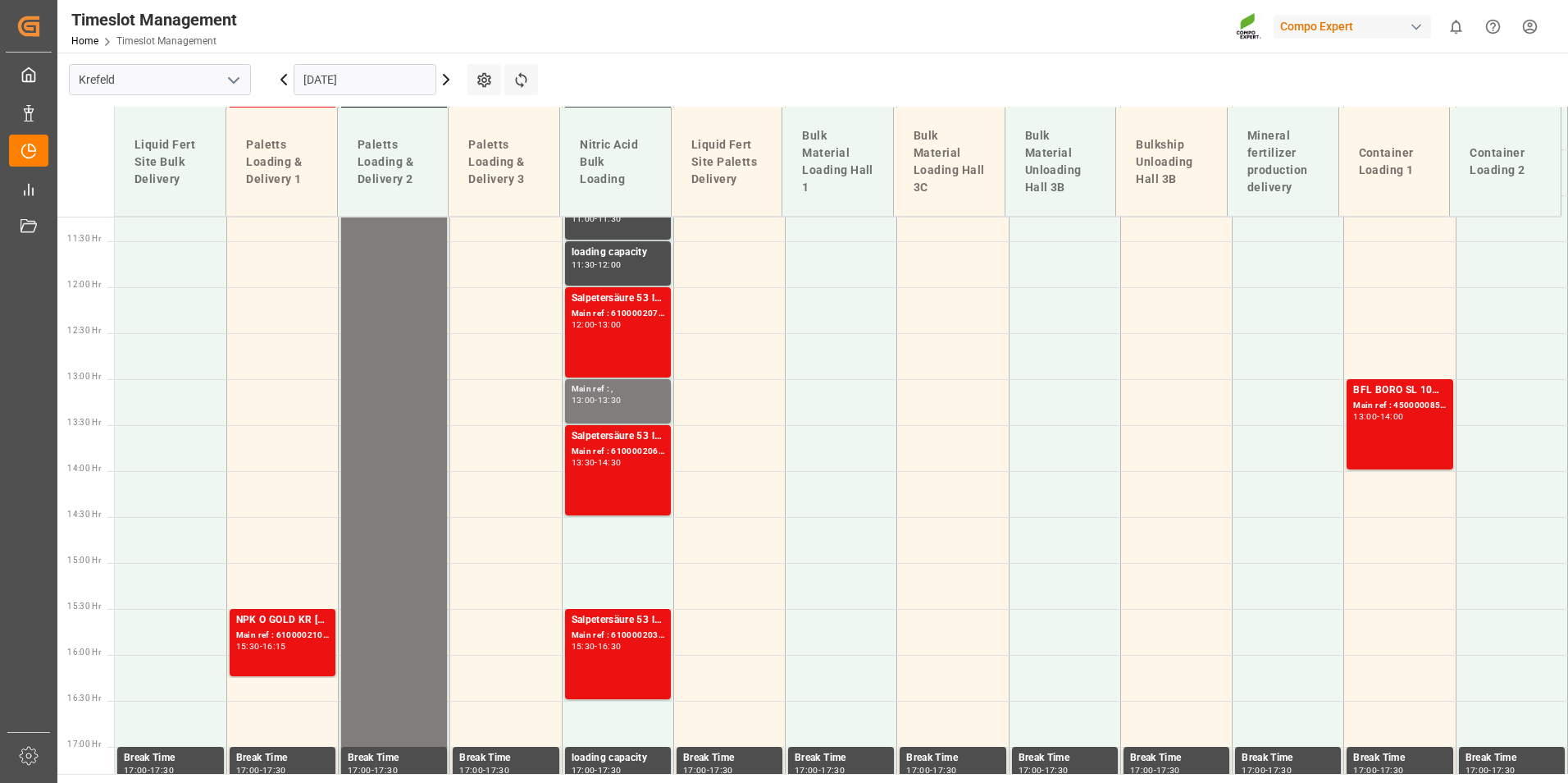
click at [285, 75] on icon at bounding box center [283, 79] width 5 height 9
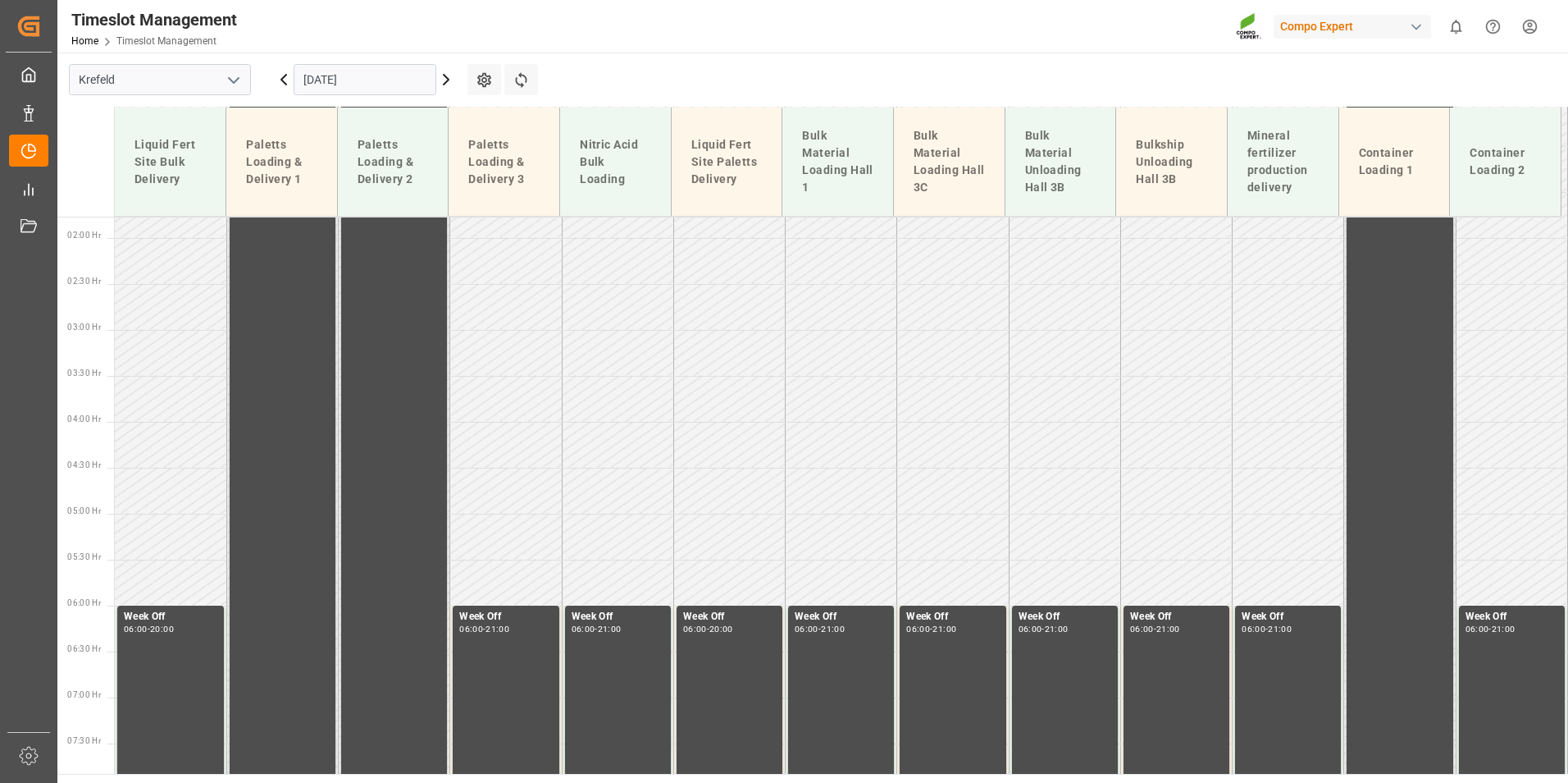
scroll to position [0, 0]
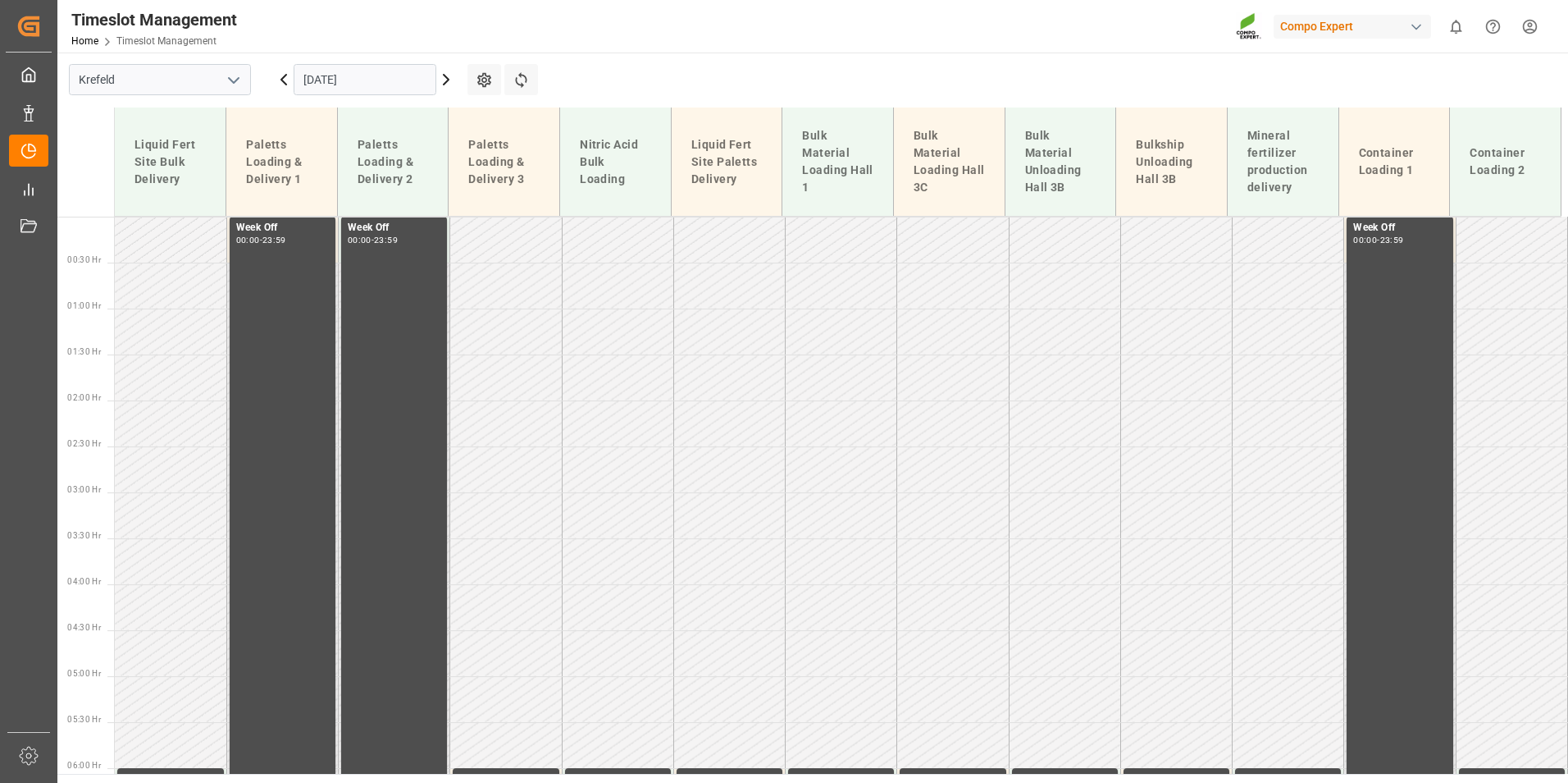
click at [453, 78] on icon at bounding box center [446, 79] width 20 height 20
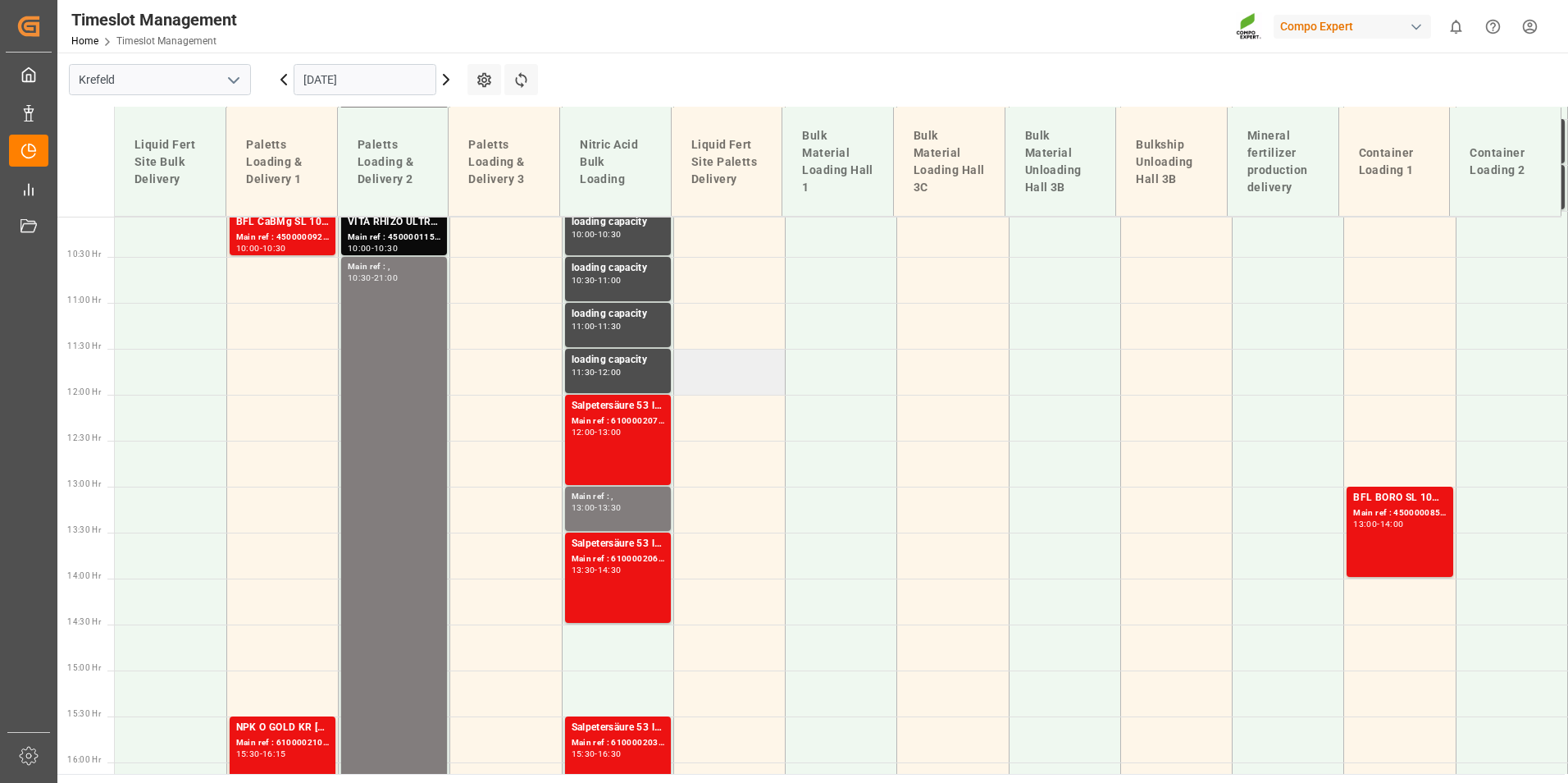
scroll to position [950, 0]
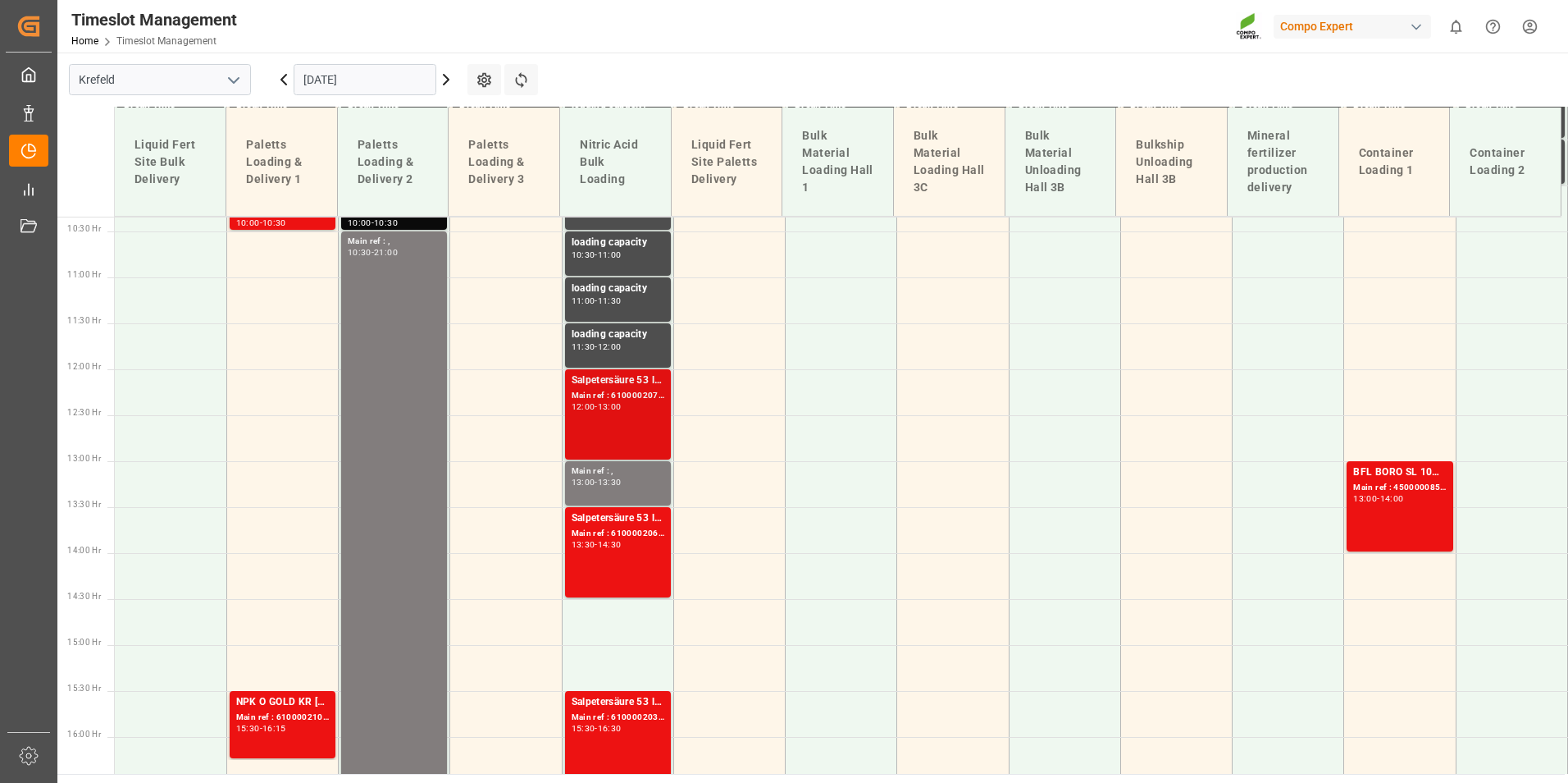
click at [645, 399] on div "Main ref : 6100002071, 2000001560" at bounding box center [618, 396] width 93 height 14
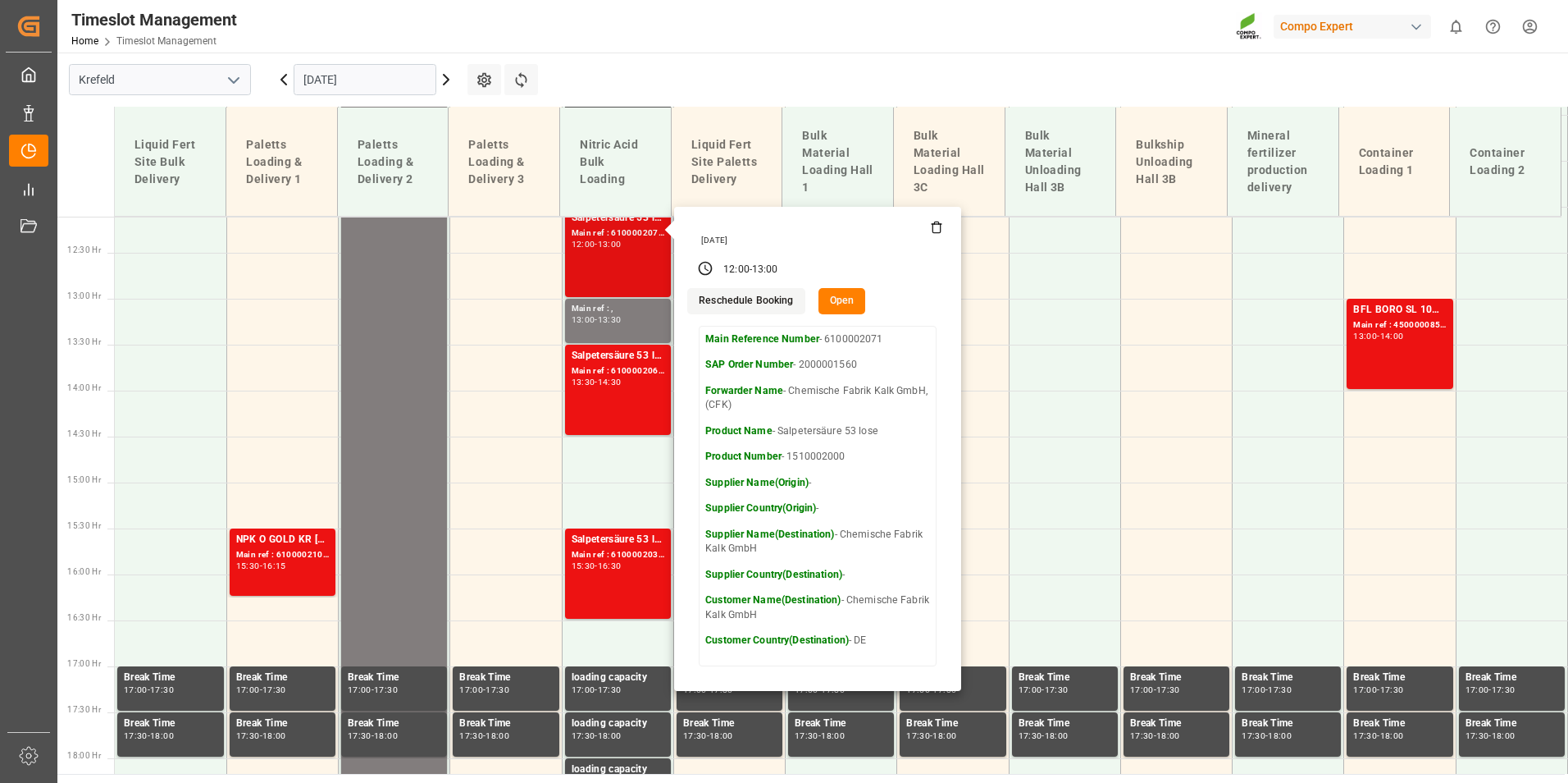
scroll to position [1115, 0]
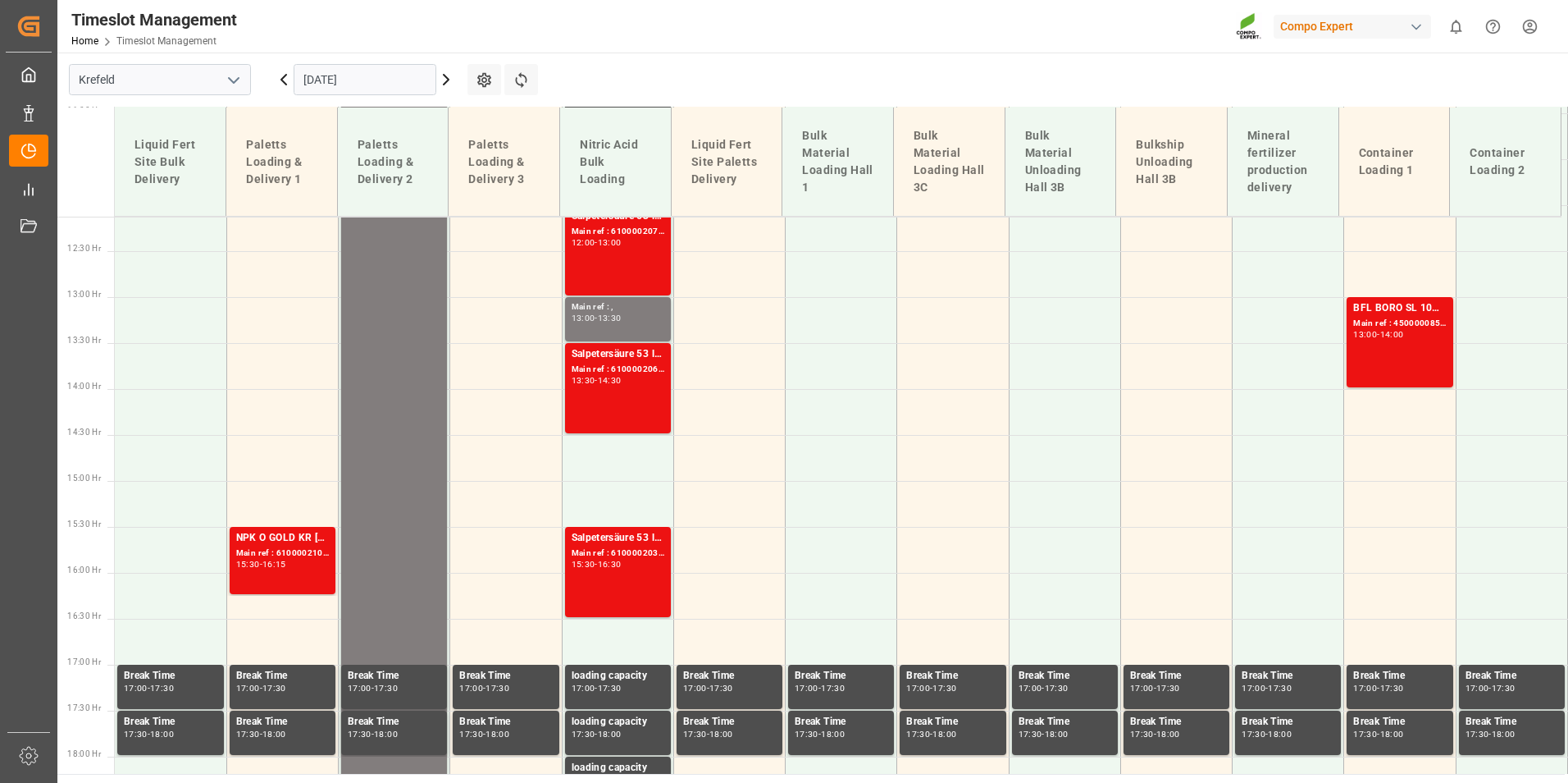
click at [645, 395] on div "Salpetersäure 53 lose Main ref : 6100002067, 2000001558 13:30 - 14:30" at bounding box center [618, 388] width 93 height 84
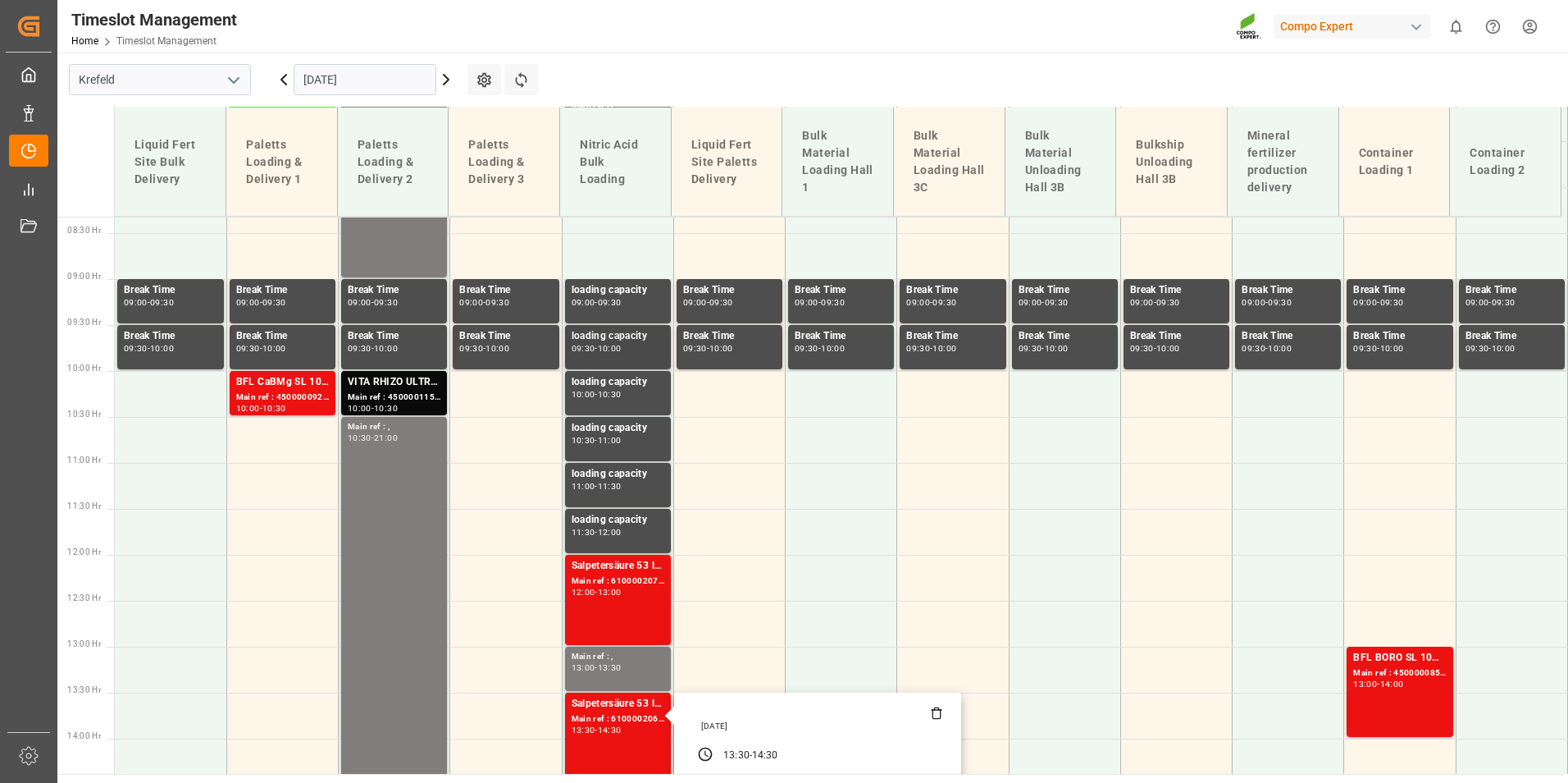
scroll to position [786, 0]
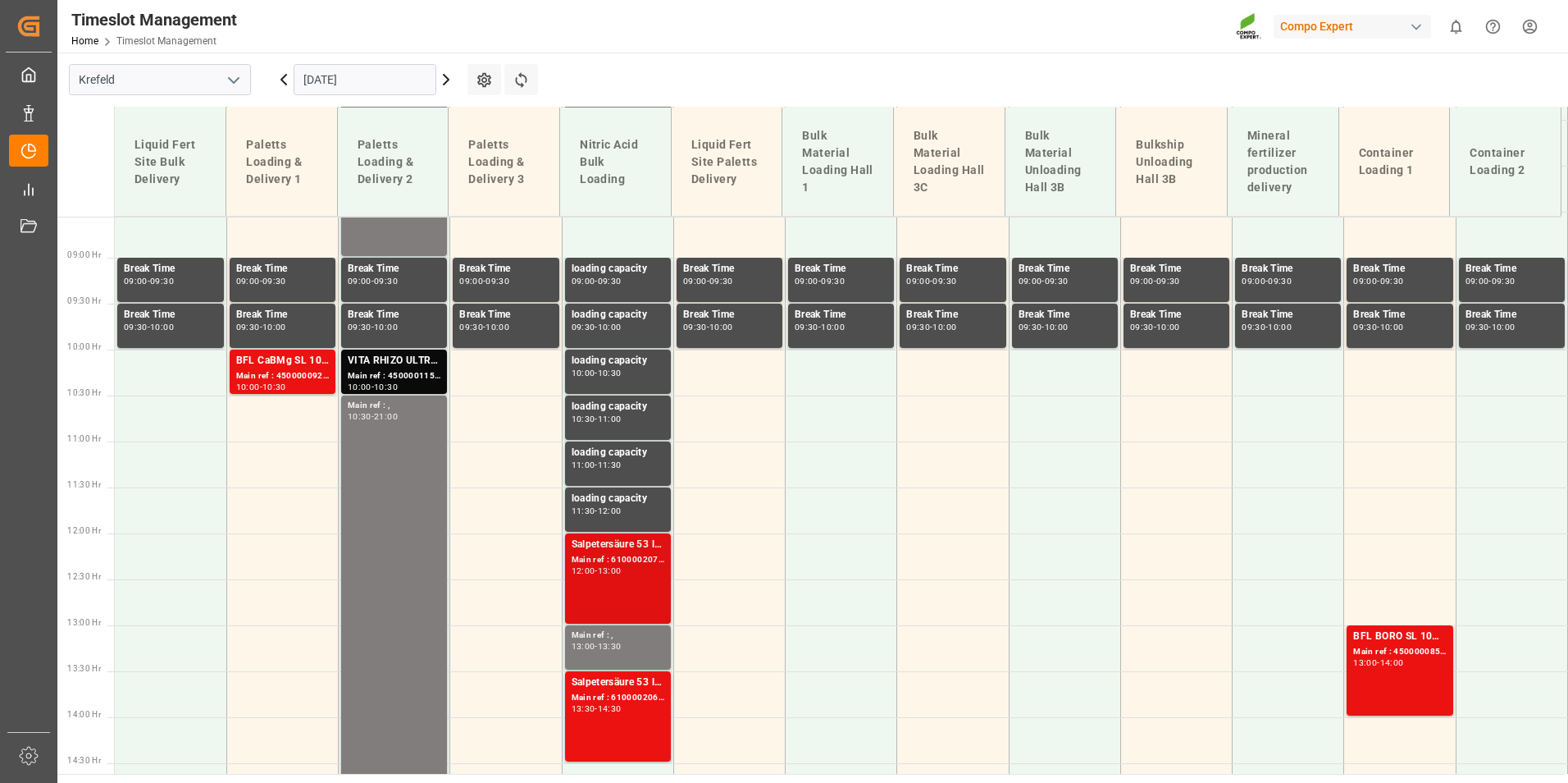
drag, startPoint x: 648, startPoint y: 585, endPoint x: 636, endPoint y: 582, distance: 12.4
click at [636, 582] on div "Salpetersäure 53 lose Main ref : 6100002071, 2000001560 12:00 - 13:00" at bounding box center [618, 578] width 93 height 84
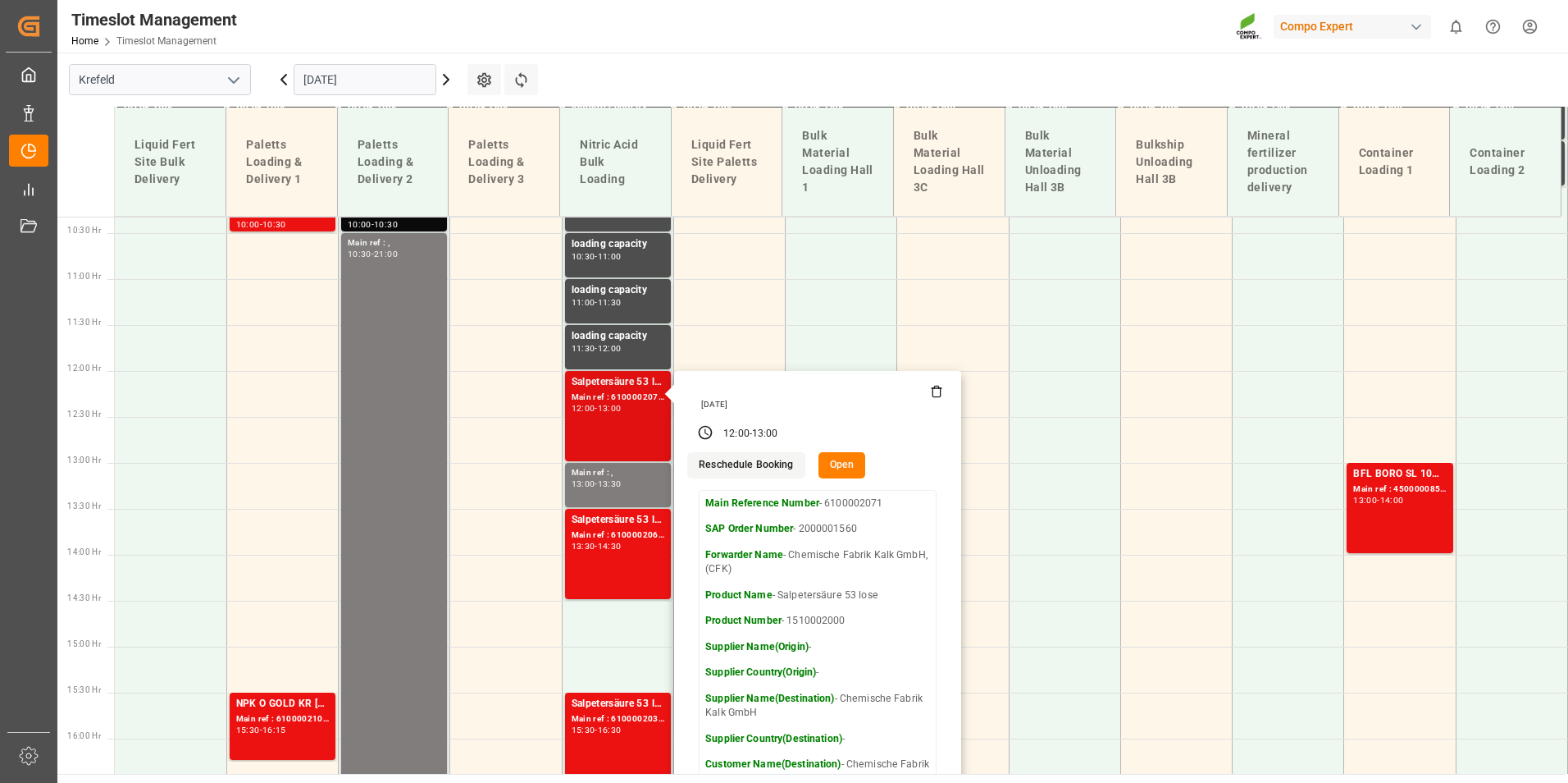
scroll to position [950, 0]
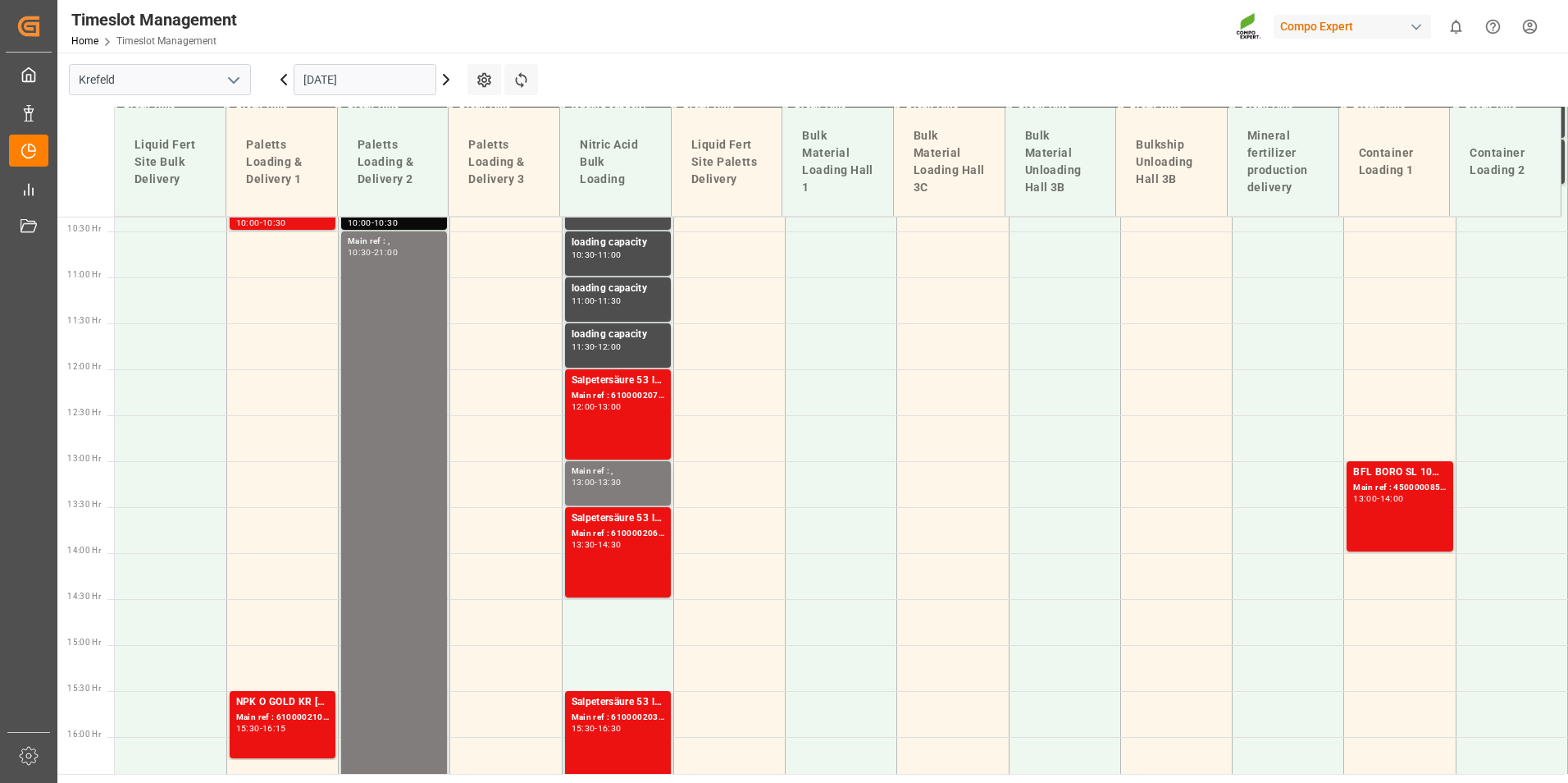
click at [595, 425] on div "Salpetersäure 53 lose Main ref : 6100002071, 2000001560 12:00 - 13:00" at bounding box center [618, 414] width 93 height 84
click at [1420, 493] on div "Main ref : 4500000857, 2000000778" at bounding box center [1399, 487] width 93 height 14
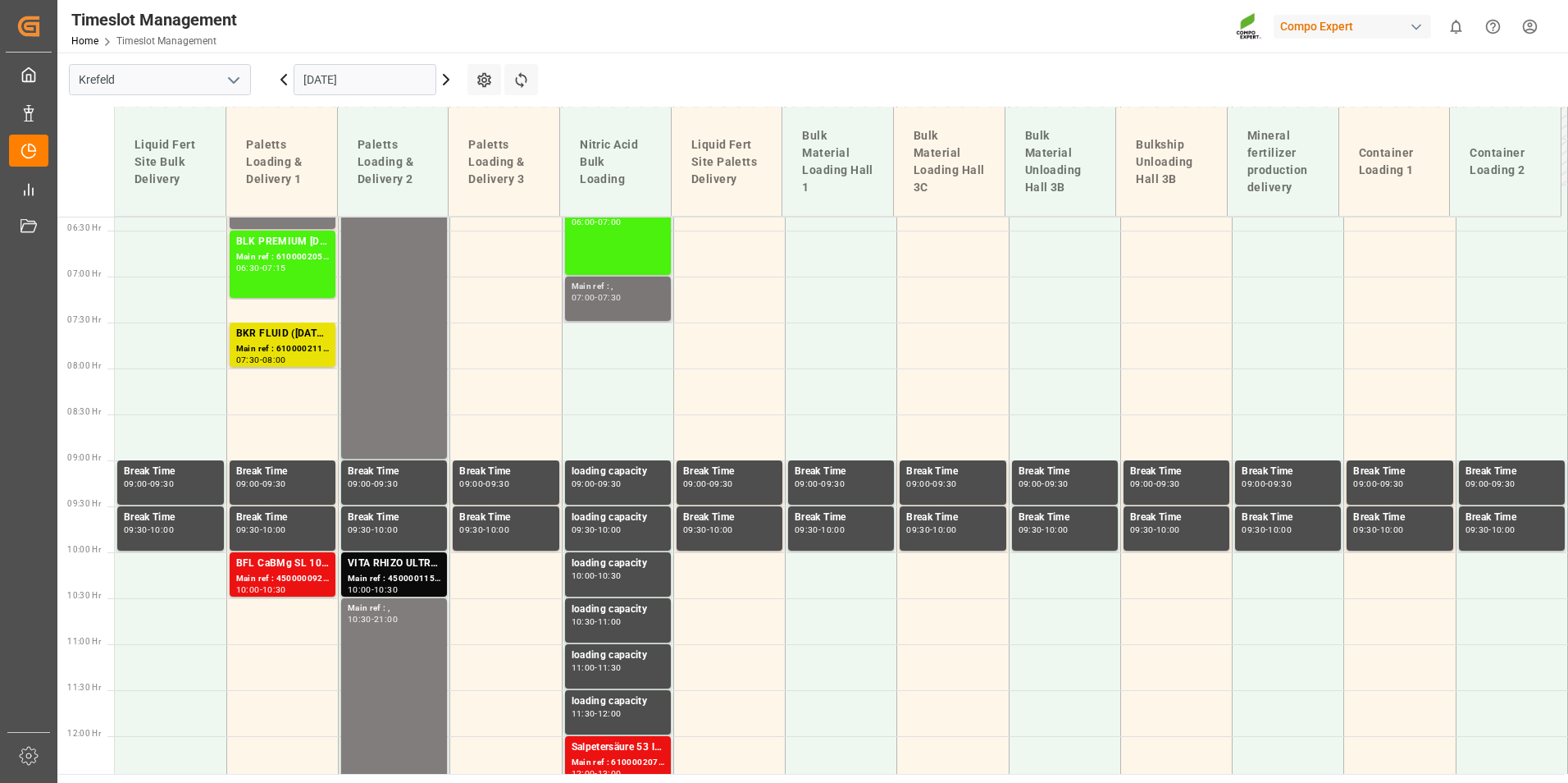
scroll to position [622, 0]
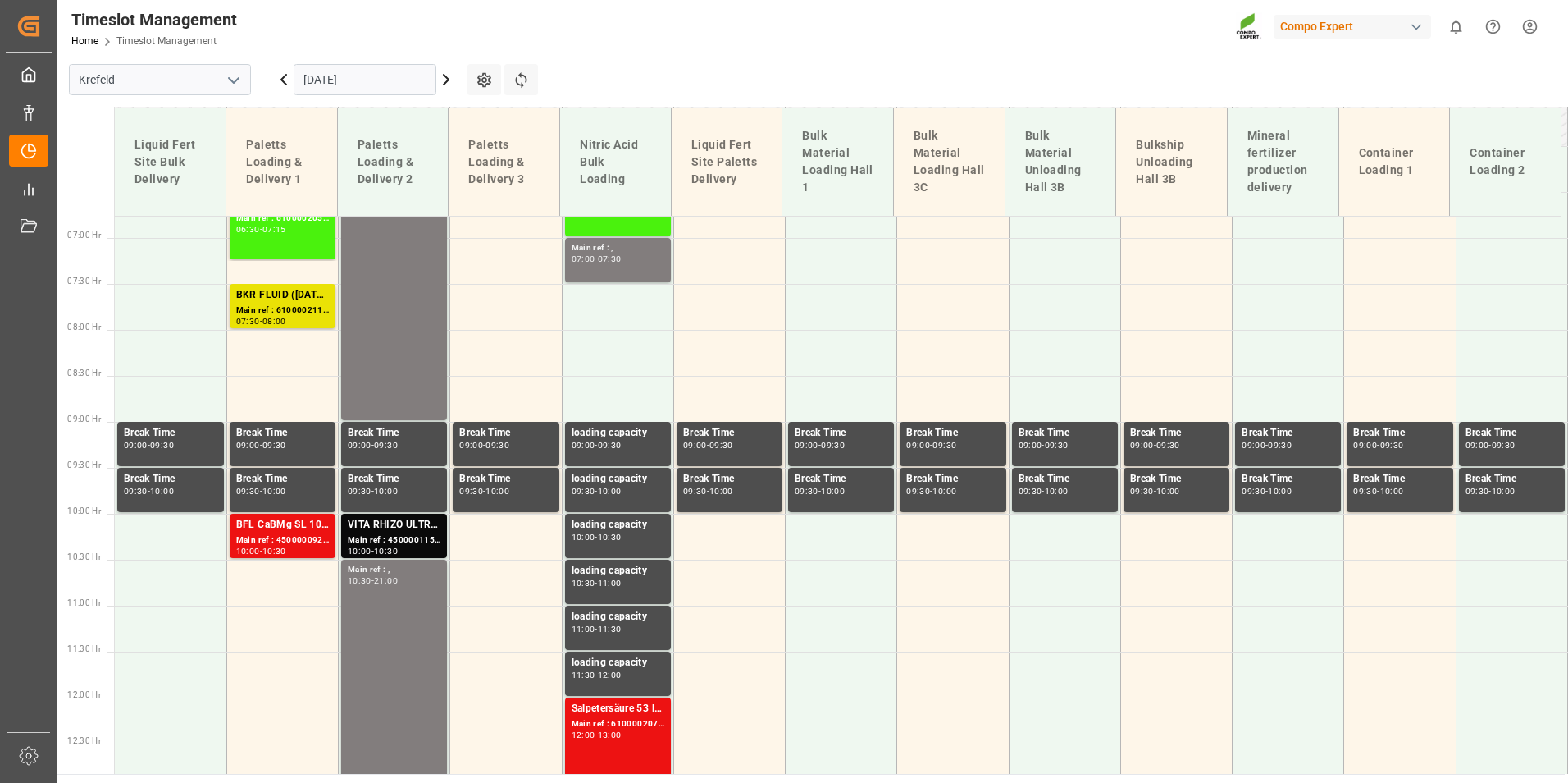
click at [362, 82] on input "[DATE]" at bounding box center [364, 79] width 143 height 31
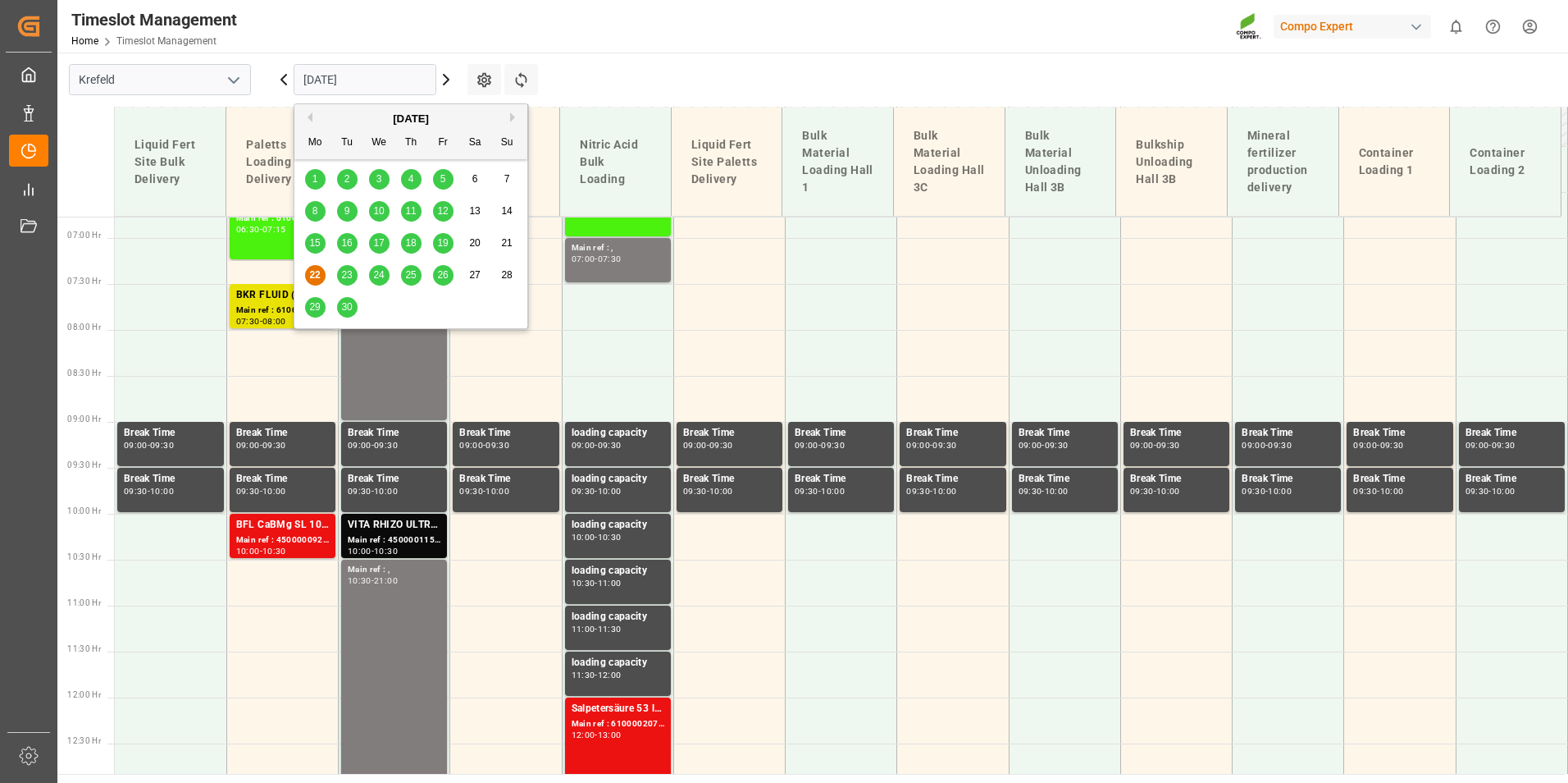
click at [347, 279] on span "23" at bounding box center [346, 275] width 10 height 11
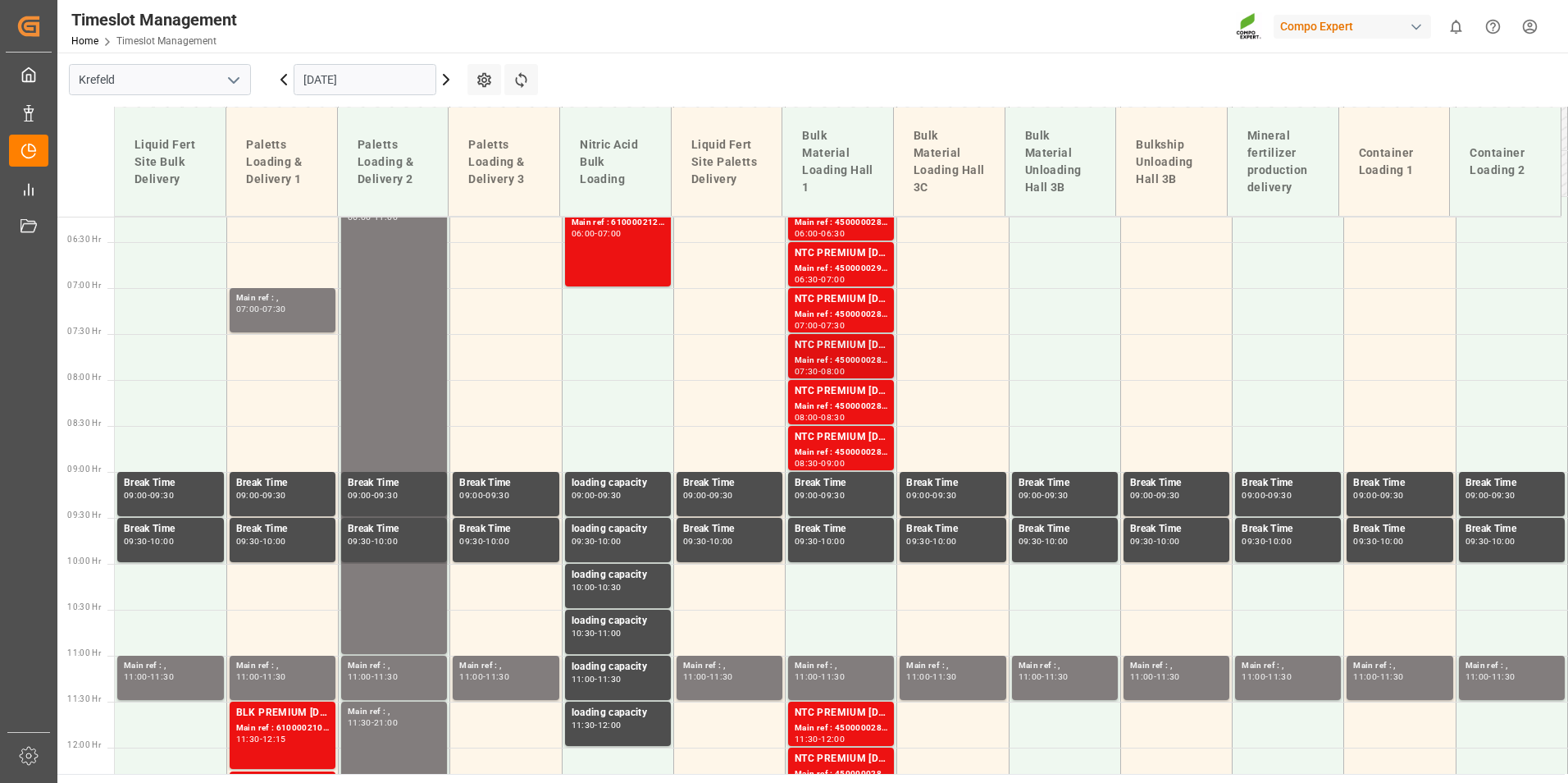
scroll to position [540, 0]
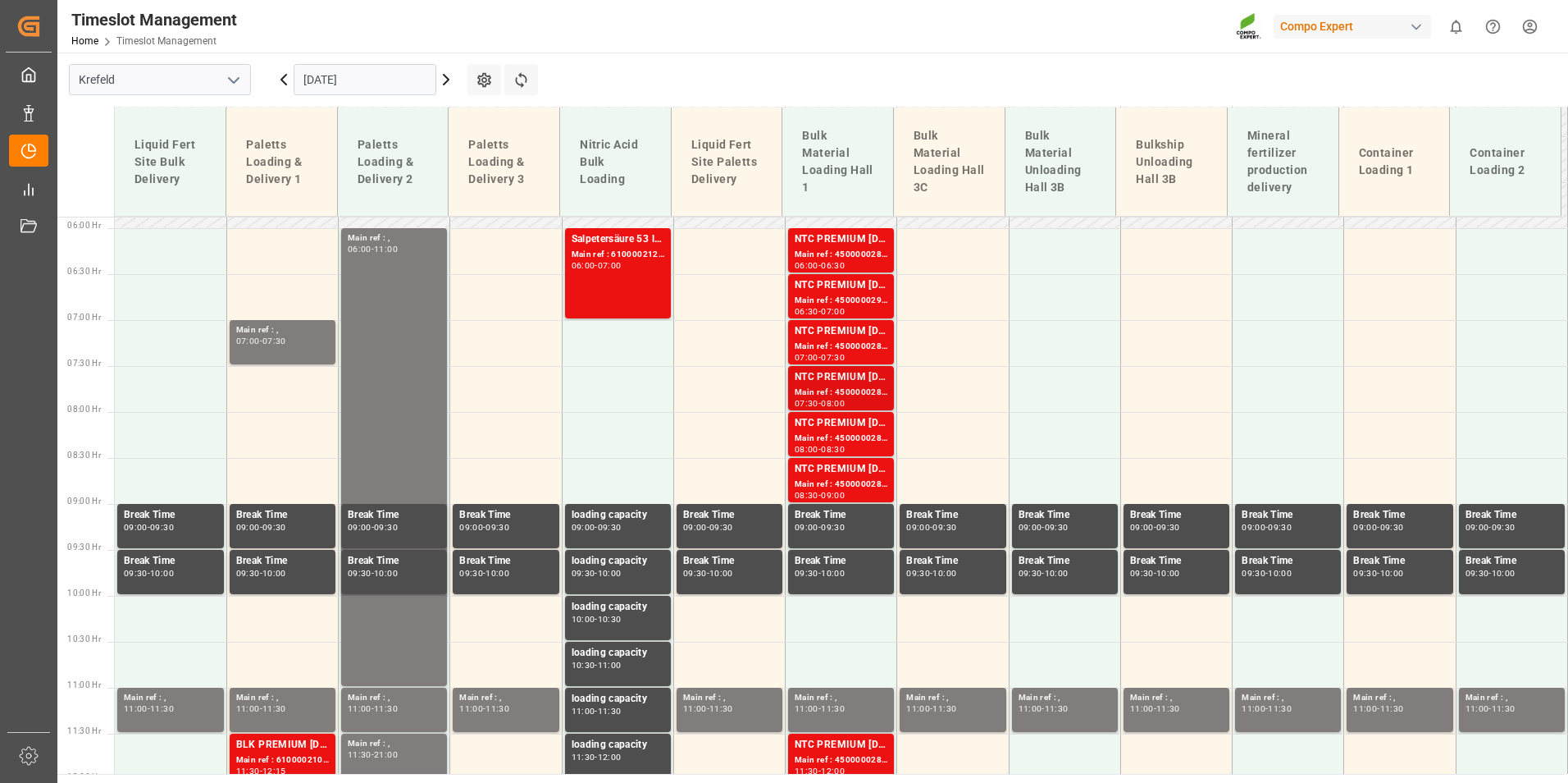
click at [863, 373] on div "NTC PREMIUM [DATE]+3+TE BULK" at bounding box center [841, 377] width 93 height 16
click at [303, 351] on div "Main ref : , 07:00 - 07:30" at bounding box center [282, 342] width 93 height 38
click at [845, 262] on div "06:30" at bounding box center [833, 265] width 24 height 8
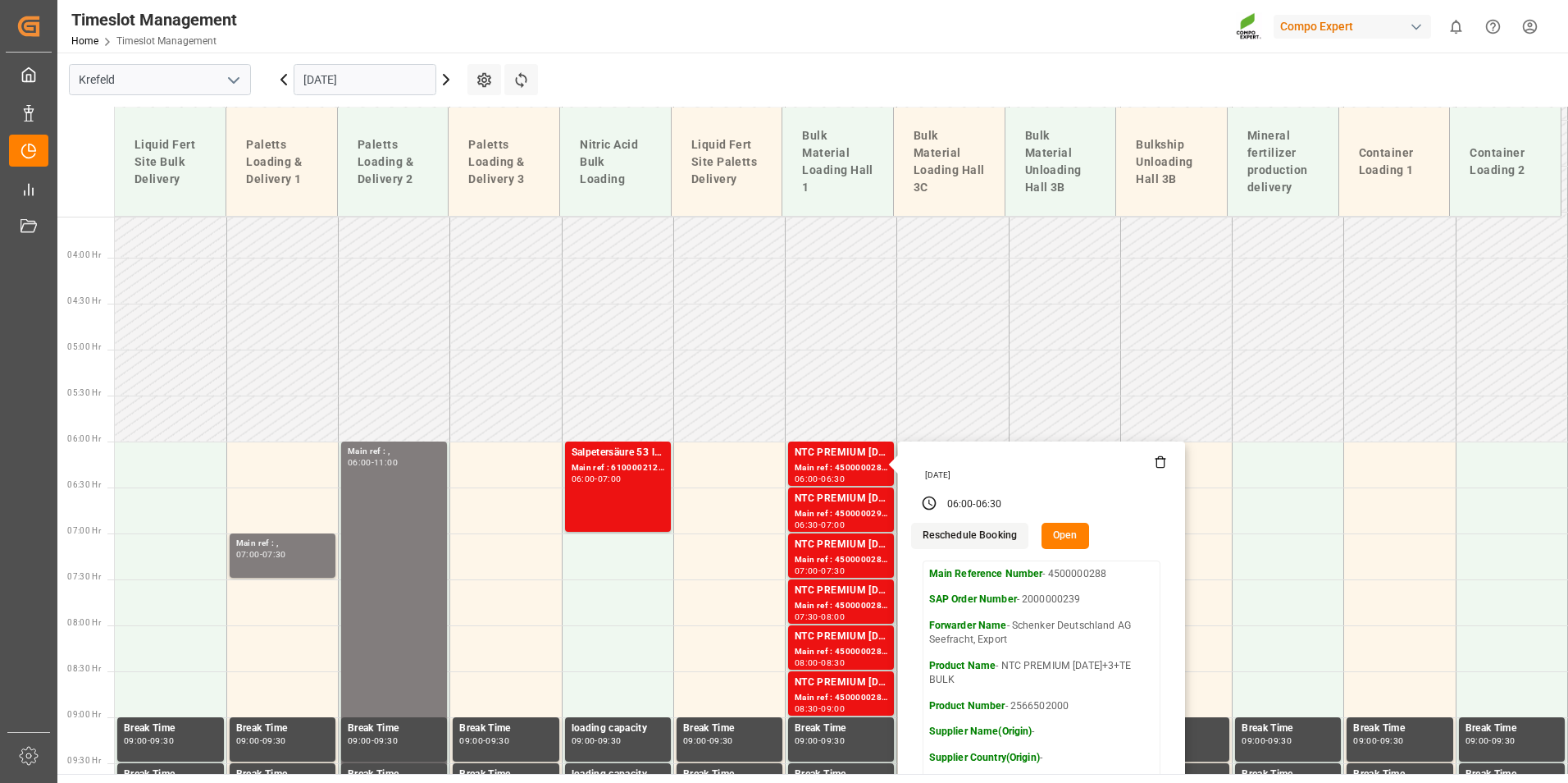
scroll to position [294, 0]
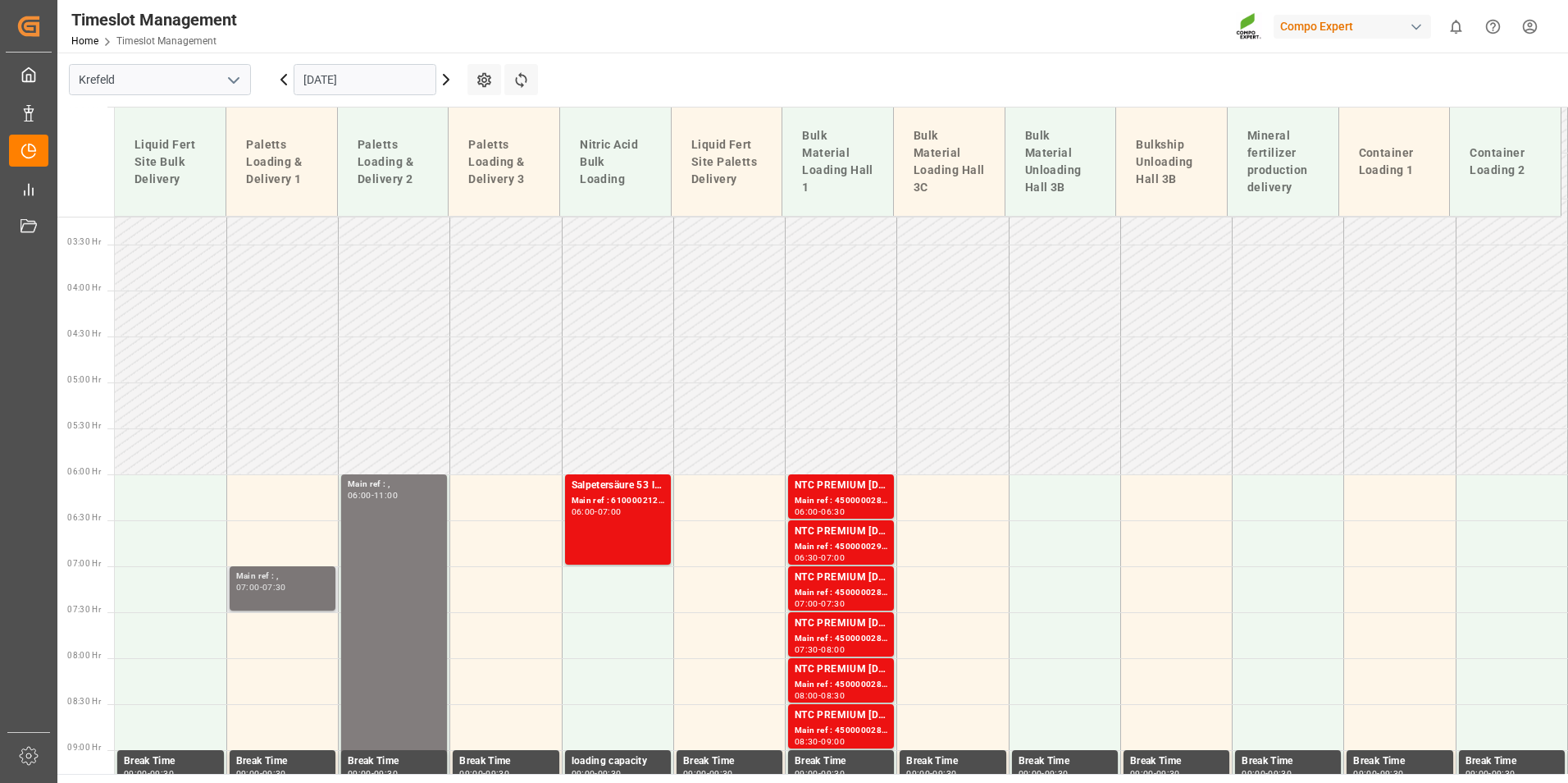
click at [284, 575] on div "Main ref : ," at bounding box center [282, 576] width 93 height 14
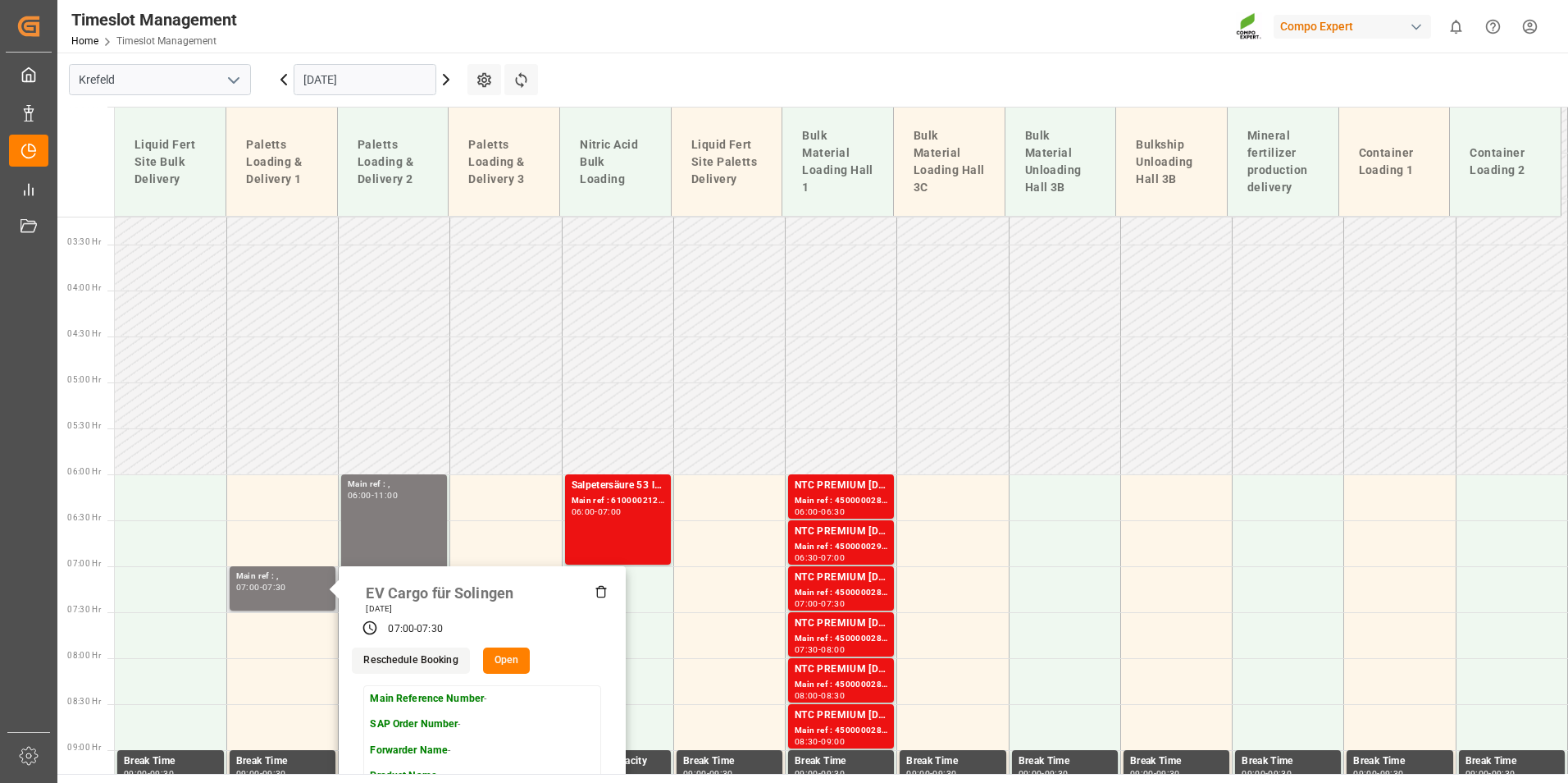
click at [601, 594] on icon at bounding box center [601, 591] width 13 height 13
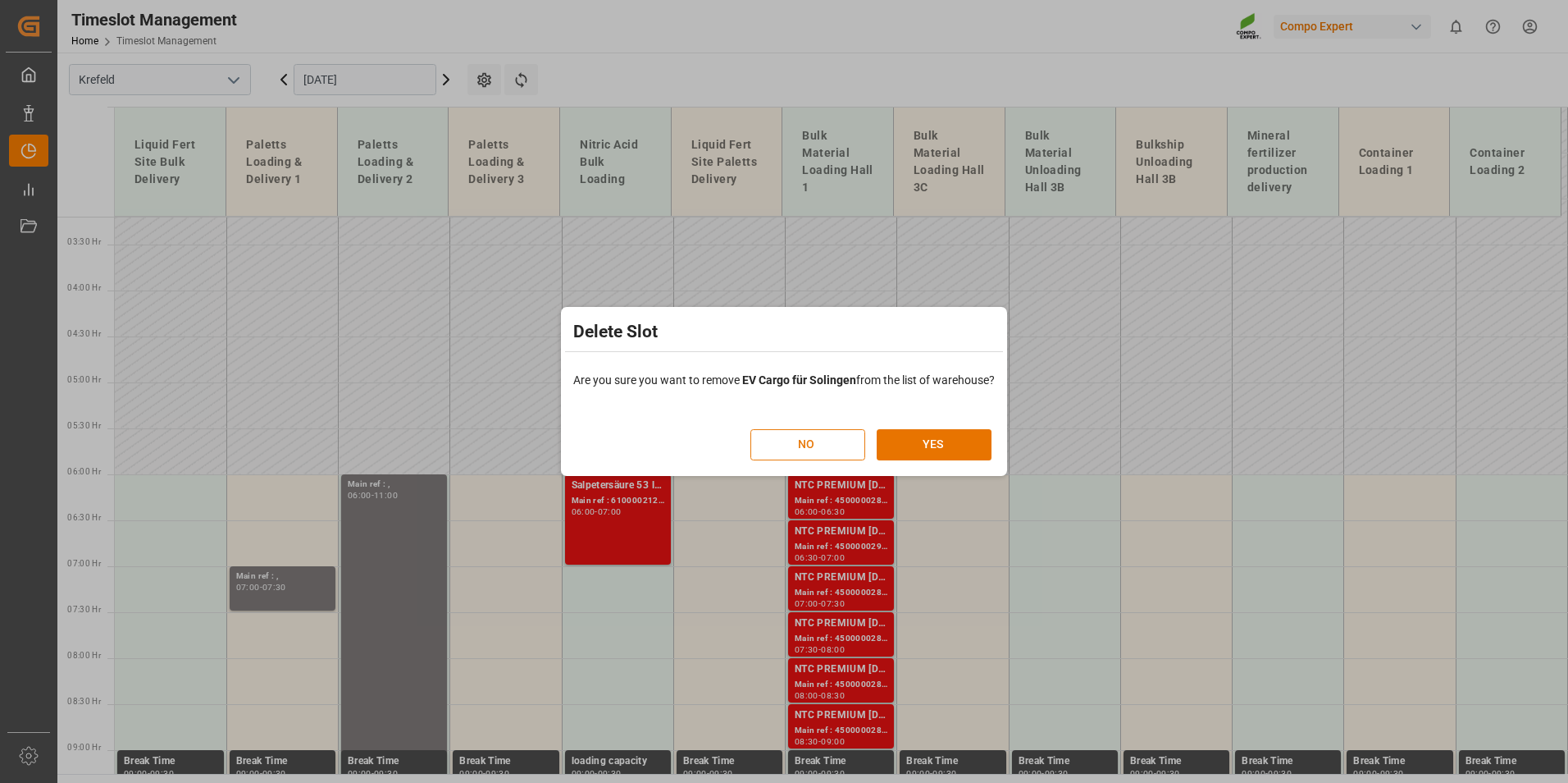
click at [830, 447] on button "NO" at bounding box center [808, 444] width 115 height 31
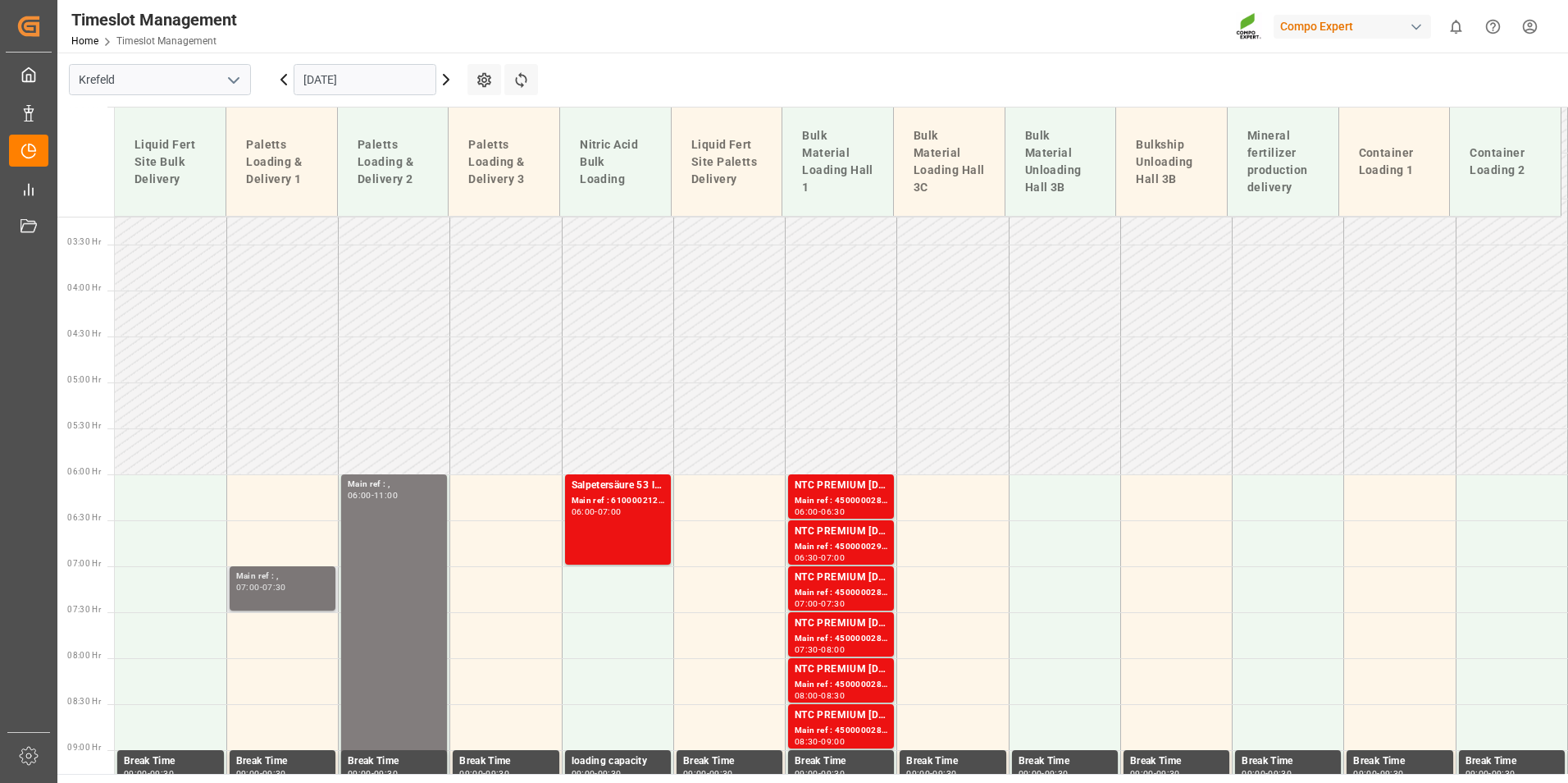
click at [282, 585] on div "07:30" at bounding box center [274, 587] width 24 height 8
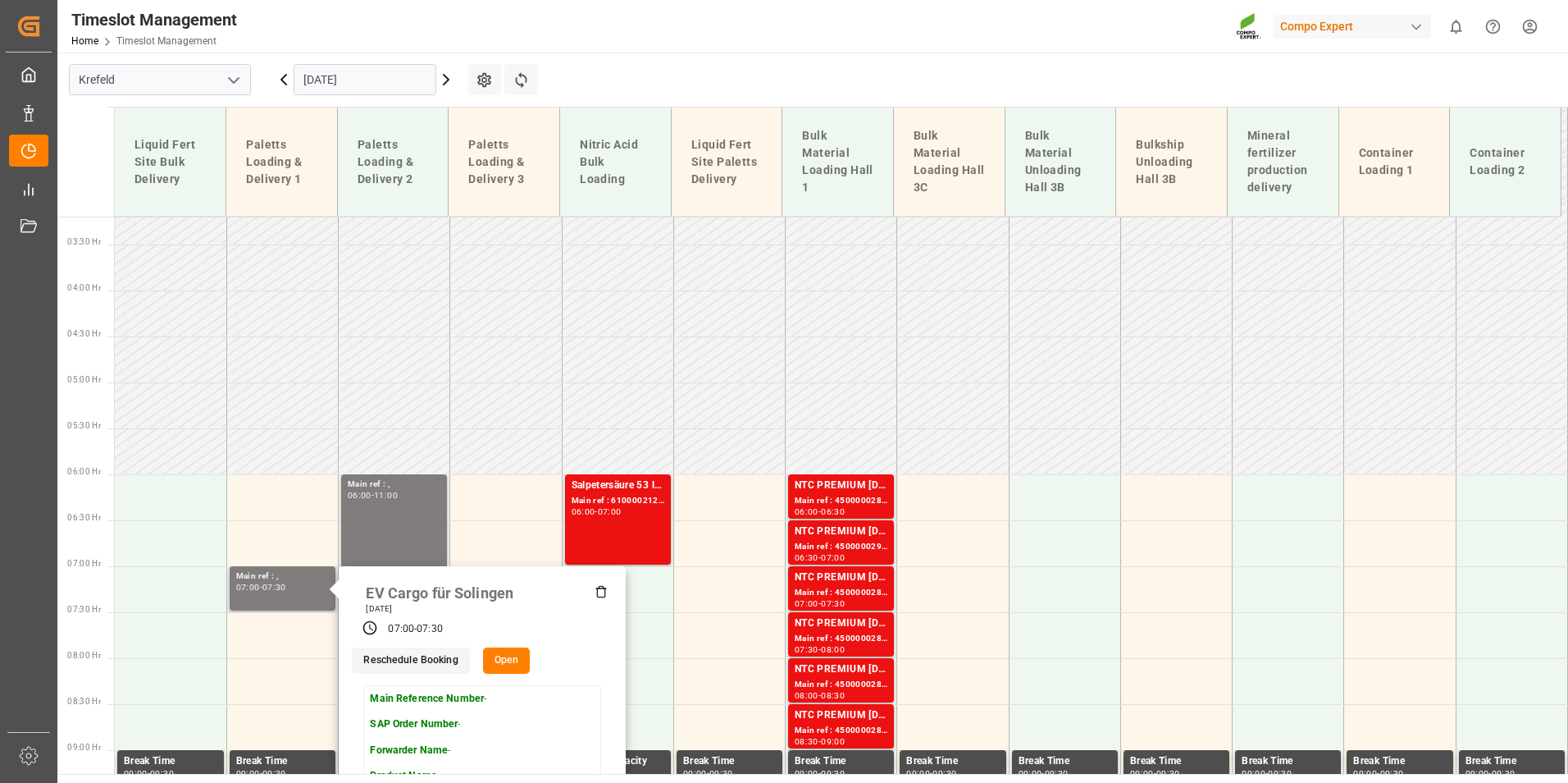
click at [505, 662] on button "Open" at bounding box center [507, 660] width 47 height 26
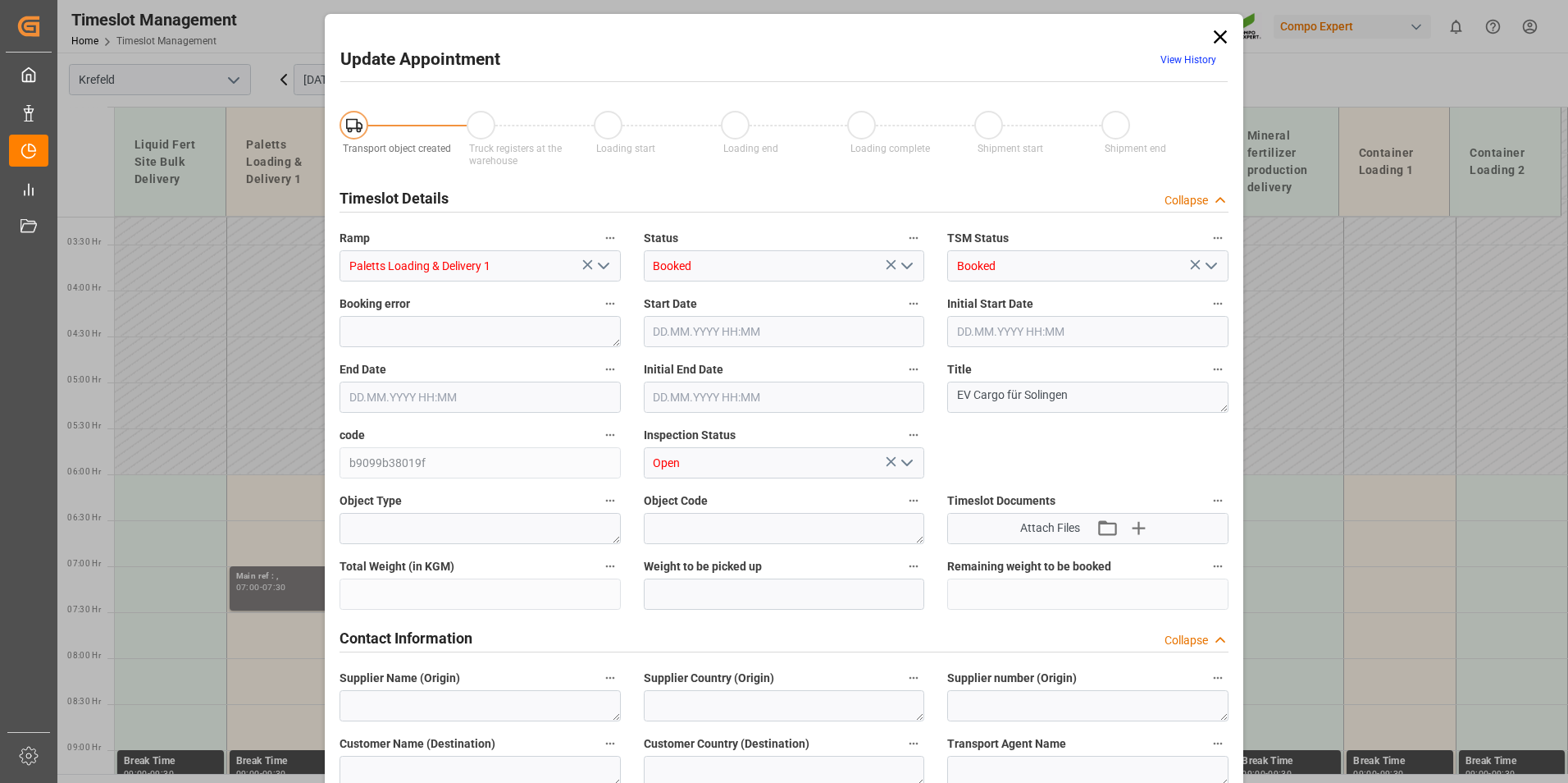
type input "[DATE] 07:00"
type input "[DATE] 07:30"
type input "[DATE] 07:53"
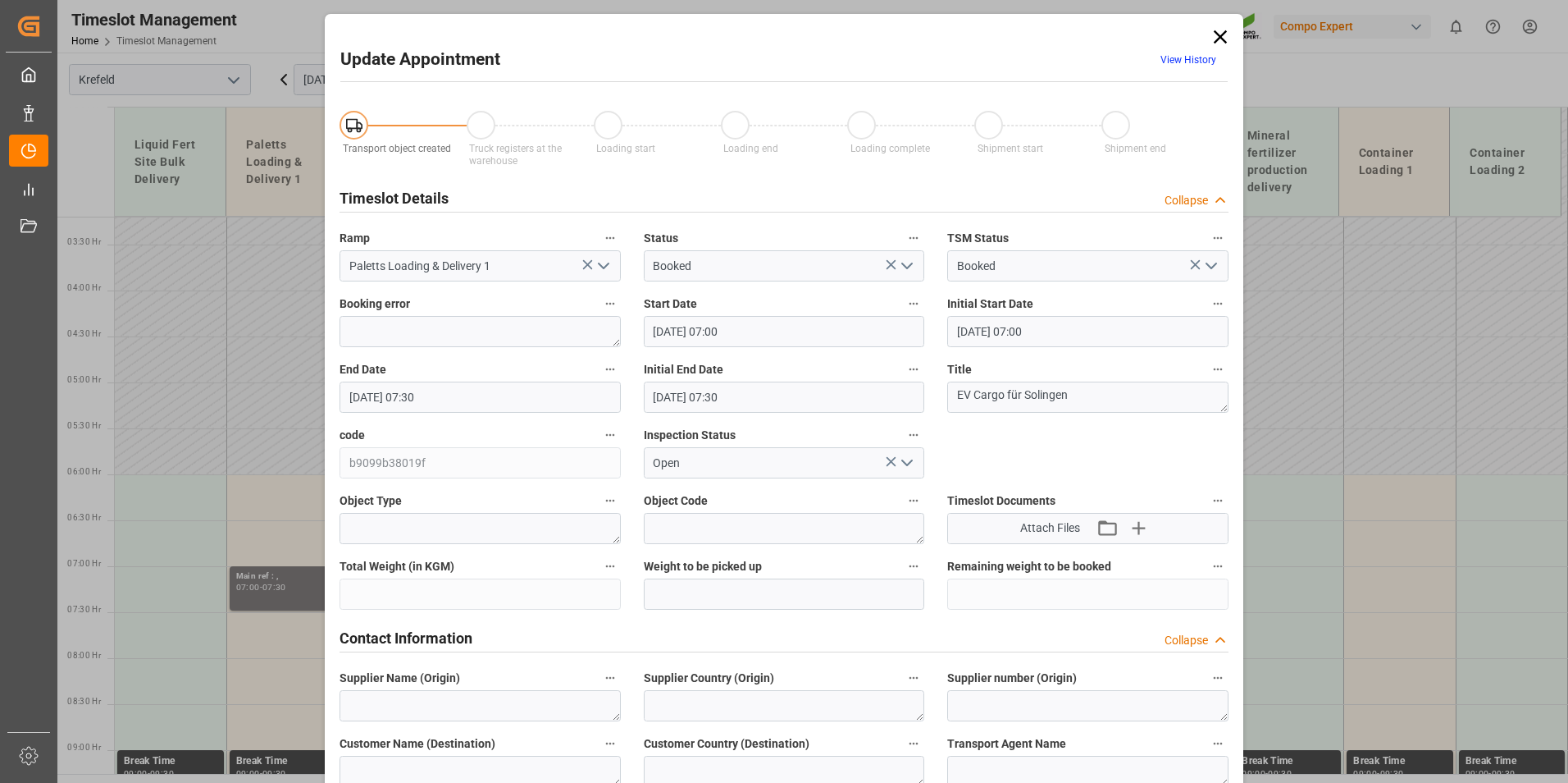
click at [827, 339] on input "[DATE] 07:00" at bounding box center [784, 331] width 281 height 31
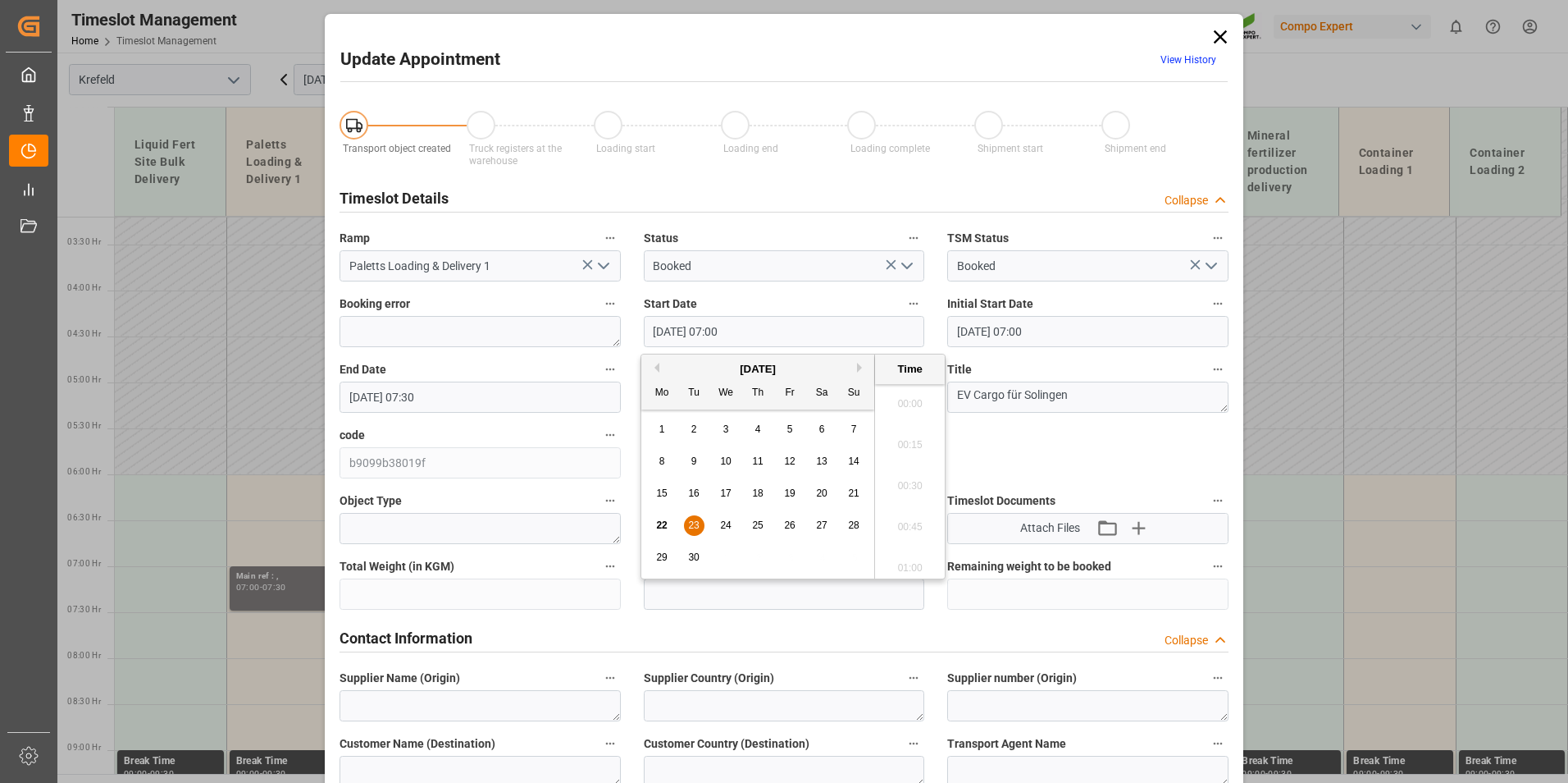
scroll to position [1072, 0]
click at [693, 525] on span "23" at bounding box center [693, 525] width 10 height 11
click at [902, 401] on li "06:00" at bounding box center [910, 398] width 70 height 41
type input "[DATE] 06:00"
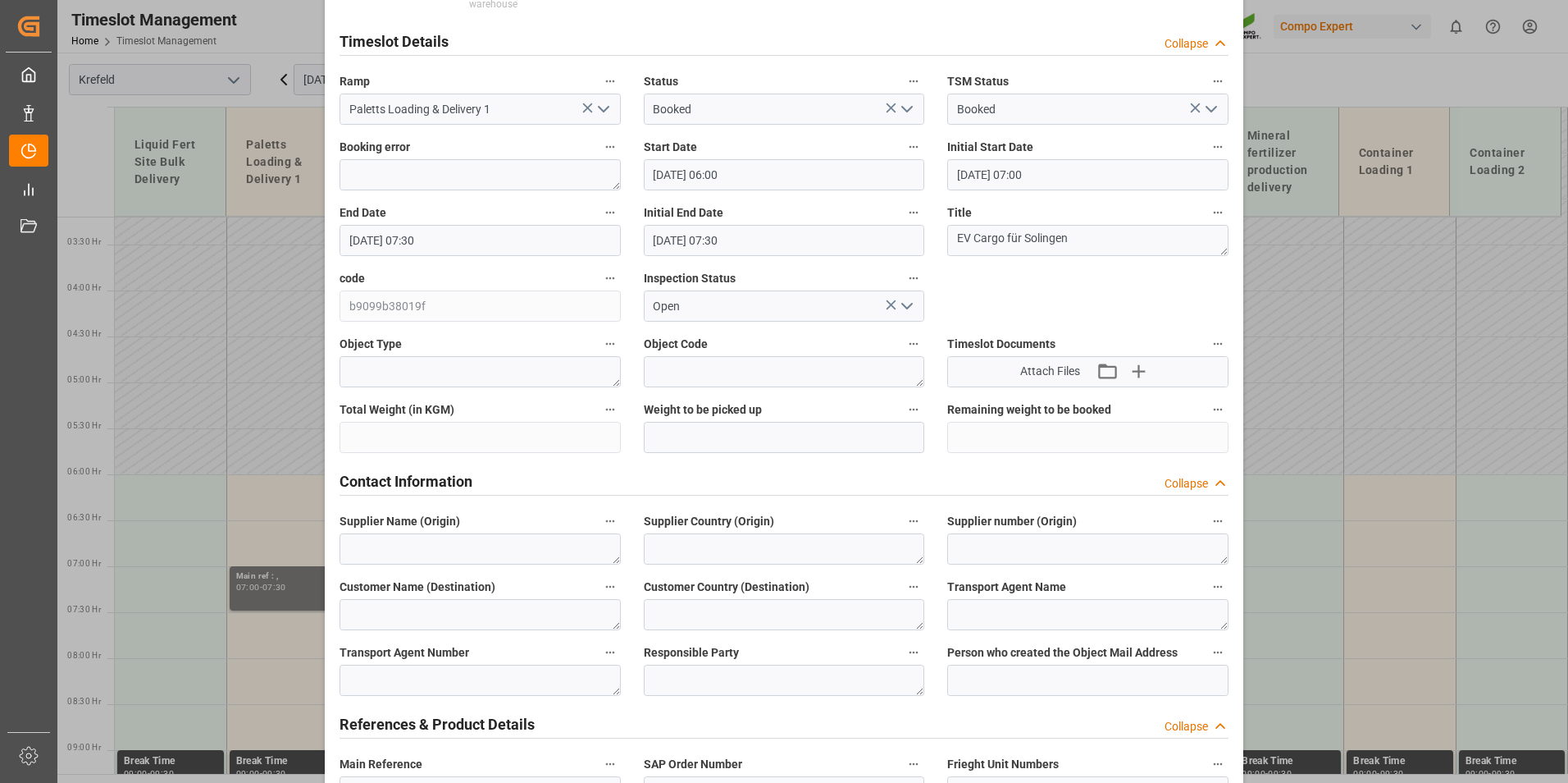
scroll to position [164, 0]
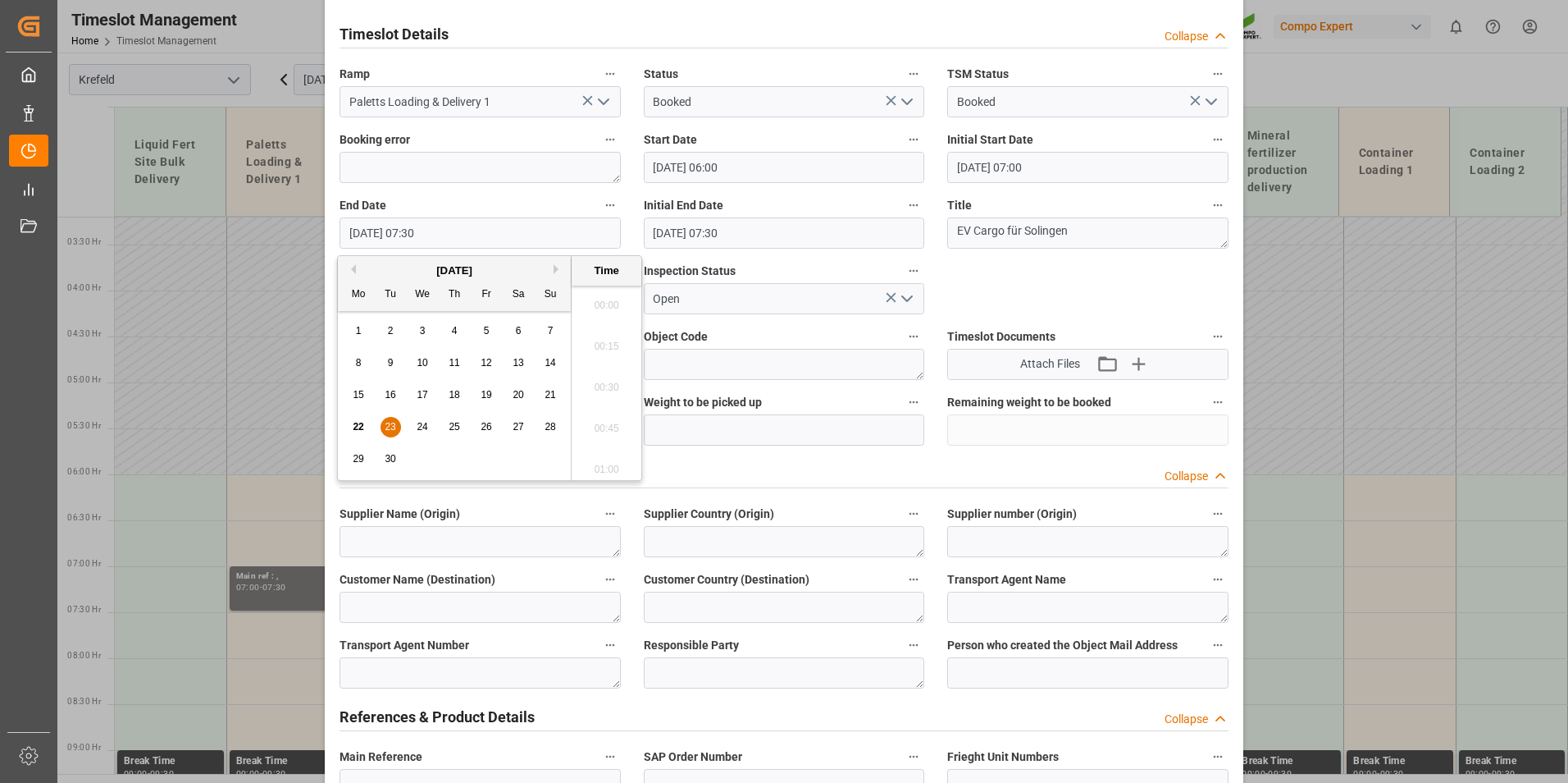
click at [493, 222] on input "[DATE] 07:30" at bounding box center [481, 232] width 281 height 31
drag, startPoint x: 393, startPoint y: 434, endPoint x: 617, endPoint y: 425, distance: 224.2
click at [399, 434] on div "23" at bounding box center [391, 427] width 21 height 20
click at [608, 455] on li "08:00" at bounding box center [607, 464] width 70 height 41
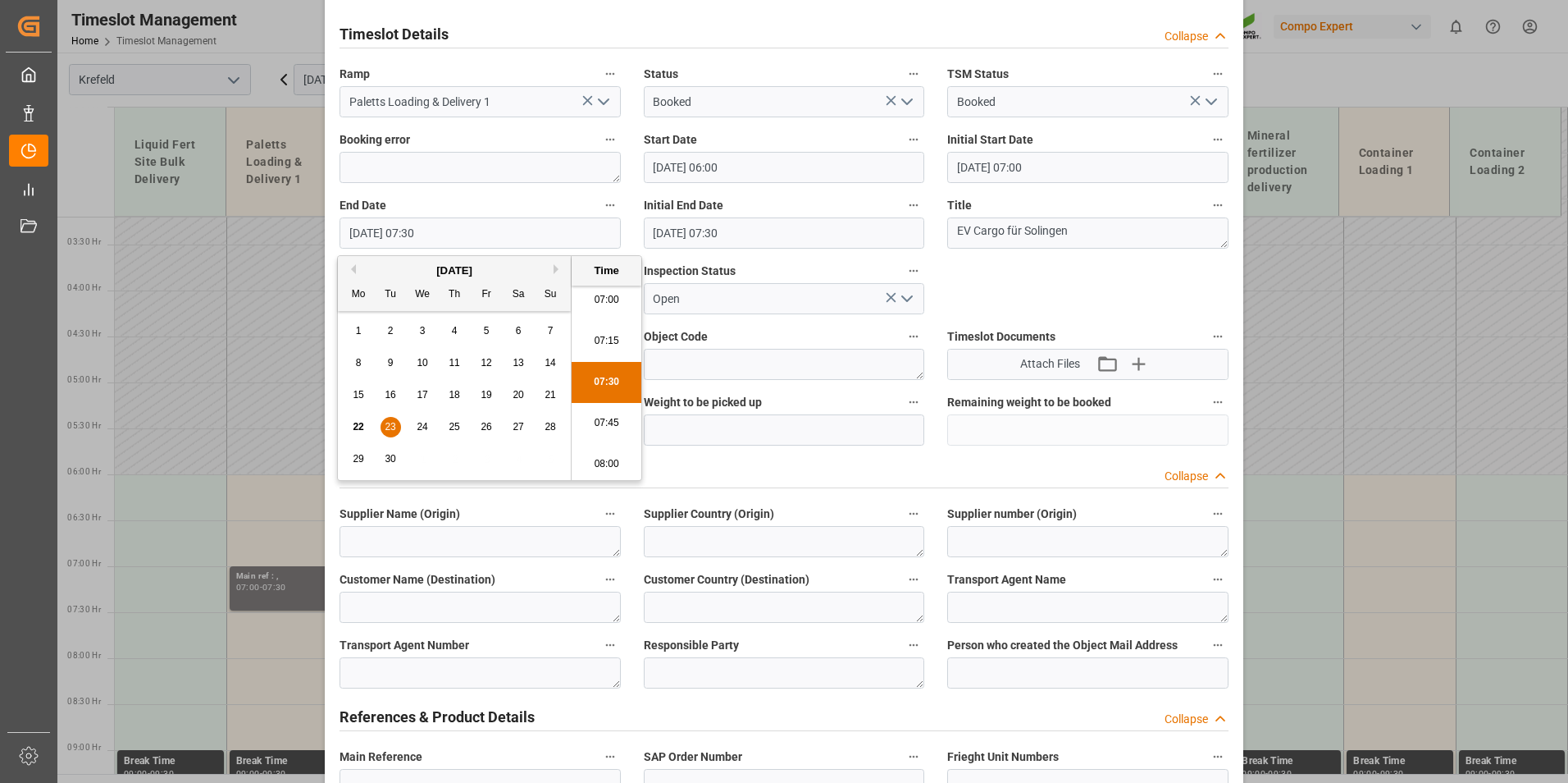
type input "[DATE] 08:00"
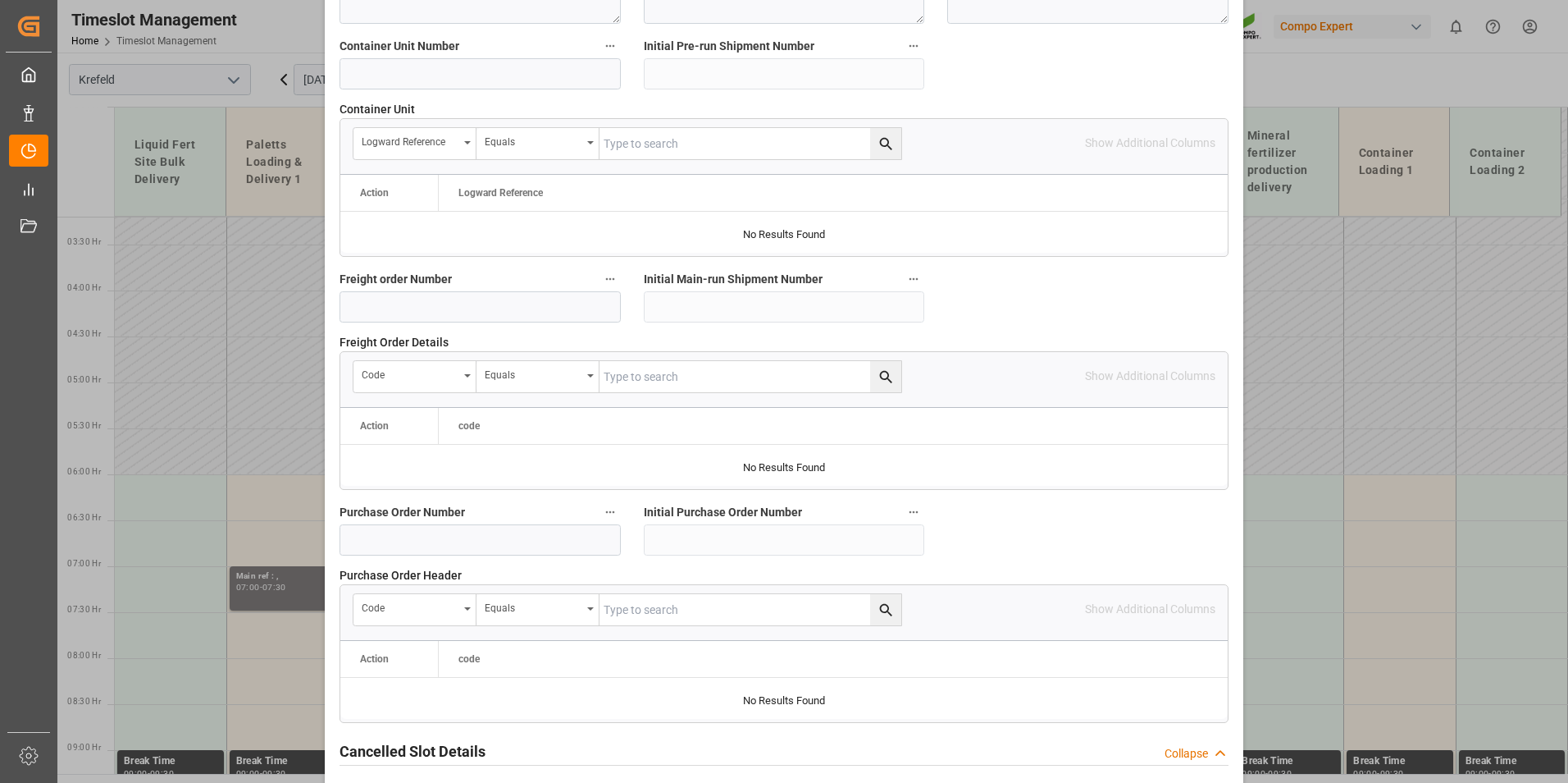
scroll to position [1477, 0]
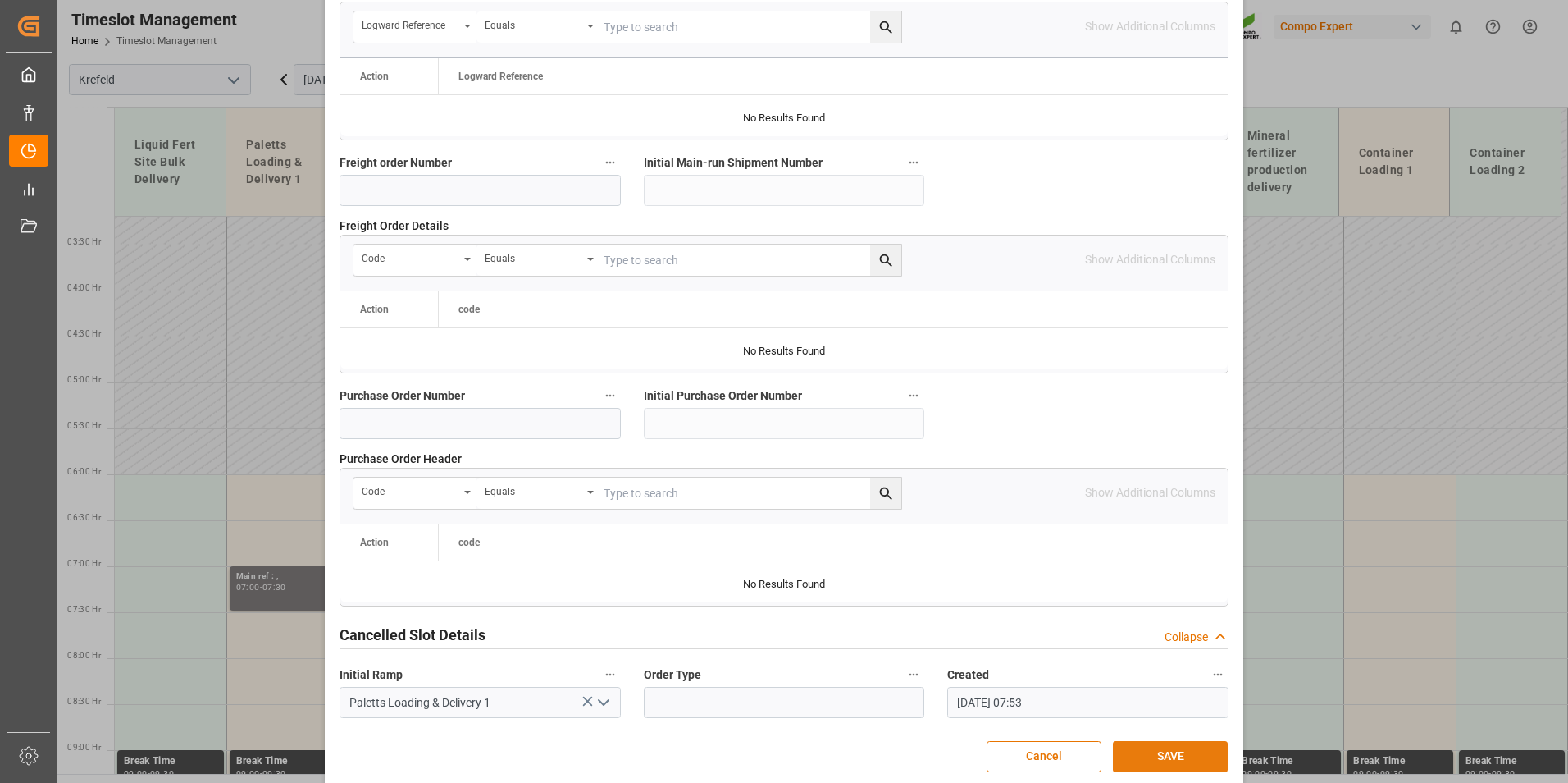
click at [1175, 754] on button "SAVE" at bounding box center [1171, 756] width 115 height 31
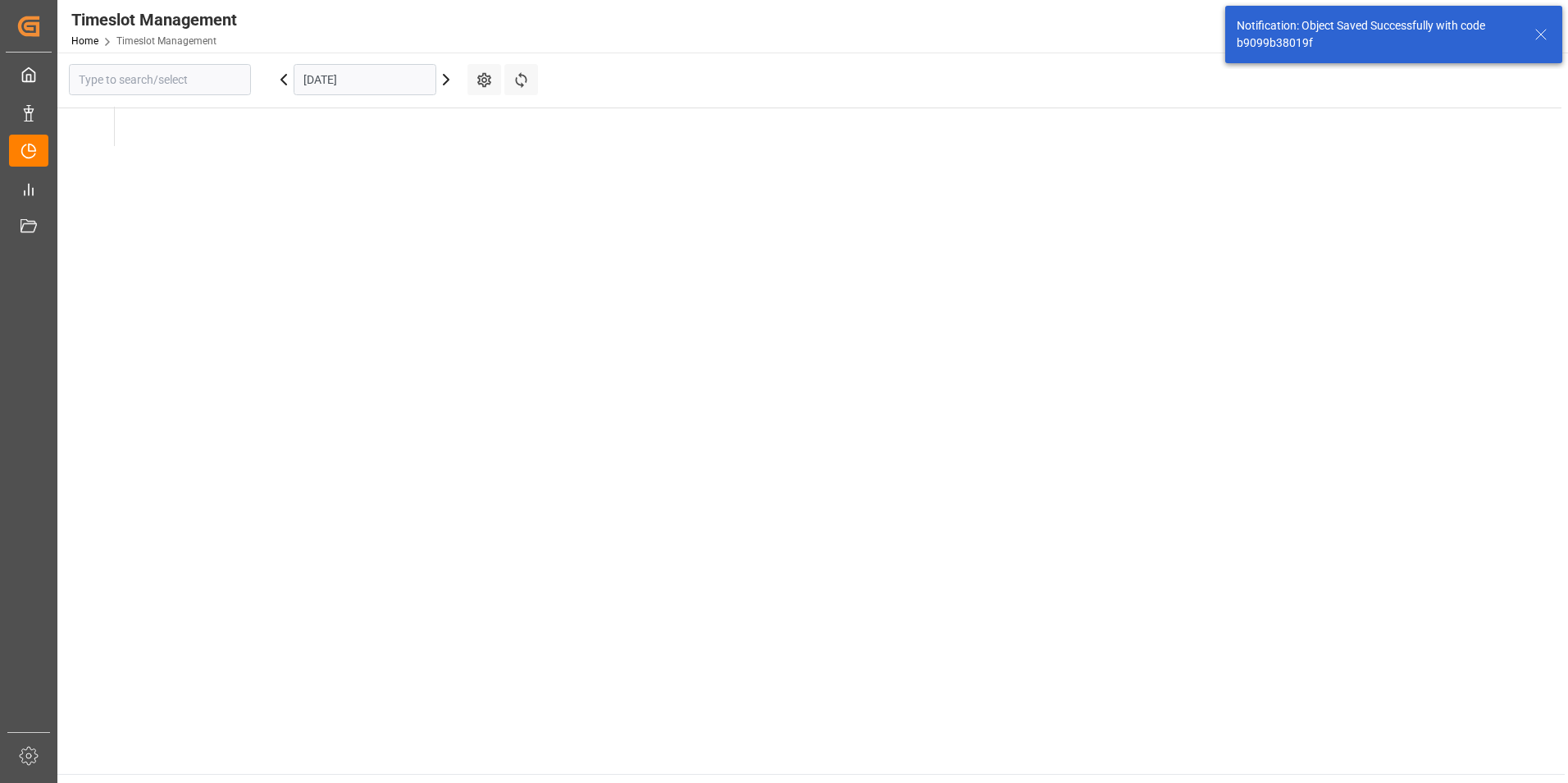
type input "Krefeld"
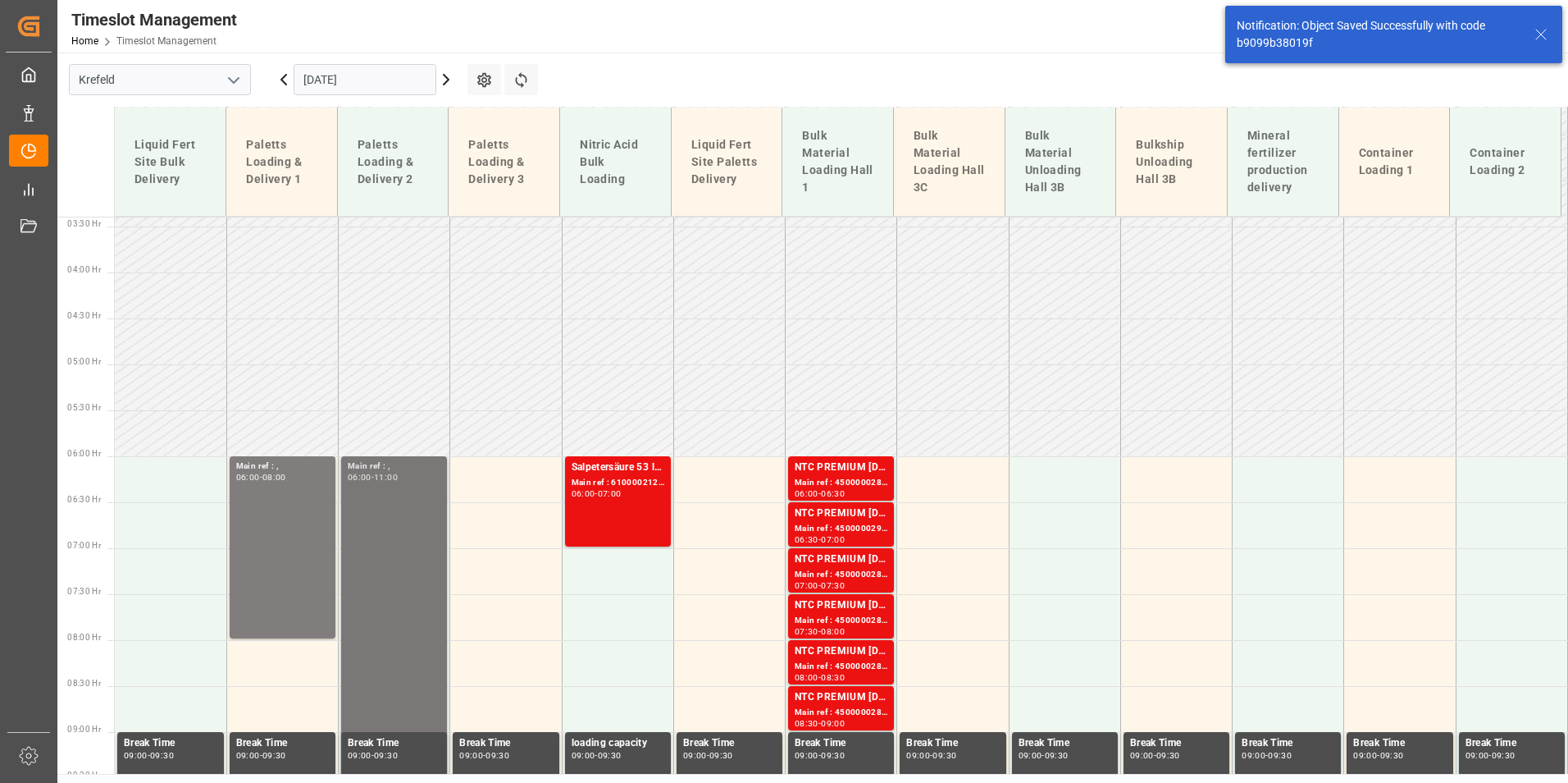
scroll to position [391, 0]
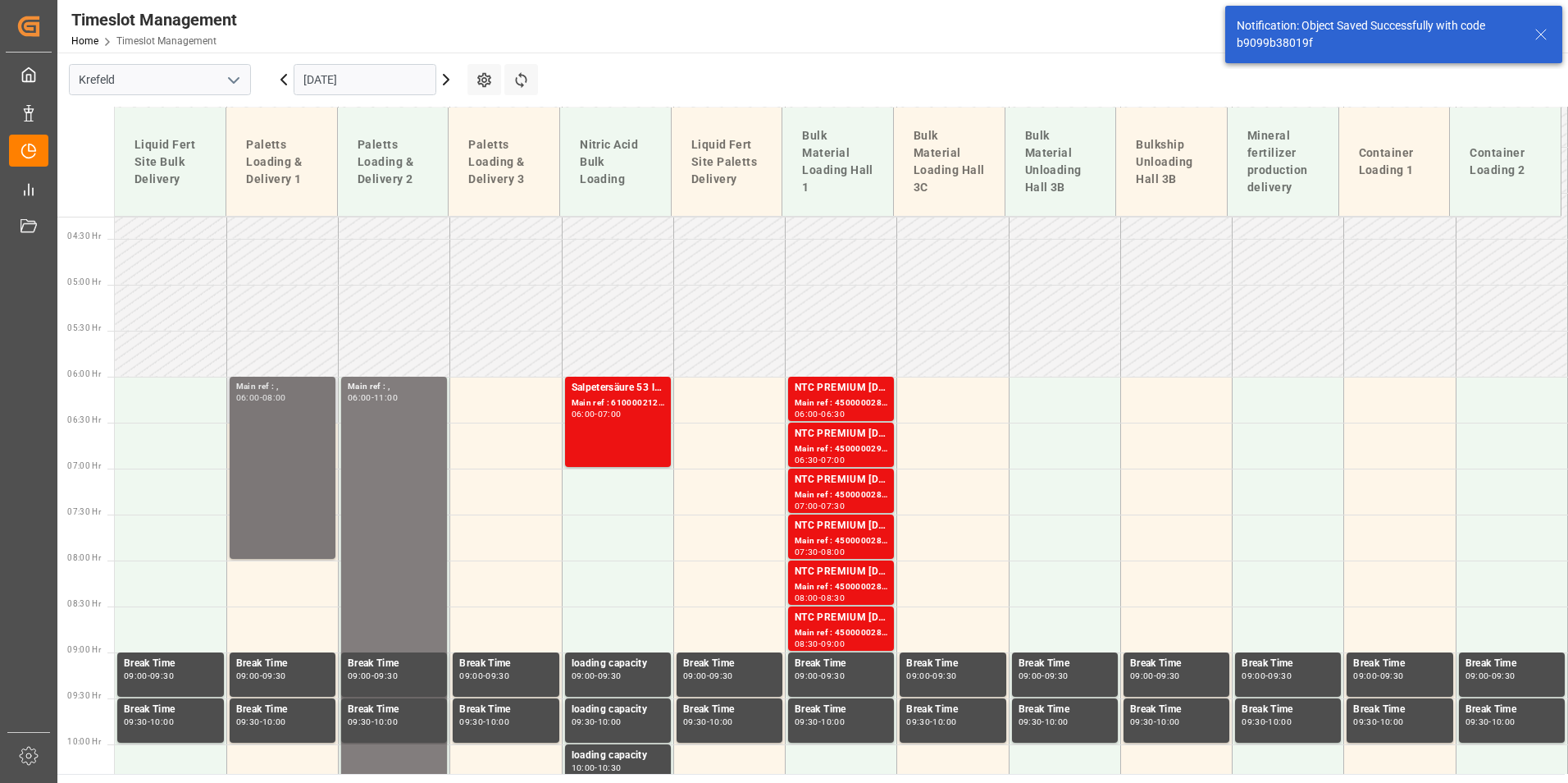
click at [278, 447] on div "Main ref : , 06:00 - 08:00" at bounding box center [282, 468] width 93 height 176
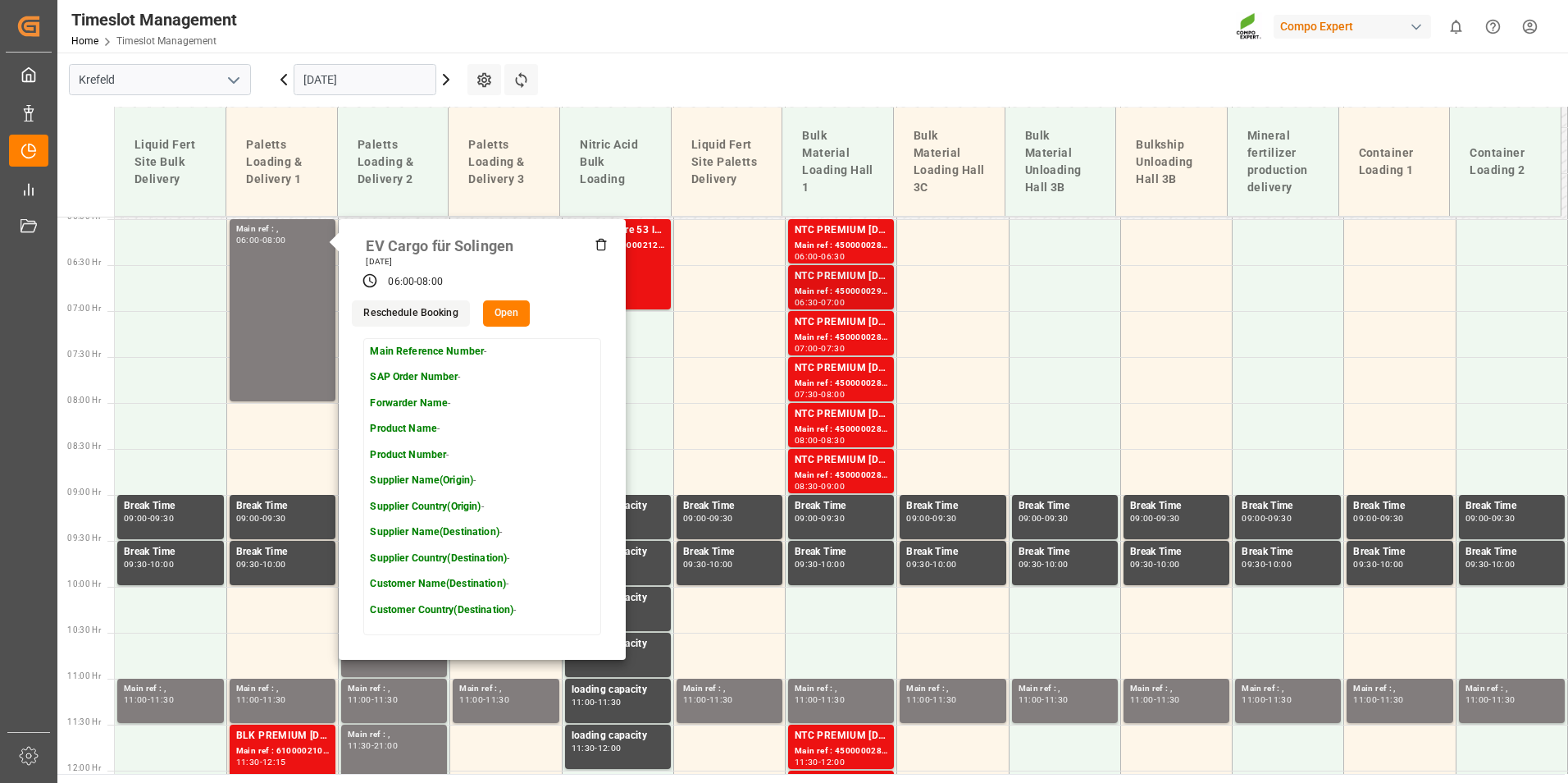
scroll to position [555, 0]
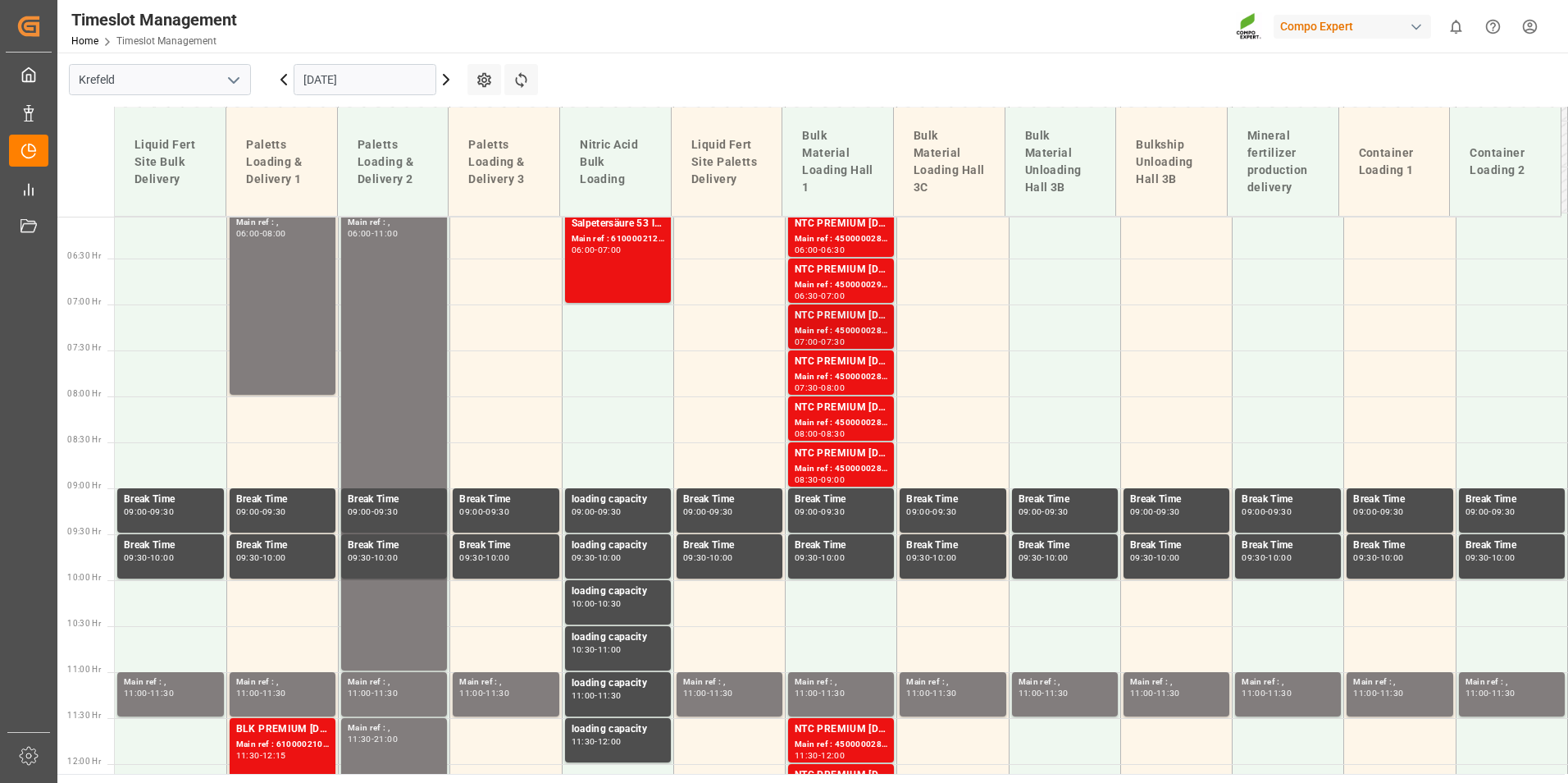
click at [858, 311] on div "NTC PREMIUM [DATE]+3+TE BULK" at bounding box center [841, 315] width 93 height 16
click at [853, 315] on div "NTC PREMIUM [DATE]+3+TE BULK" at bounding box center [841, 315] width 93 height 16
click at [838, 424] on div "Main ref : 4500000281, 2000000239" at bounding box center [841, 422] width 93 height 14
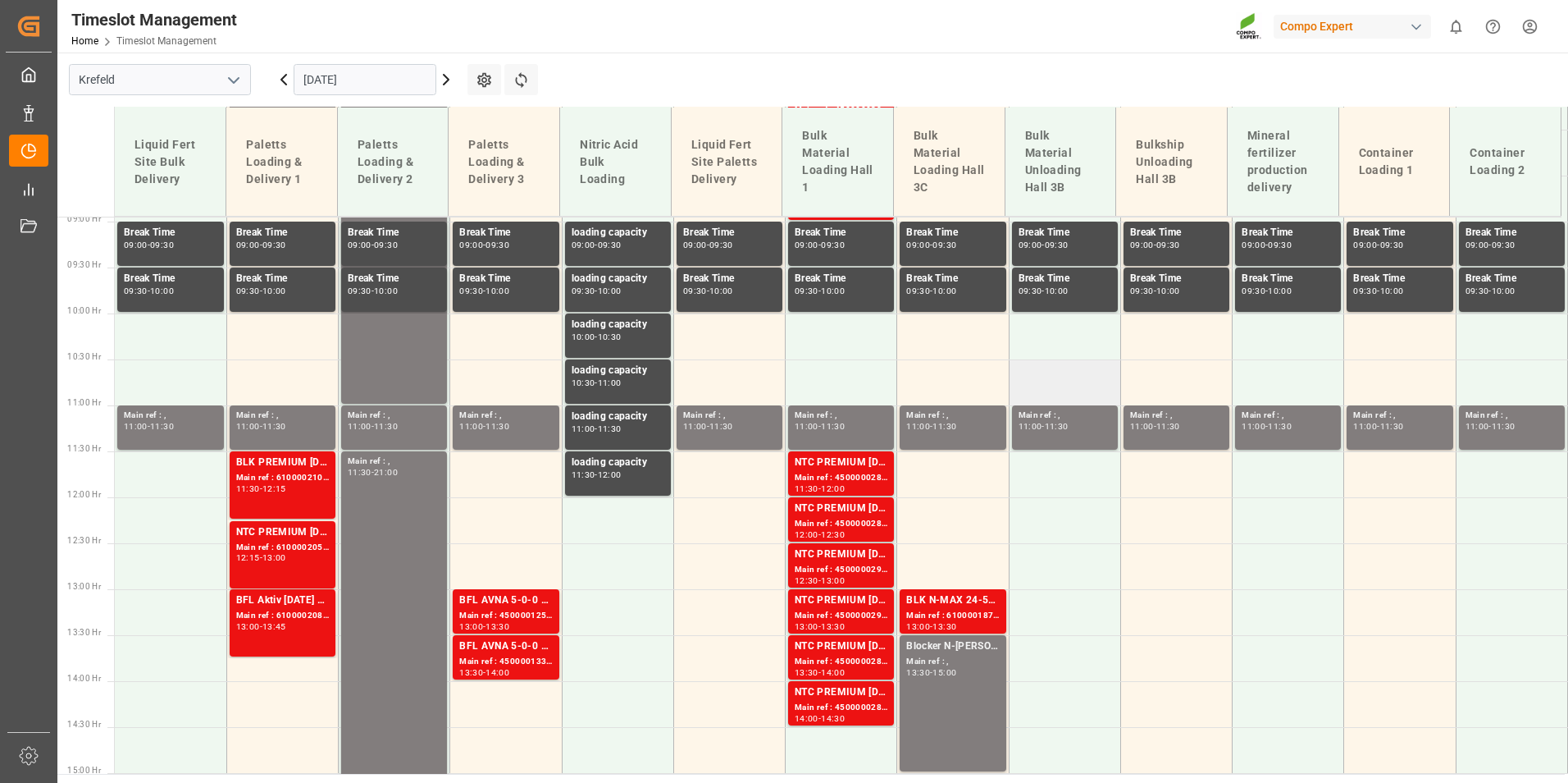
scroll to position [884, 0]
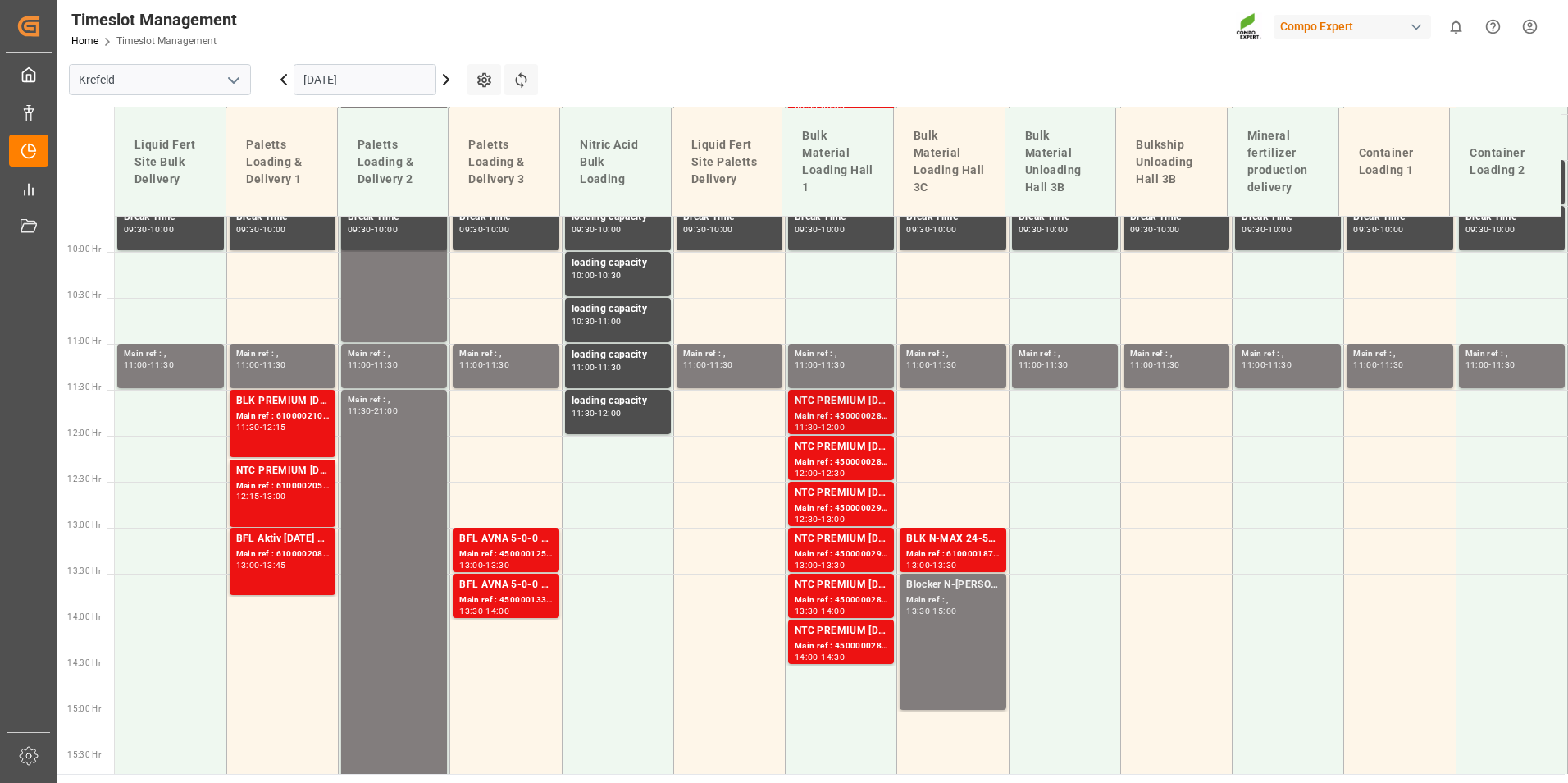
click at [845, 417] on div "Main ref : 4500000287, 2000000239" at bounding box center [841, 417] width 93 height 14
click at [830, 509] on div "Main ref : 4500000292, 2000000239" at bounding box center [841, 508] width 93 height 14
click at [866, 609] on div "13:30 - 14:00" at bounding box center [841, 612] width 93 height 9
click at [915, 548] on div "Main ref : 6100001871, 2000001462" at bounding box center [953, 553] width 93 height 14
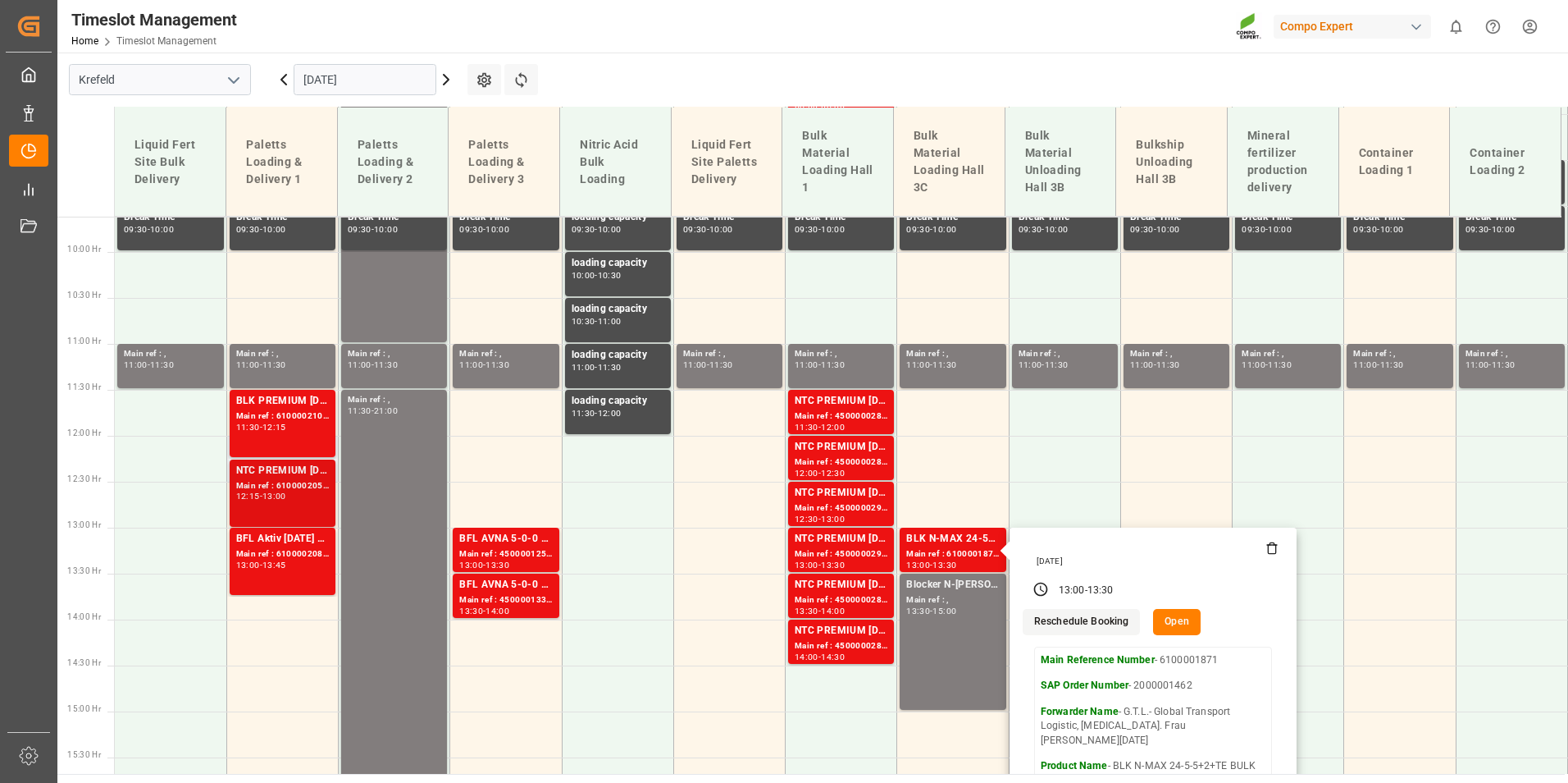
scroll to position [555, 0]
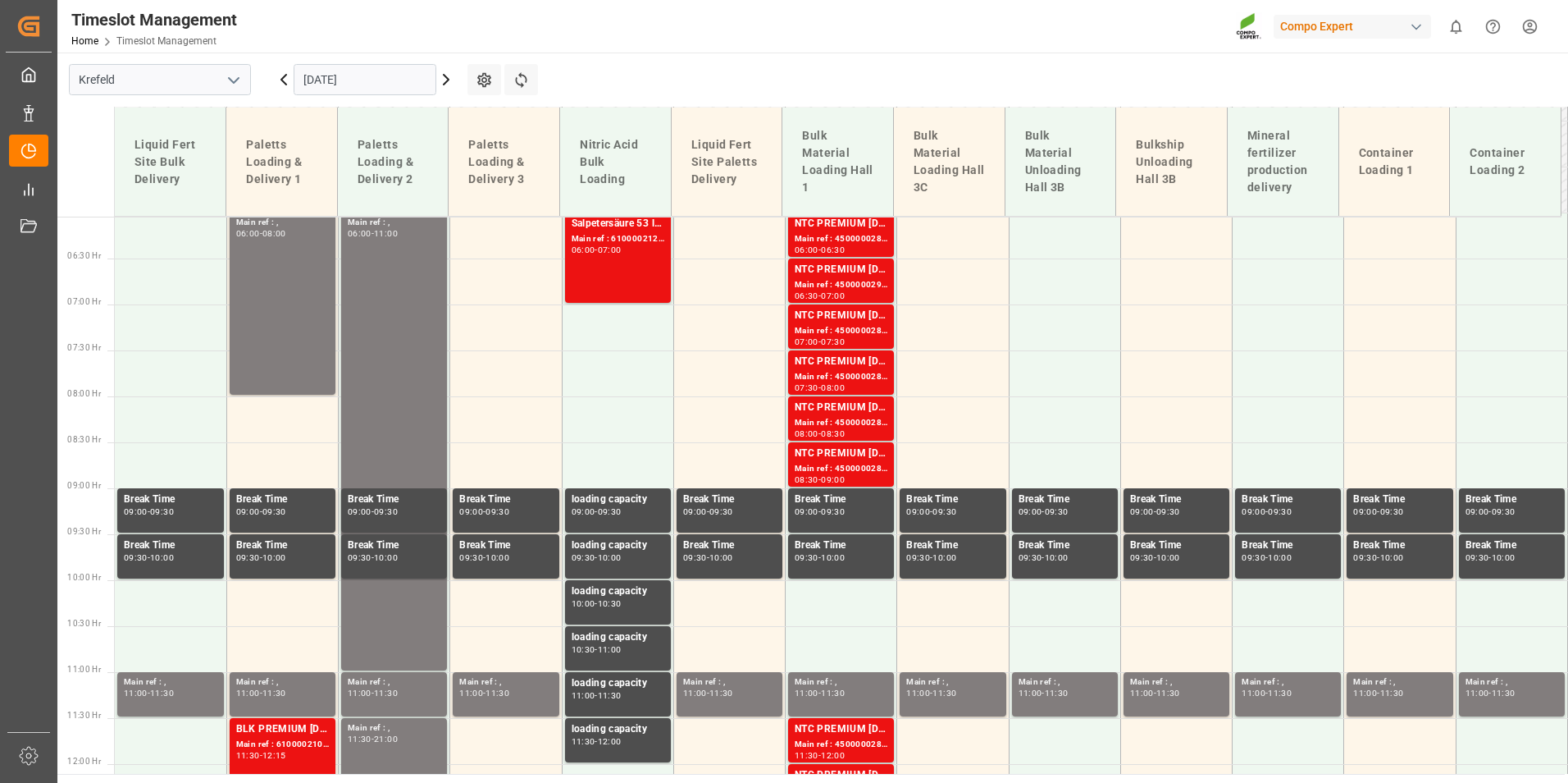
click at [278, 76] on icon at bounding box center [283, 79] width 20 height 20
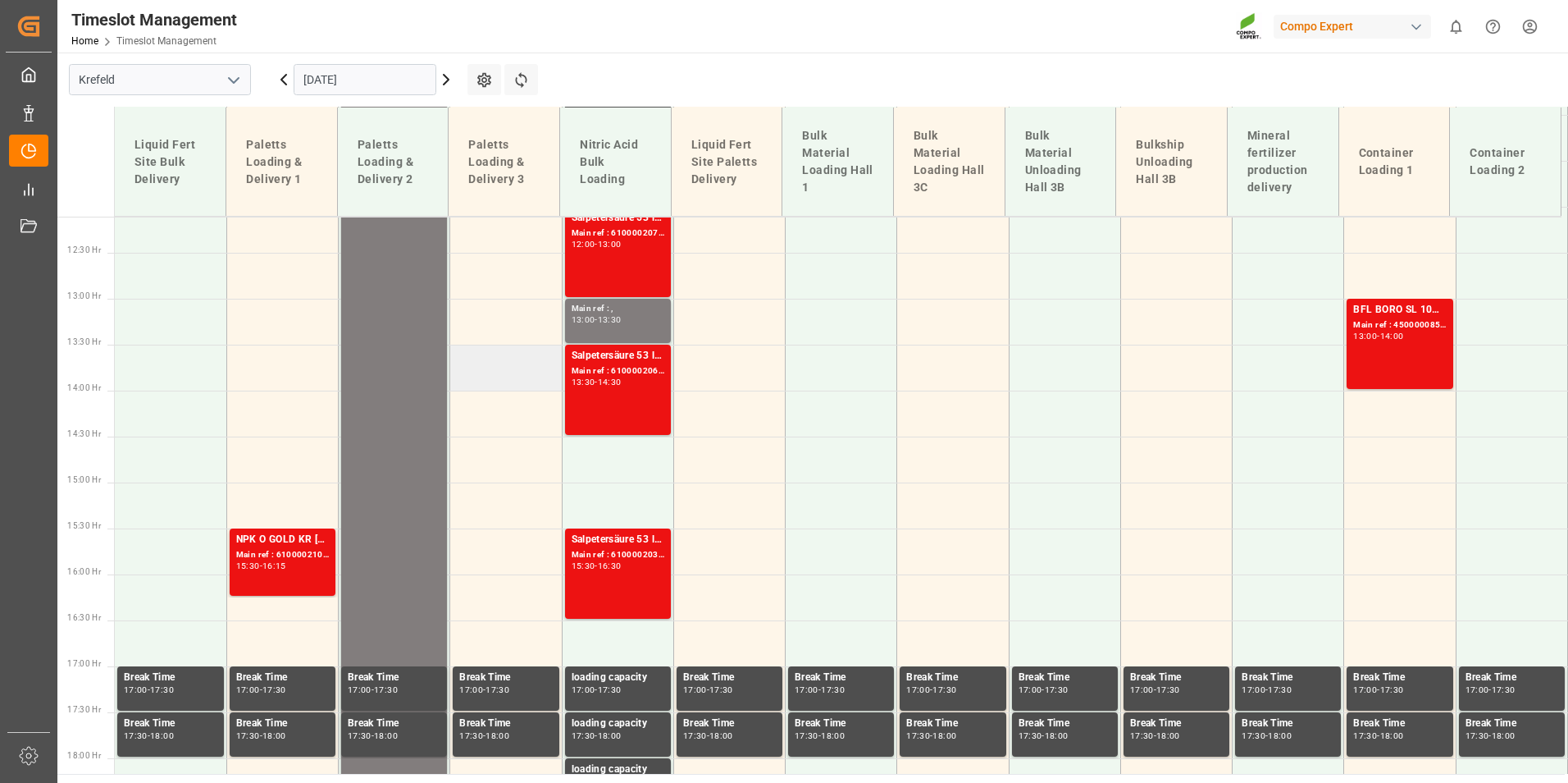
scroll to position [1115, 0]
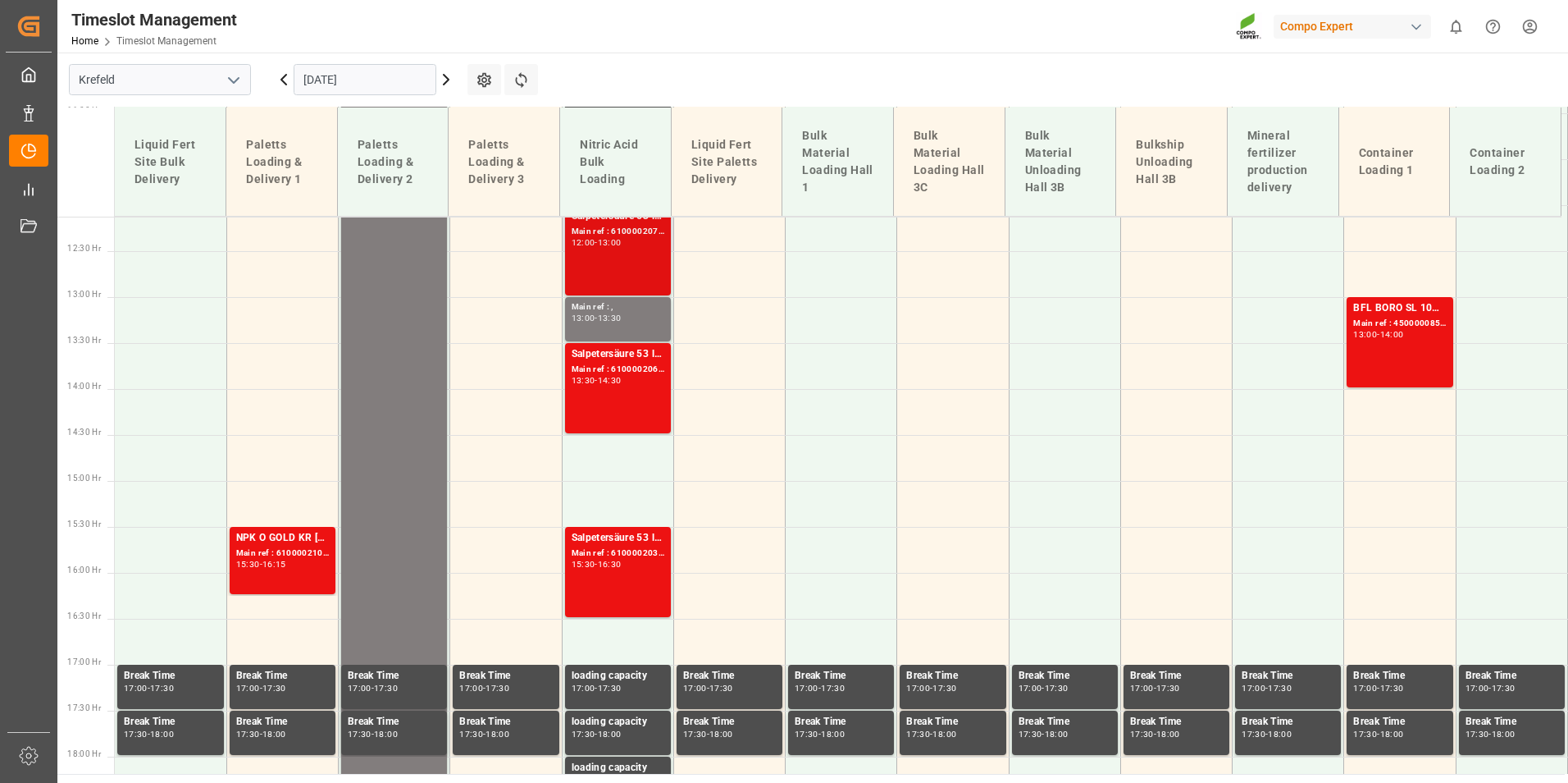
click at [608, 243] on div "13:00" at bounding box center [609, 243] width 24 height 8
click at [572, 374] on div "Main ref : 6100002067, 2000001558" at bounding box center [618, 369] width 93 height 14
click at [590, 574] on div "Salpetersäure 53 lose Main ref : 6100002034, 2000001543 15:30 - 16:30" at bounding box center [618, 571] width 93 height 84
click at [1415, 329] on div "Main ref : 4500000857, 2000000778" at bounding box center [1399, 323] width 93 height 14
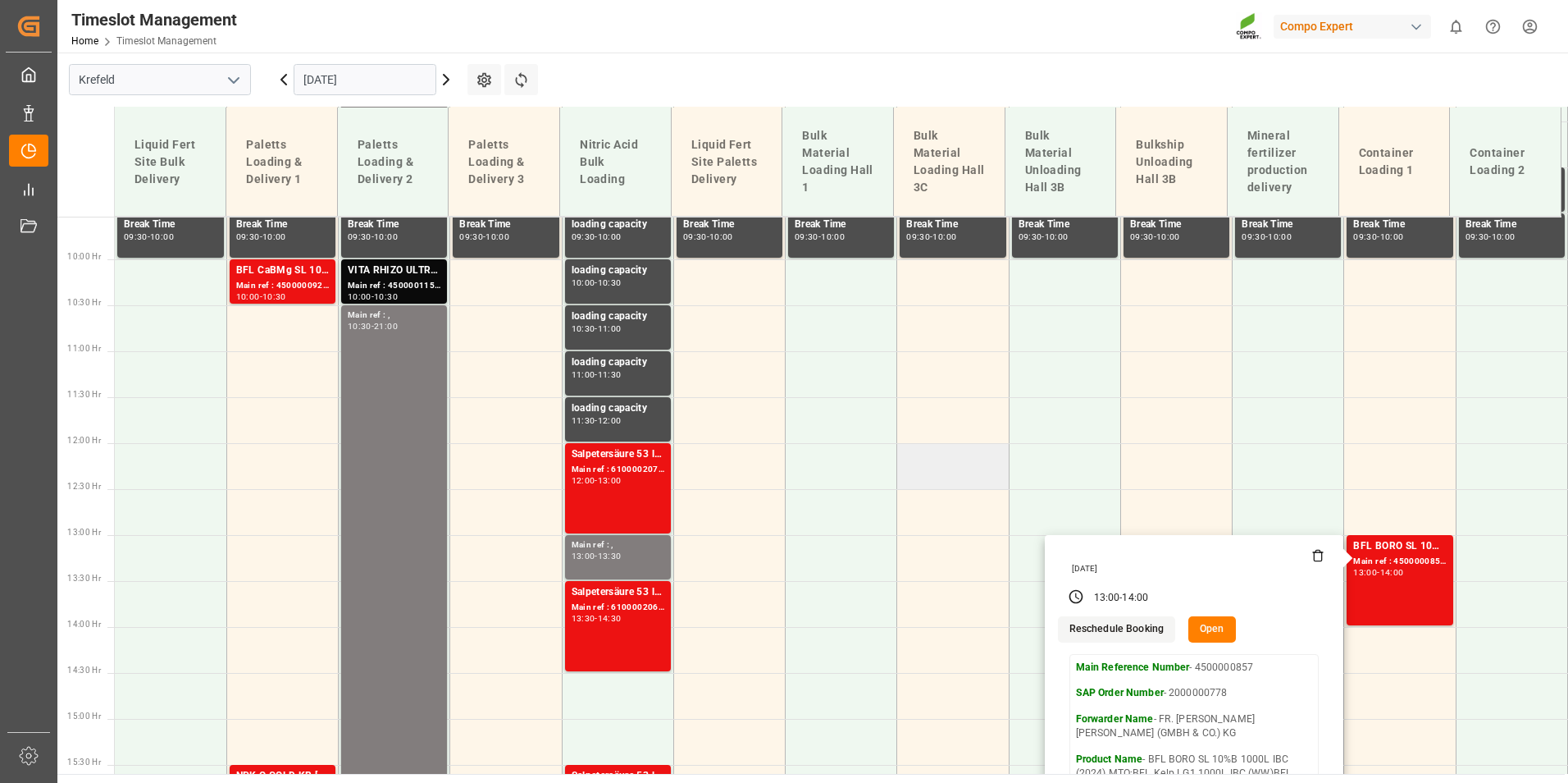
scroll to position [868, 0]
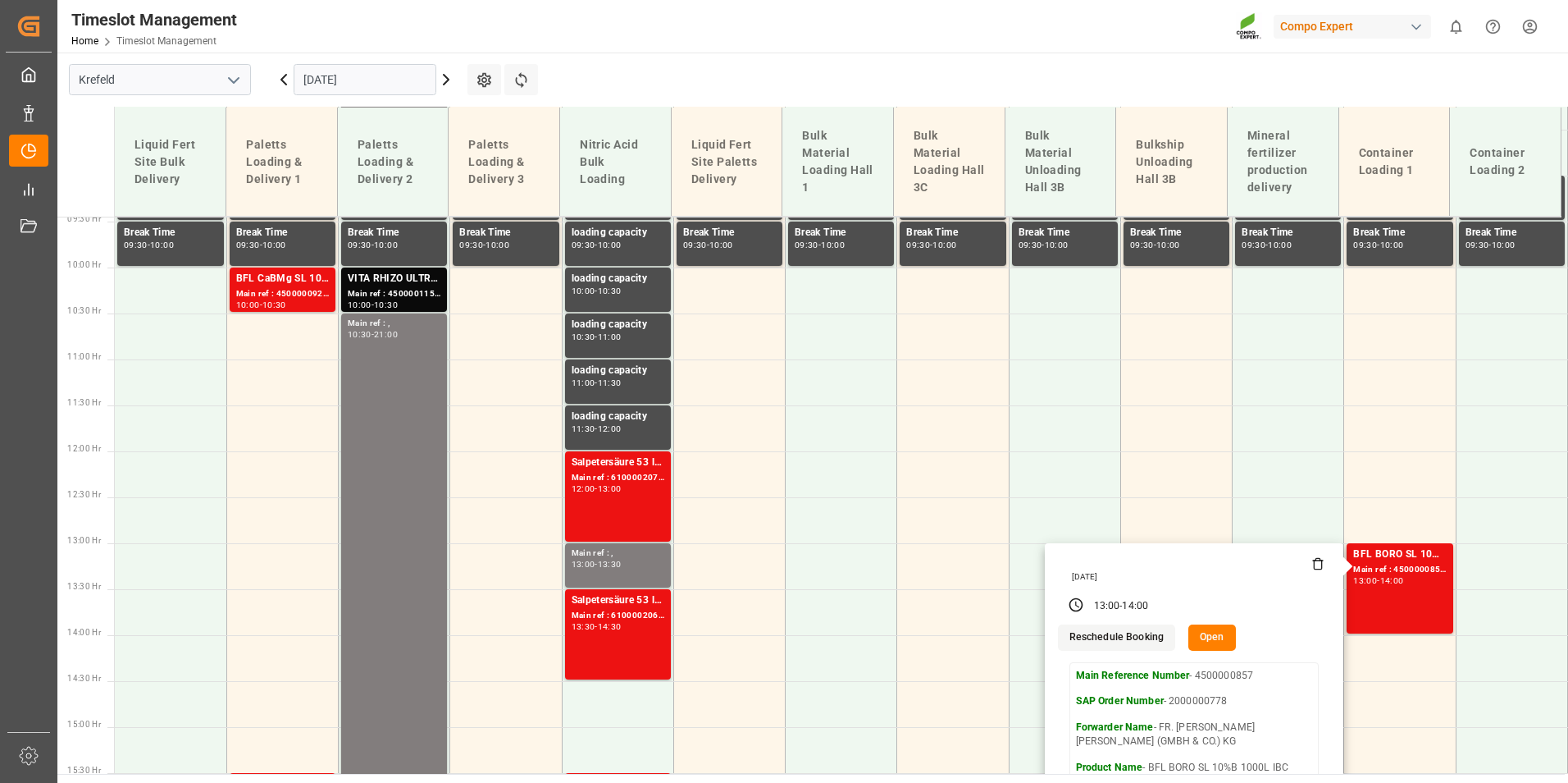
click at [814, 71] on main "[GEOGRAPHIC_DATA] [DATE] Settings Refresh Time Slots Liquid Fert Site Bulk Deli…" at bounding box center [811, 414] width 1508 height 722
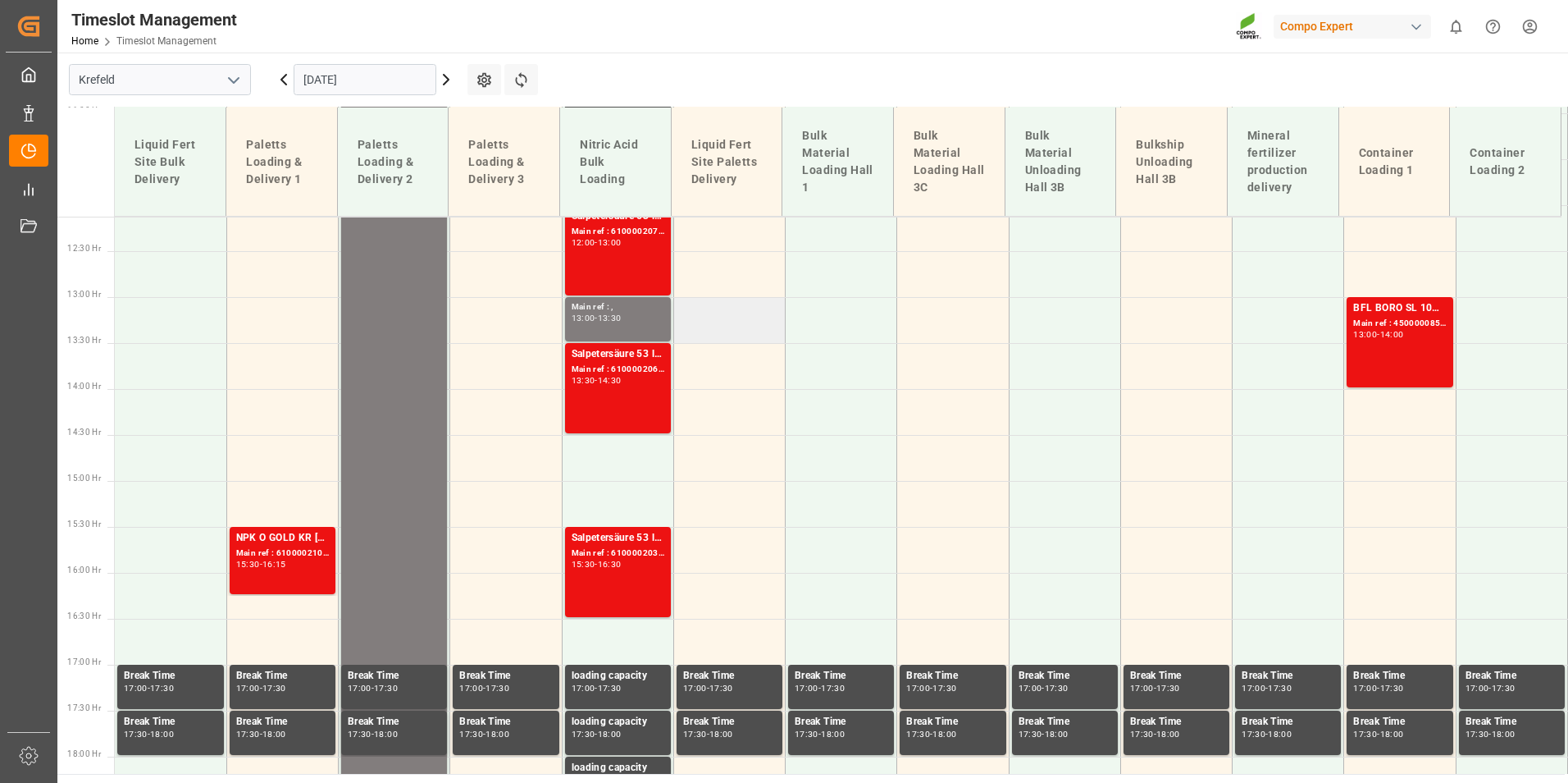
scroll to position [1032, 0]
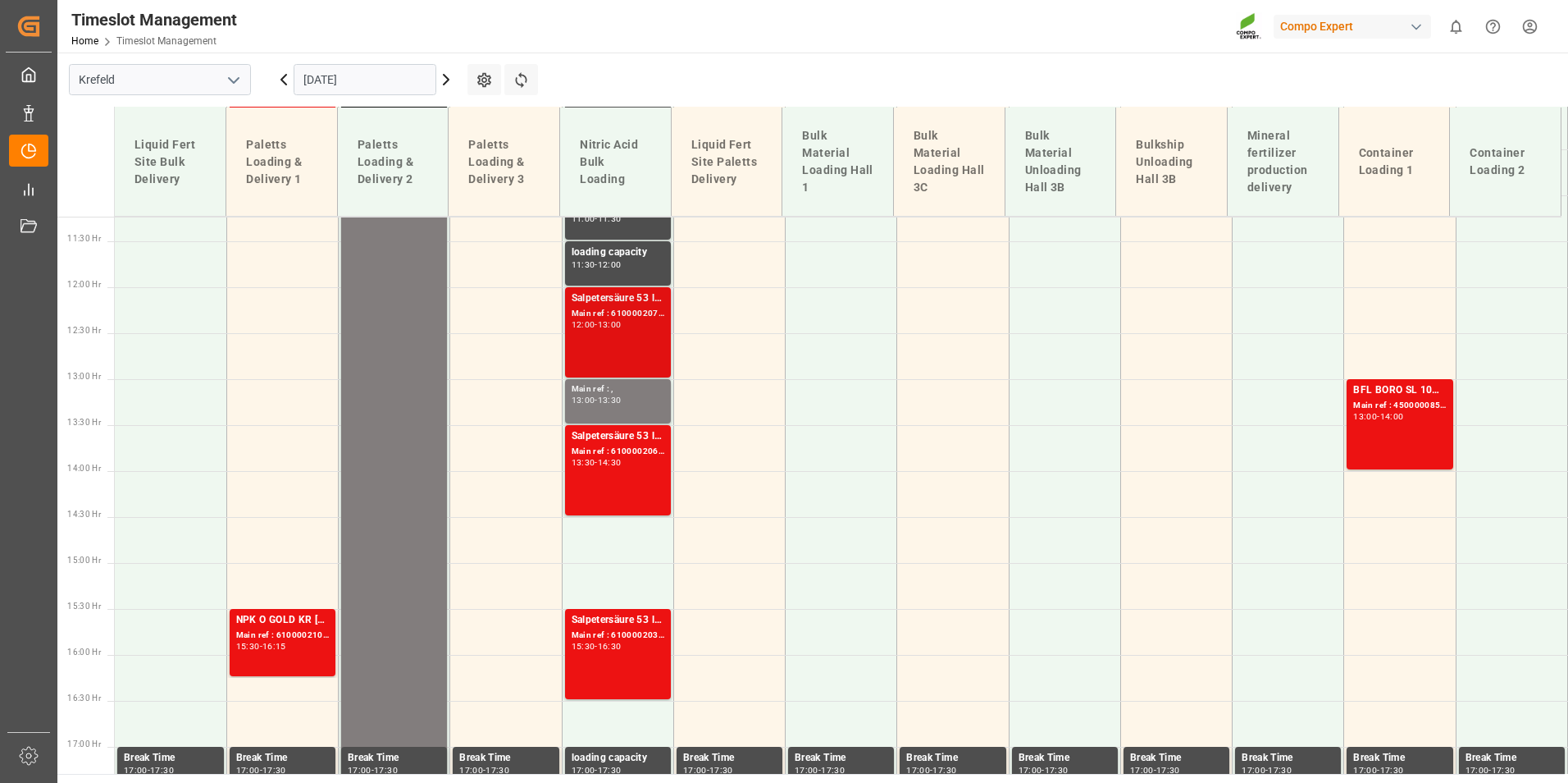
click at [657, 335] on div "Salpetersäure 53 lose Main ref : 6100002071, 2000001560 12:00 - 13:00" at bounding box center [618, 332] width 93 height 84
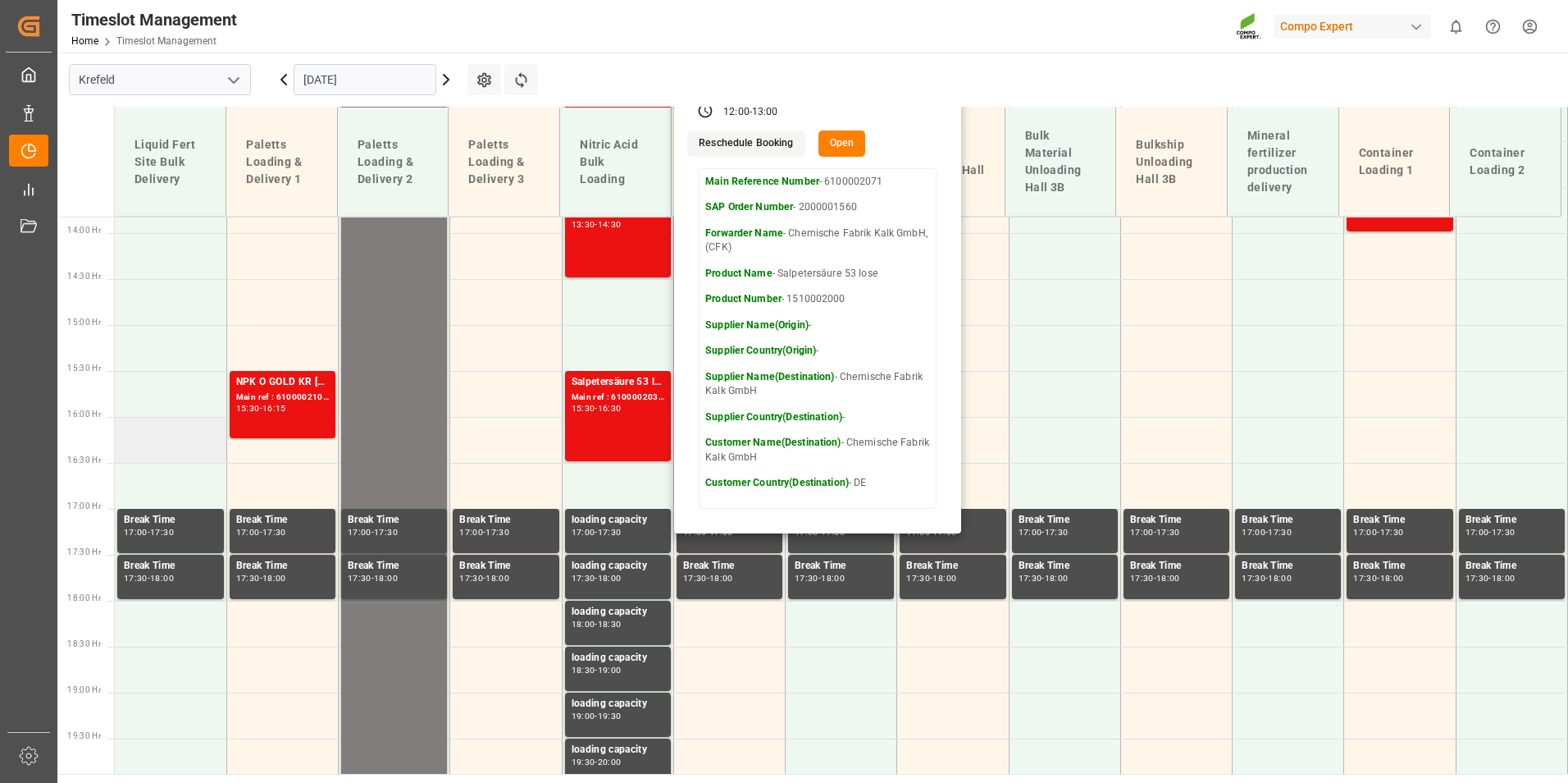
scroll to position [1279, 0]
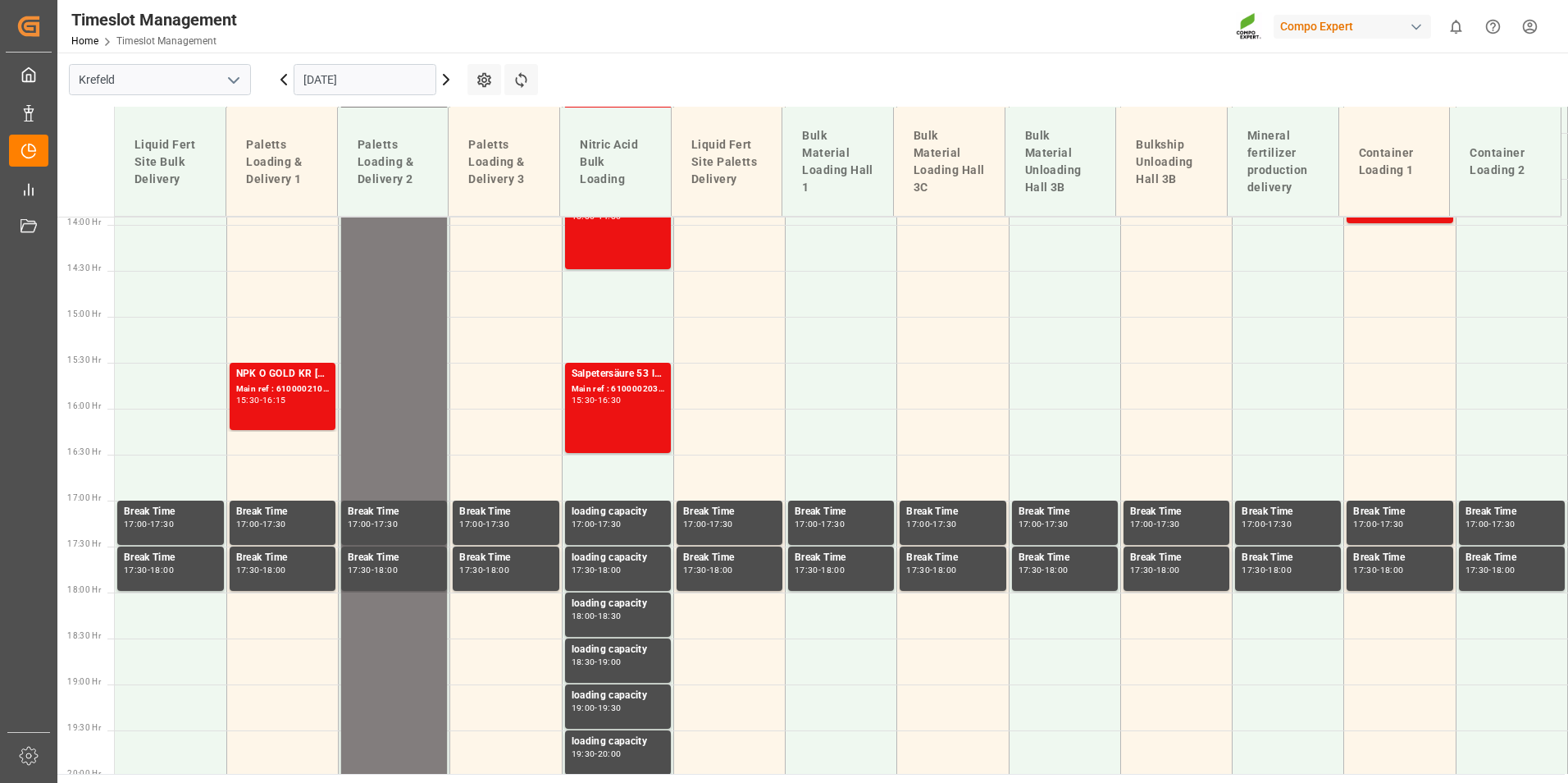
click at [277, 409] on div "NPK O GOLD KR [DATE] 25kg (x60) IT Main ref : 6100002105, 2000001625 15:30 - 16…" at bounding box center [282, 396] width 93 height 60
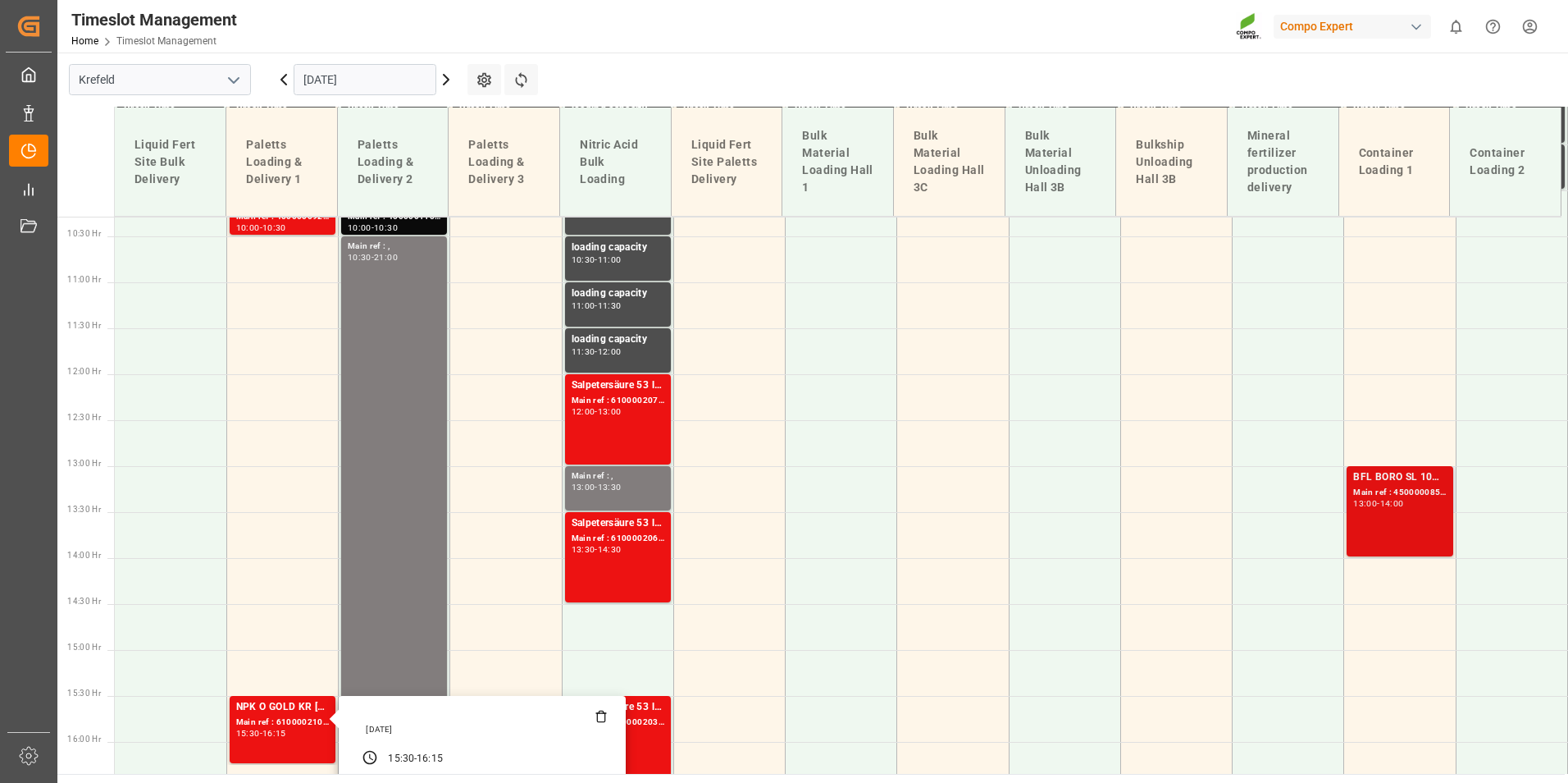
scroll to position [1032, 0]
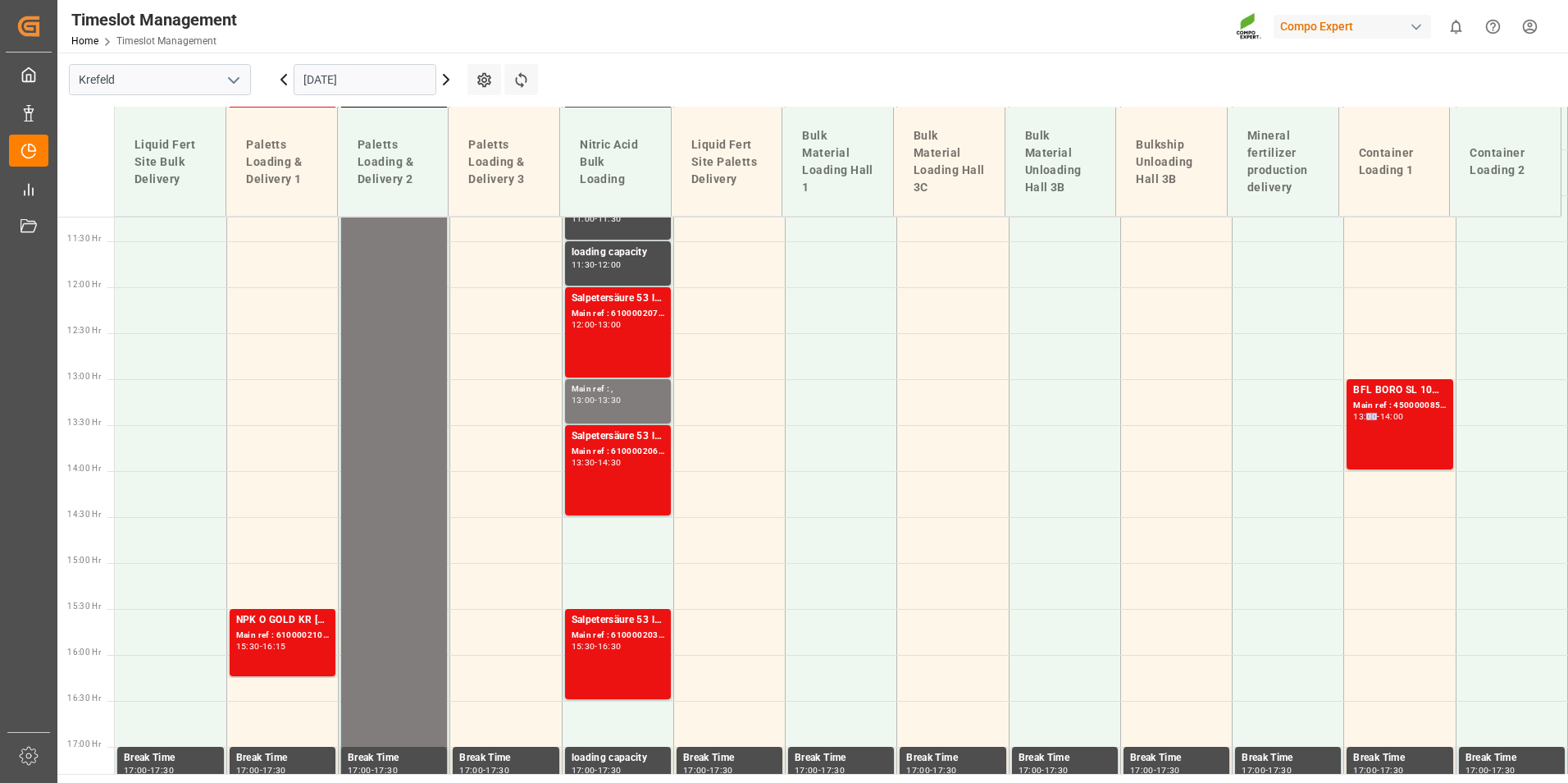
click at [1370, 434] on div "BFL BORO SL 10%B 1000L IBC (2024) MTO;BFL Kelp LG1 1000L IBC (WW)BFL Kelp LG1 1…" at bounding box center [1399, 424] width 93 height 84
